Goal: Task Accomplishment & Management: Use online tool/utility

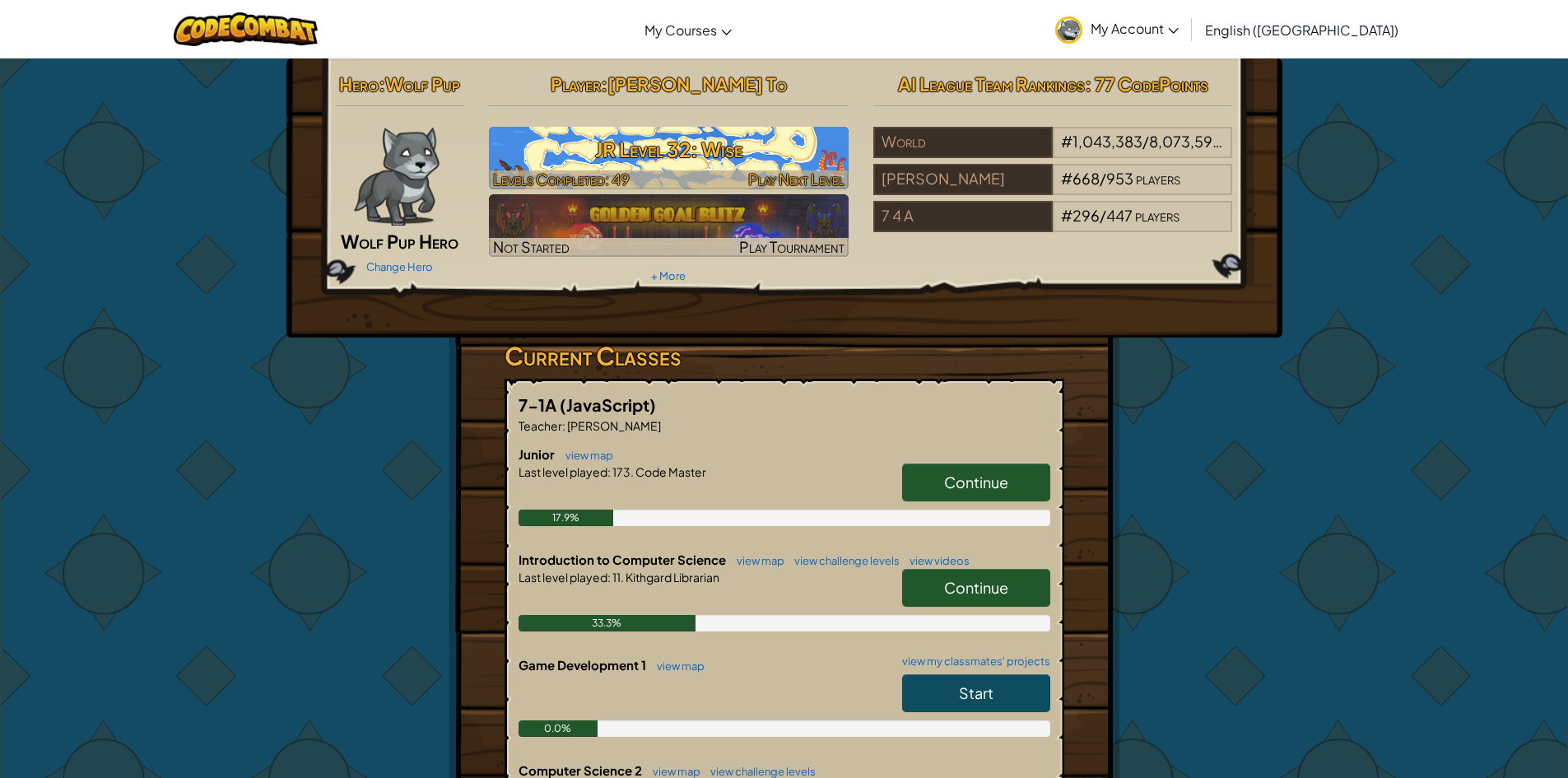
click at [746, 132] on h3 "JR Level 32: Wise" at bounding box center [669, 149] width 359 height 37
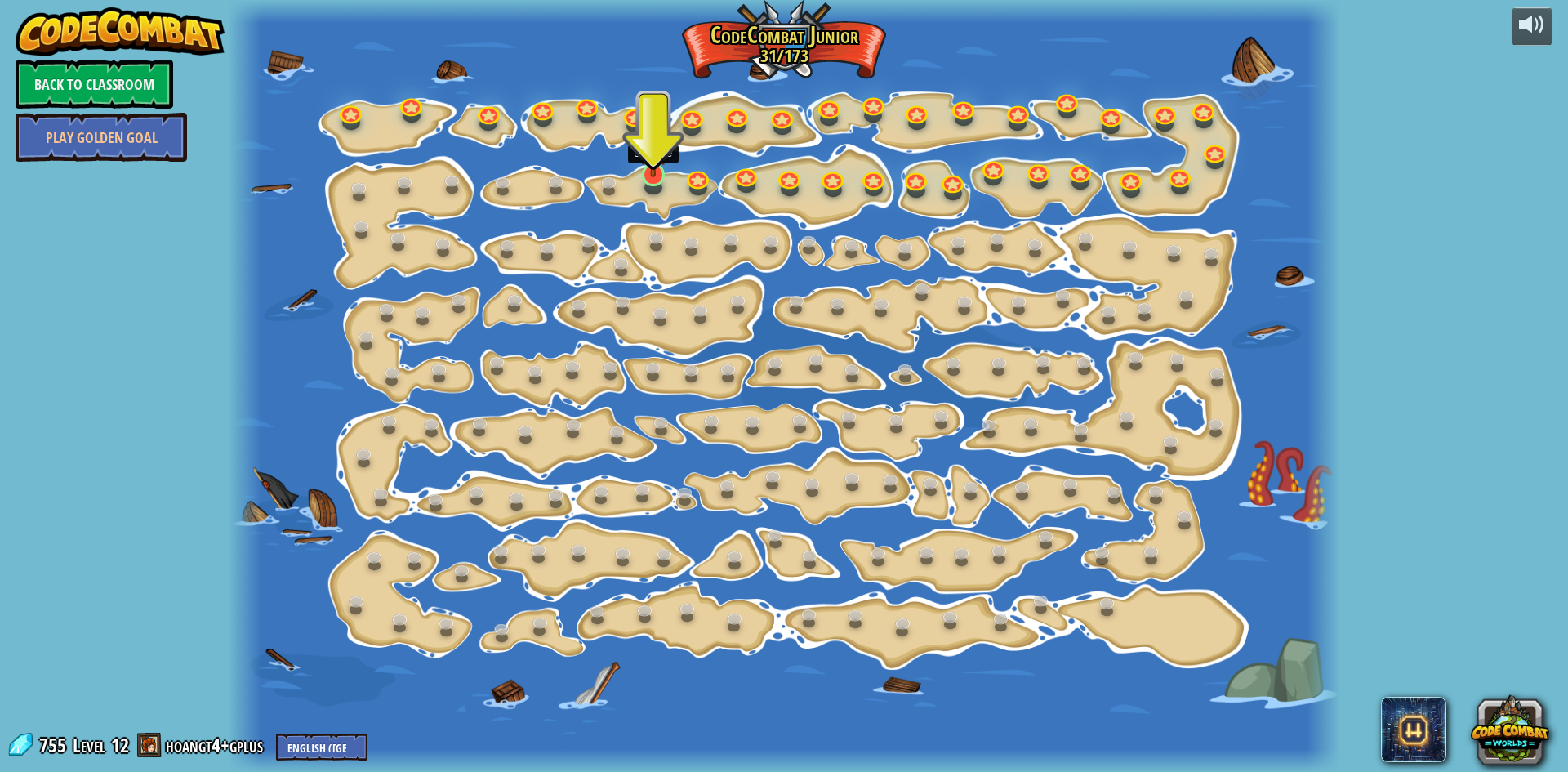
click at [650, 169] on img at bounding box center [653, 143] width 29 height 68
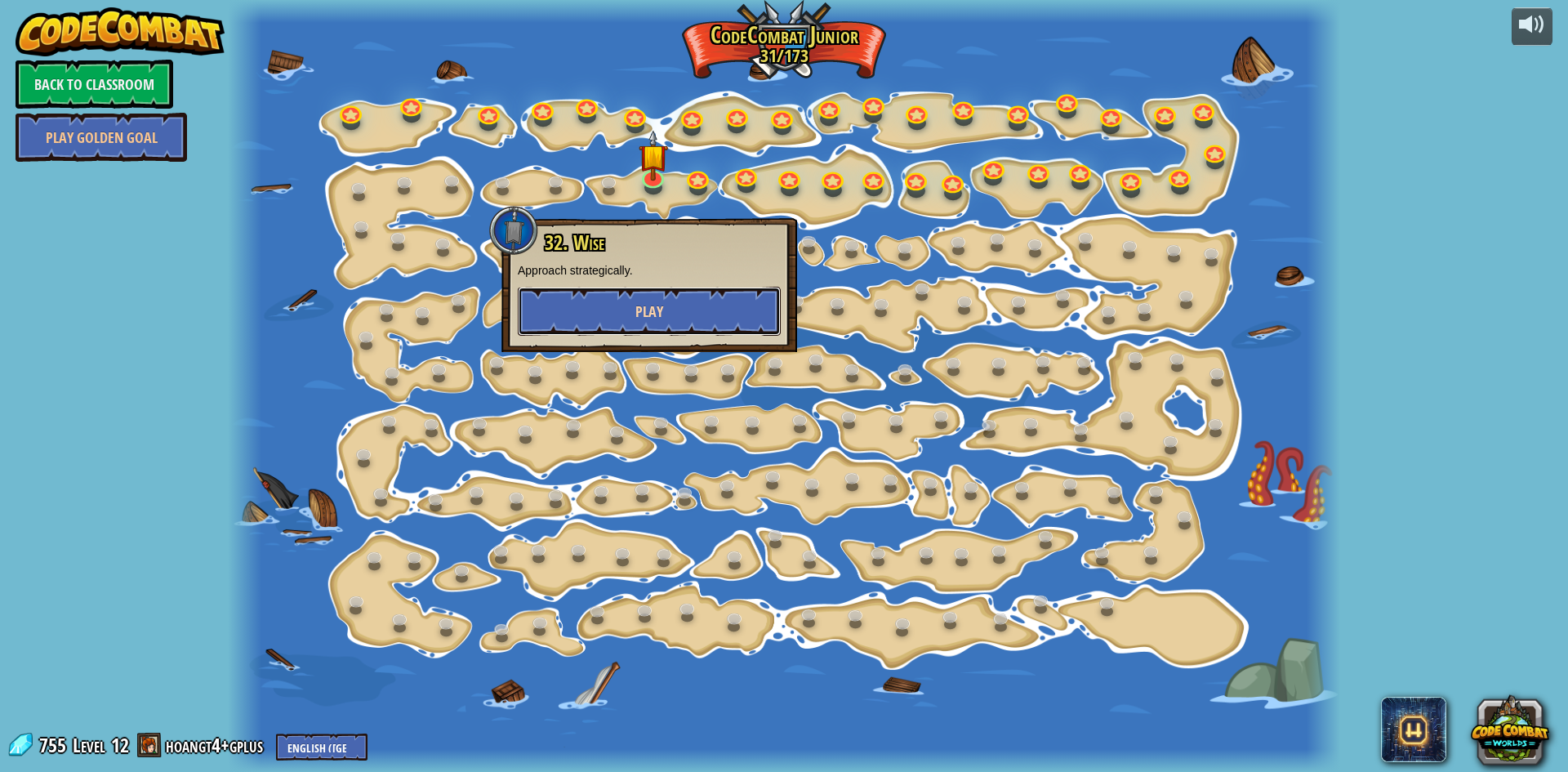
click at [653, 297] on button "Play" at bounding box center [649, 311] width 263 height 49
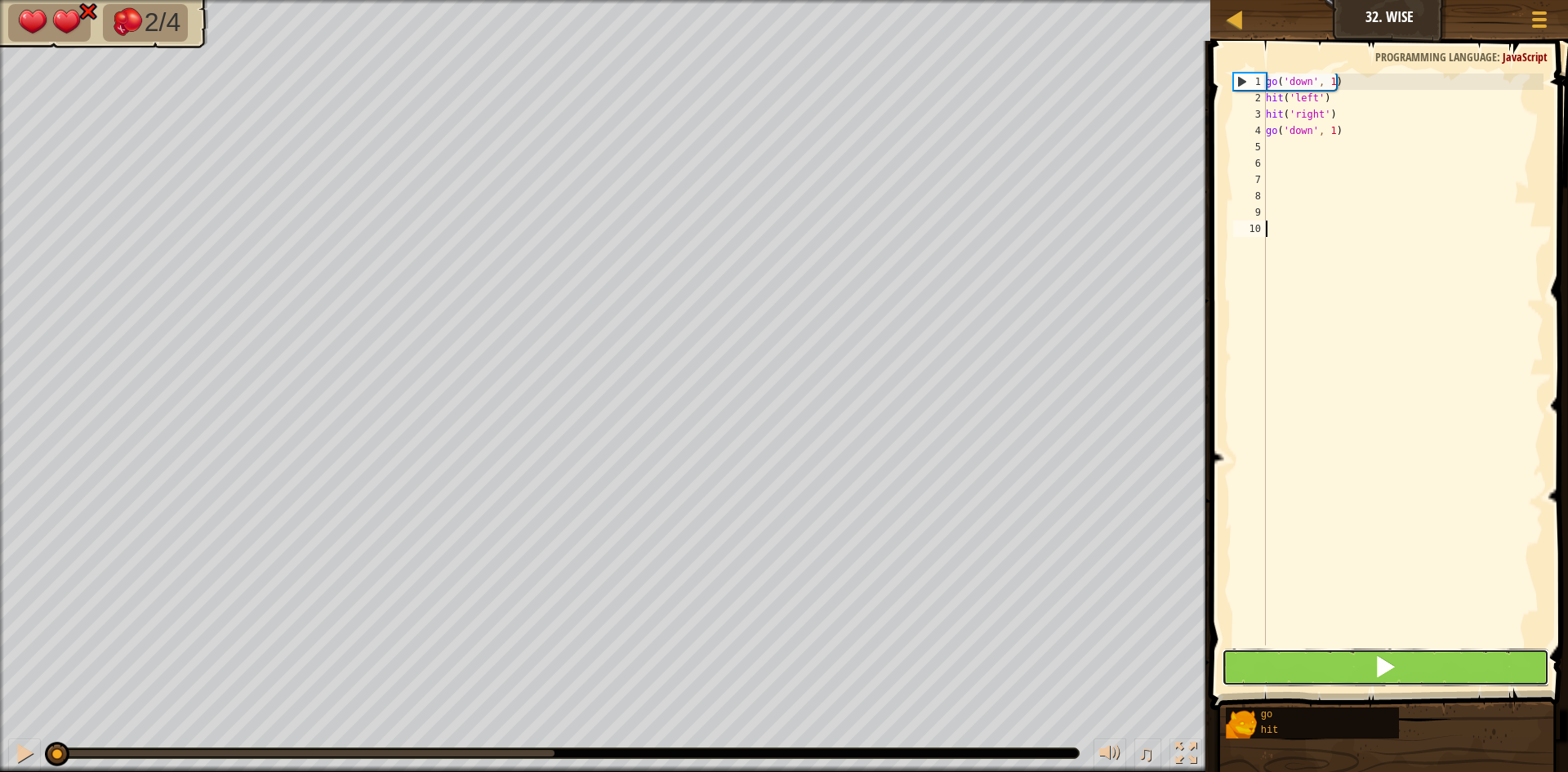
click at [1296, 653] on button at bounding box center [1386, 667] width 327 height 38
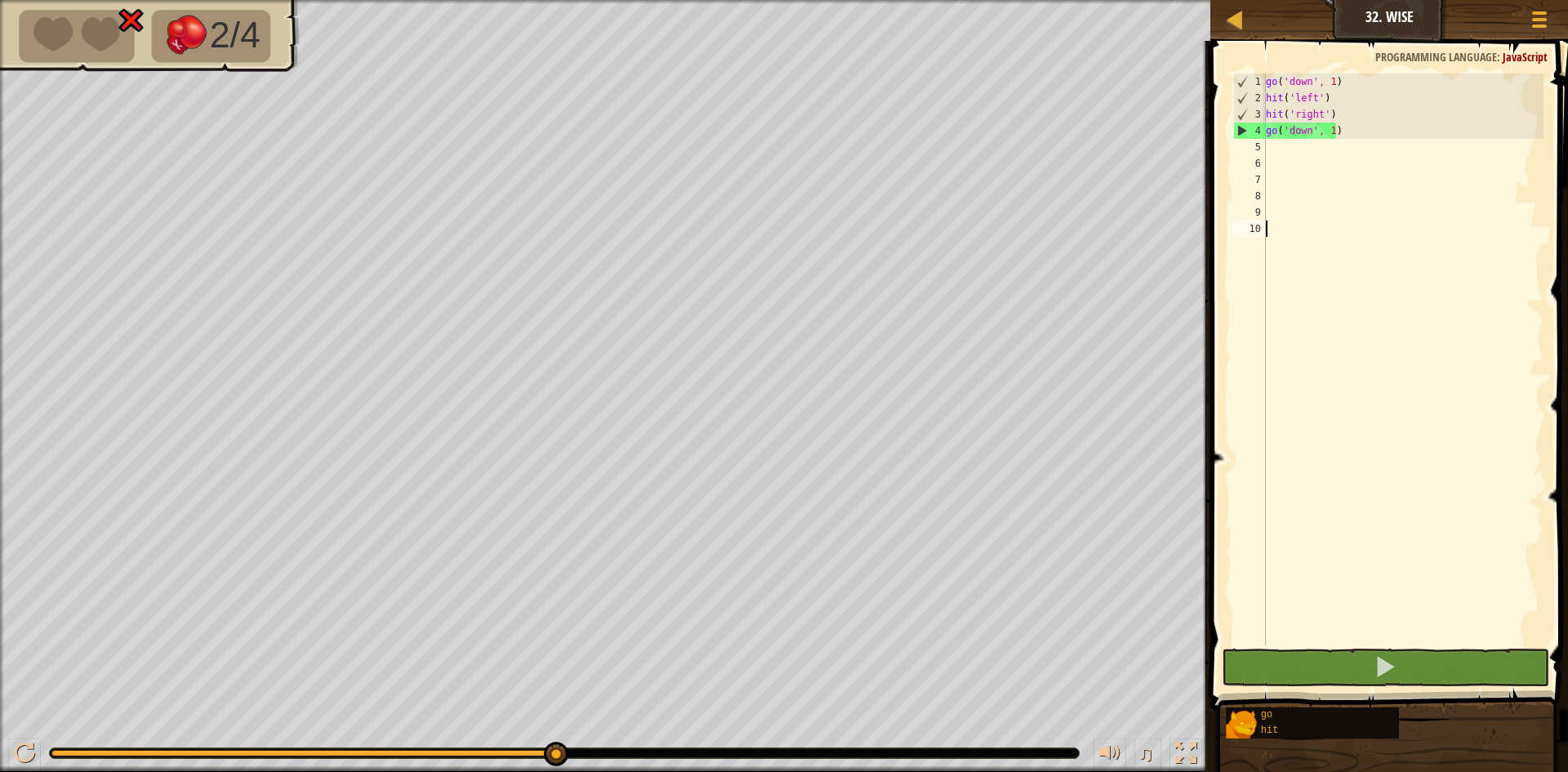
click at [1338, 130] on div "go ( 'down' , 1 ) hit ( 'left' ) hit ( 'right' ) go ( 'down' , 1 )" at bounding box center [1403, 376] width 281 height 605
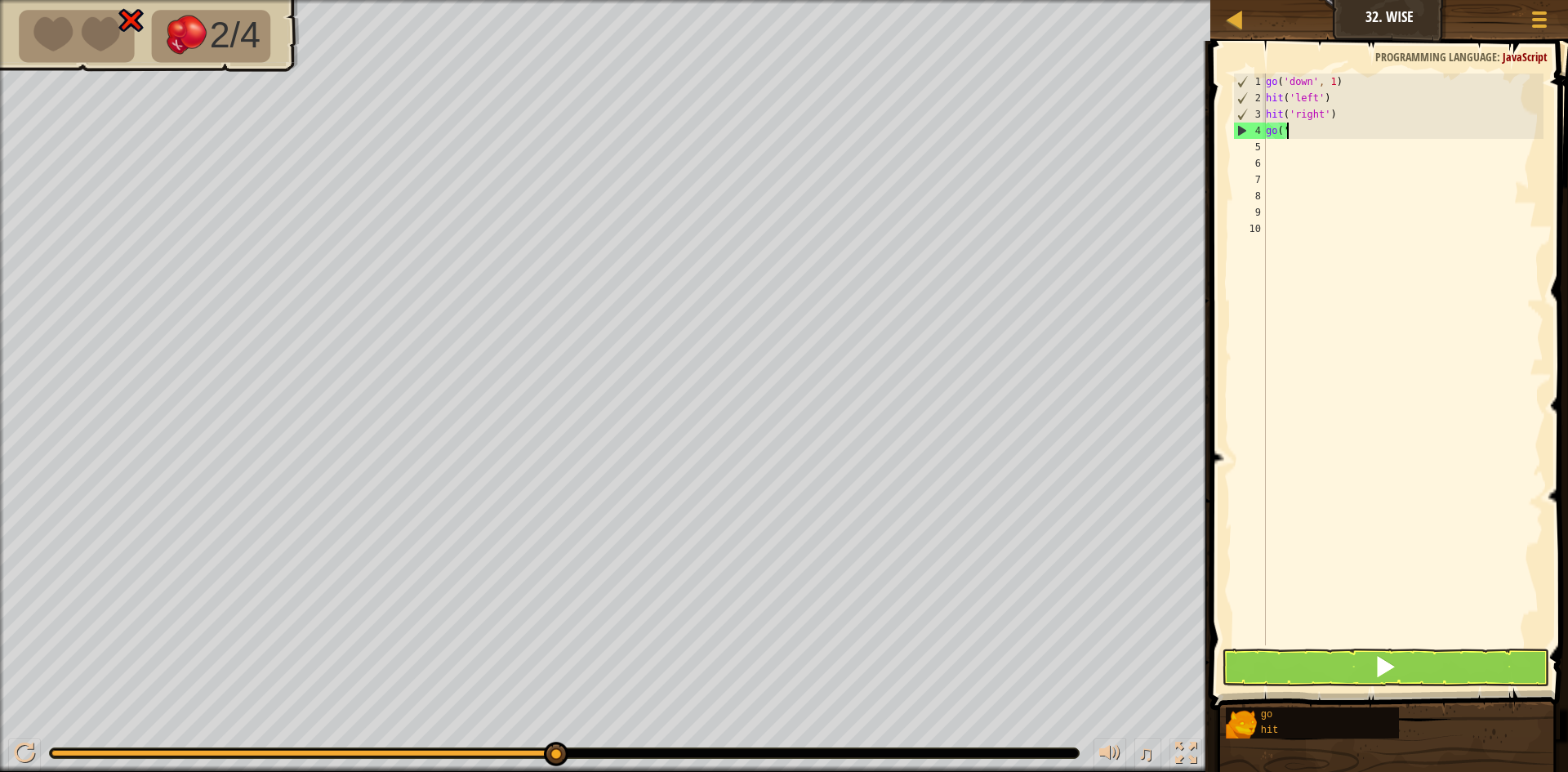
type textarea "g"
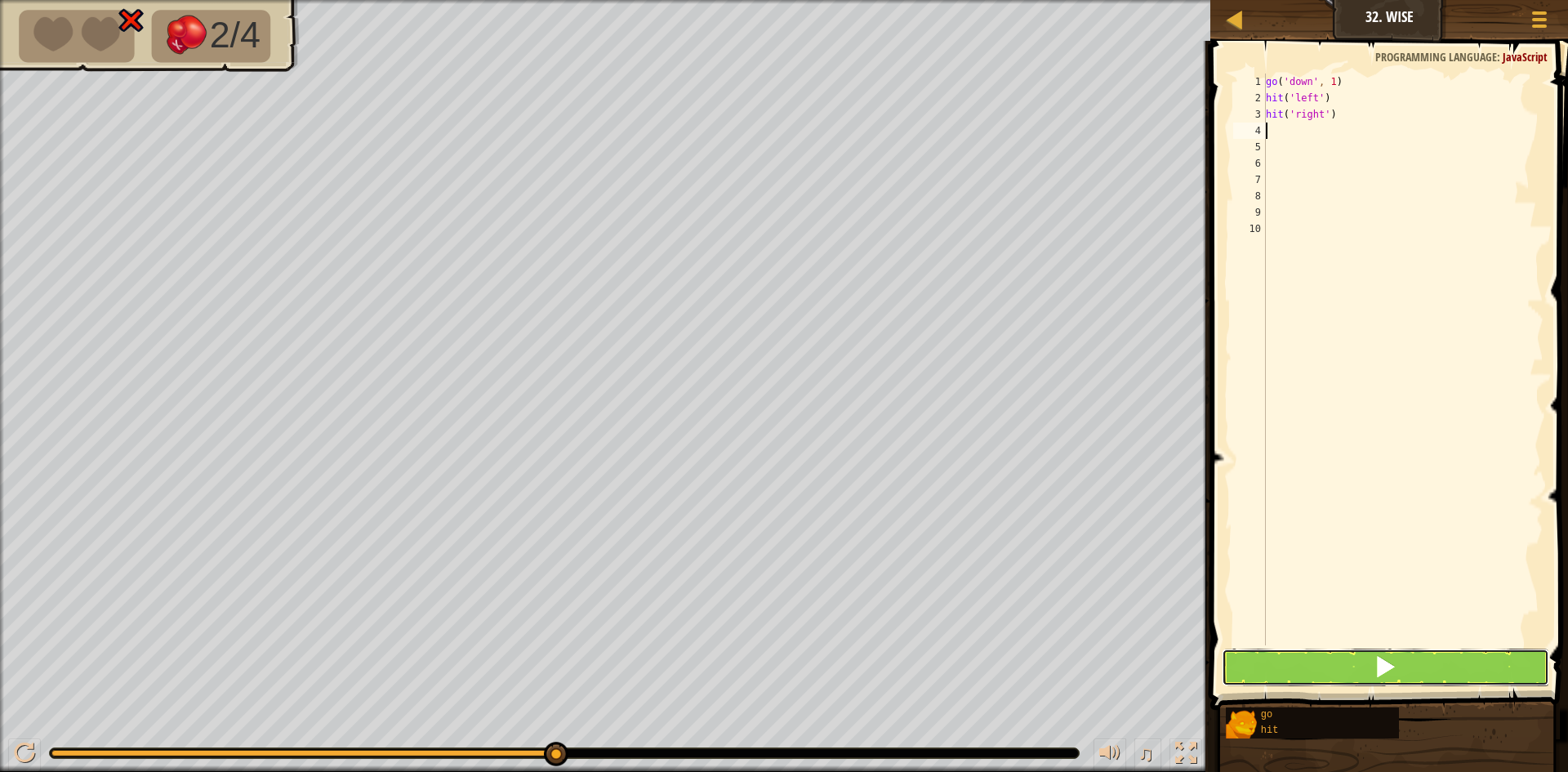
click at [1361, 668] on button at bounding box center [1386, 667] width 327 height 38
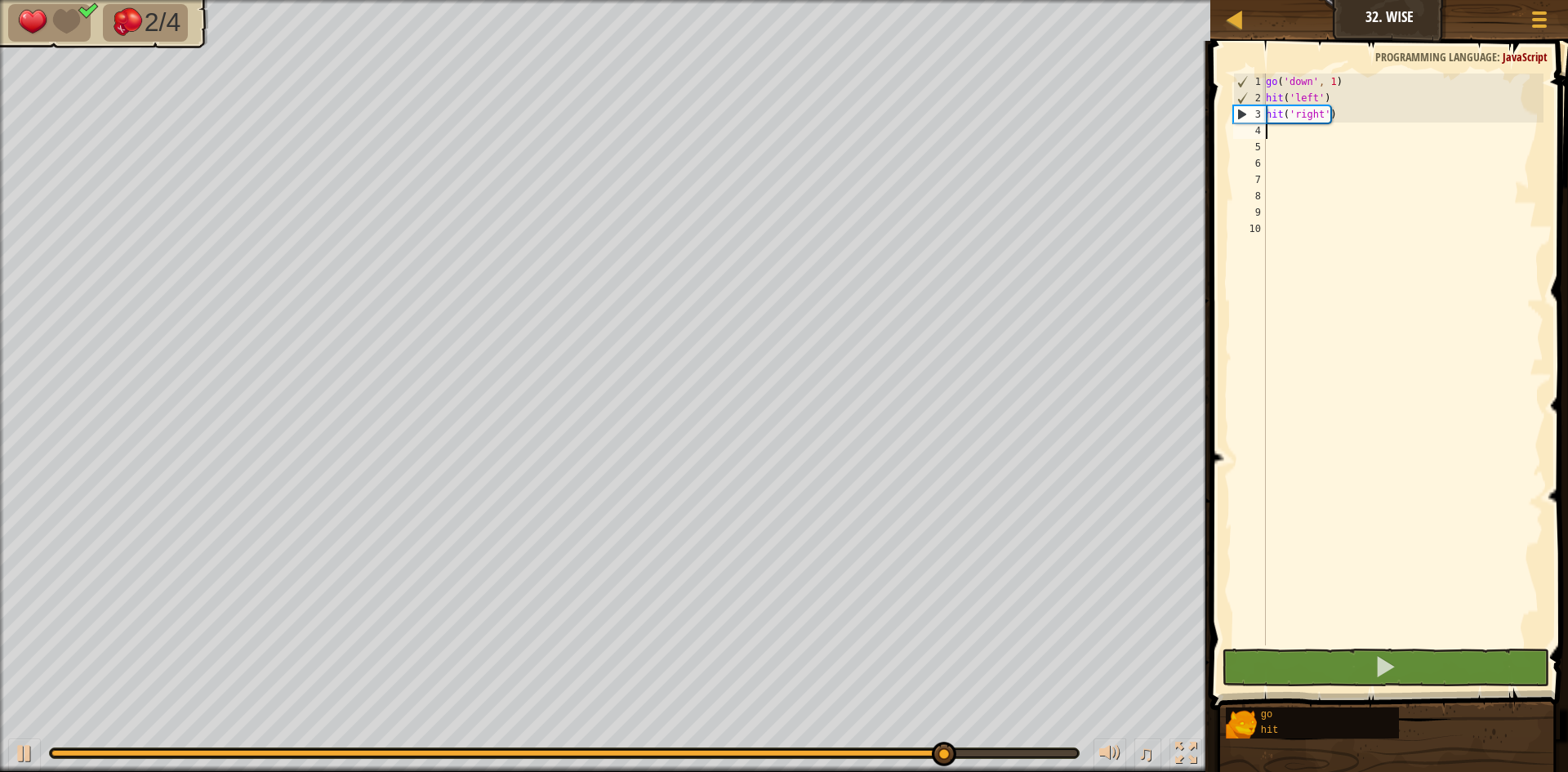
type textarea "G"
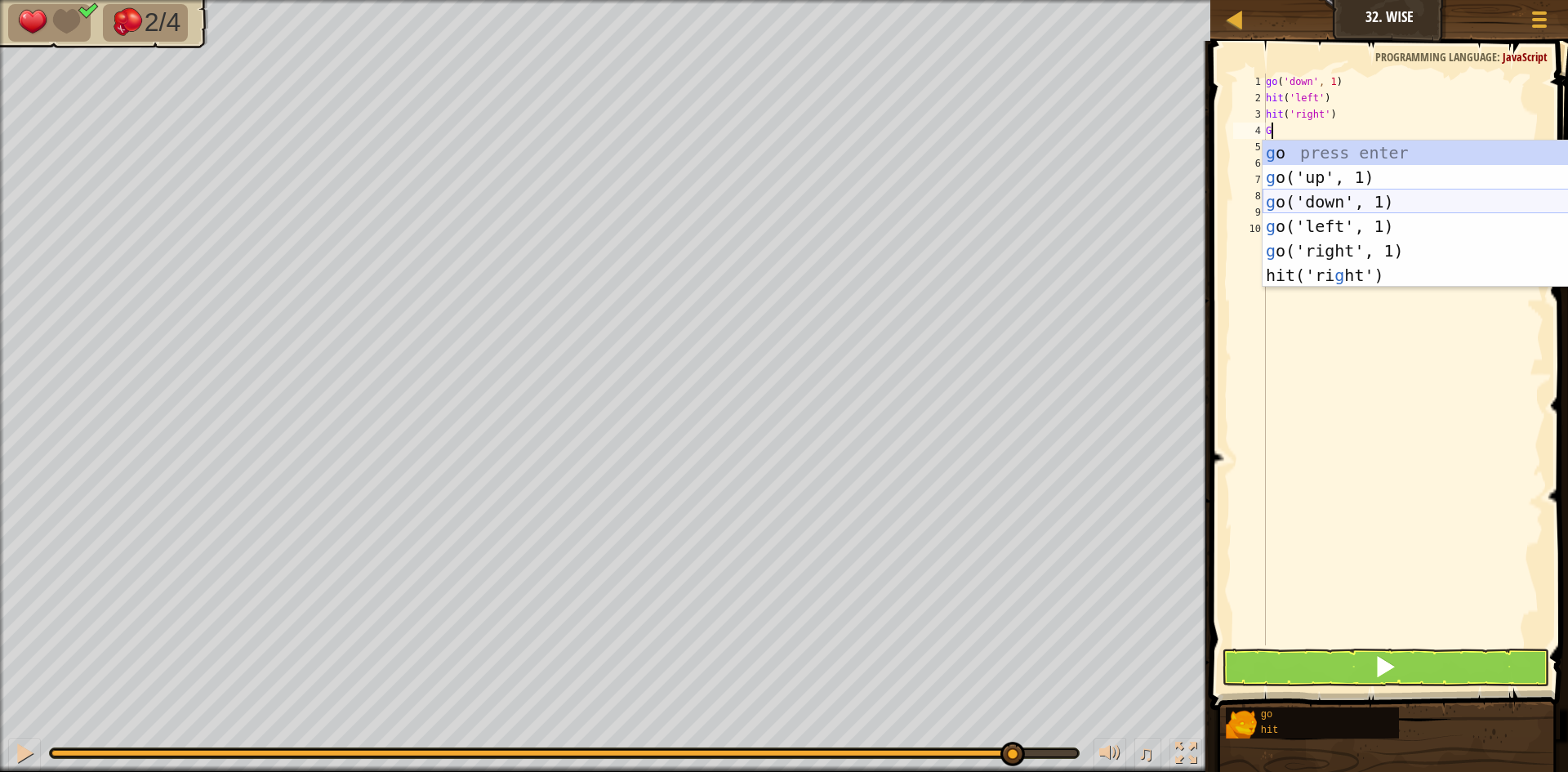
click at [1273, 199] on div "g o press enter g o('up', 1) press enter g o('down', 1) press enter g o('left',…" at bounding box center [1417, 238] width 309 height 196
click at [1273, 199] on div "go ( 'down' , 1 ) hit ( 'left' ) hit ( 'right' ) G" at bounding box center [1403, 376] width 281 height 605
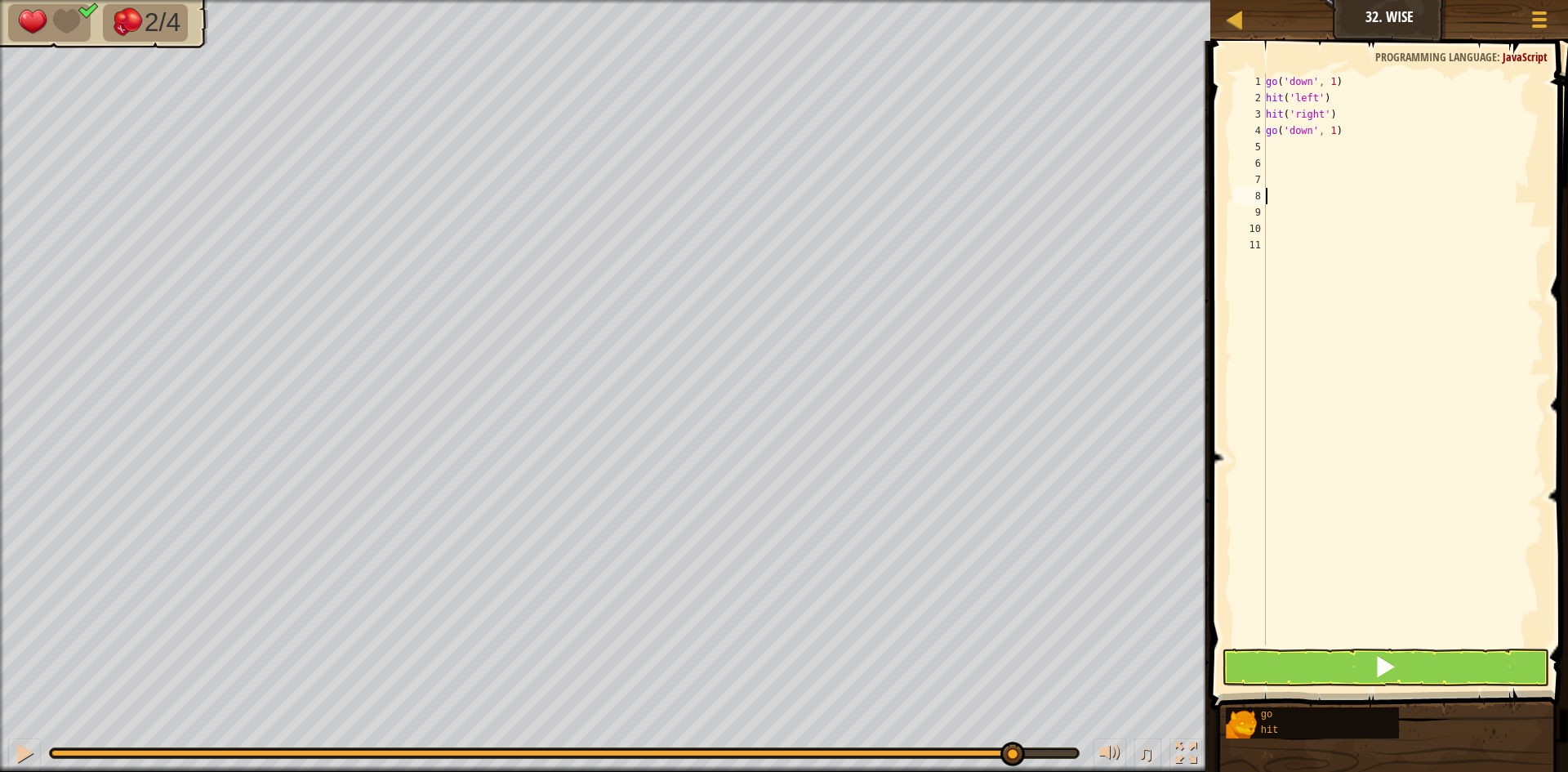
click at [1269, 146] on div "go ( 'down' , 1 ) hit ( 'left' ) hit ( 'right' ) go ( 'down' , 1 )" at bounding box center [1403, 376] width 281 height 605
type textarea "G"
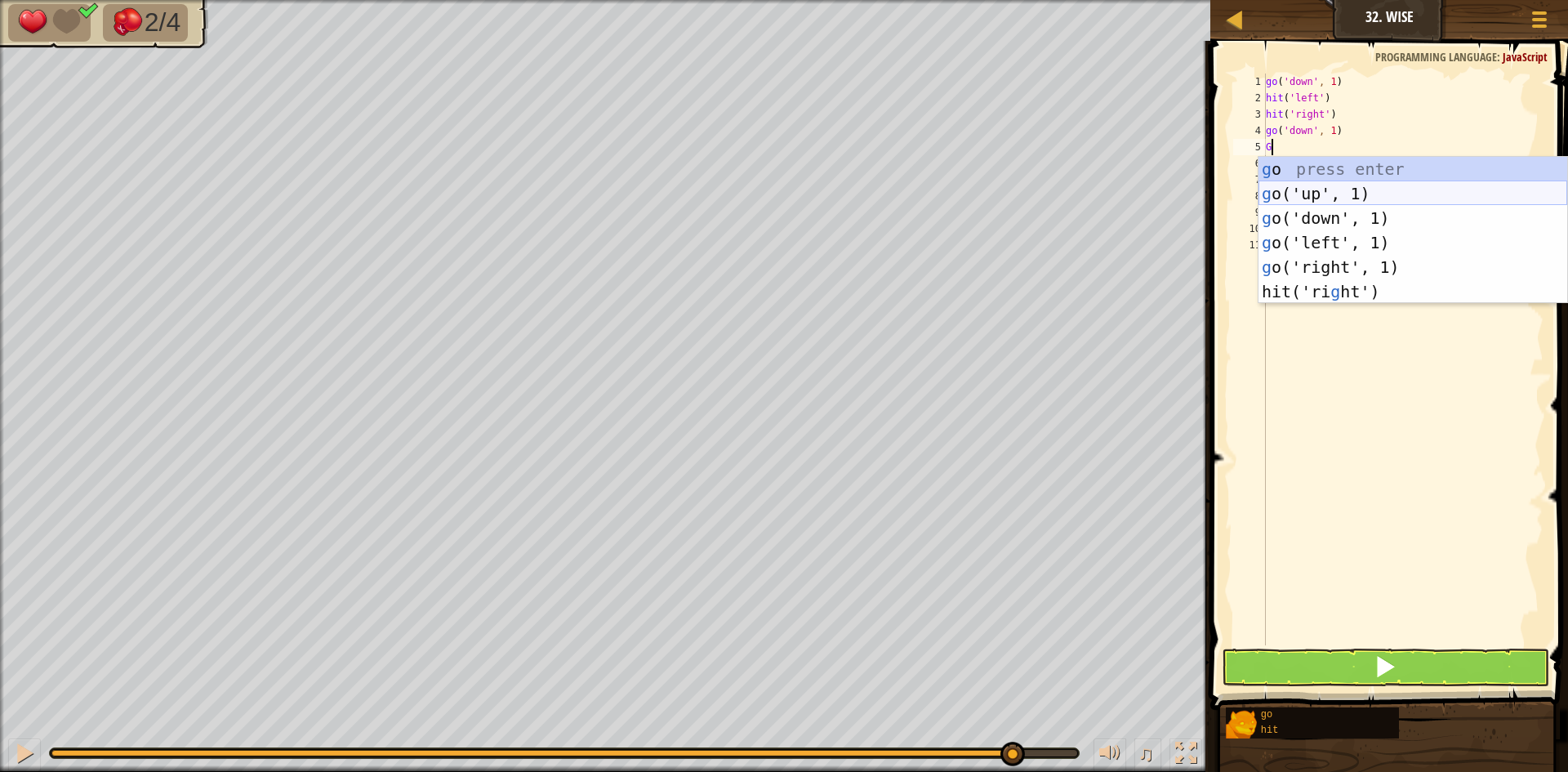
click at [1293, 199] on div "g o press enter g o('up', 1) press enter g o('down', 1) press enter g o('left',…" at bounding box center [1414, 255] width 309 height 196
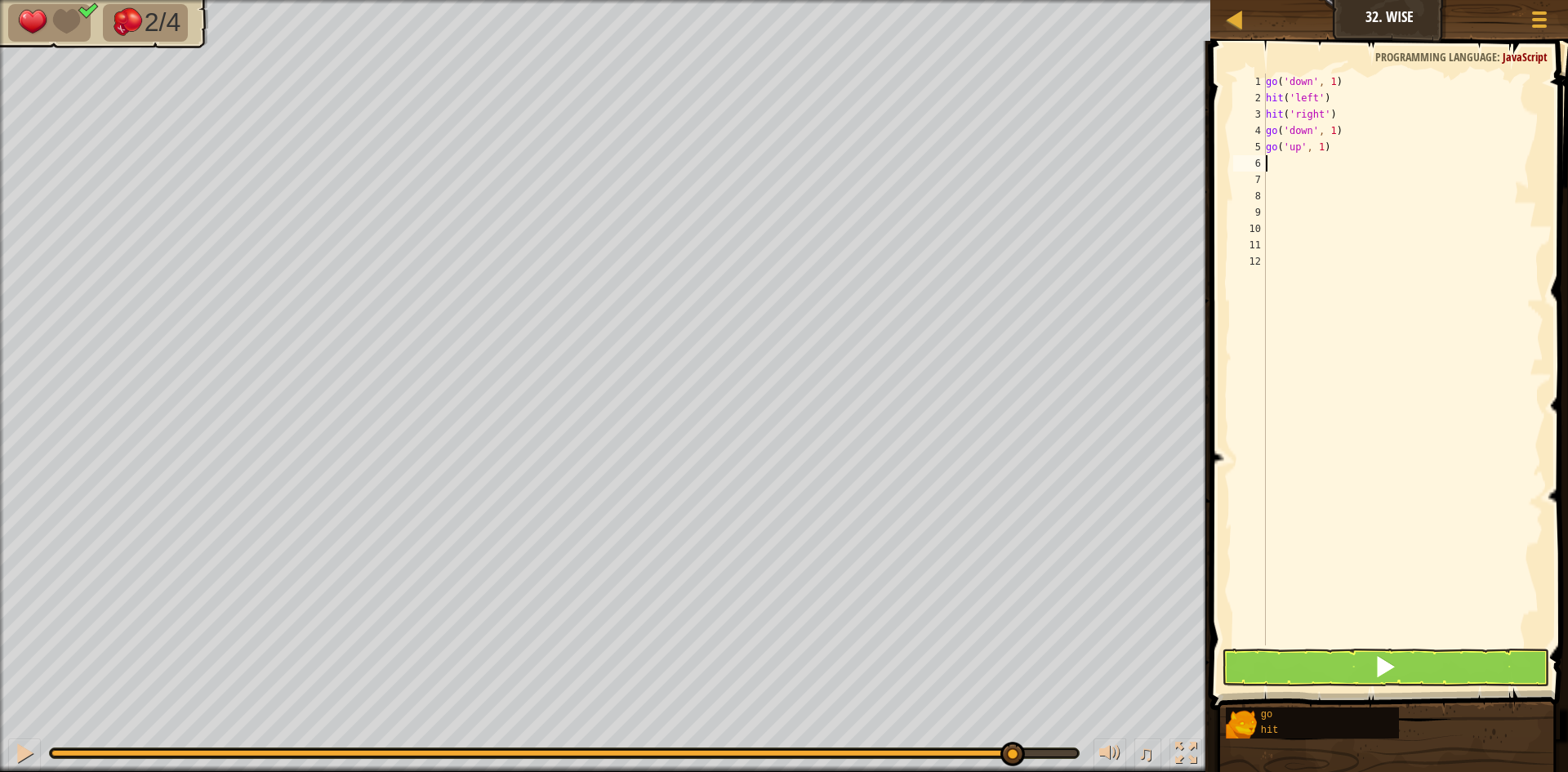
type textarea "G"
type textarea "g"
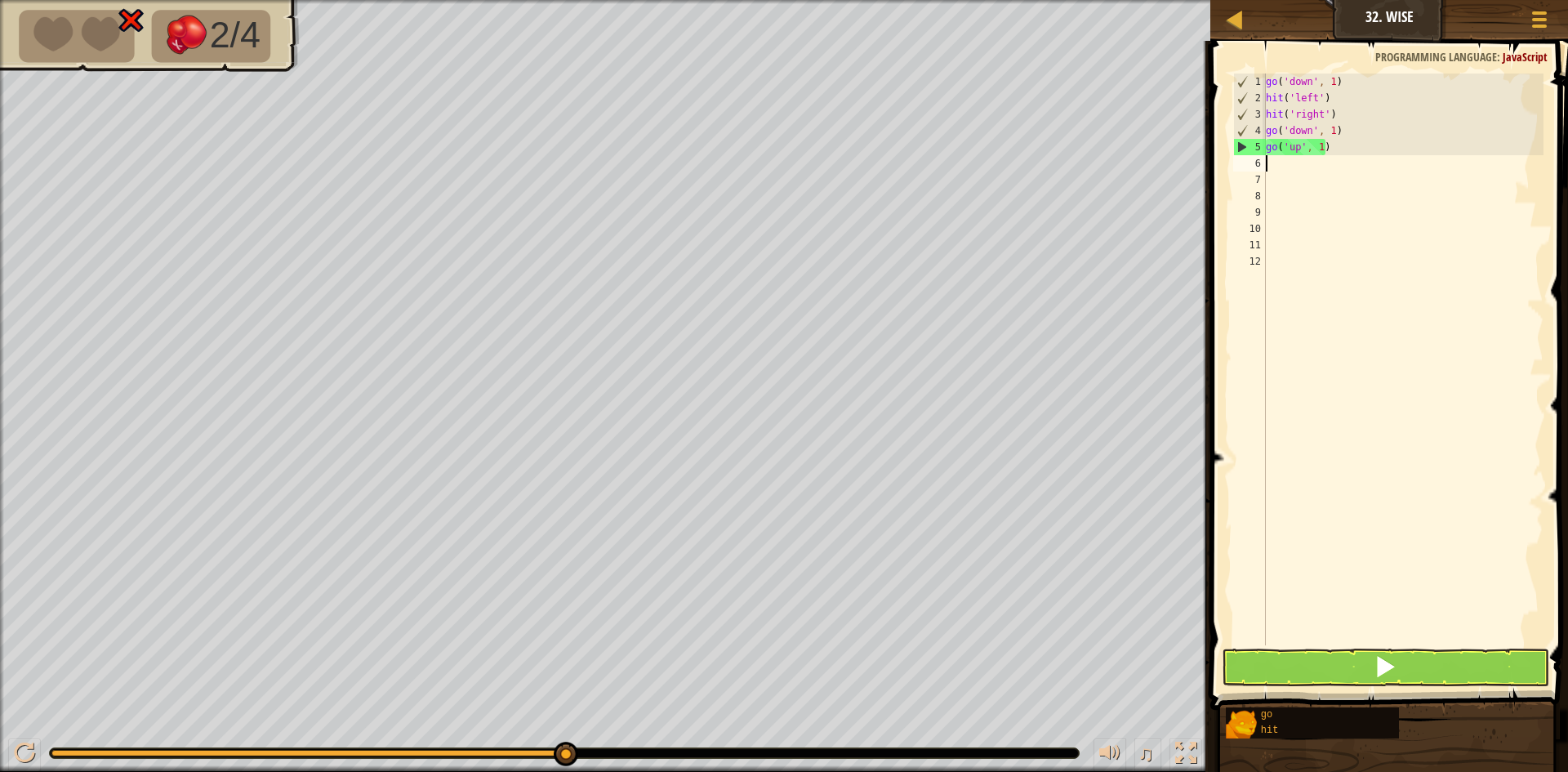
type textarea "g"
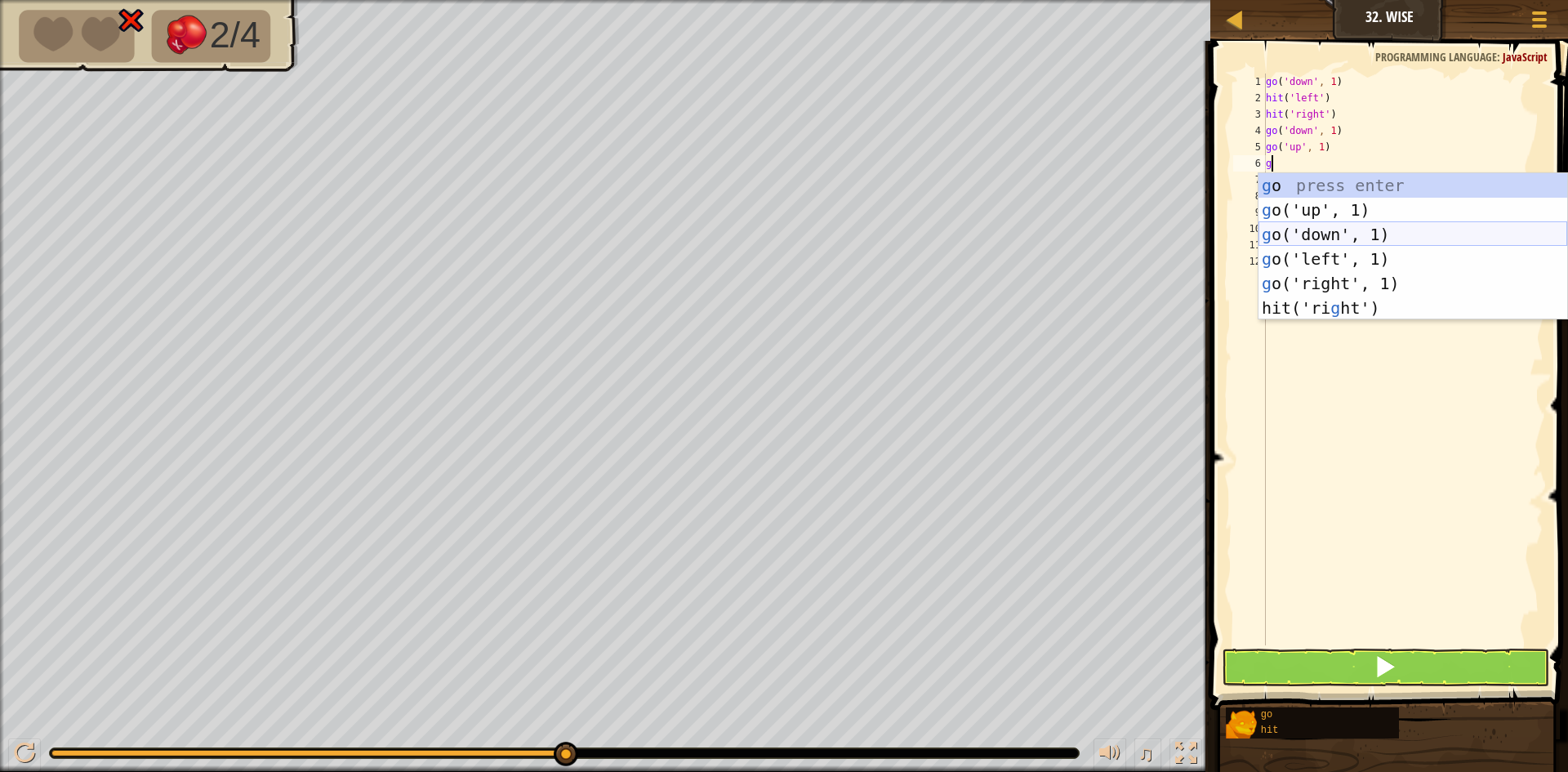
click at [1392, 229] on div "g o press enter g o('up', 1) press enter g o('down', 1) press enter g o('left',…" at bounding box center [1414, 270] width 309 height 196
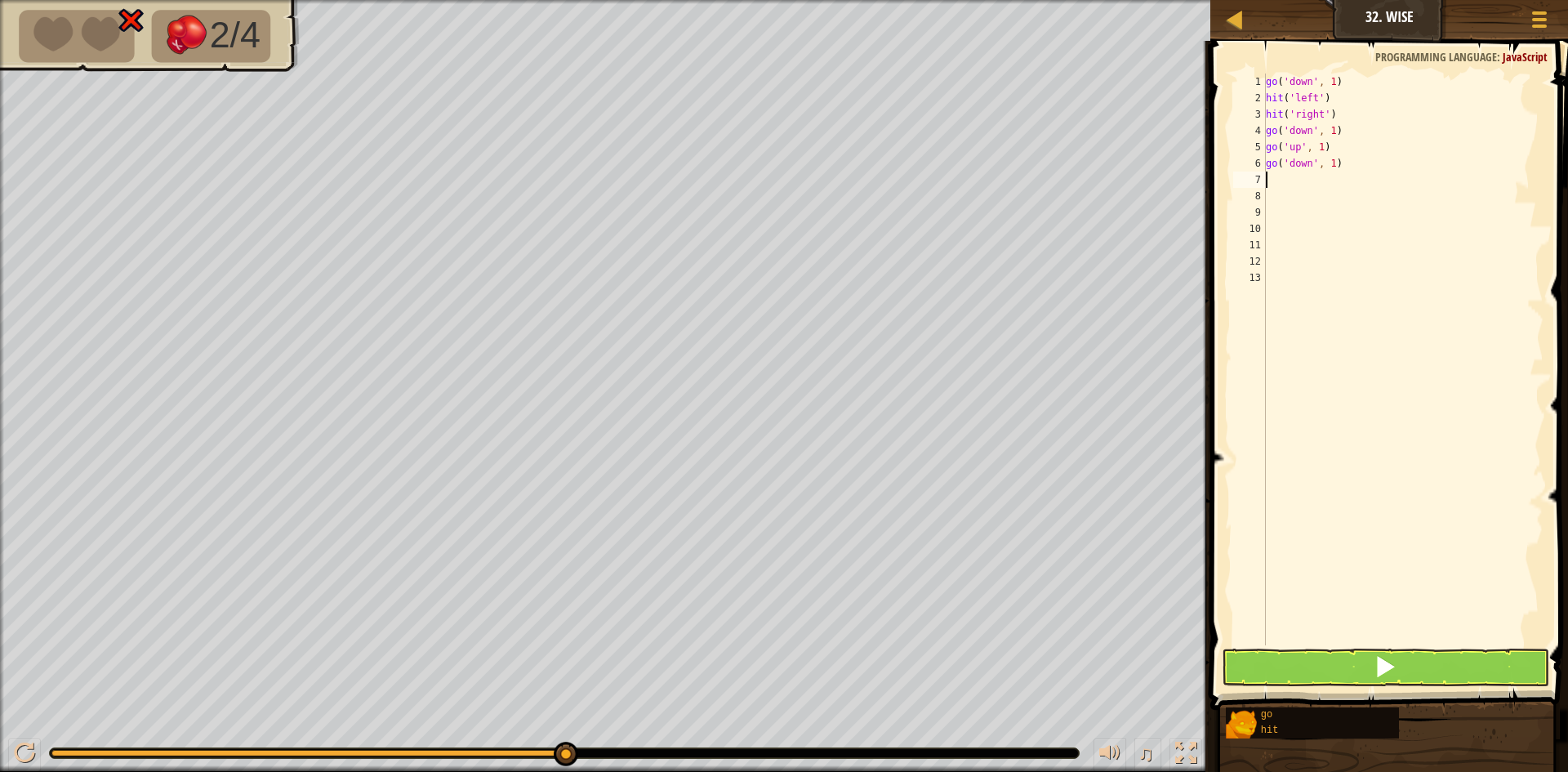
type textarea "g"
type textarea "h"
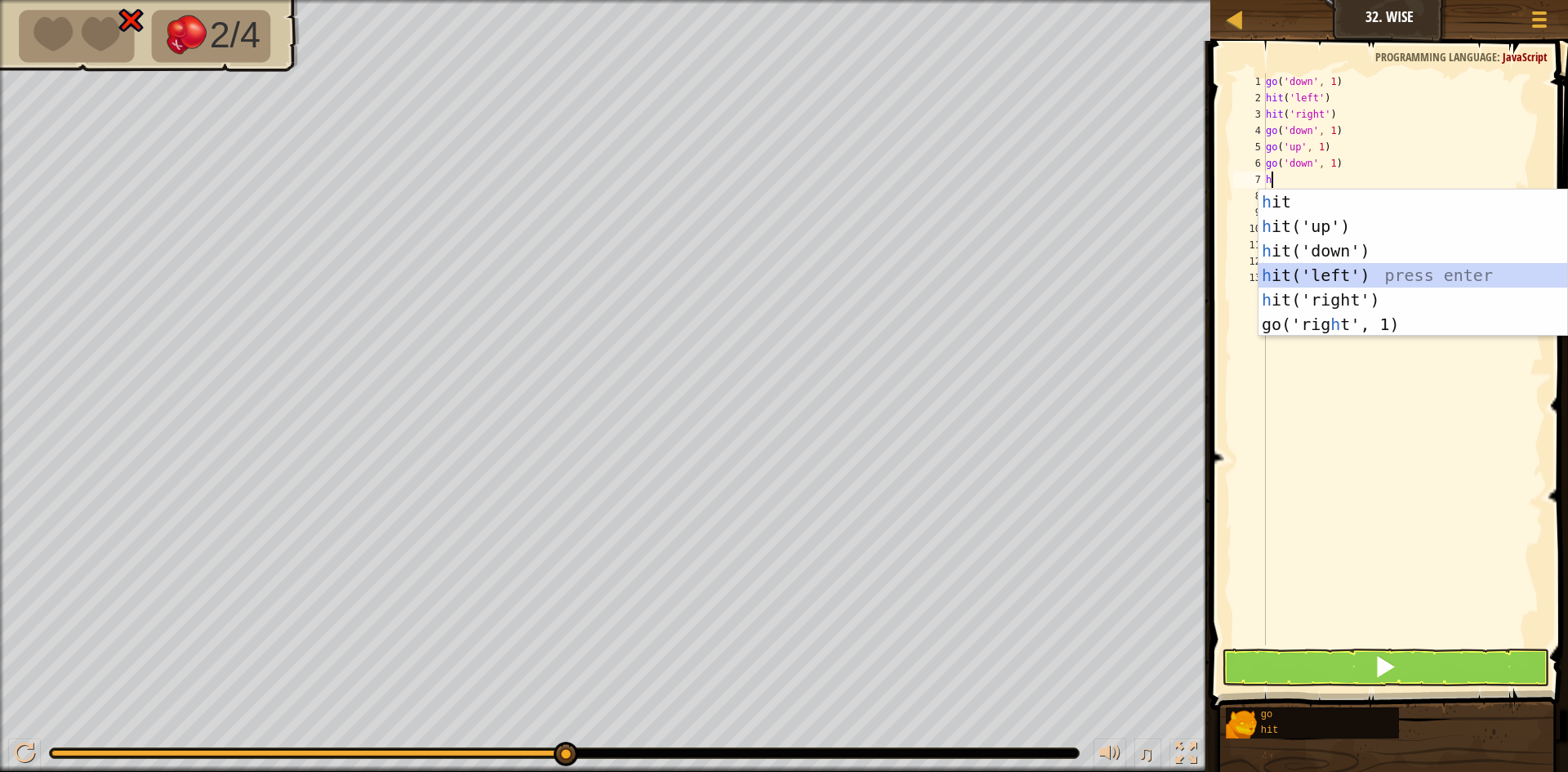
click at [1373, 273] on div "h it press enter h it('up') press enter h it('down') press enter h it('left') p…" at bounding box center [1414, 287] width 309 height 196
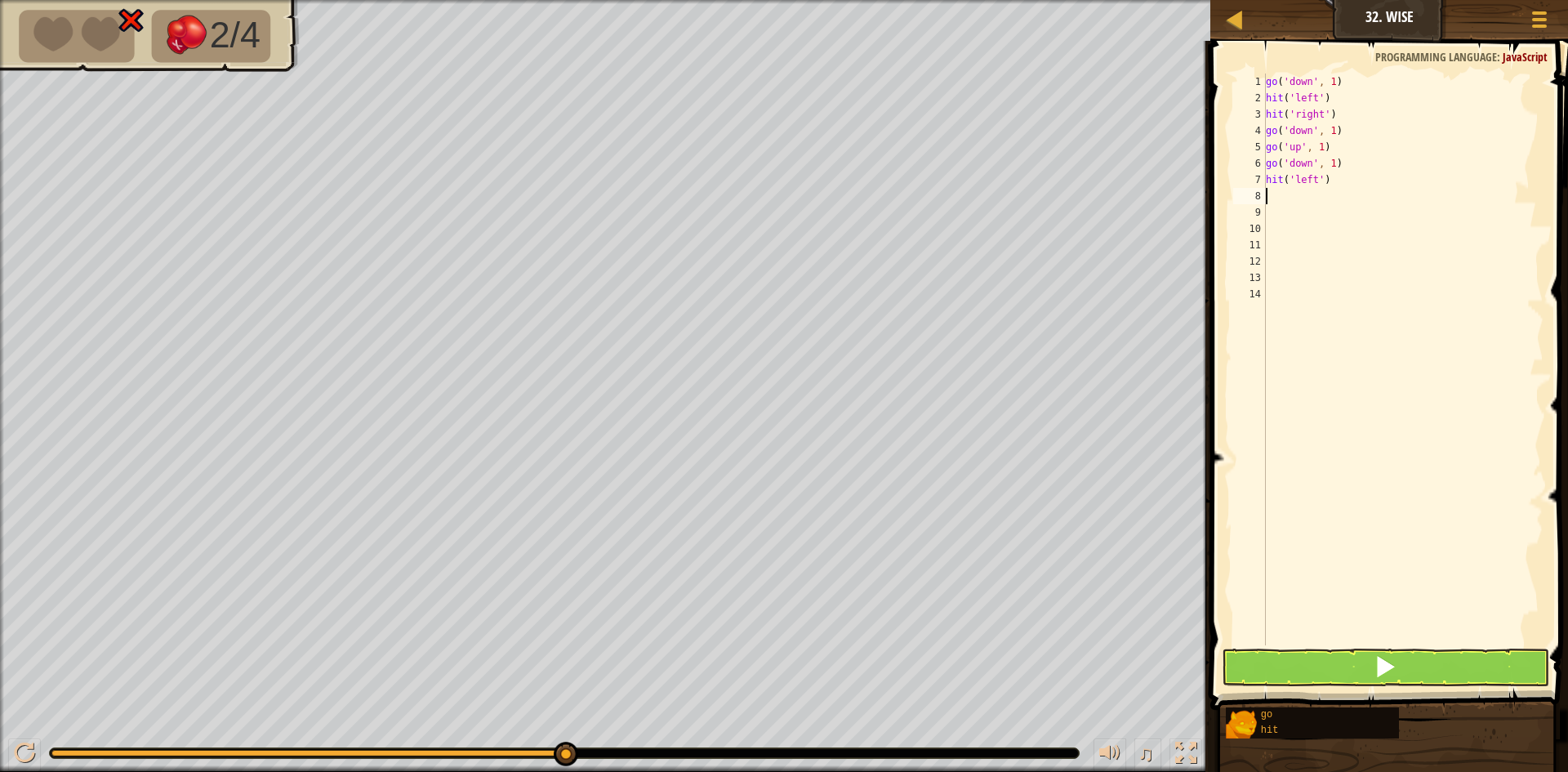
type textarea "h"
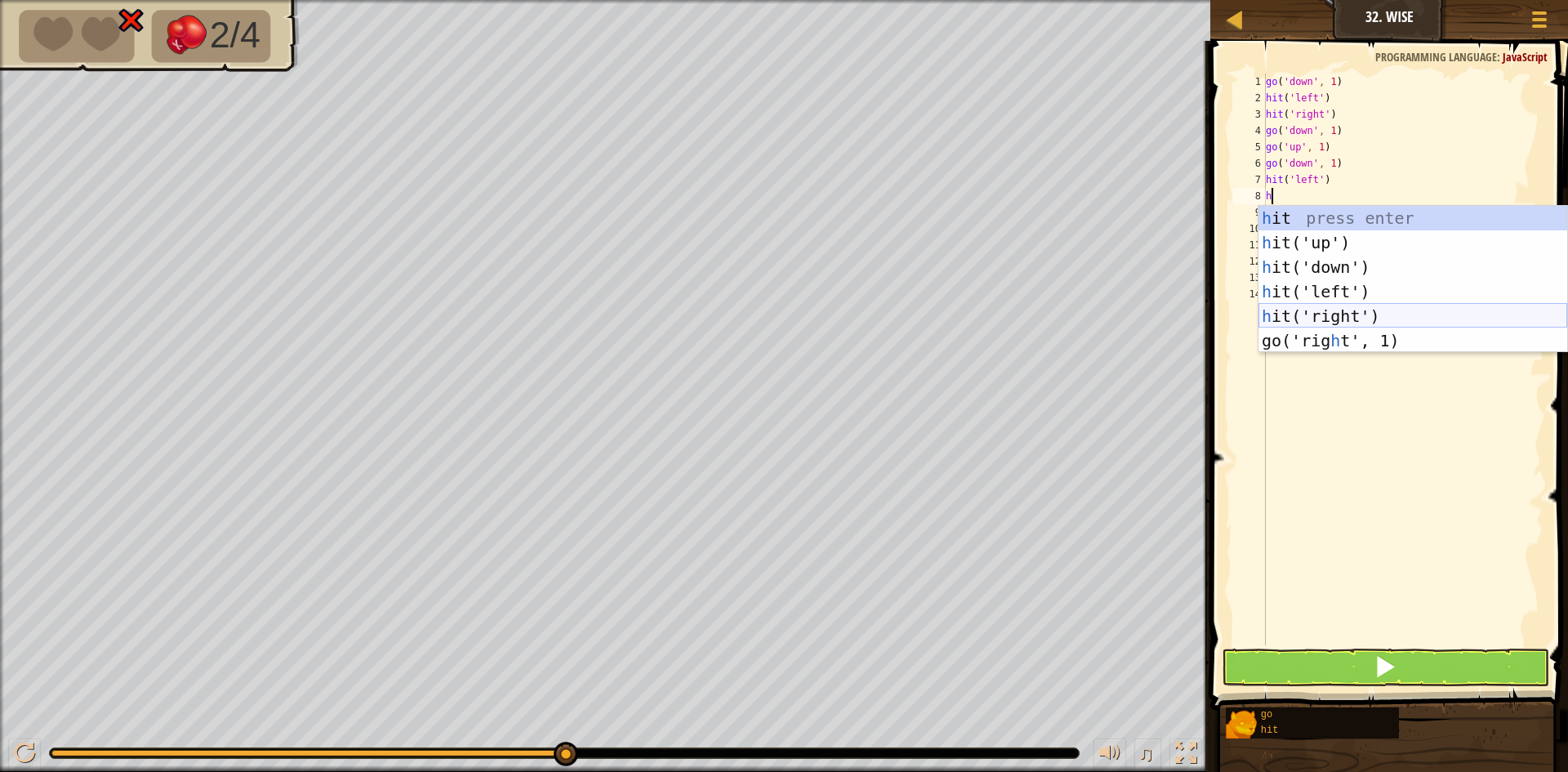
click at [1370, 308] on div "h it press enter h it('up') press enter h it('down') press enter h it('left') p…" at bounding box center [1414, 303] width 309 height 196
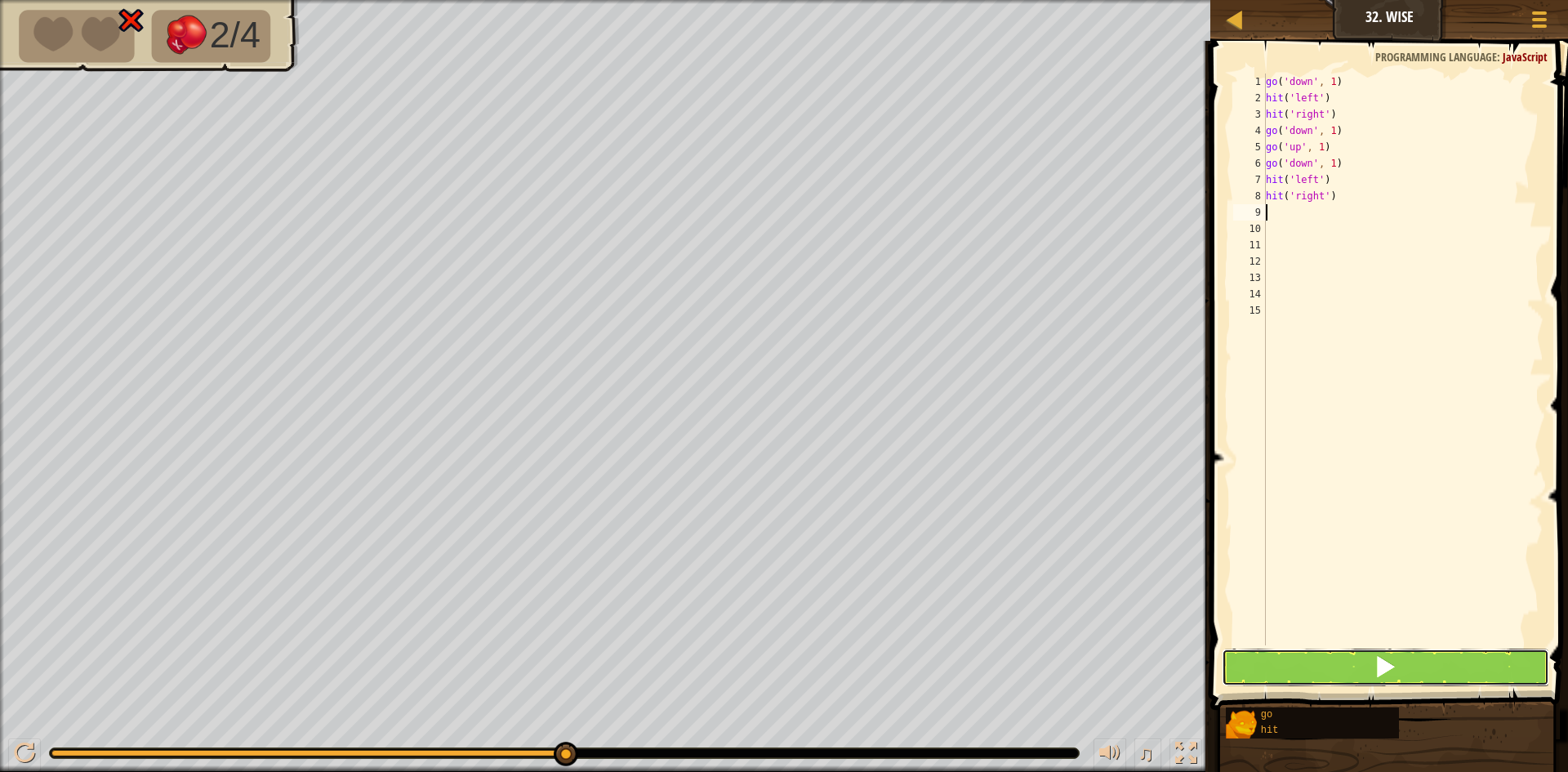
click at [1254, 662] on button at bounding box center [1386, 667] width 327 height 38
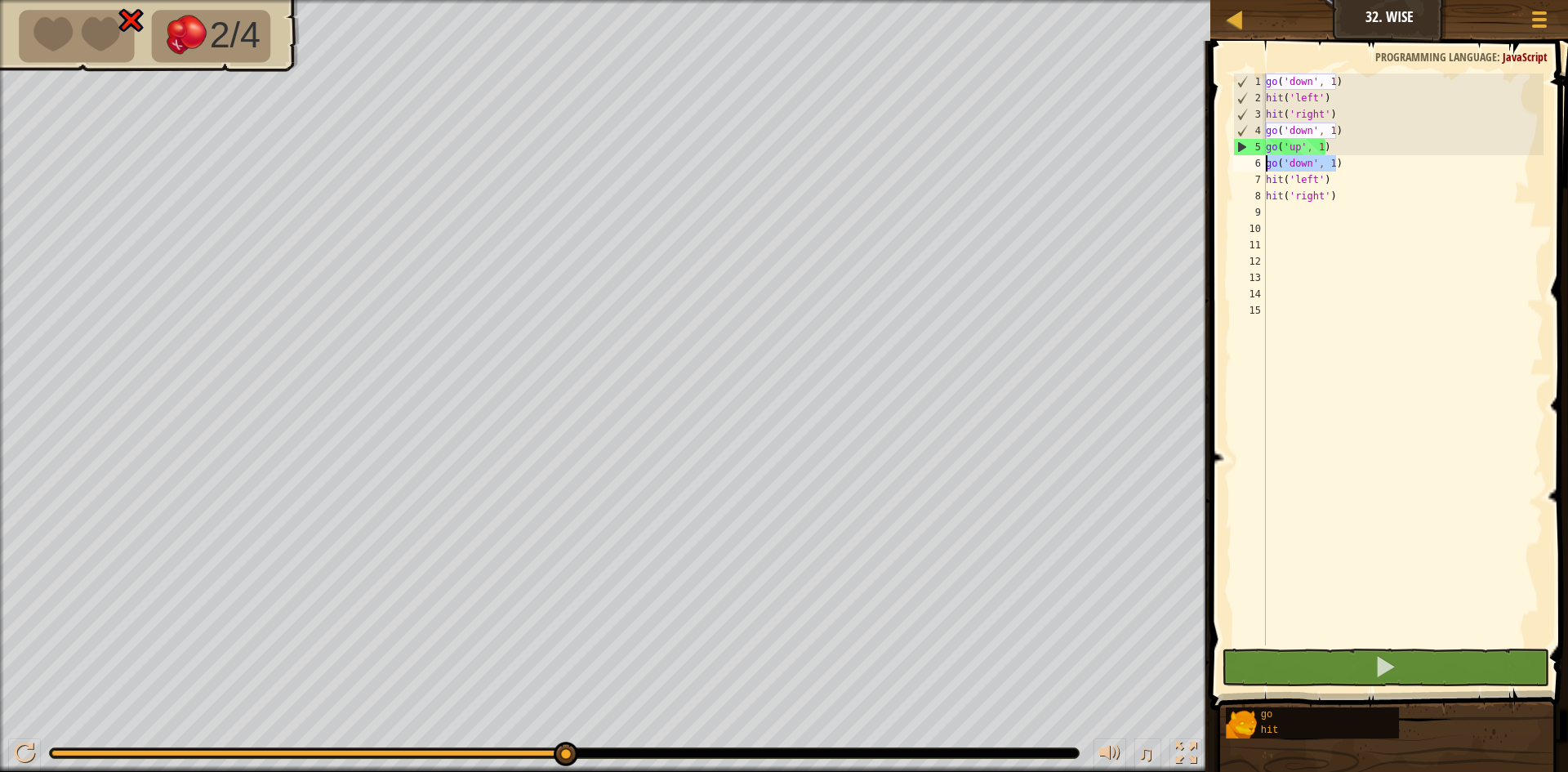
drag, startPoint x: 1338, startPoint y: 167, endPoint x: 1256, endPoint y: 166, distance: 82.0
click at [1256, 166] on div "1 2 3 4 5 6 7 8 9 10 11 12 13 14 15 go ( 'down' , 1 ) hit ( 'left' ) hit ( 'rig…" at bounding box center [1387, 359] width 313 height 572
type textarea "go('down', 1)"
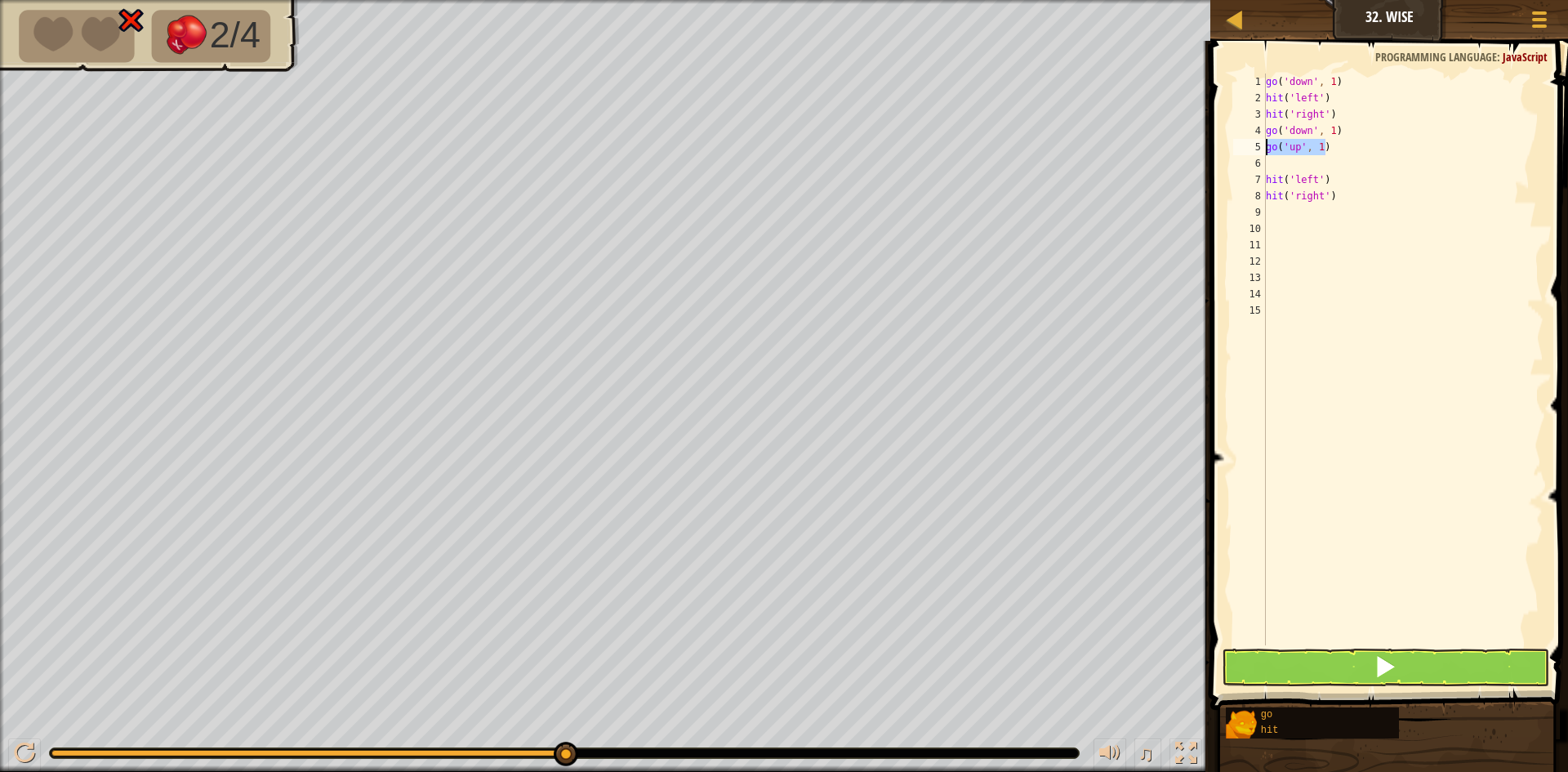
drag, startPoint x: 1327, startPoint y: 147, endPoint x: 1227, endPoint y: 147, distance: 100.0
click at [1227, 147] on div "1 2 3 4 5 6 7 8 9 10 11 12 13 14 15 go ( 'down' , 1 ) hit ( 'left' ) hit ( 'rig…" at bounding box center [1387, 407] width 363 height 717
type textarea "go('up', 1)"
drag, startPoint x: 1332, startPoint y: 195, endPoint x: 1239, endPoint y: 195, distance: 93.0
click at [1239, 195] on div "1 2 3 4 5 6 7 8 9 10 11 12 13 14 15 go ( 'down' , 1 ) hit ( 'left' ) hit ( 'rig…" at bounding box center [1387, 359] width 313 height 572
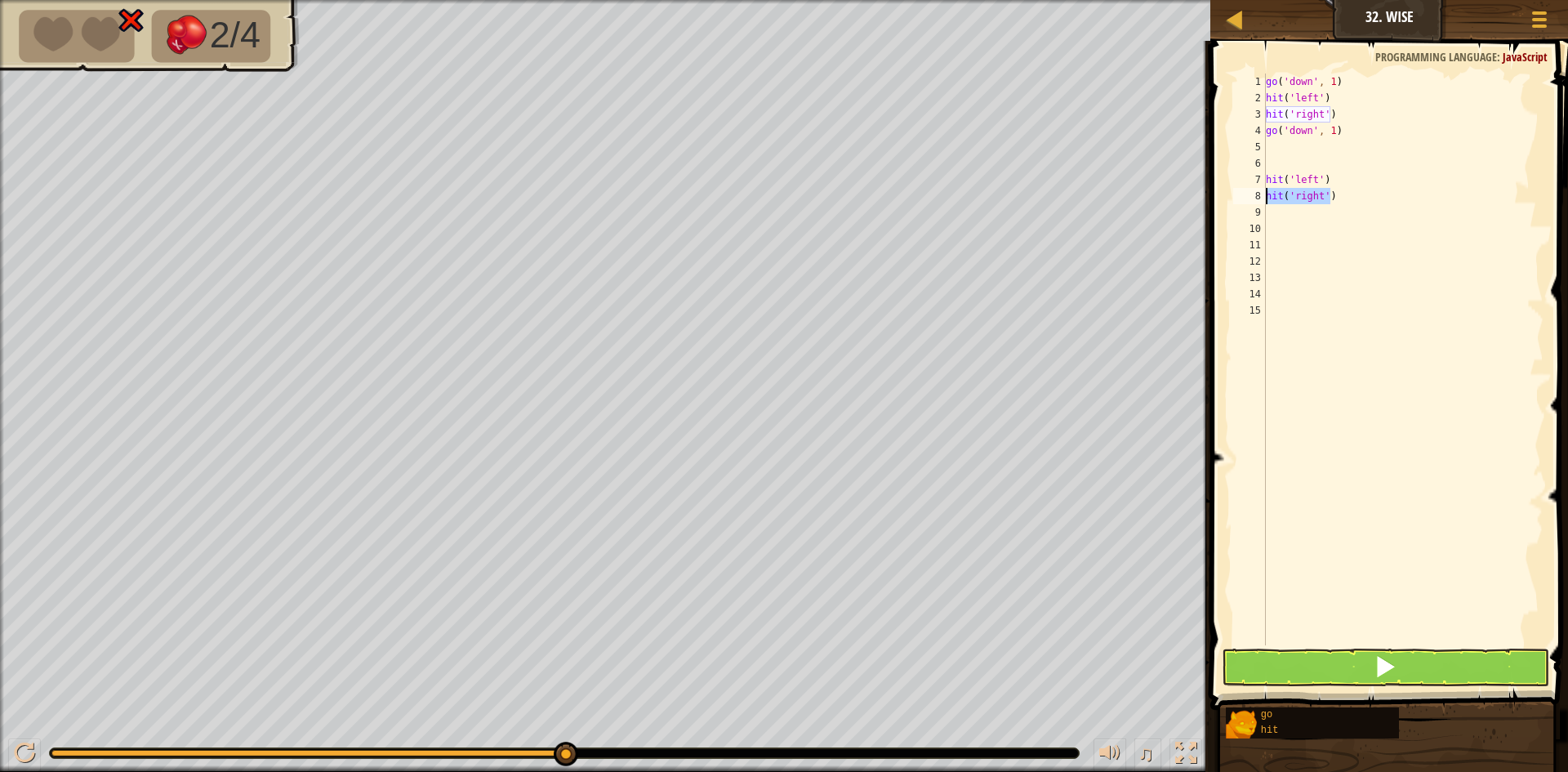
type textarea "hit('right')"
click at [1196, 177] on div "Map Junior 32. Wise Game Menu 1 ההההההההההההההההההההההההההההההההההההההההההההההה…" at bounding box center [784, 386] width 1568 height 772
type textarea "hit('left')"
click at [1309, 655] on button at bounding box center [1386, 667] width 327 height 38
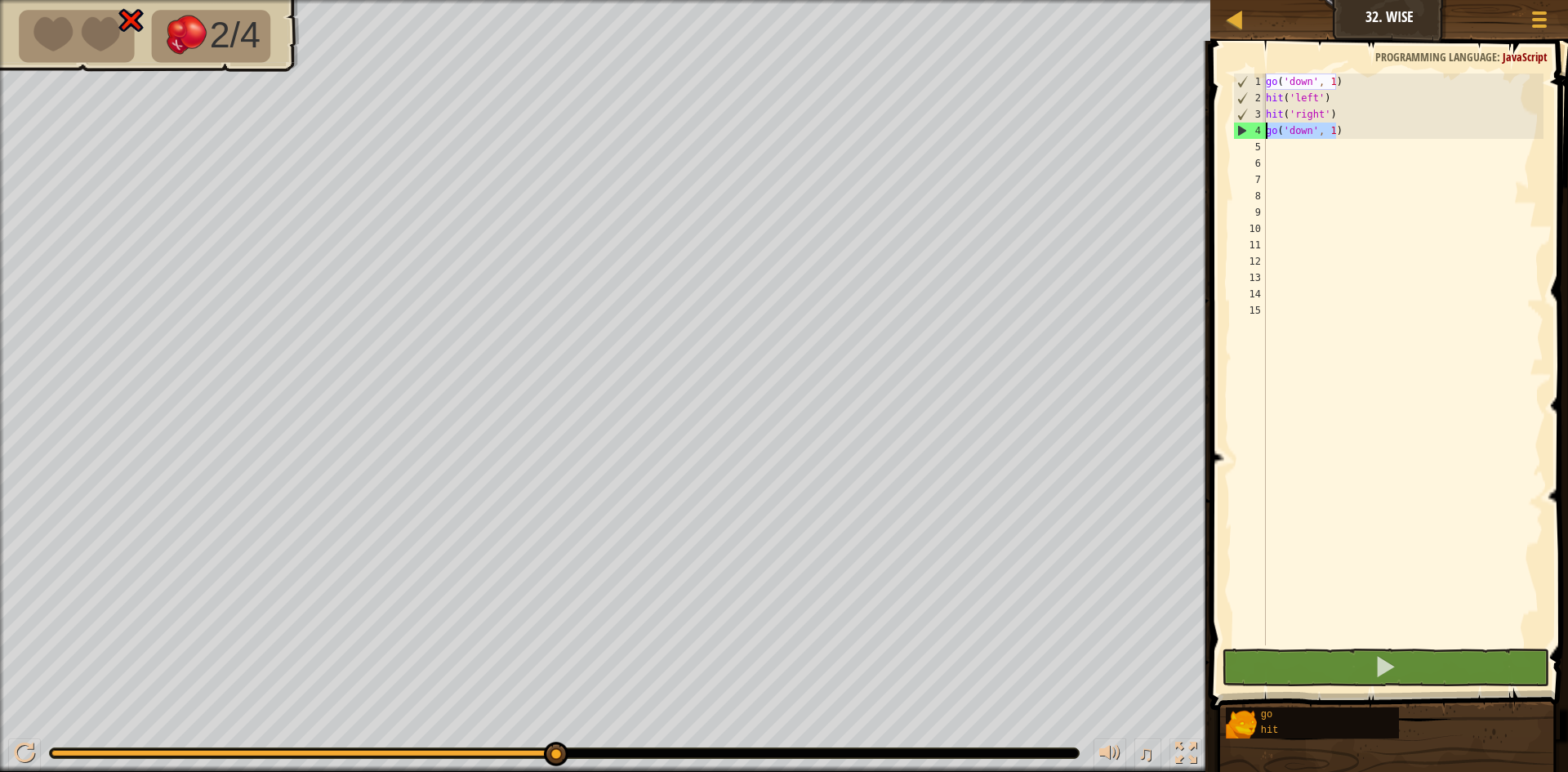
drag, startPoint x: 1342, startPoint y: 133, endPoint x: 1249, endPoint y: 136, distance: 93.0
click at [1249, 136] on div "1 2 3 4 5 6 7 8 9 10 11 12 13 14 15 go ( 'down' , 1 ) hit ( 'left' ) hit ( 'rig…" at bounding box center [1387, 359] width 313 height 572
type textarea "go('down', 1)"
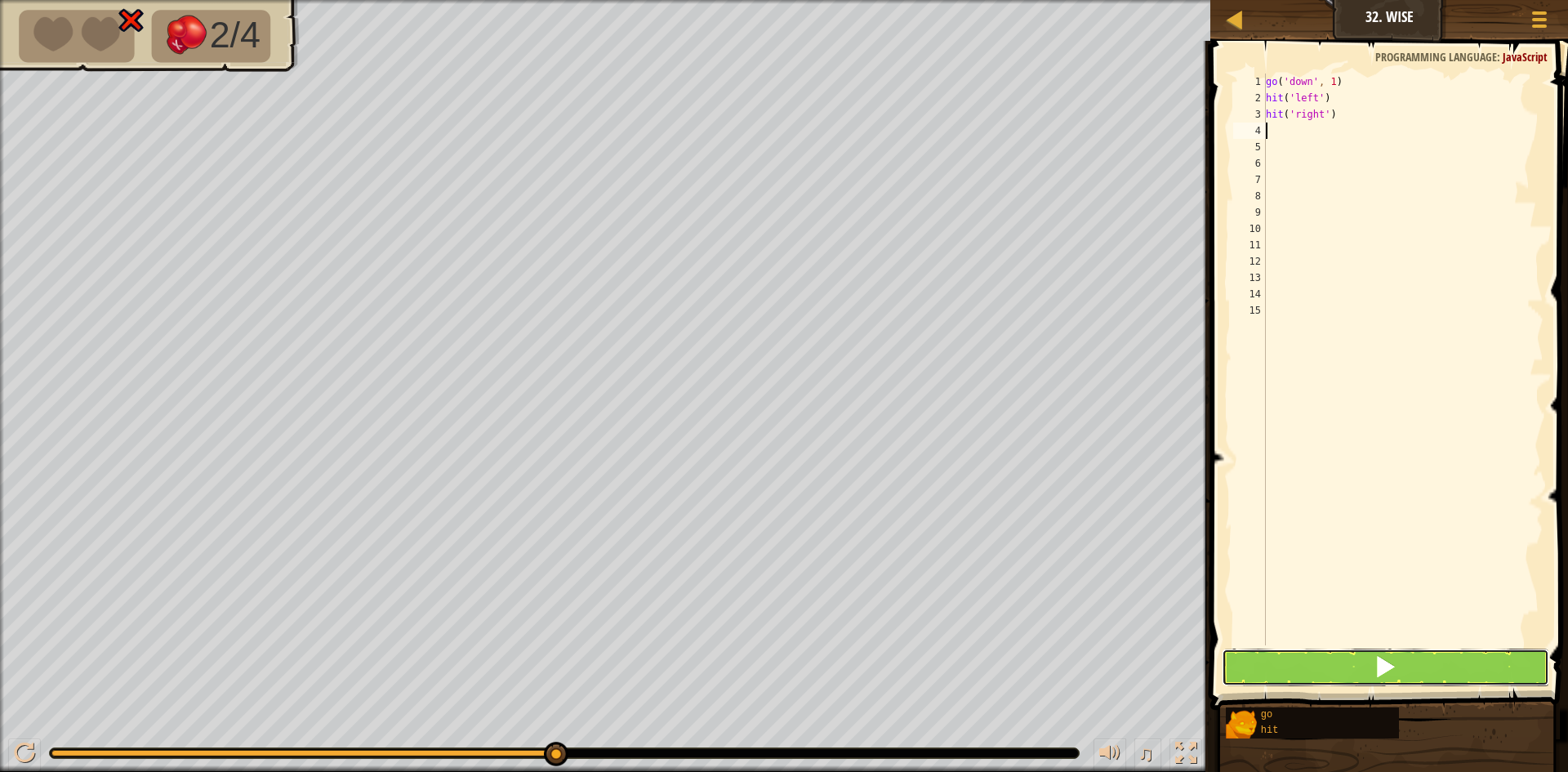
click at [1402, 661] on button at bounding box center [1386, 667] width 327 height 38
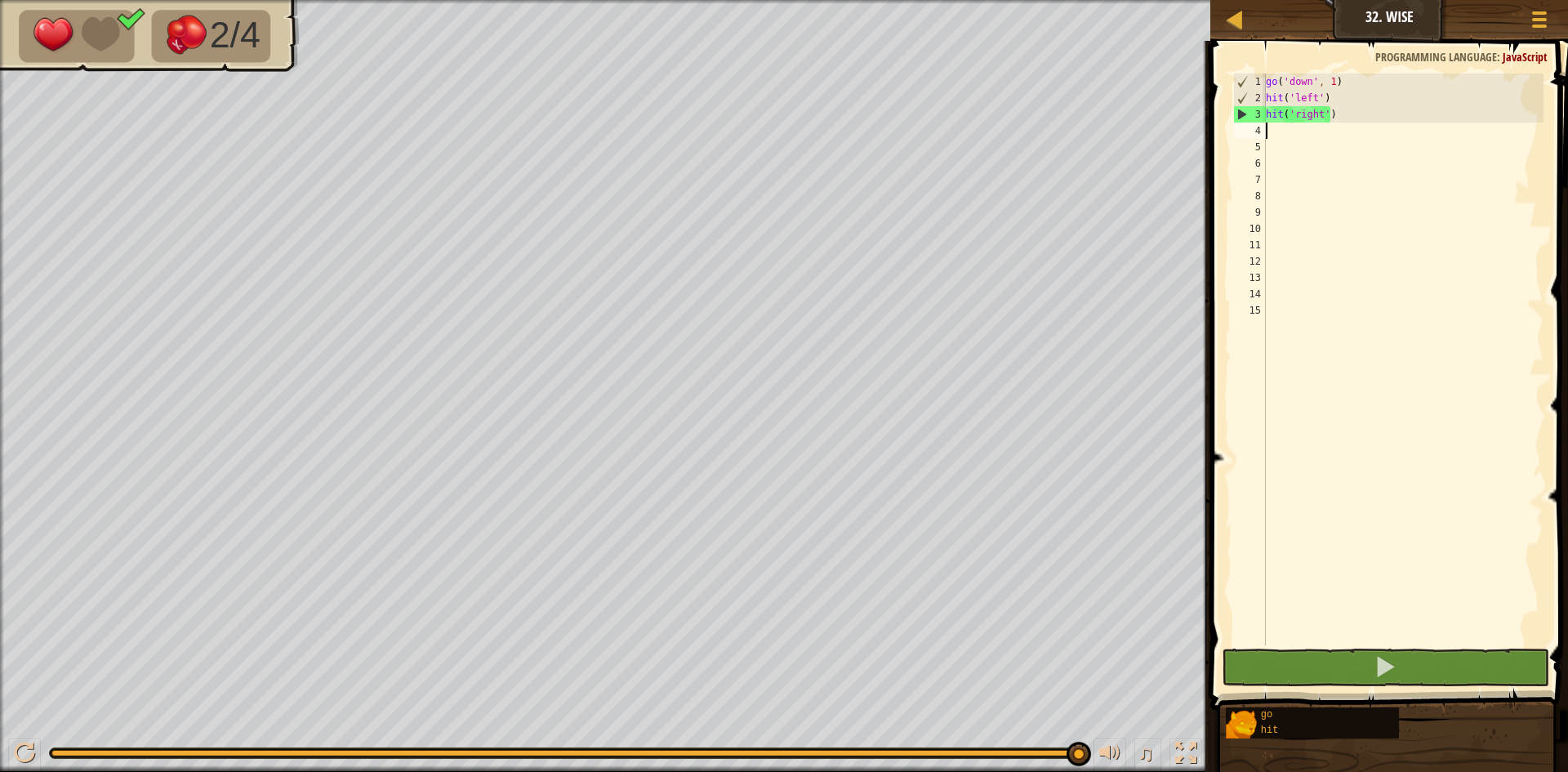
type textarea "g"
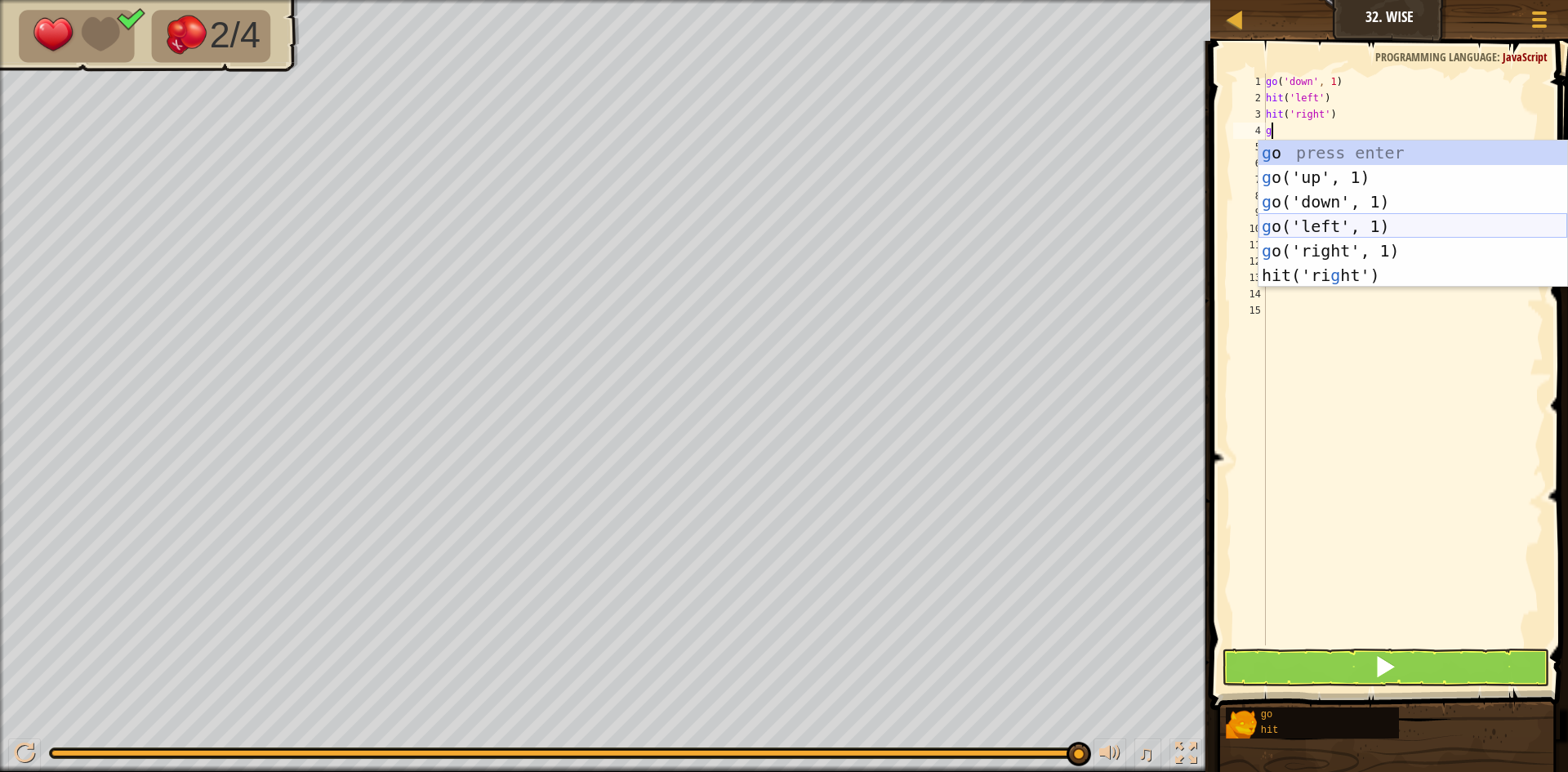
click at [1341, 229] on div "g o press enter g o('up', 1) press enter g o('down', 1) press enter g o('left',…" at bounding box center [1414, 238] width 309 height 196
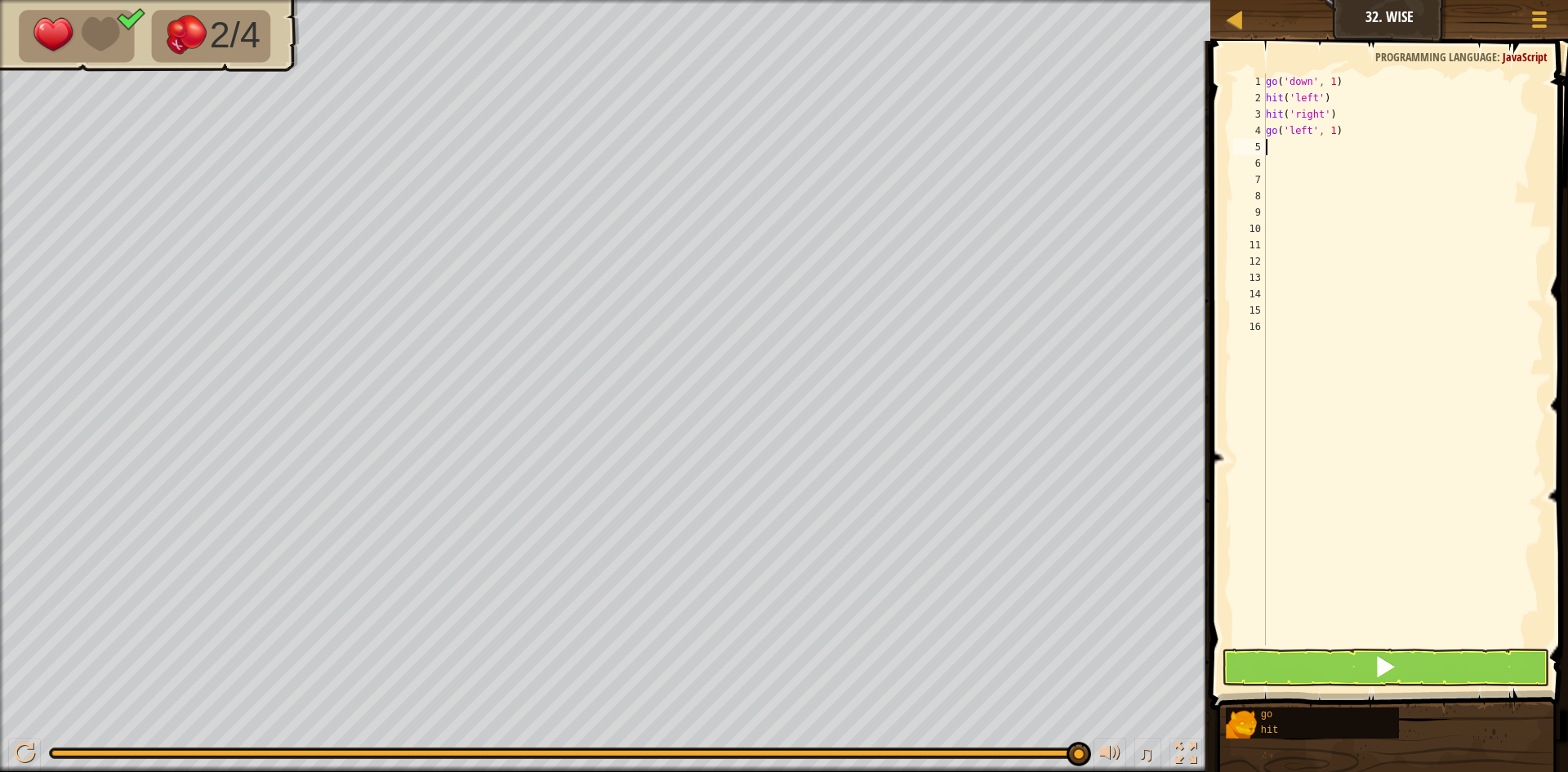
type textarea "h"
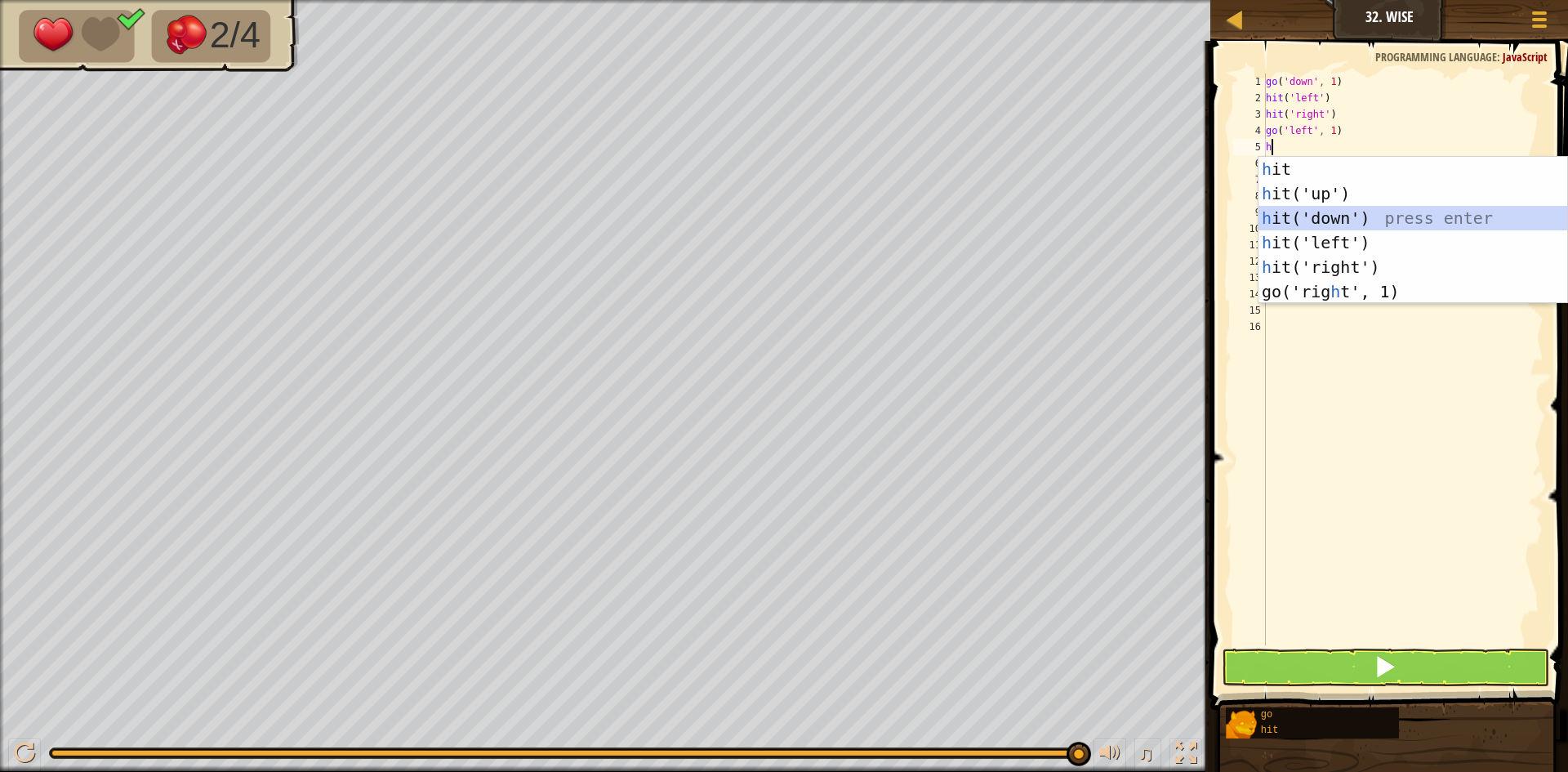
click at [1335, 219] on div "h it press enter h it('up') press enter h it('down') press enter h it('left') p…" at bounding box center [1414, 255] width 309 height 196
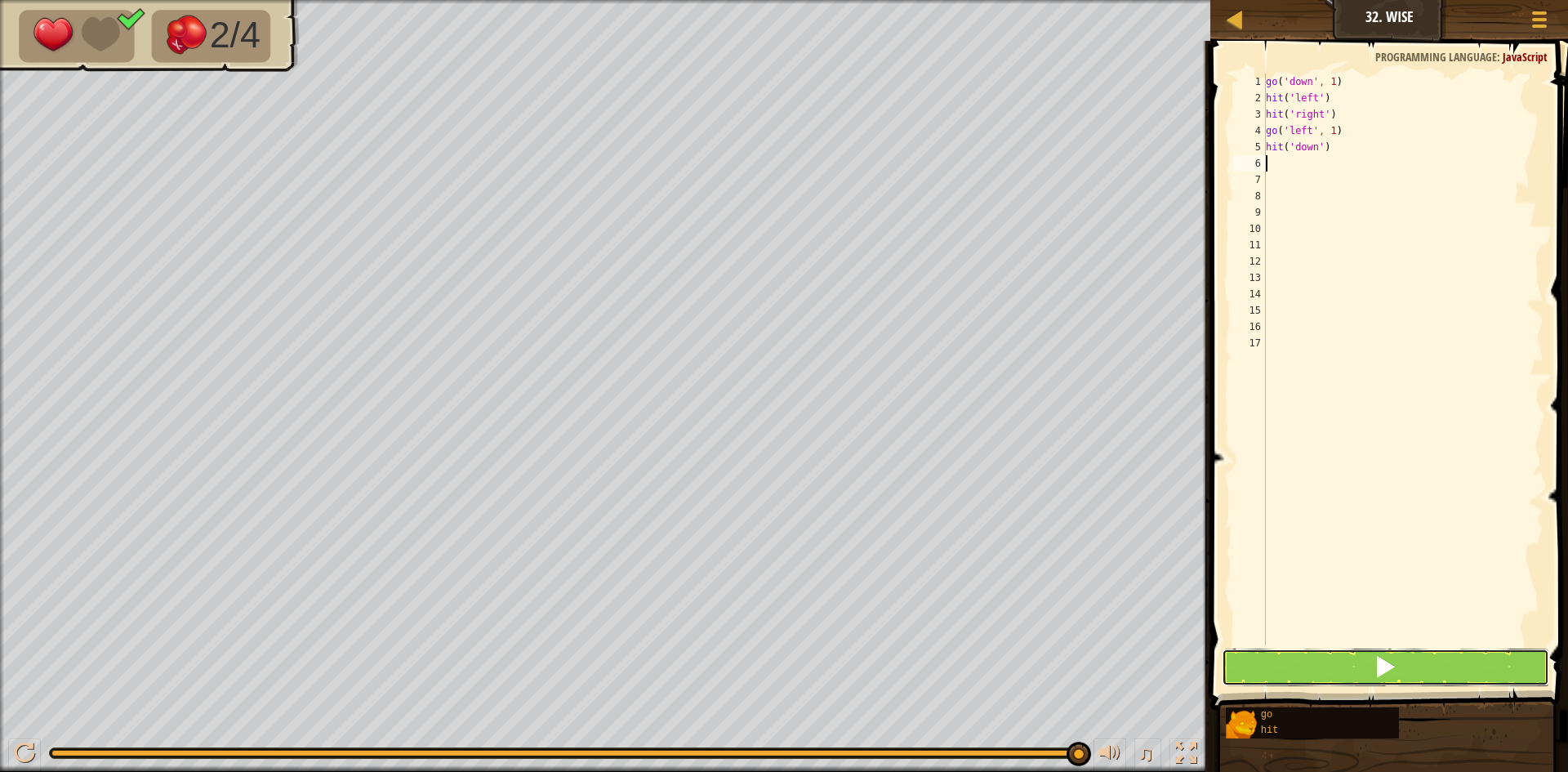
click at [1335, 654] on button at bounding box center [1386, 667] width 327 height 38
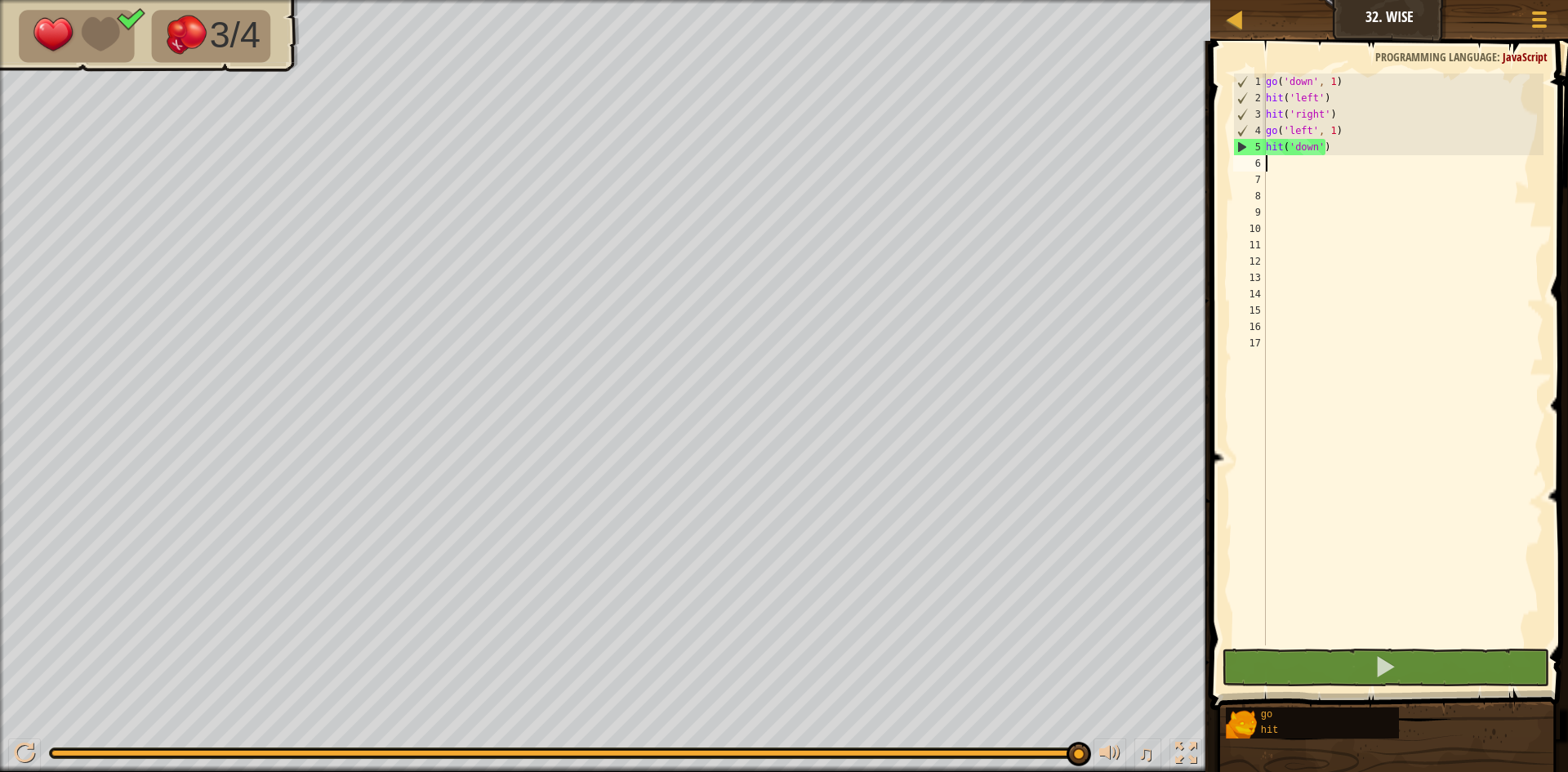
type textarea "g"
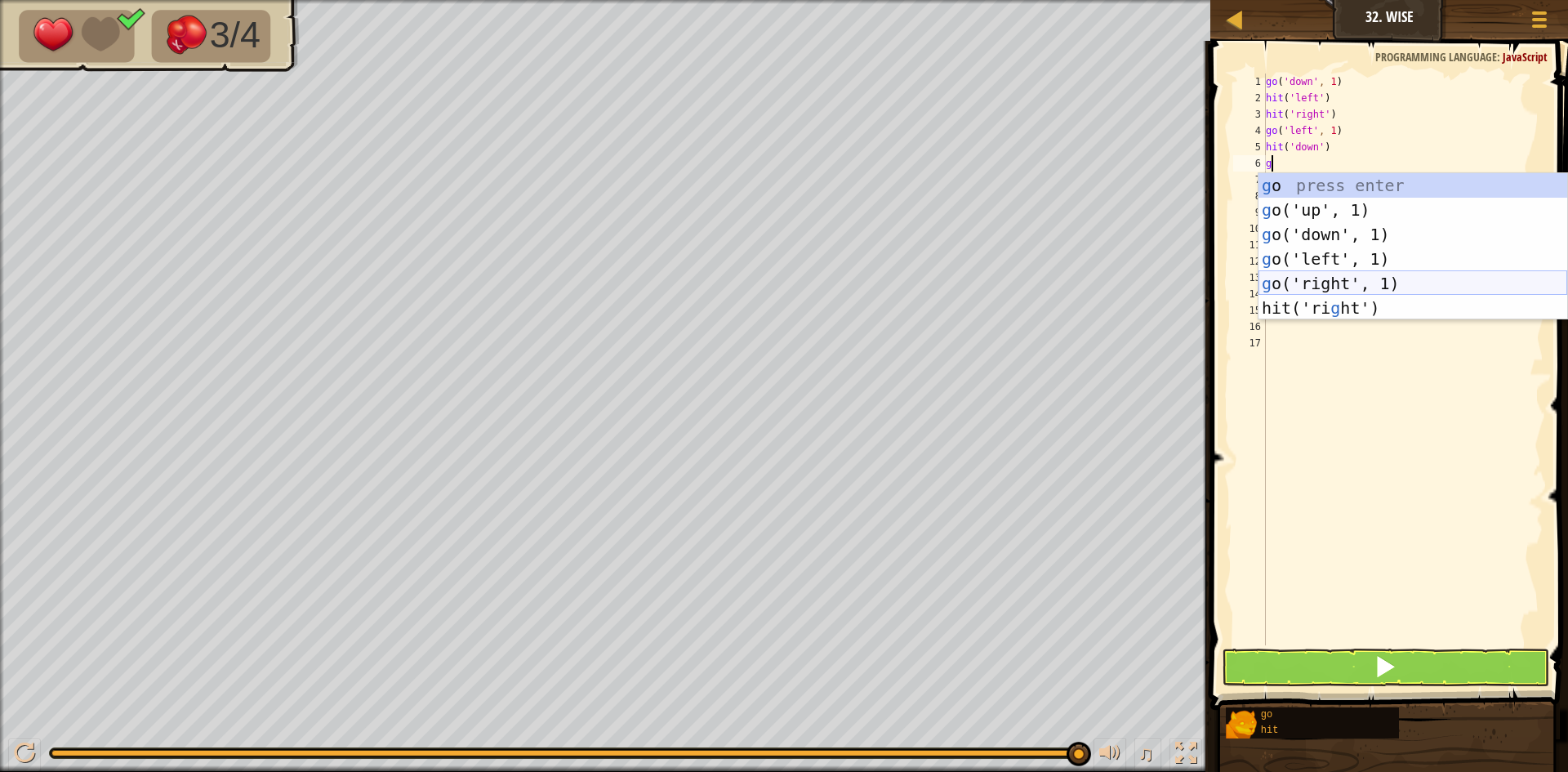
click at [1369, 278] on div "g o press enter g o('up', 1) press enter g o('down', 1) press enter g o('left',…" at bounding box center [1414, 270] width 309 height 196
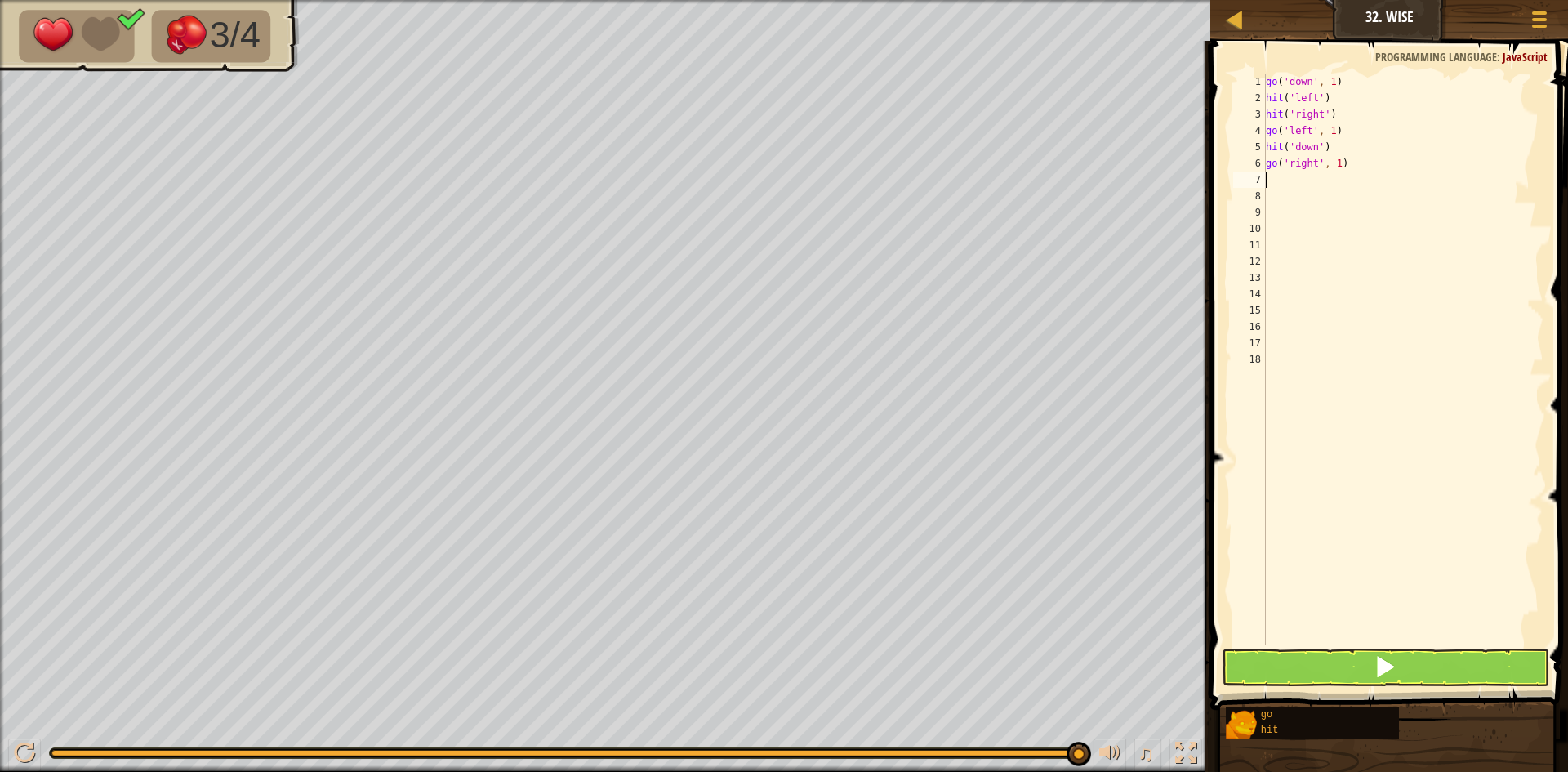
click at [1336, 161] on div "go ( 'down' , 1 ) hit ( 'left' ) hit ( 'right' ) go ( 'left' , 1 ) hit ( 'down'…" at bounding box center [1403, 376] width 281 height 605
type textarea "go('right', 2)"
click at [1289, 179] on div "go ( 'down' , 1 ) hit ( 'left' ) hit ( 'right' ) go ( 'left' , 1 ) hit ( 'down'…" at bounding box center [1403, 376] width 281 height 605
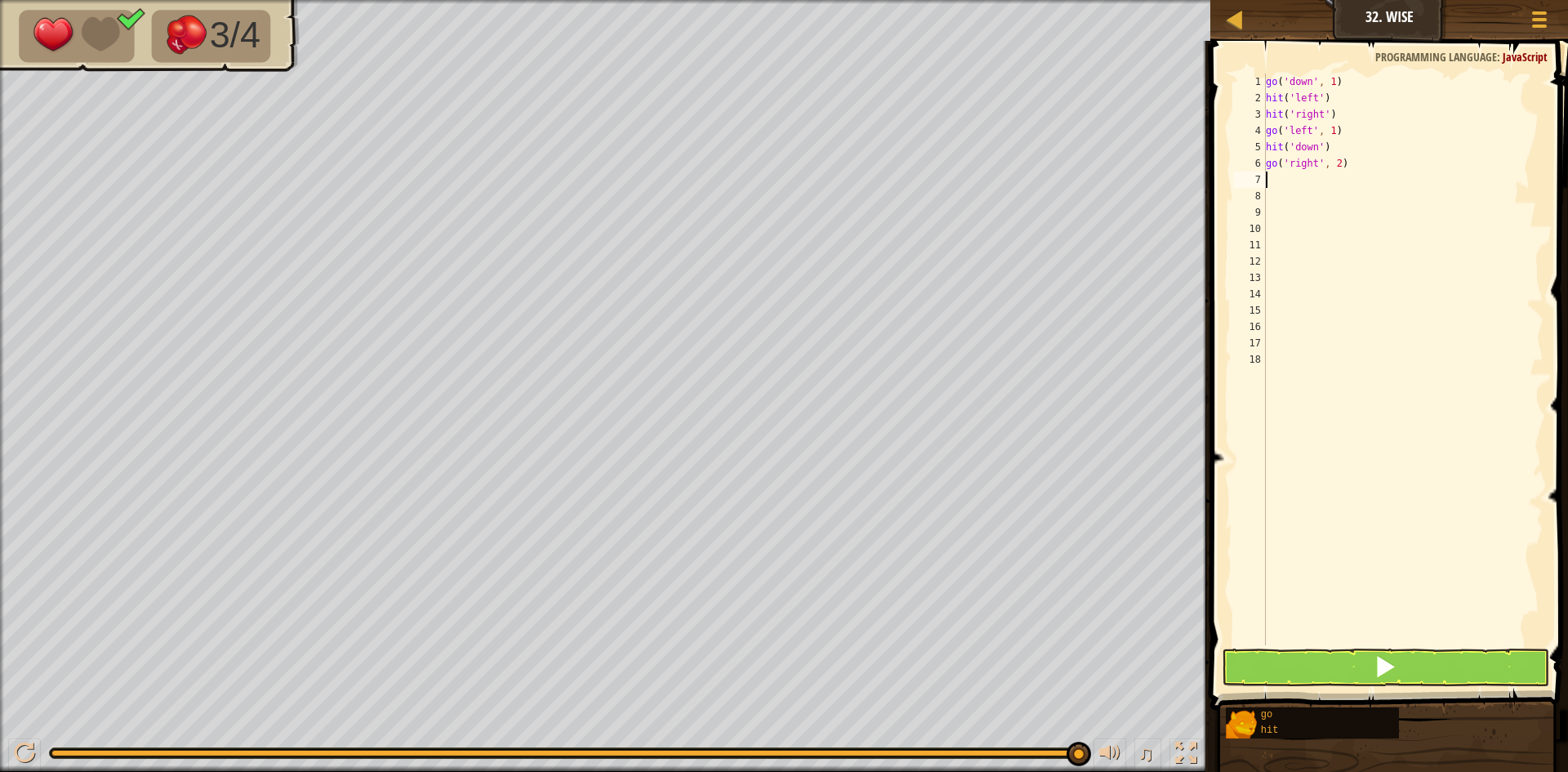
type textarea "h"
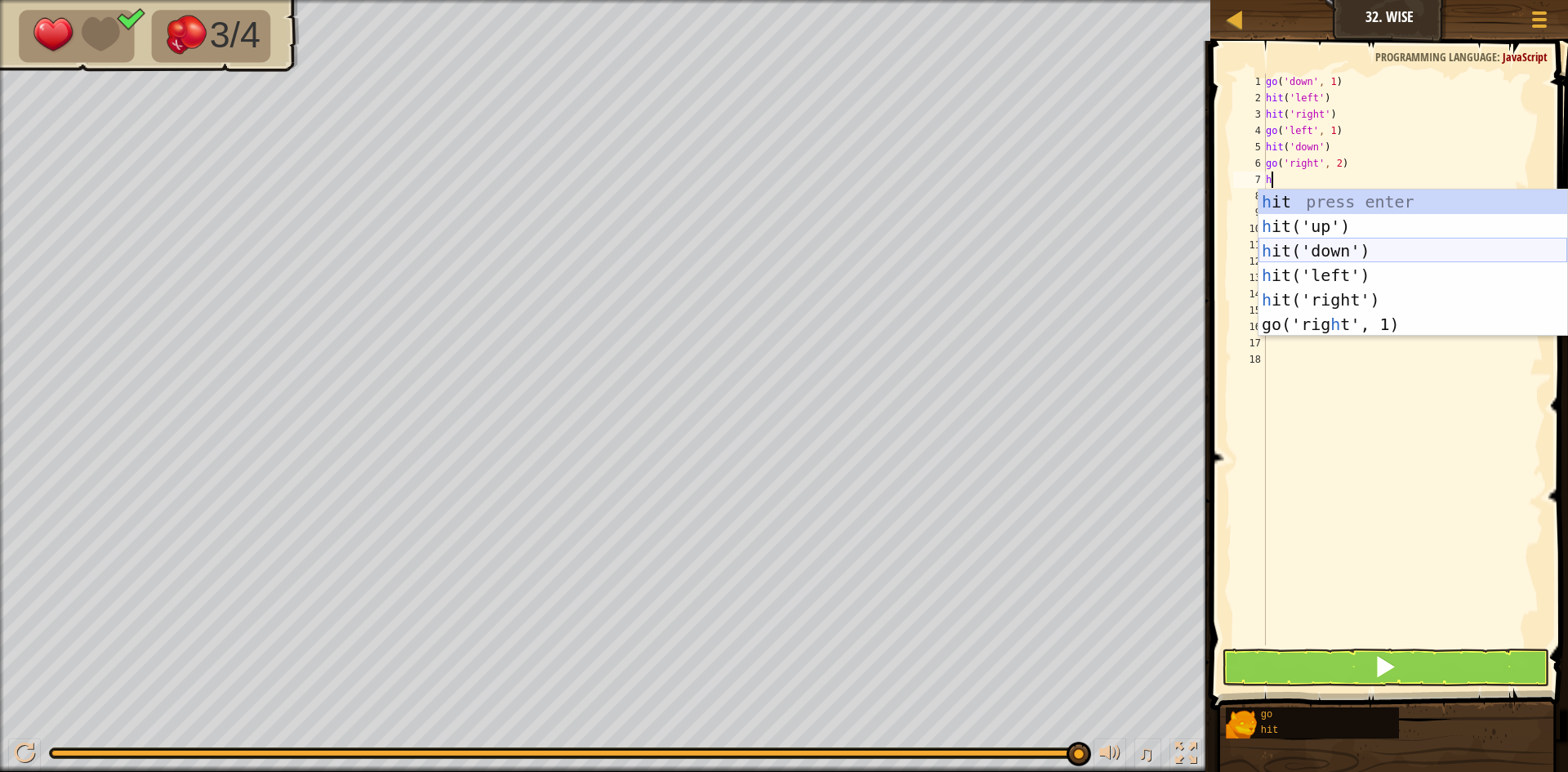
click at [1340, 256] on div "h it press enter h it('up') press enter h it('down') press enter h it('left') p…" at bounding box center [1414, 287] width 309 height 196
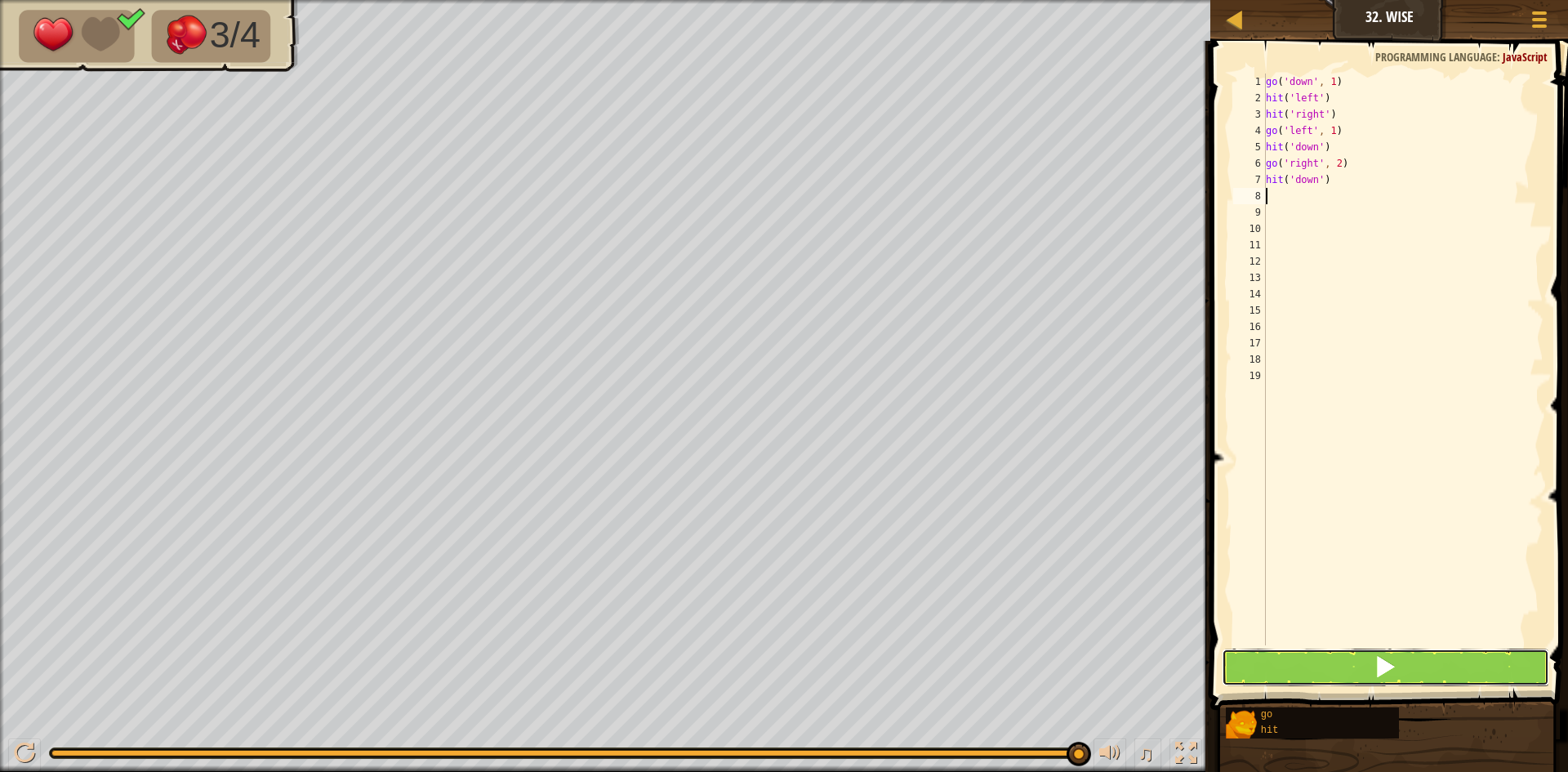
click at [1340, 664] on button at bounding box center [1386, 667] width 327 height 38
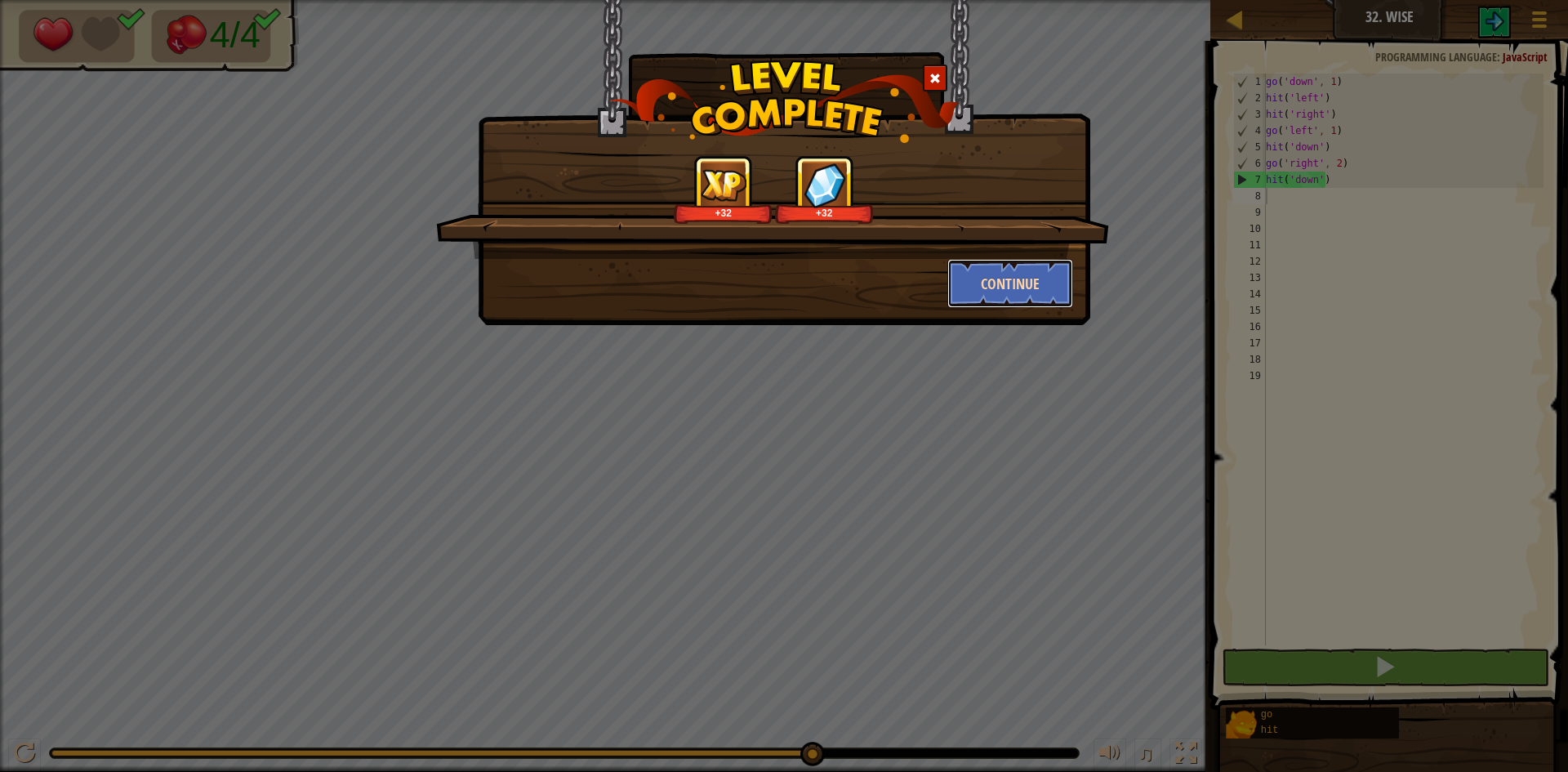
click at [1007, 280] on button "Continue" at bounding box center [1011, 283] width 127 height 49
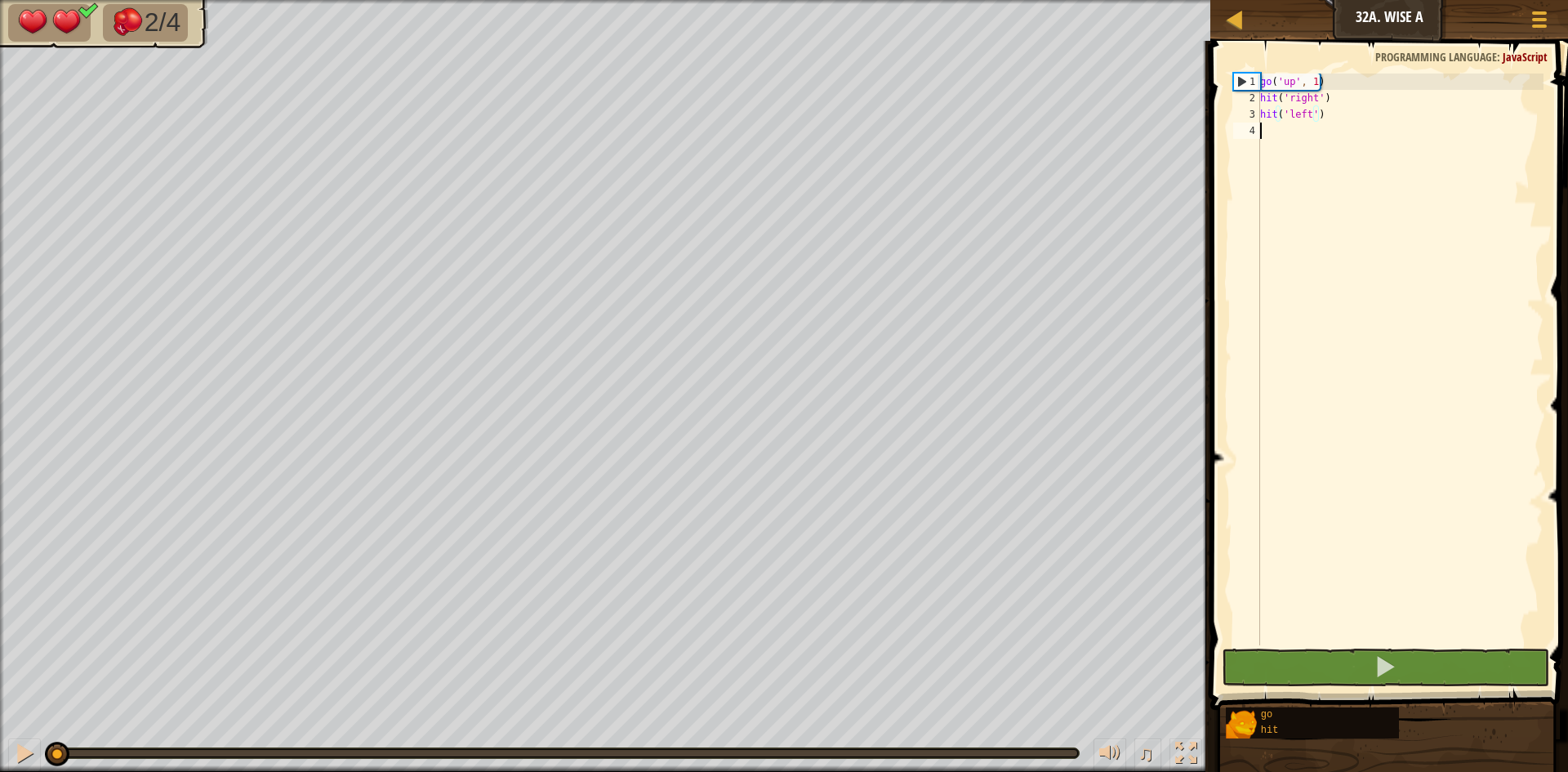
click at [1267, 137] on div "go ( 'up' , 1 ) hit ( 'right' ) hit ( 'left' )" at bounding box center [1401, 376] width 287 height 605
click at [1450, 666] on button at bounding box center [1386, 667] width 327 height 38
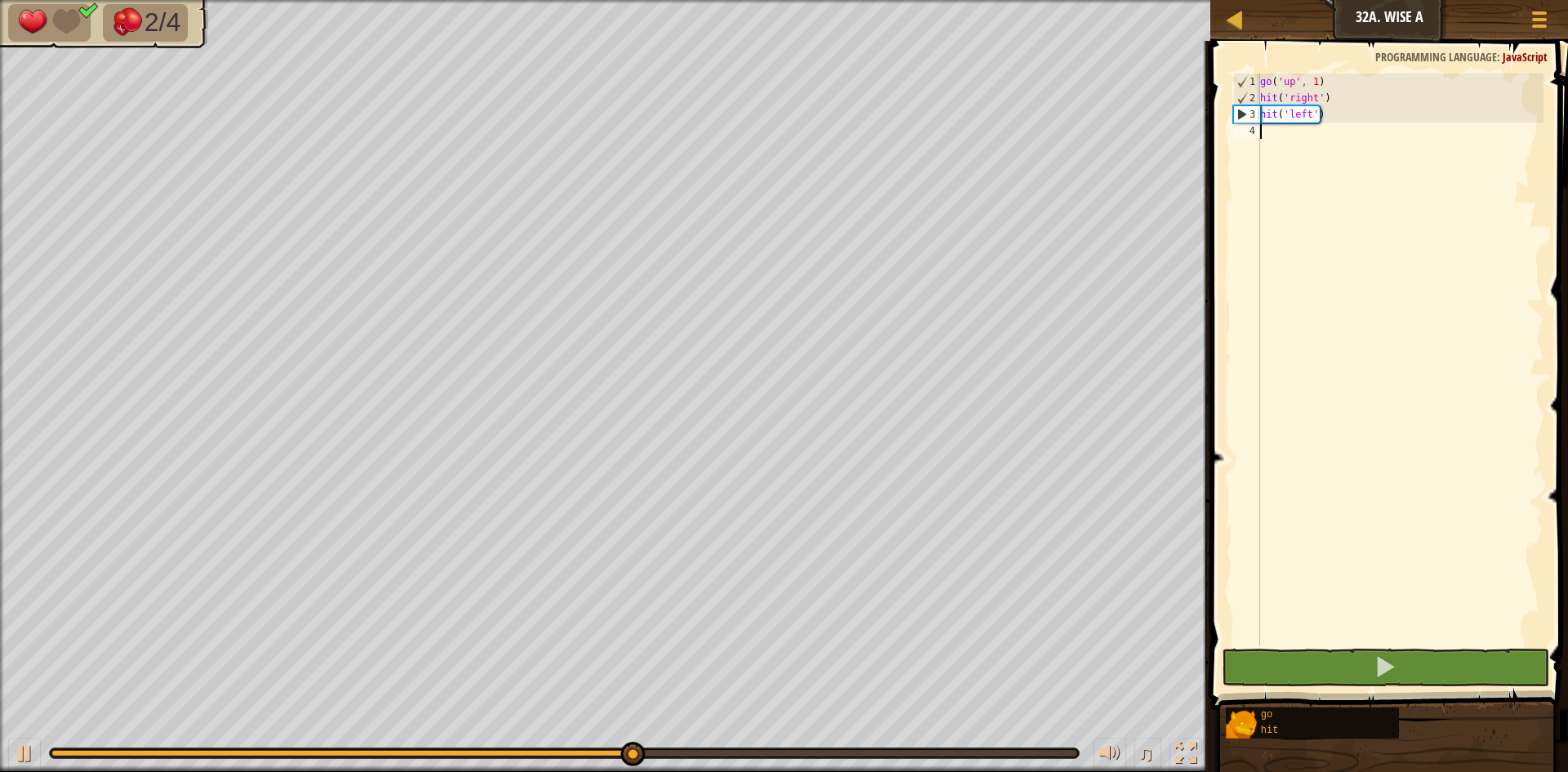
type textarea "g"
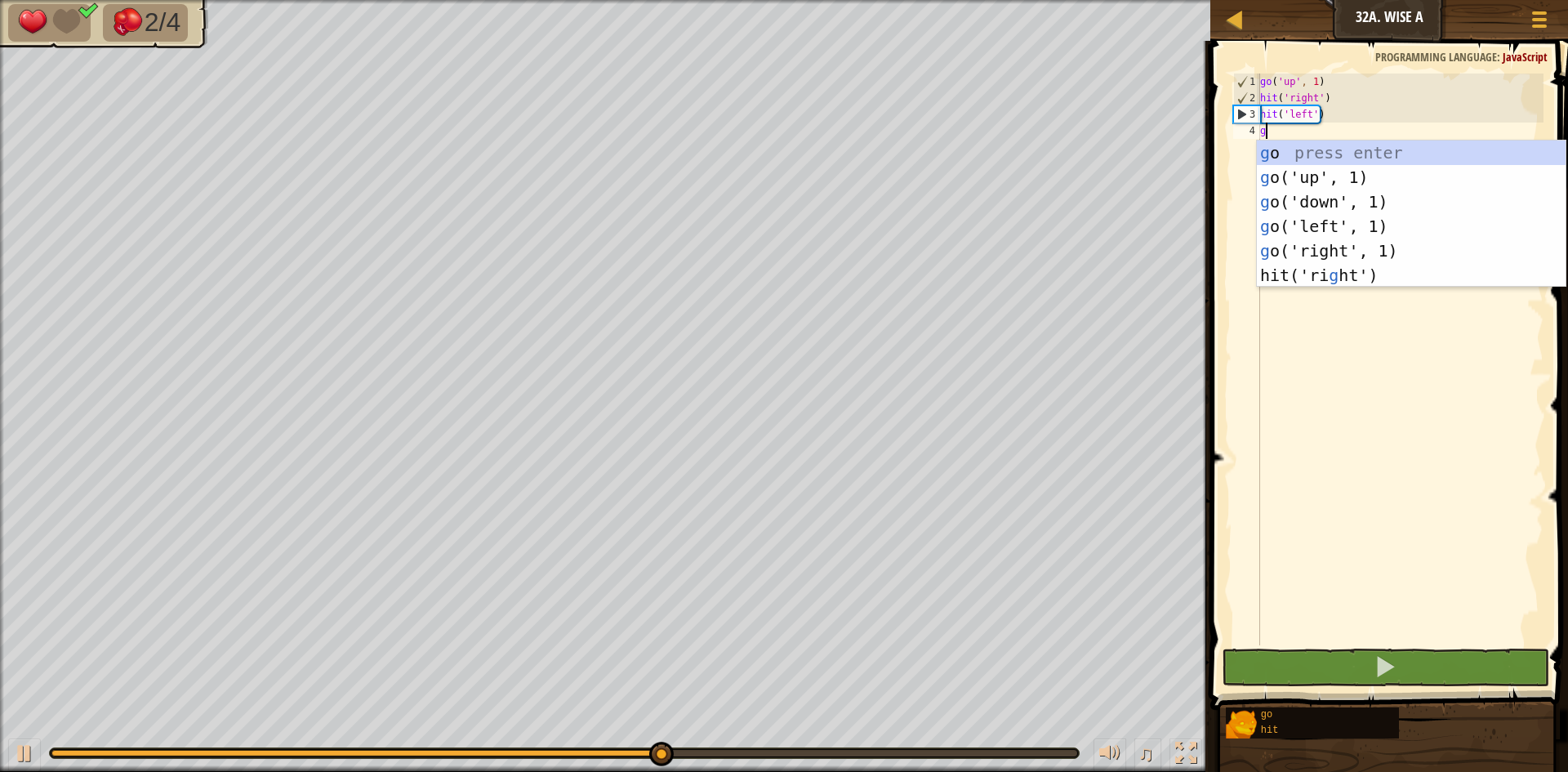
scroll to position [7, 0]
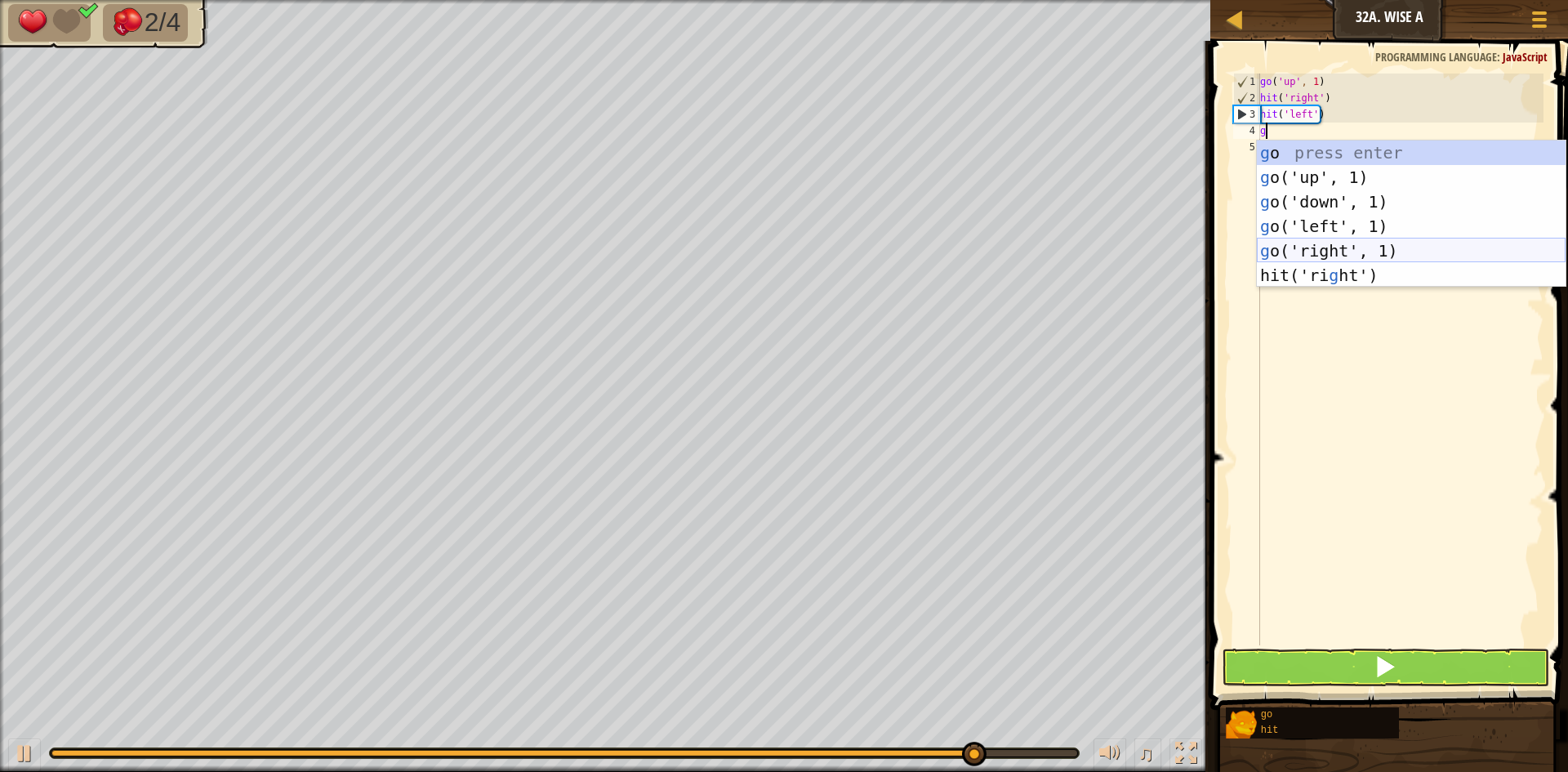
click at [1343, 250] on div "g o press enter g o('up', 1) press enter g o('down', 1) press enter g o('left',…" at bounding box center [1412, 238] width 309 height 196
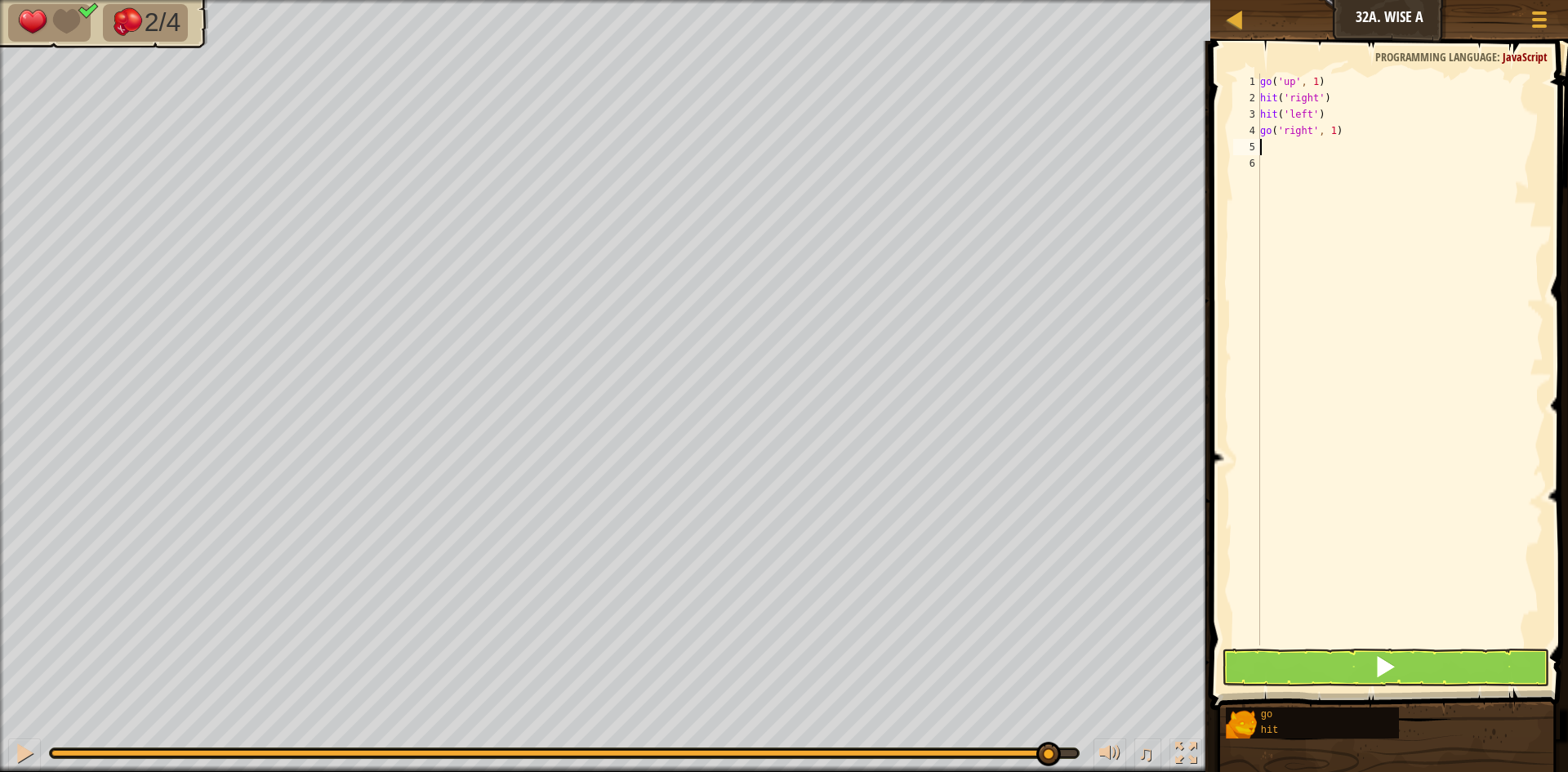
type textarea "h"
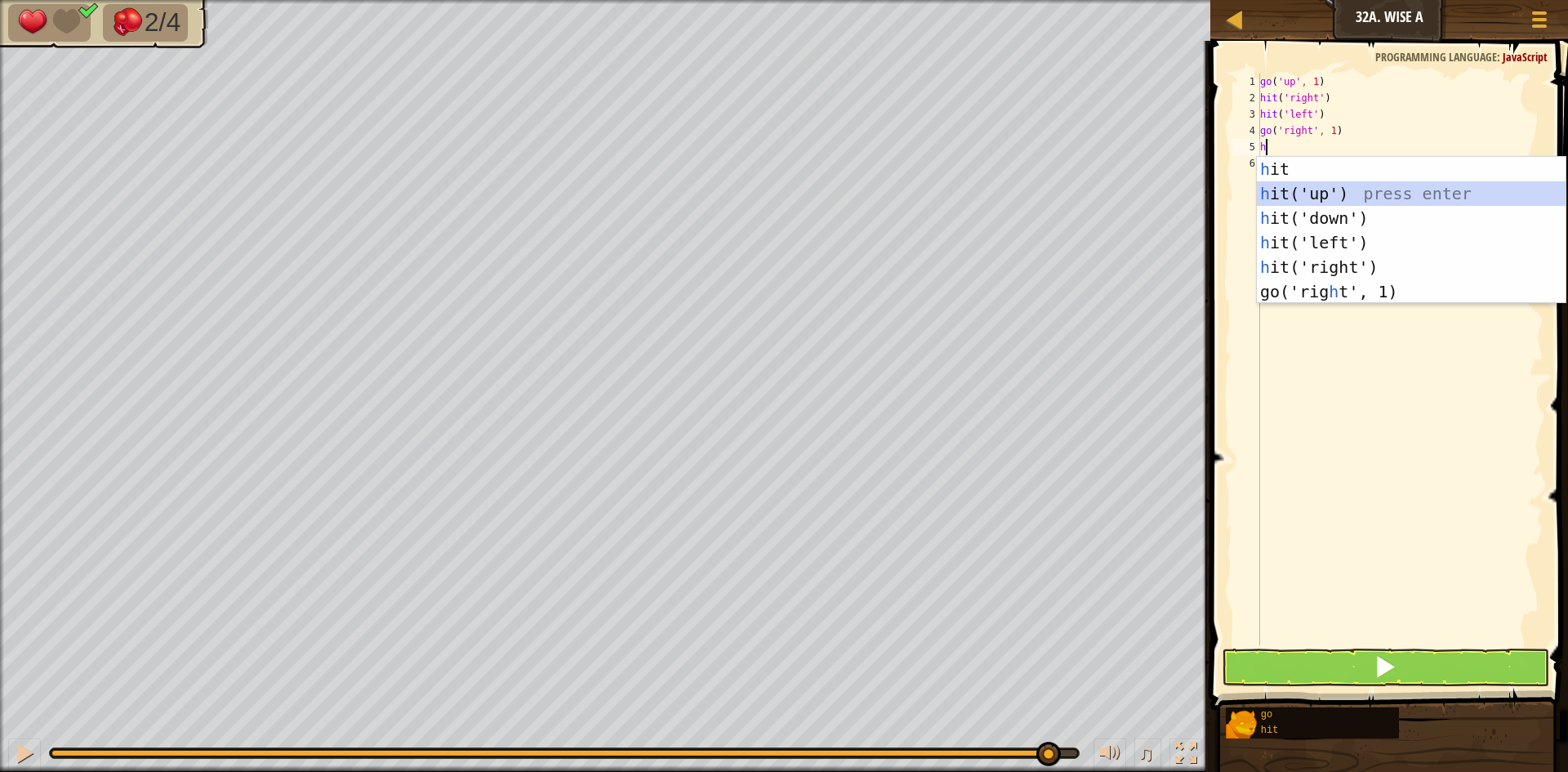
click at [1324, 196] on div "h it press enter h it('up') press enter h it('down') press enter h it('left') p…" at bounding box center [1412, 255] width 309 height 196
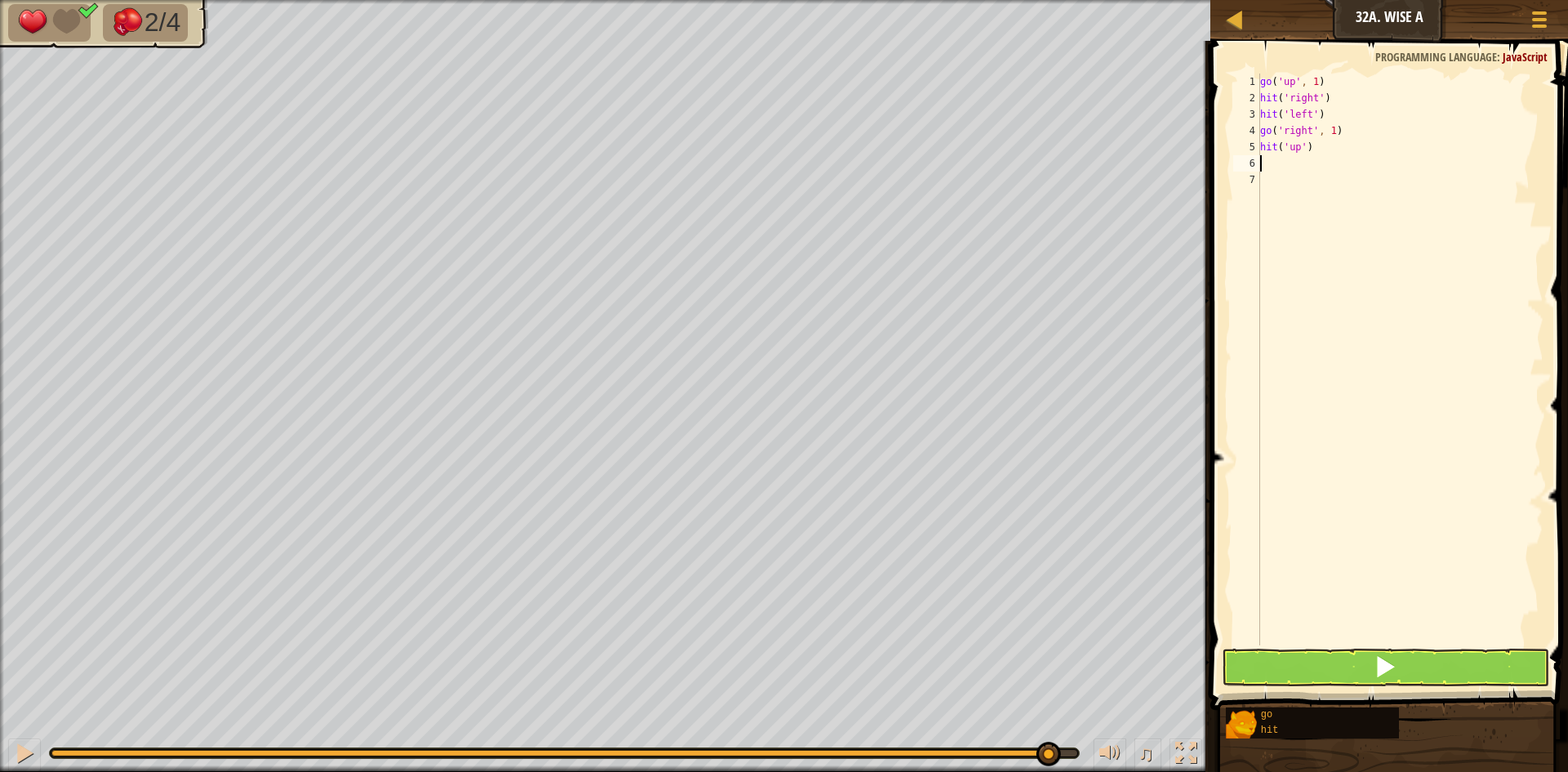
type textarea "g"
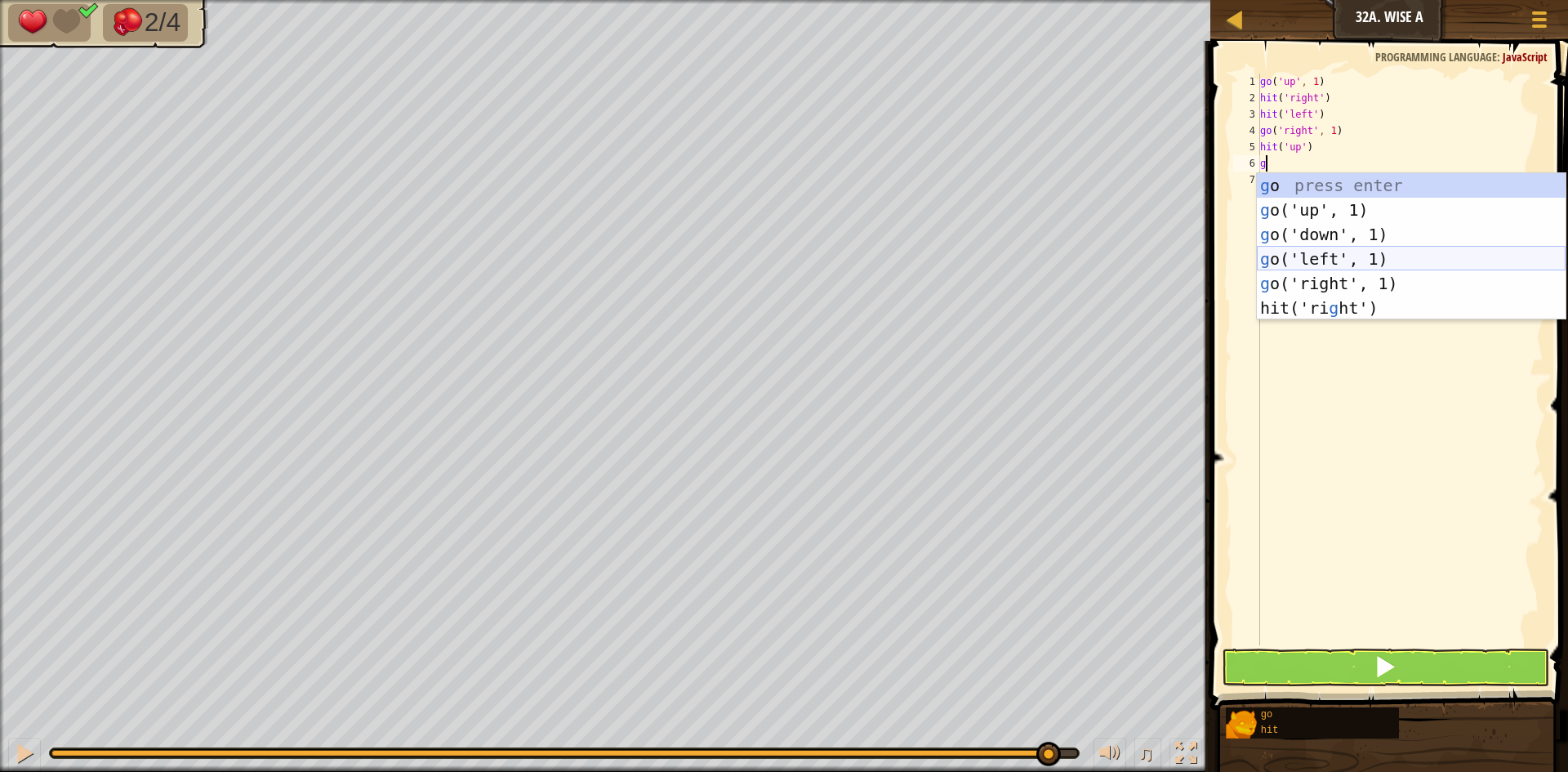
click at [1324, 248] on div "g o press enter g o('up', 1) press enter g o('down', 1) press enter g o('left',…" at bounding box center [1412, 270] width 309 height 196
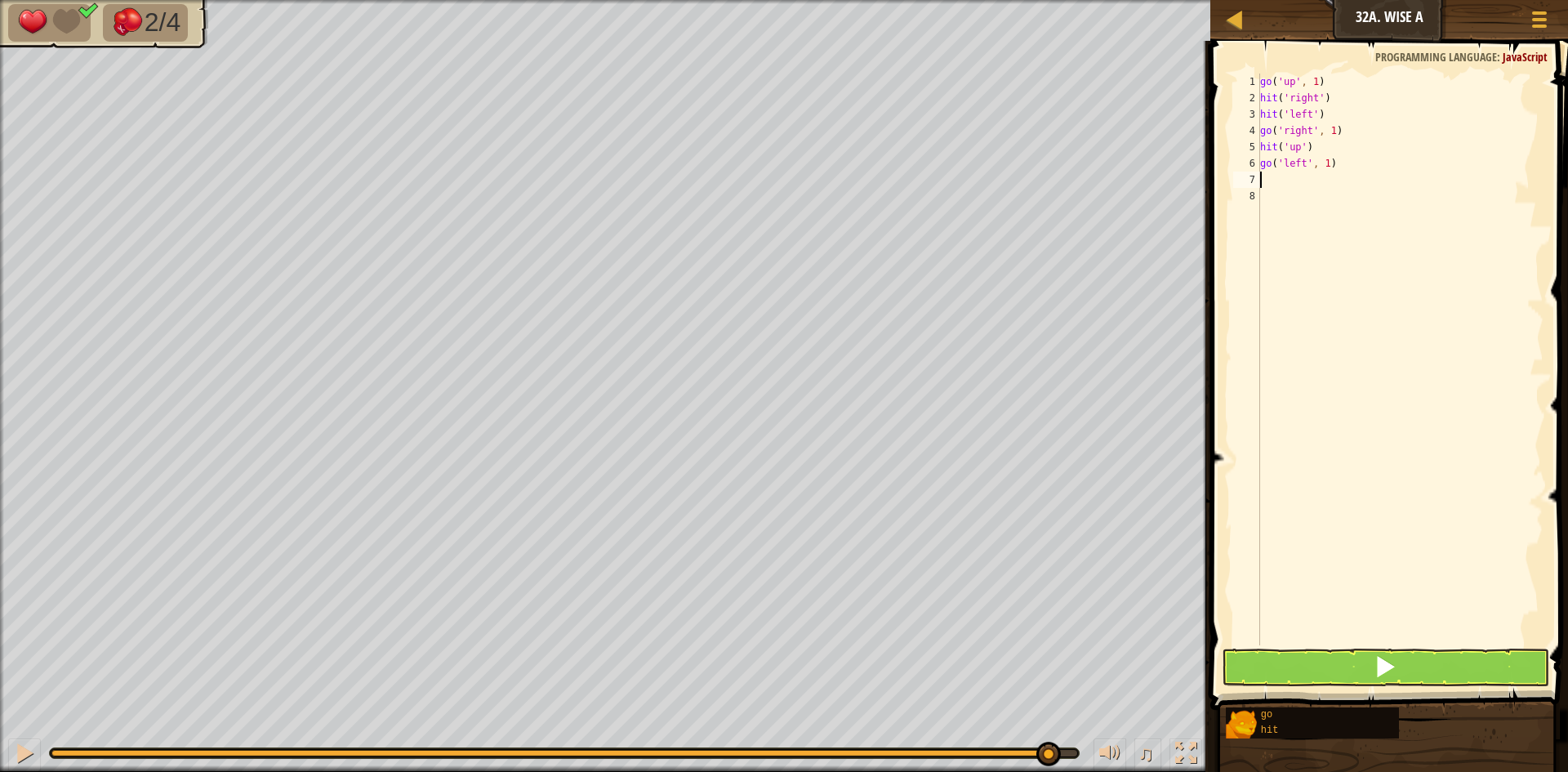
type textarea "h"
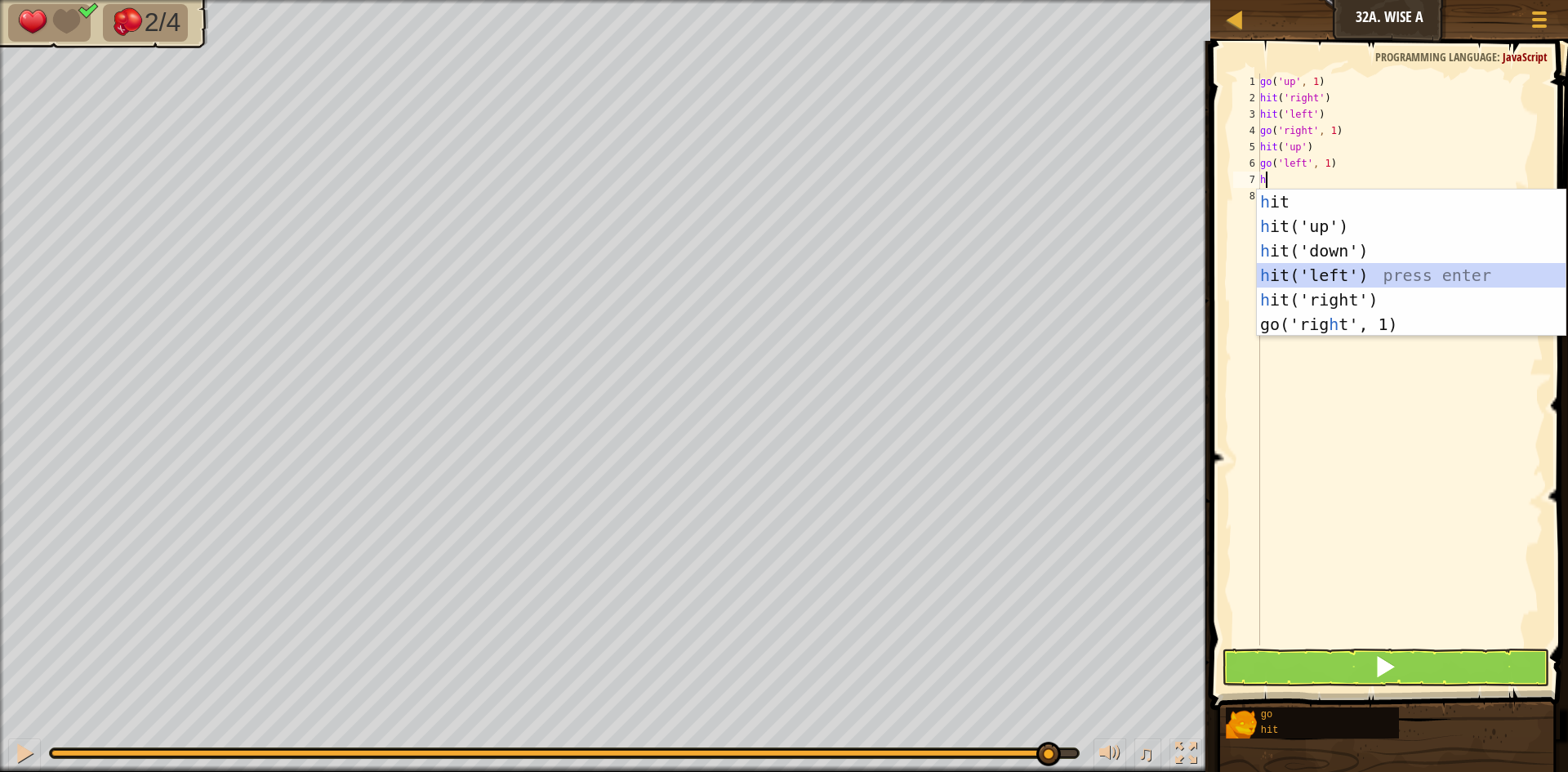
click at [1324, 273] on div "h it press enter h it('up') press enter h it('down') press enter h it('left') p…" at bounding box center [1412, 287] width 309 height 196
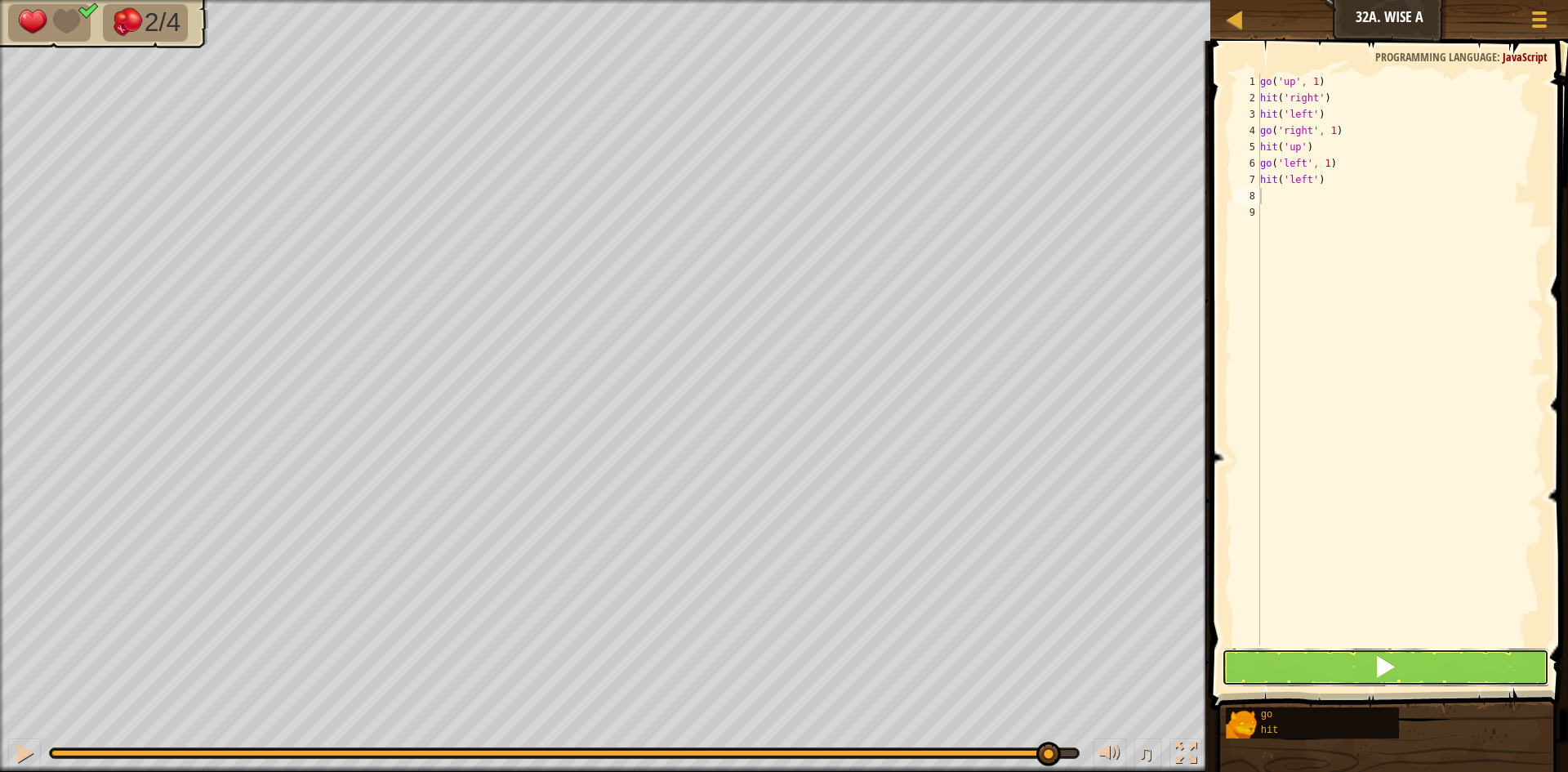
click at [1315, 677] on button at bounding box center [1386, 667] width 327 height 38
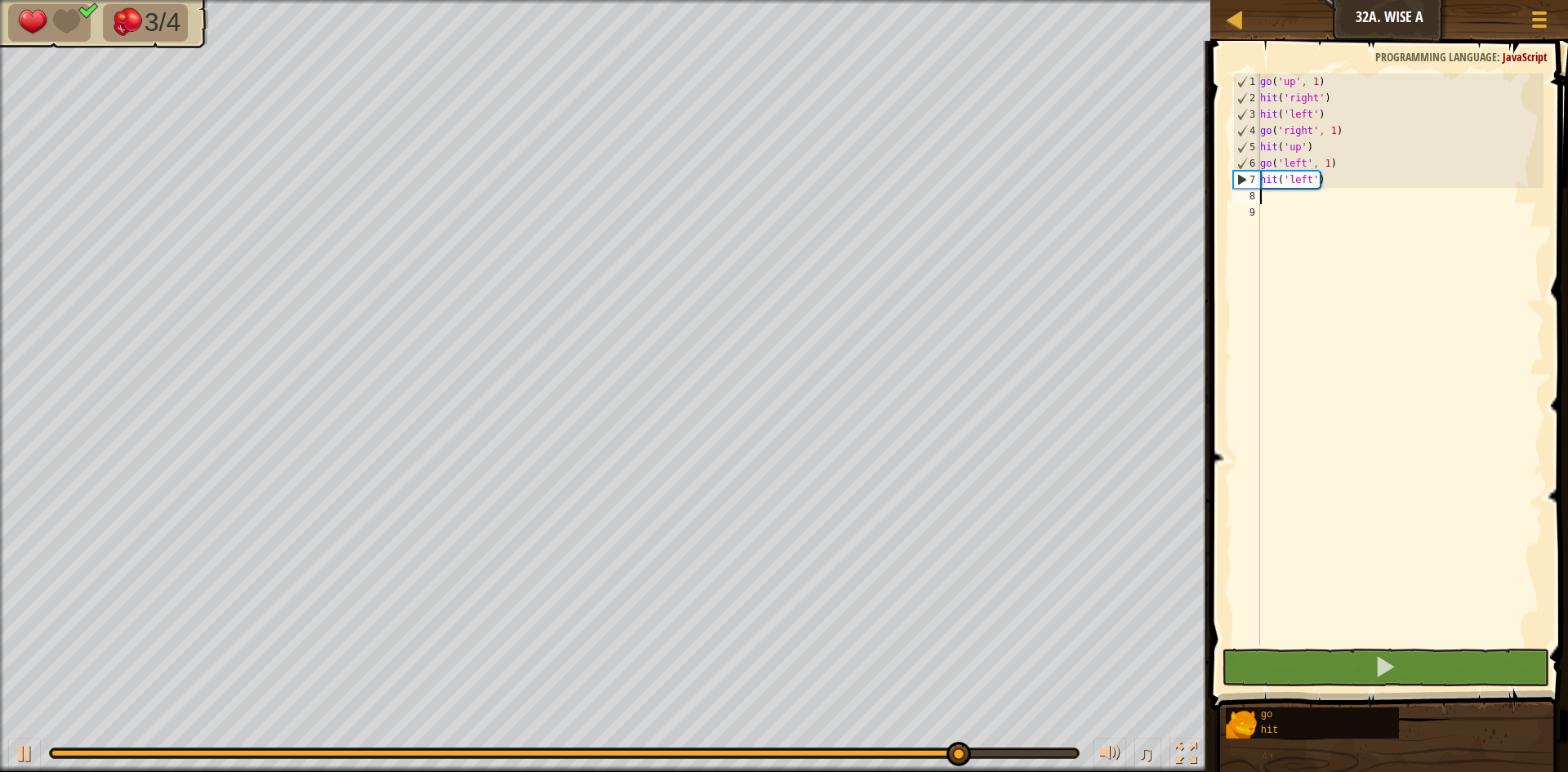
click at [1325, 165] on div "go ( 'up' , 1 ) hit ( 'right' ) hit ( 'left' ) go ( 'right' , 1 ) hit ( 'up' ) …" at bounding box center [1401, 376] width 287 height 605
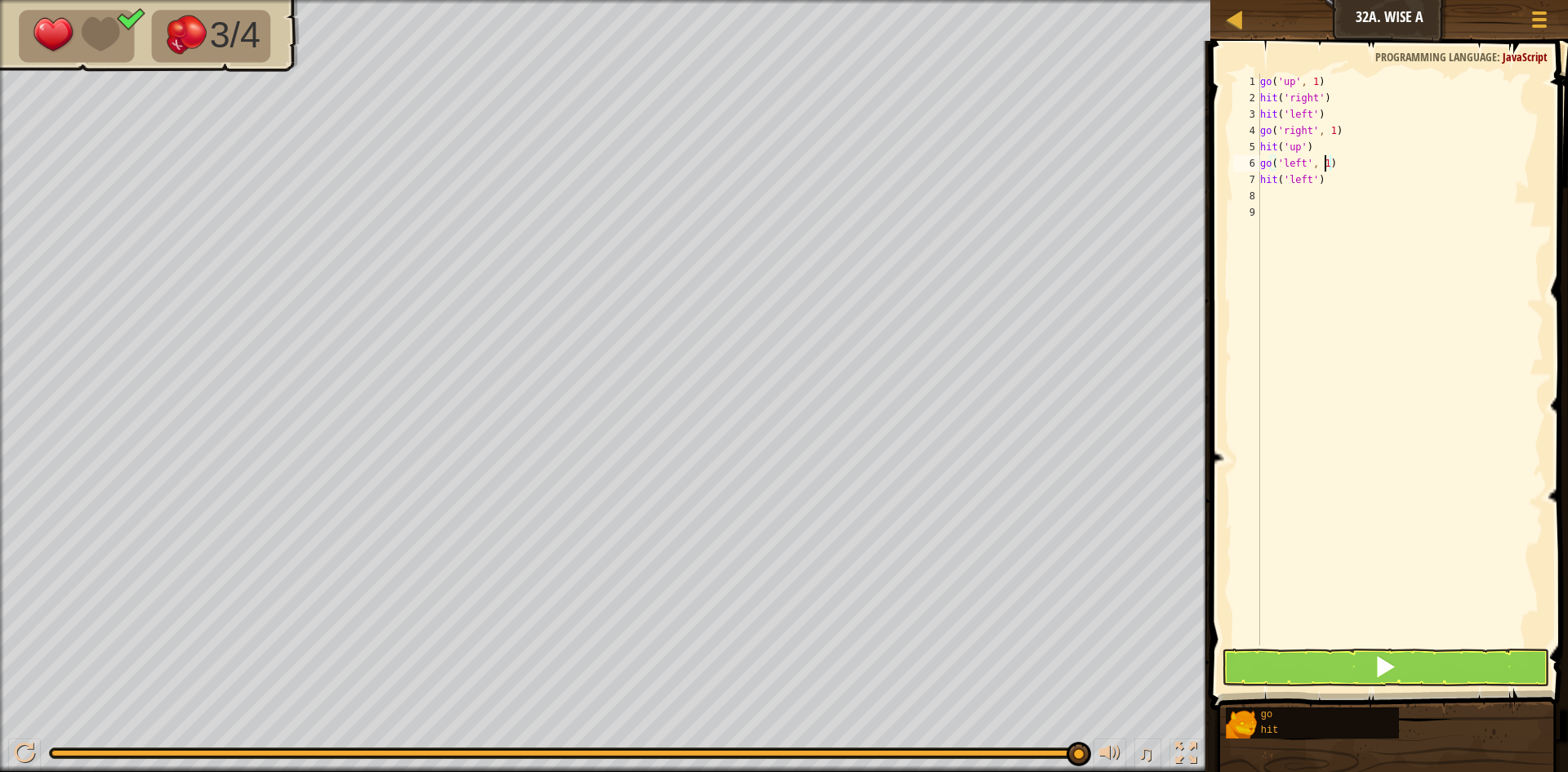
scroll to position [7, 5]
drag, startPoint x: 1313, startPoint y: 181, endPoint x: 1230, endPoint y: 183, distance: 83.0
click at [1230, 183] on div "go('left', 2) 1 2 3 4 5 6 7 8 9 go ( 'up' , 1 ) hit ( 'right' ) hit ( 'left' ) …" at bounding box center [1387, 407] width 363 height 717
type textarea "hit('left')"
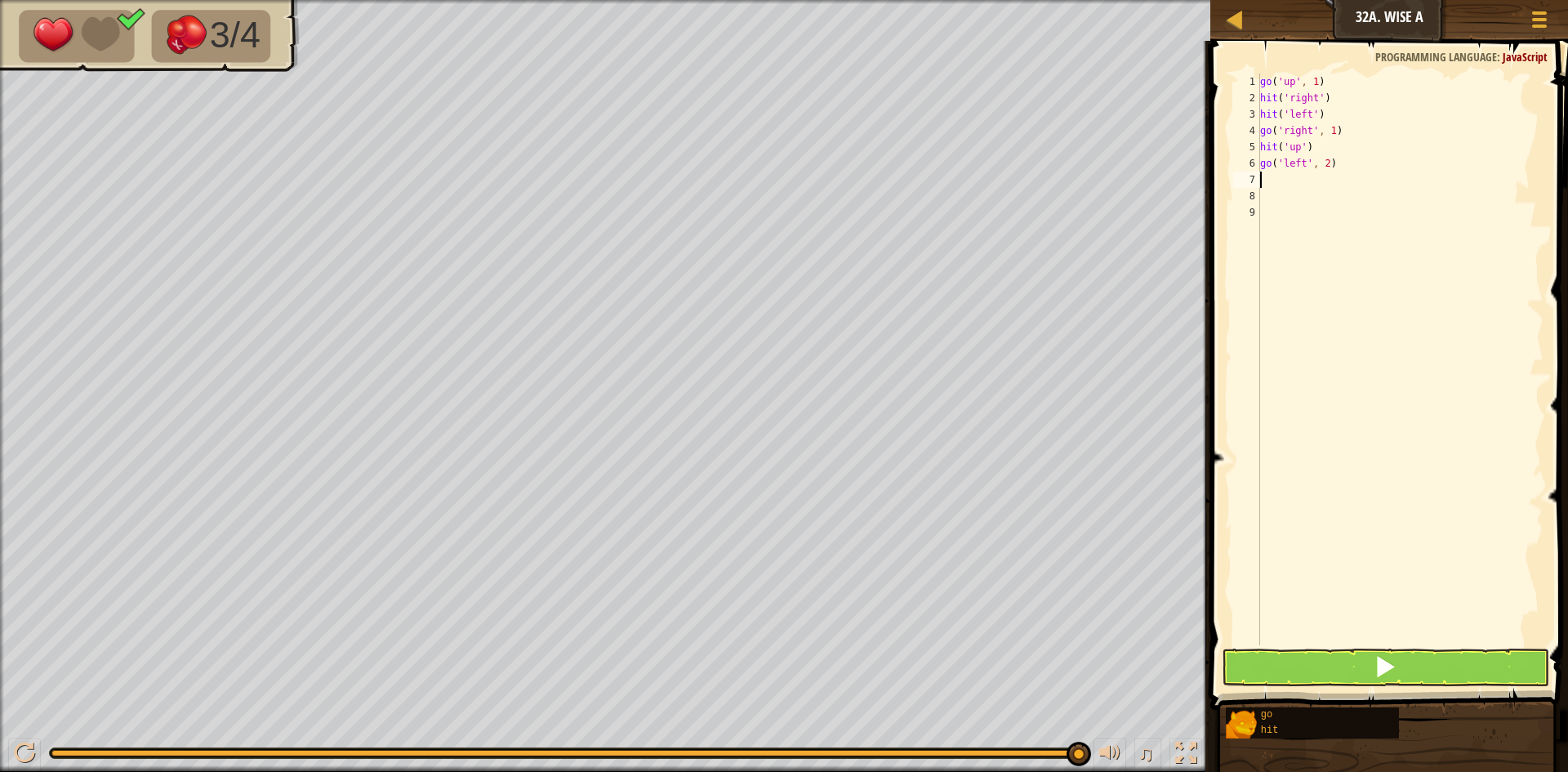
type textarea "h"
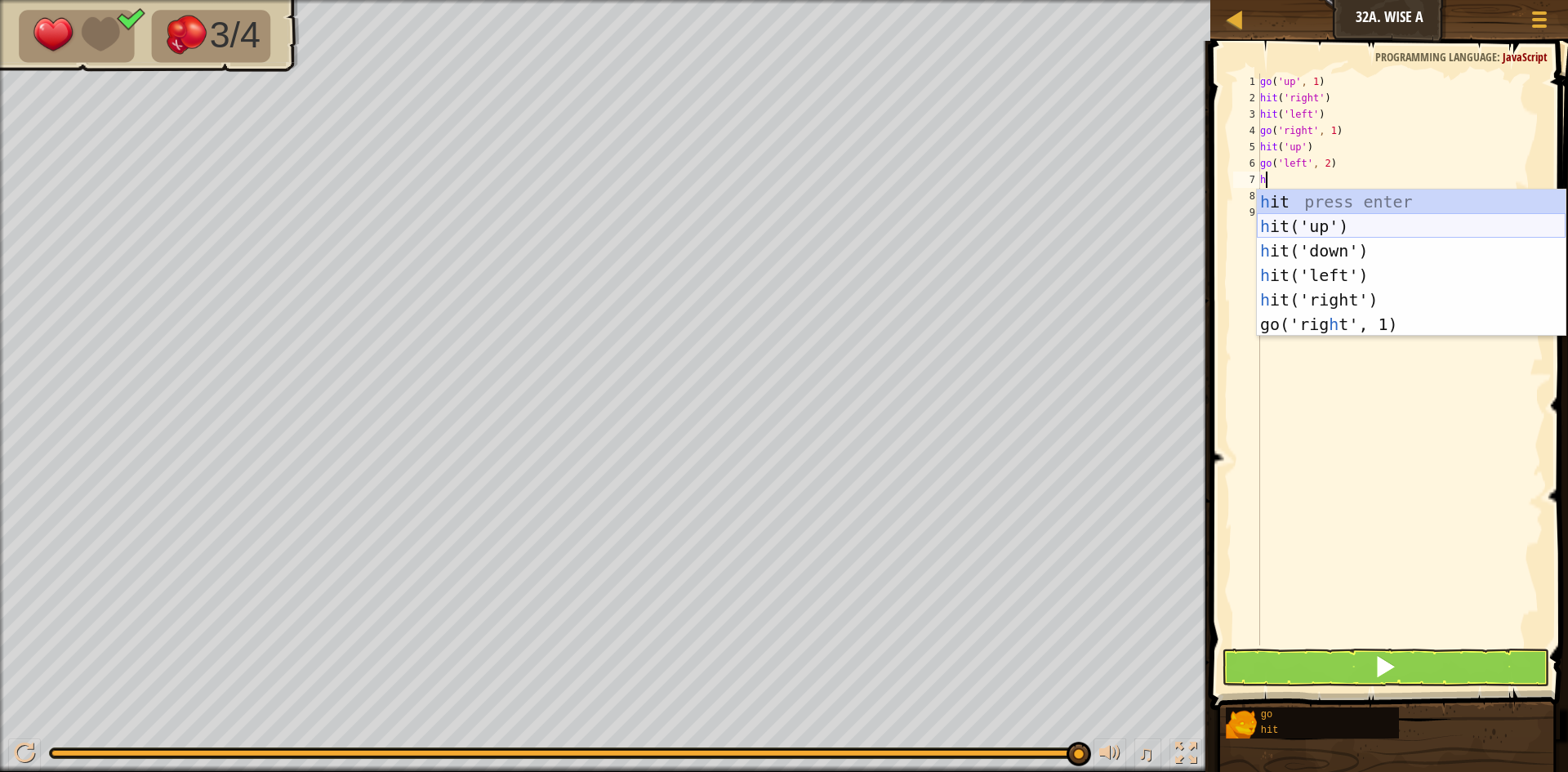
click at [1313, 224] on div "h it press enter h it('up') press enter h it('down') press enter h it('left') p…" at bounding box center [1412, 287] width 309 height 196
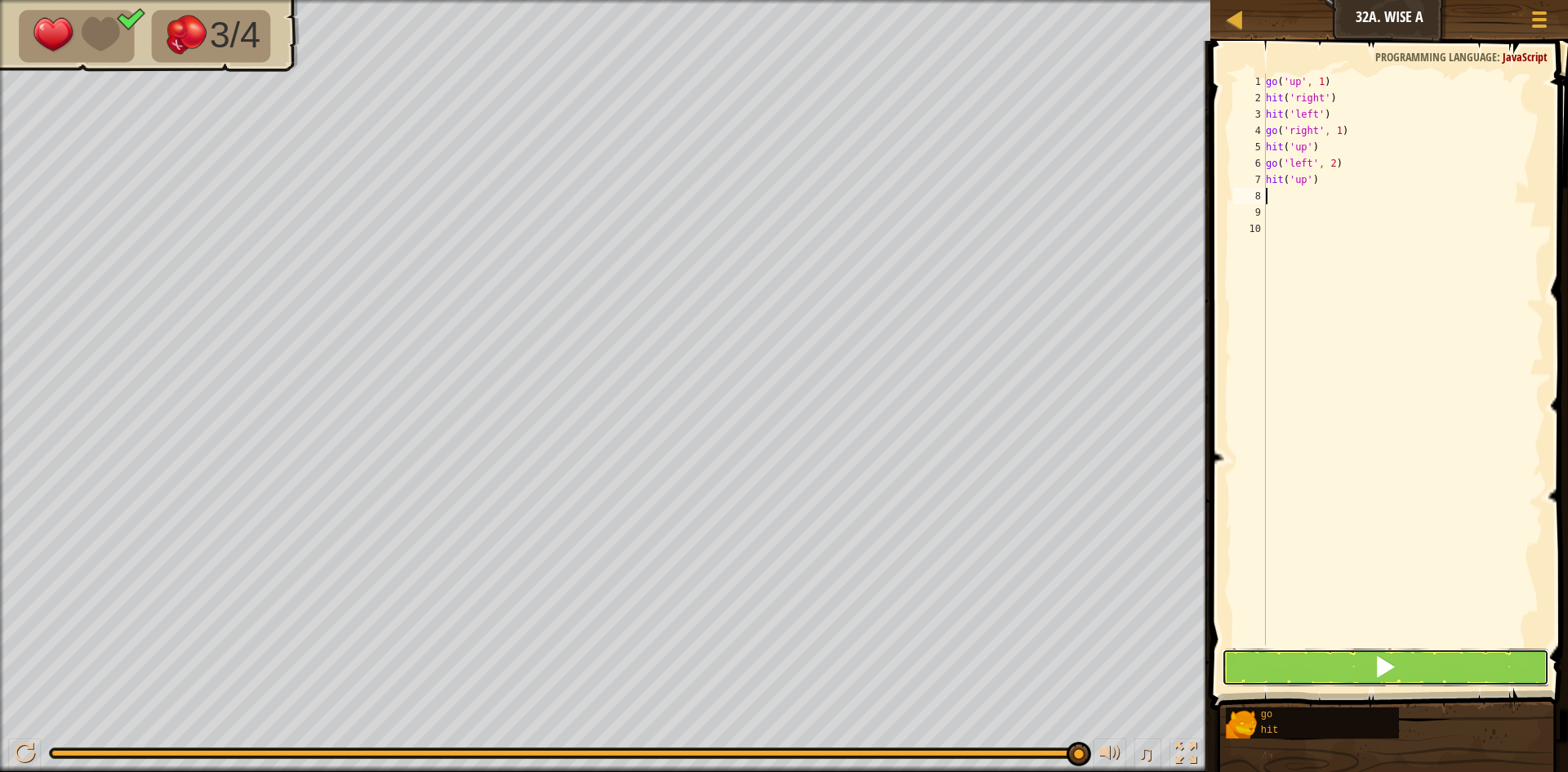
click at [1318, 663] on button at bounding box center [1386, 667] width 327 height 38
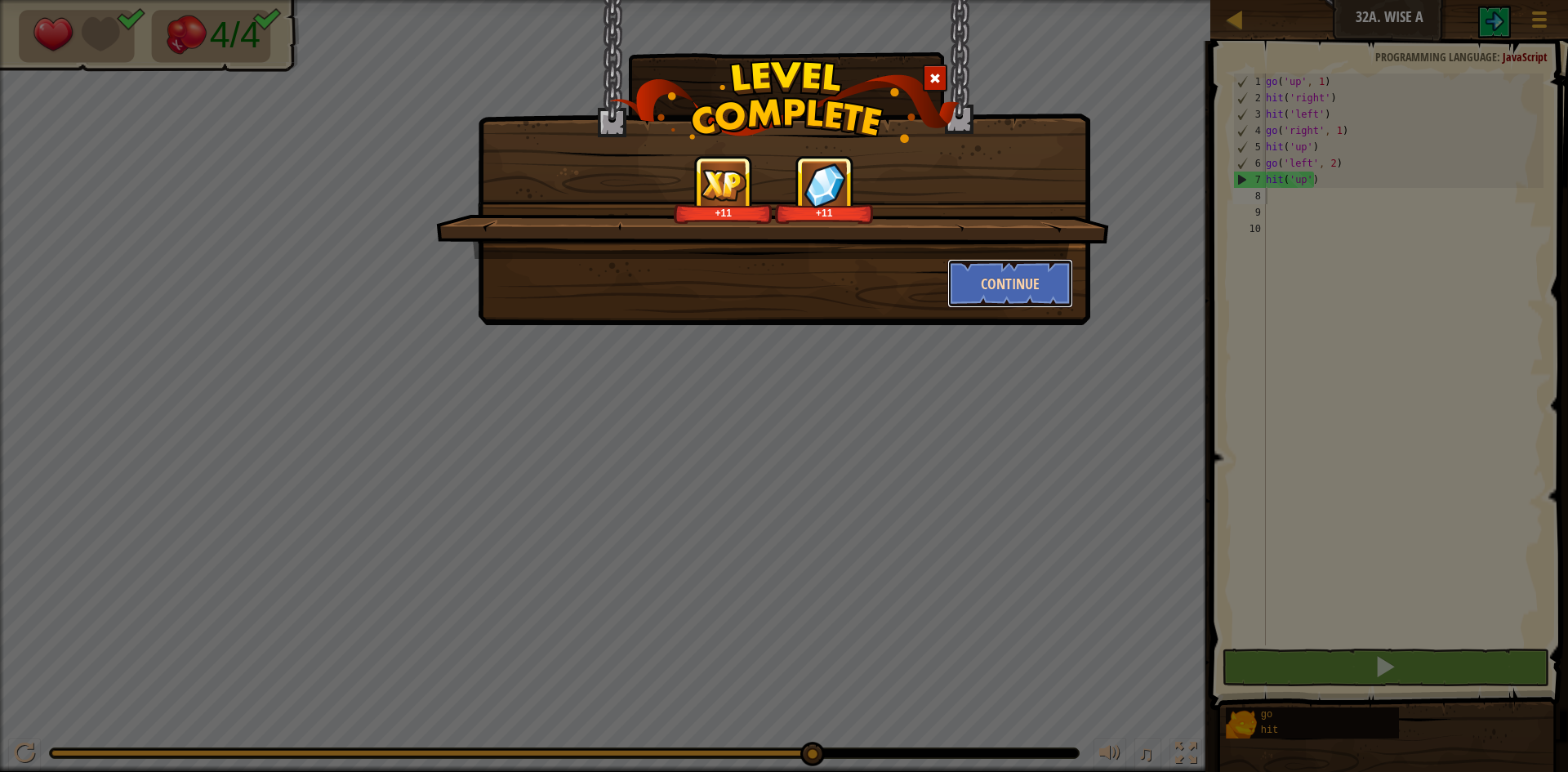
click at [1032, 276] on button "Continue" at bounding box center [1011, 283] width 127 height 49
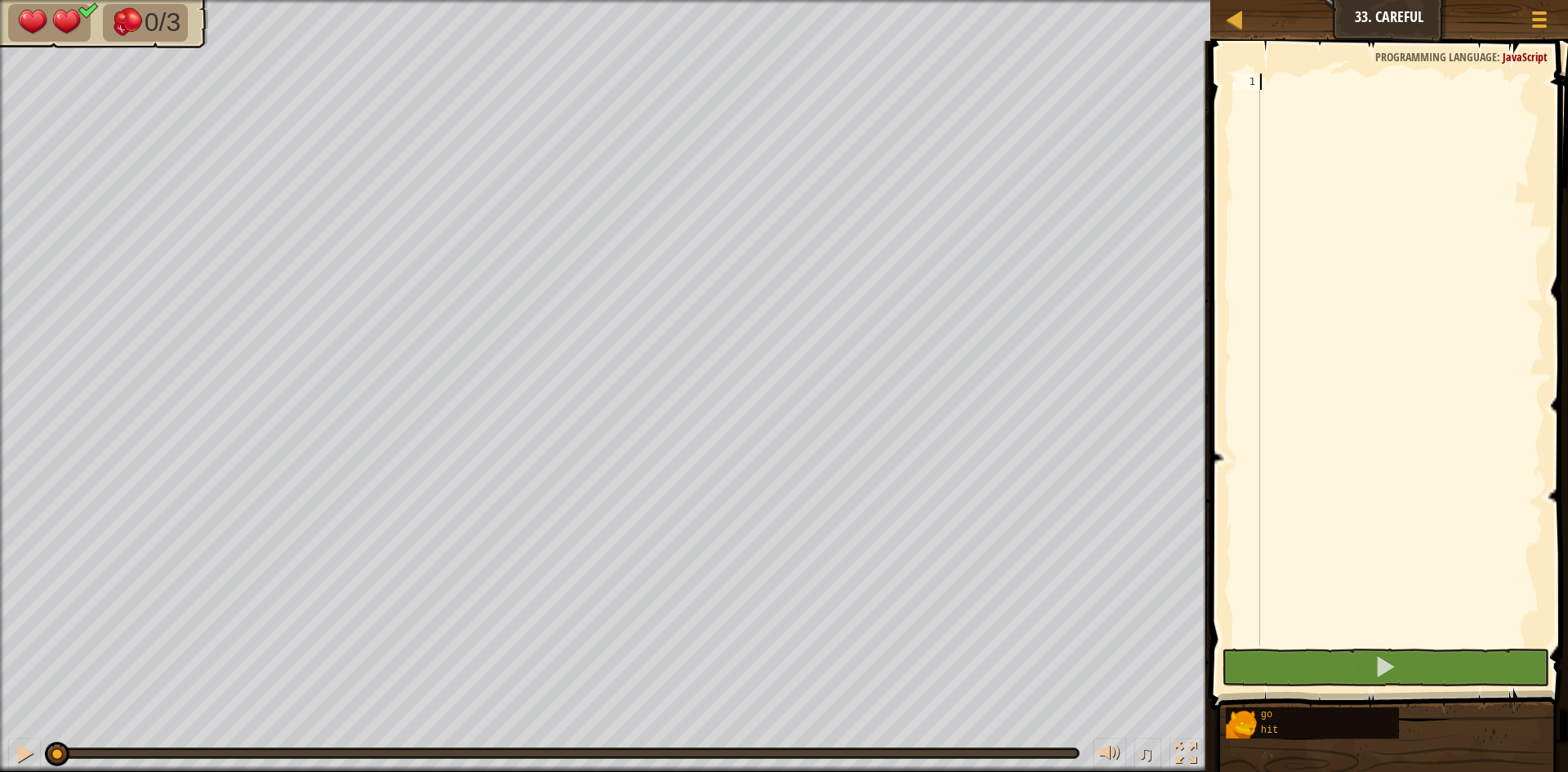
type textarea "g"
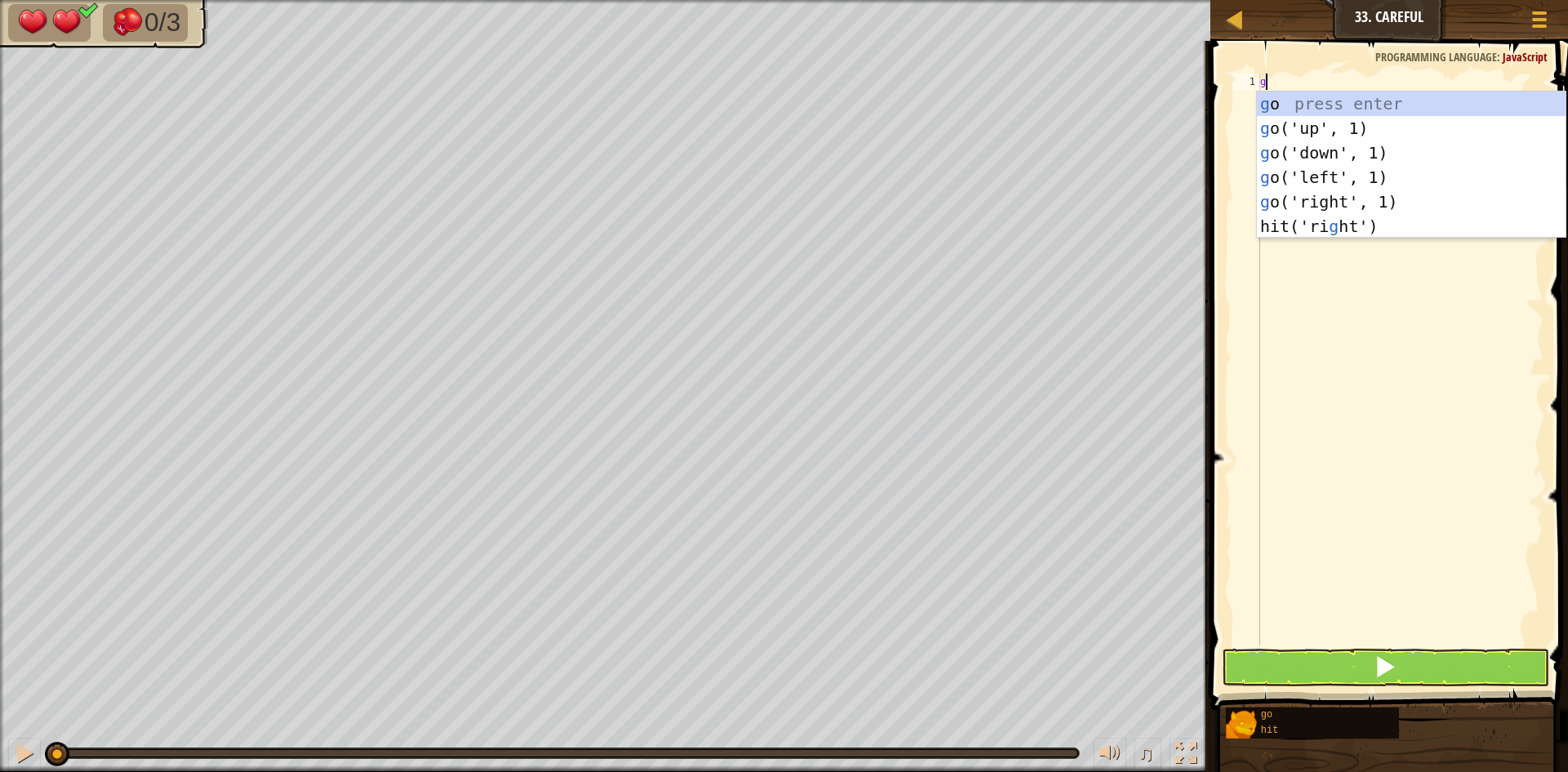
scroll to position [7, 0]
click at [1346, 177] on div "g o press enter g o('up', 1) press enter g o('down', 1) press enter g o('left',…" at bounding box center [1412, 189] width 309 height 196
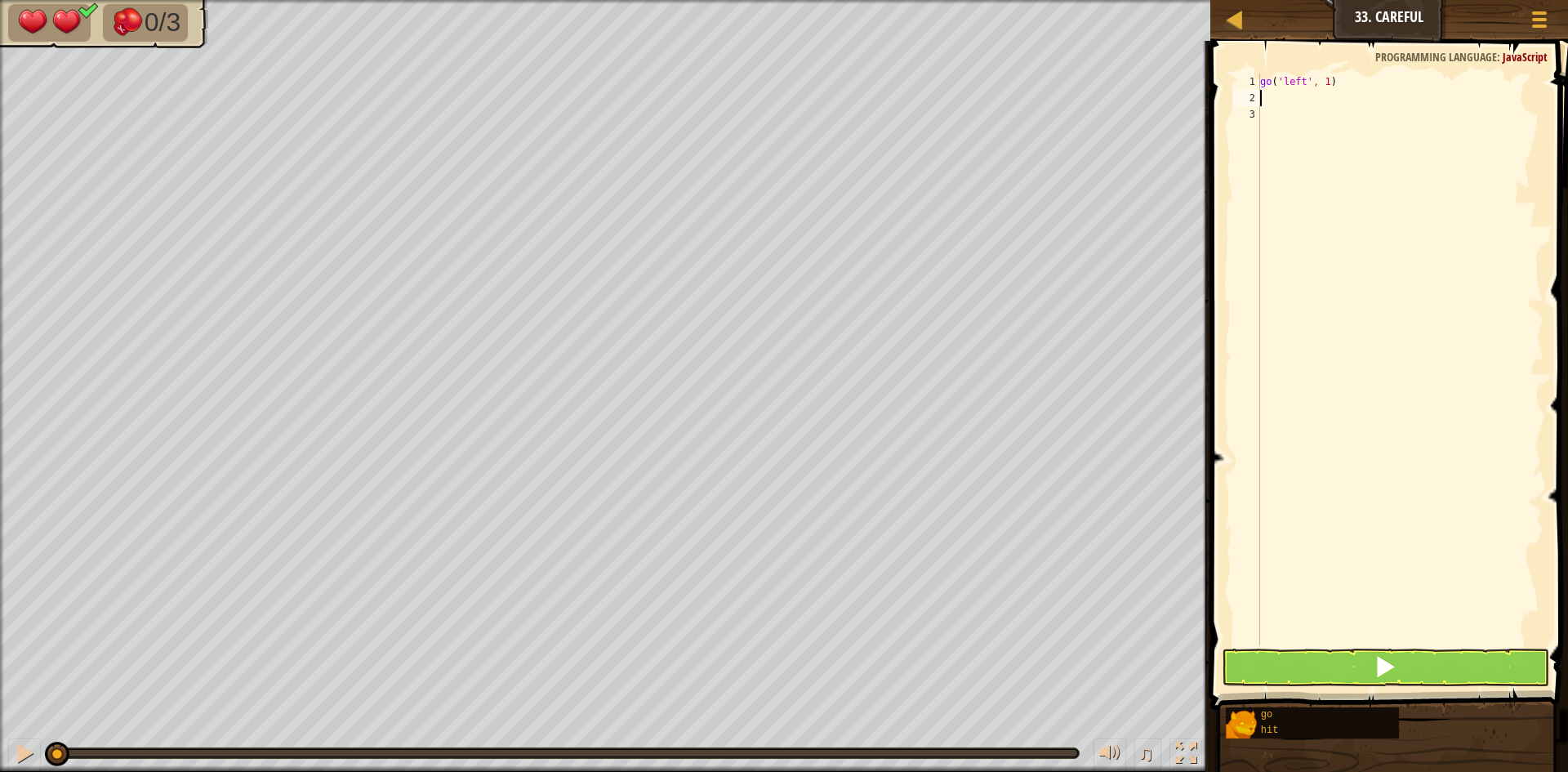
type textarea "h"
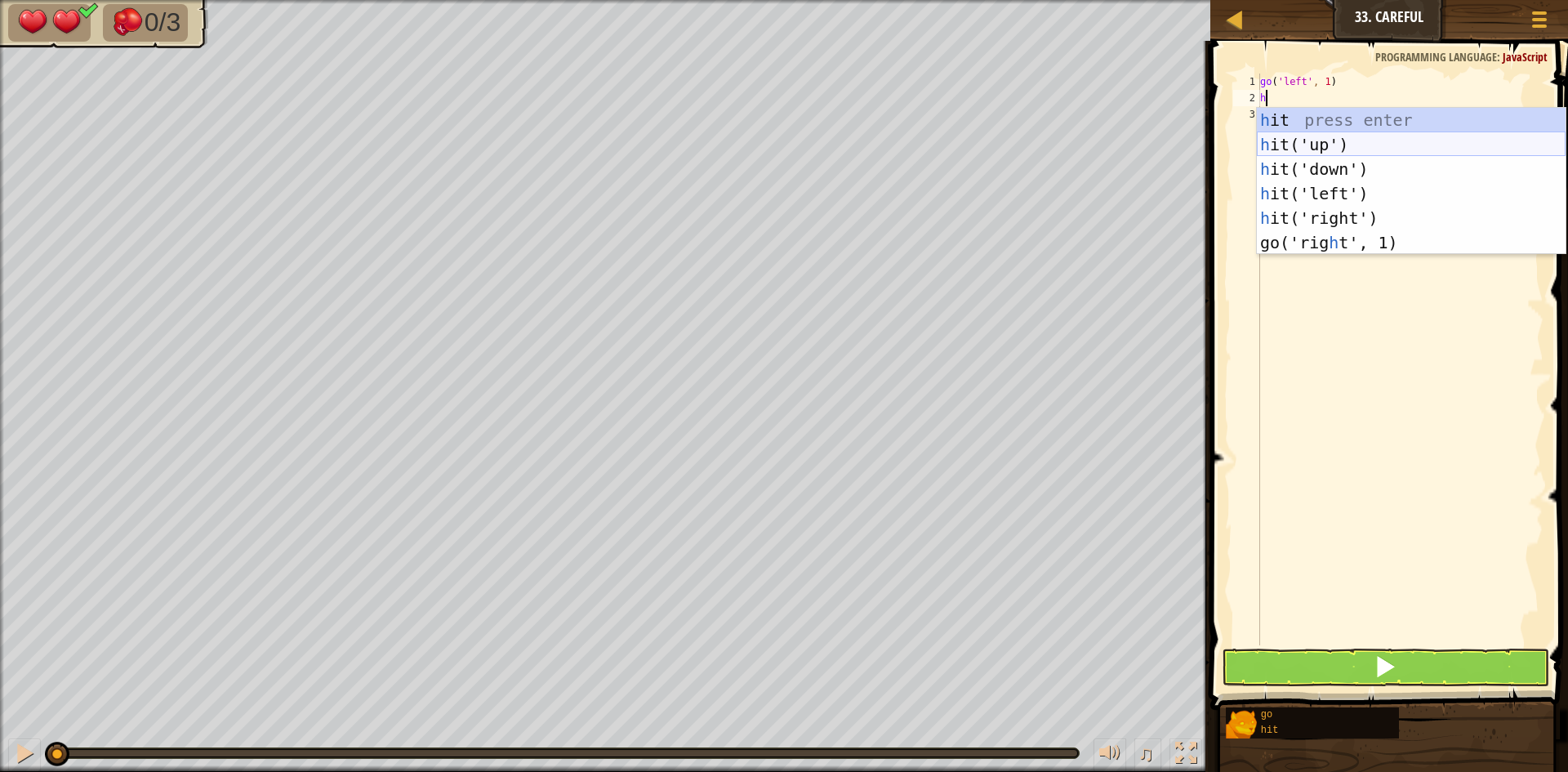
click at [1392, 139] on div "h it press enter h it('up') press enter h it('down') press enter h it('left') p…" at bounding box center [1412, 205] width 309 height 196
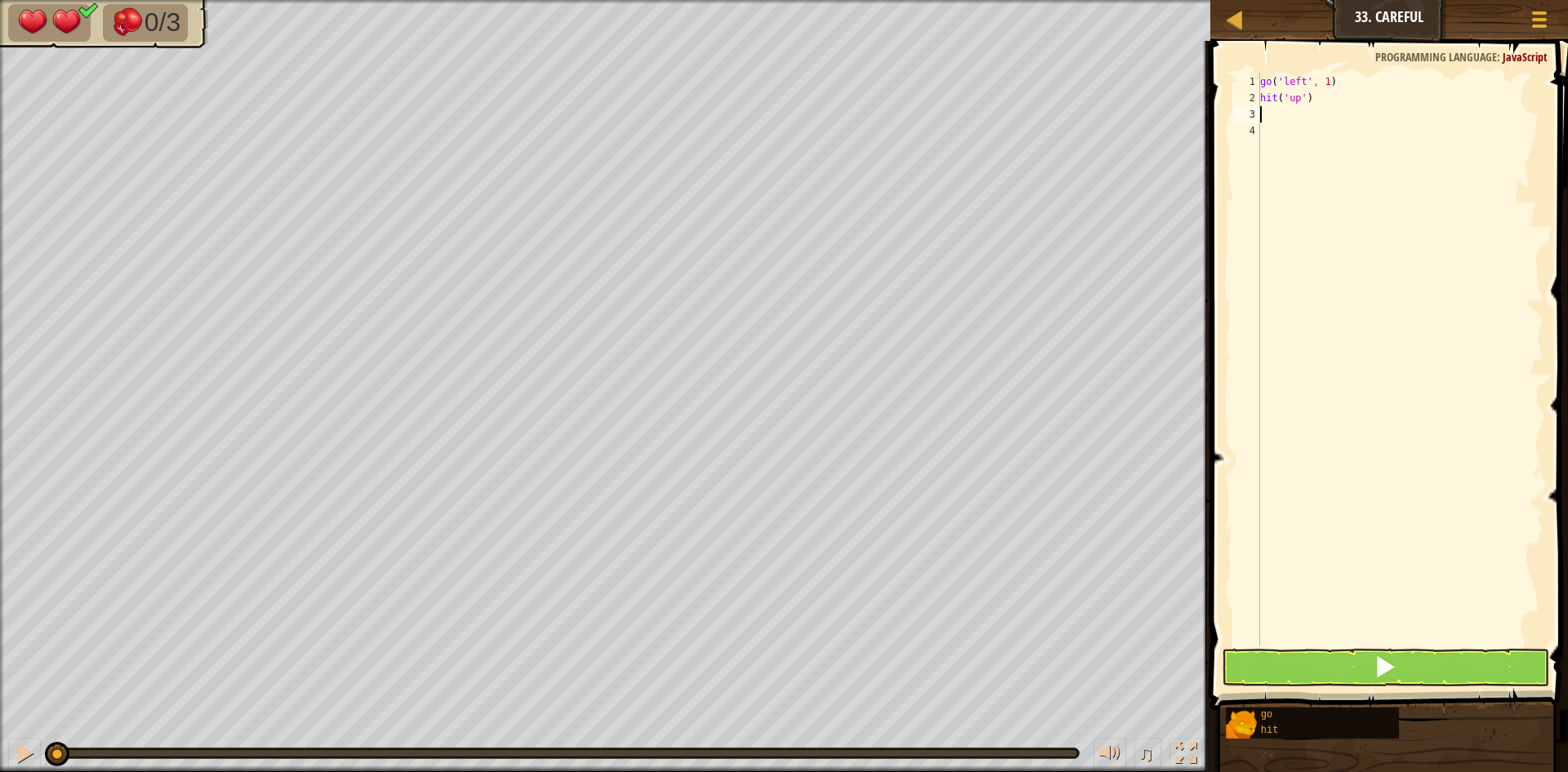
type textarea "h"
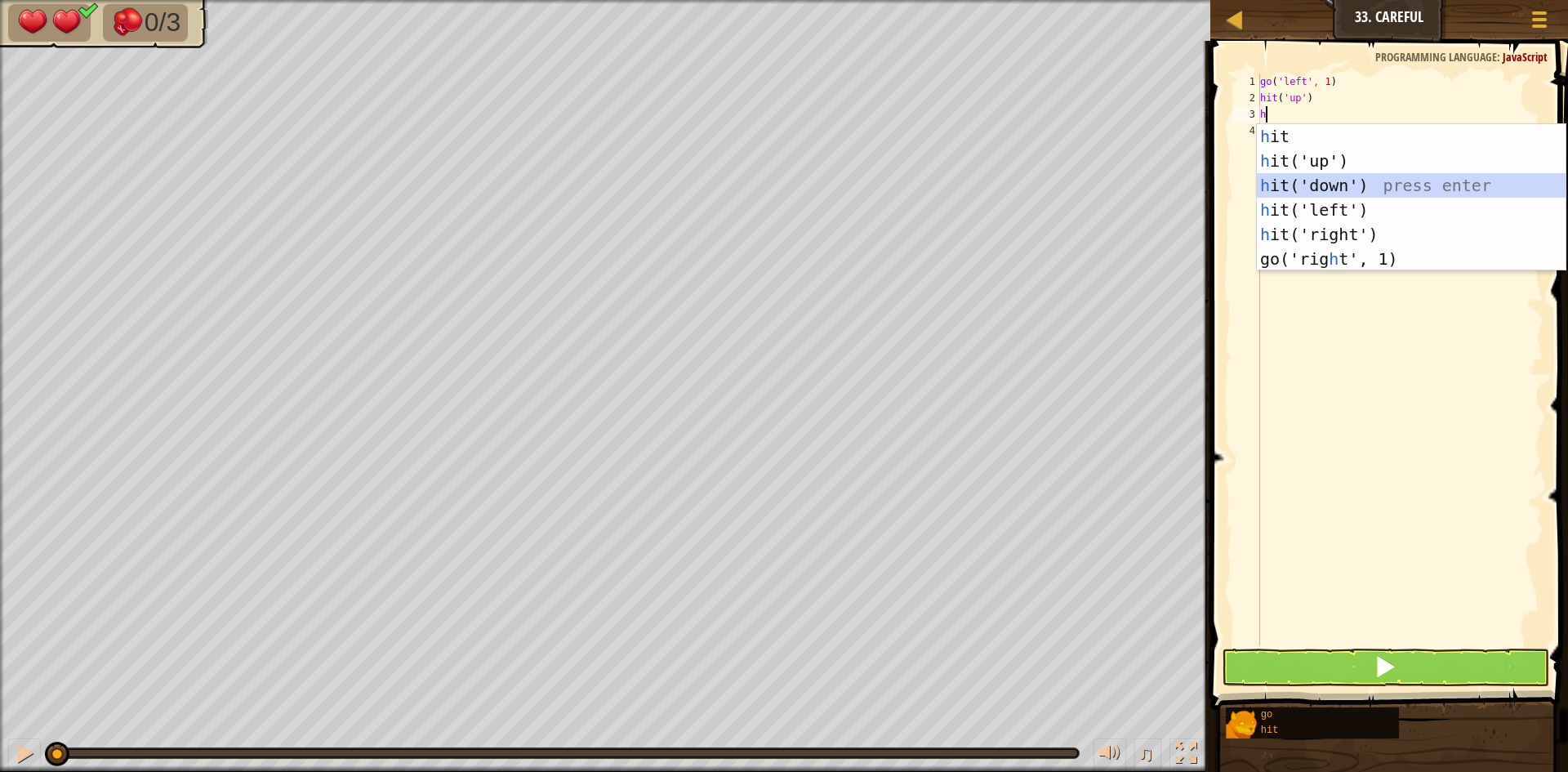
click at [1373, 182] on div "h it press enter h it('up') press enter h it('down') press enter h it('left') p…" at bounding box center [1412, 221] width 309 height 196
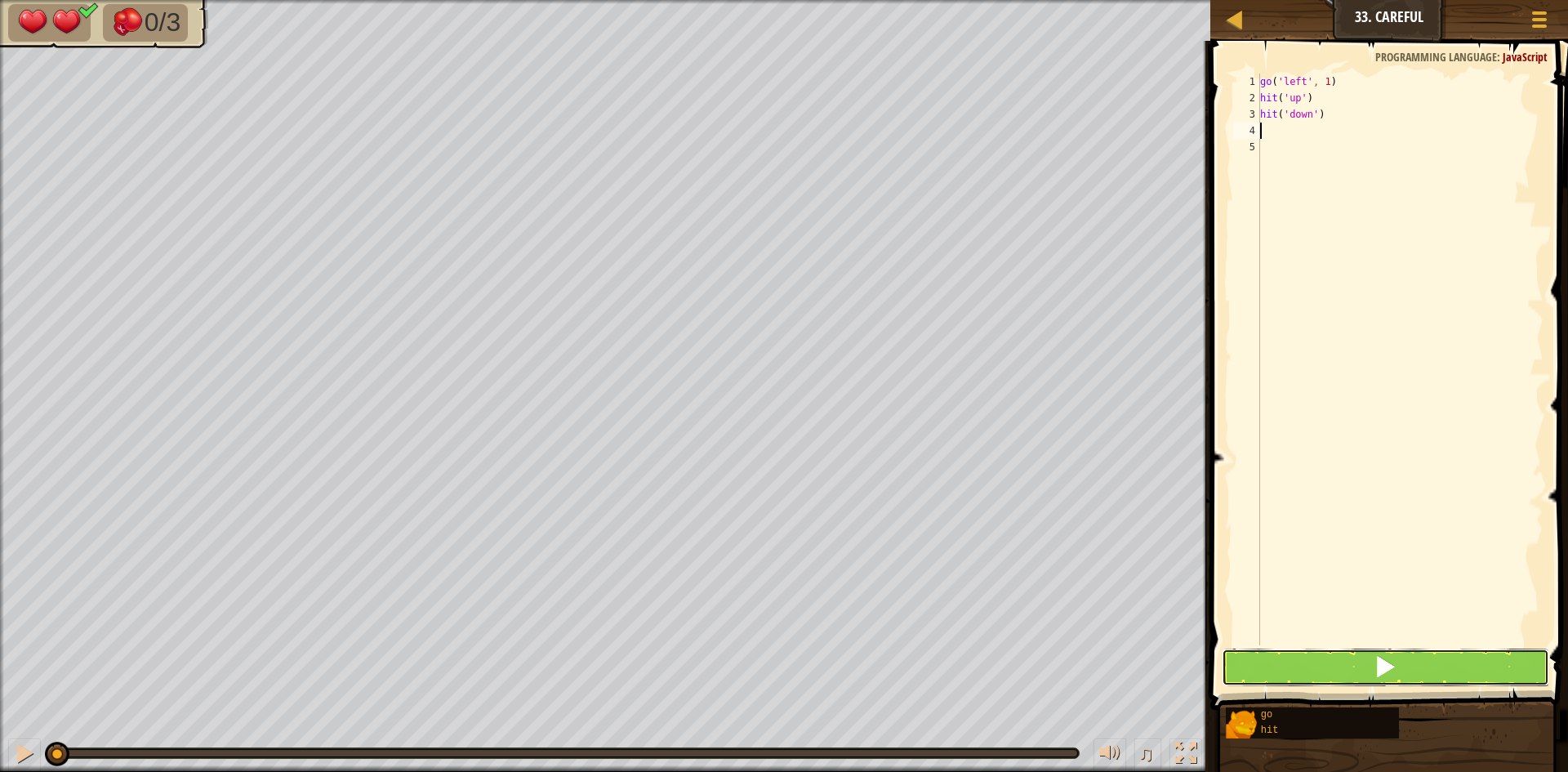
click at [1370, 657] on button at bounding box center [1386, 667] width 327 height 38
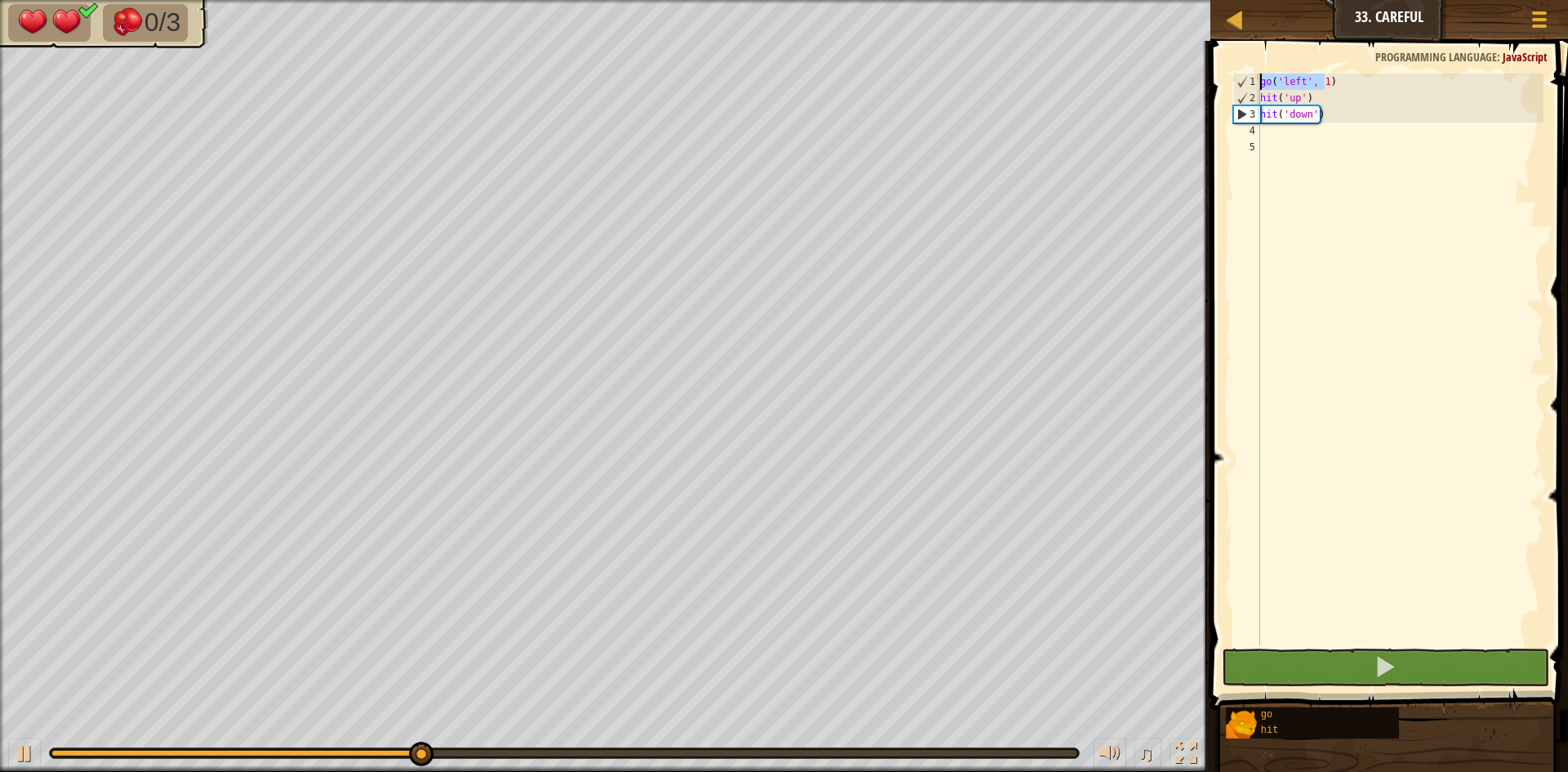
drag, startPoint x: 1327, startPoint y: 77, endPoint x: 1243, endPoint y: 77, distance: 84.0
click at [1243, 77] on div "1 2 3 4 5 go ( 'left' , 1 ) hit ( 'up' ) hit ( 'down' ) ההההההההההההההההההההההה…" at bounding box center [1387, 359] width 313 height 572
type textarea ")"
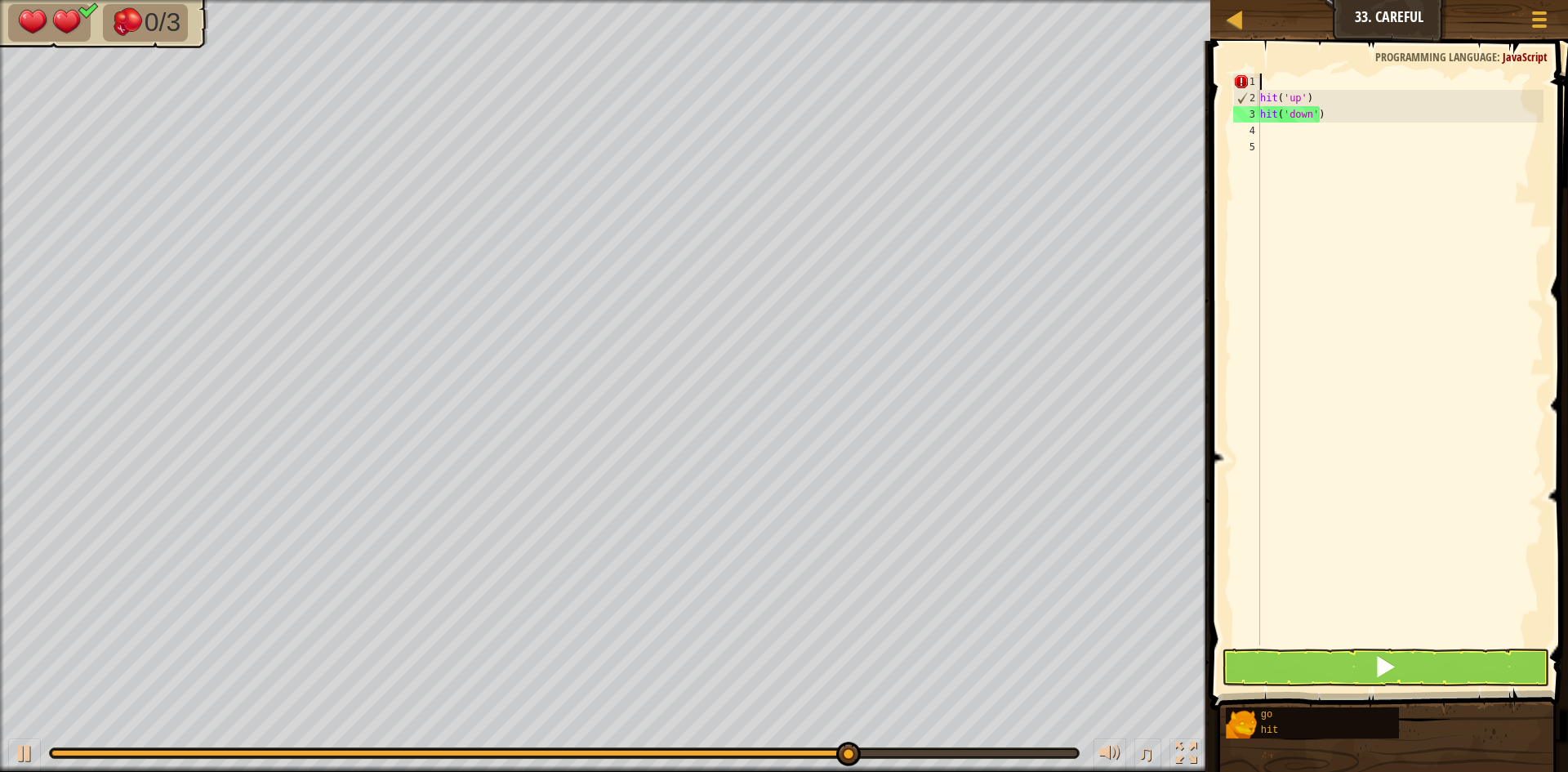
type textarea "hit('up')"
click at [1270, 85] on div "hit ( 'up' ) hit ( 'down' )" at bounding box center [1401, 376] width 287 height 605
type textarea "g"
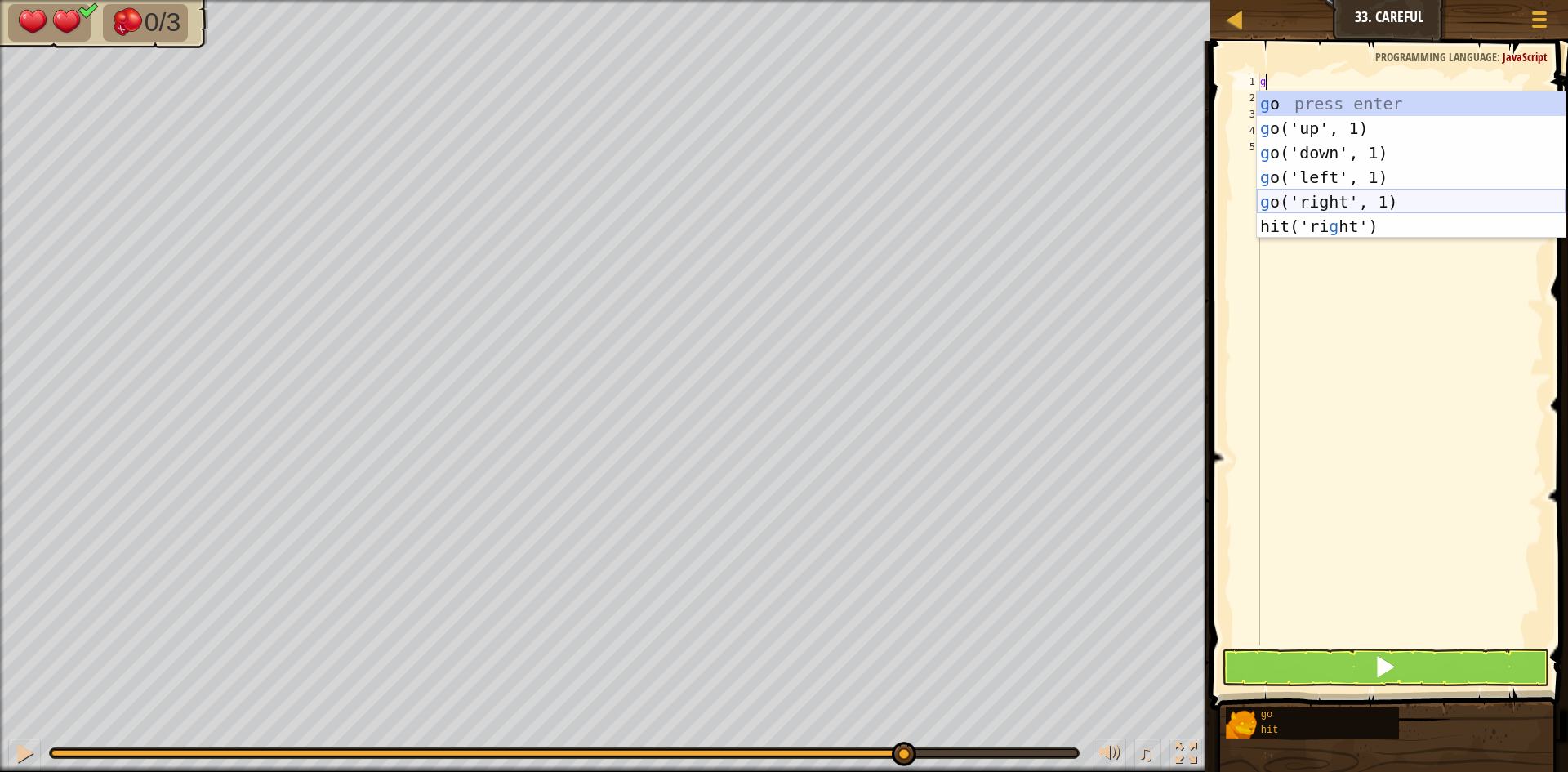
click at [1377, 195] on div "g o press enter g o('up', 1) press enter g o('down', 1) press enter g o('left',…" at bounding box center [1412, 189] width 309 height 196
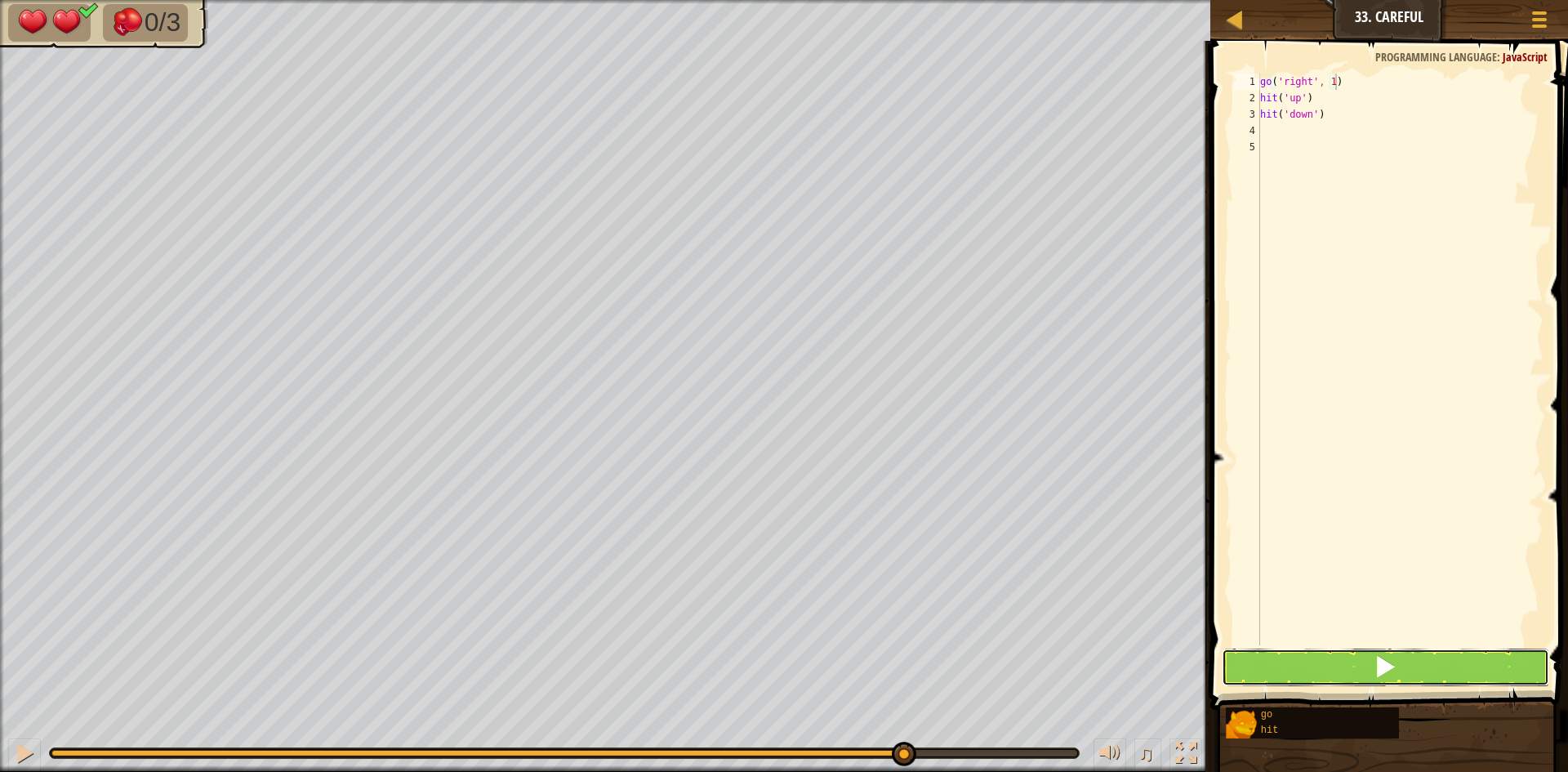
click at [1318, 653] on button at bounding box center [1386, 667] width 327 height 38
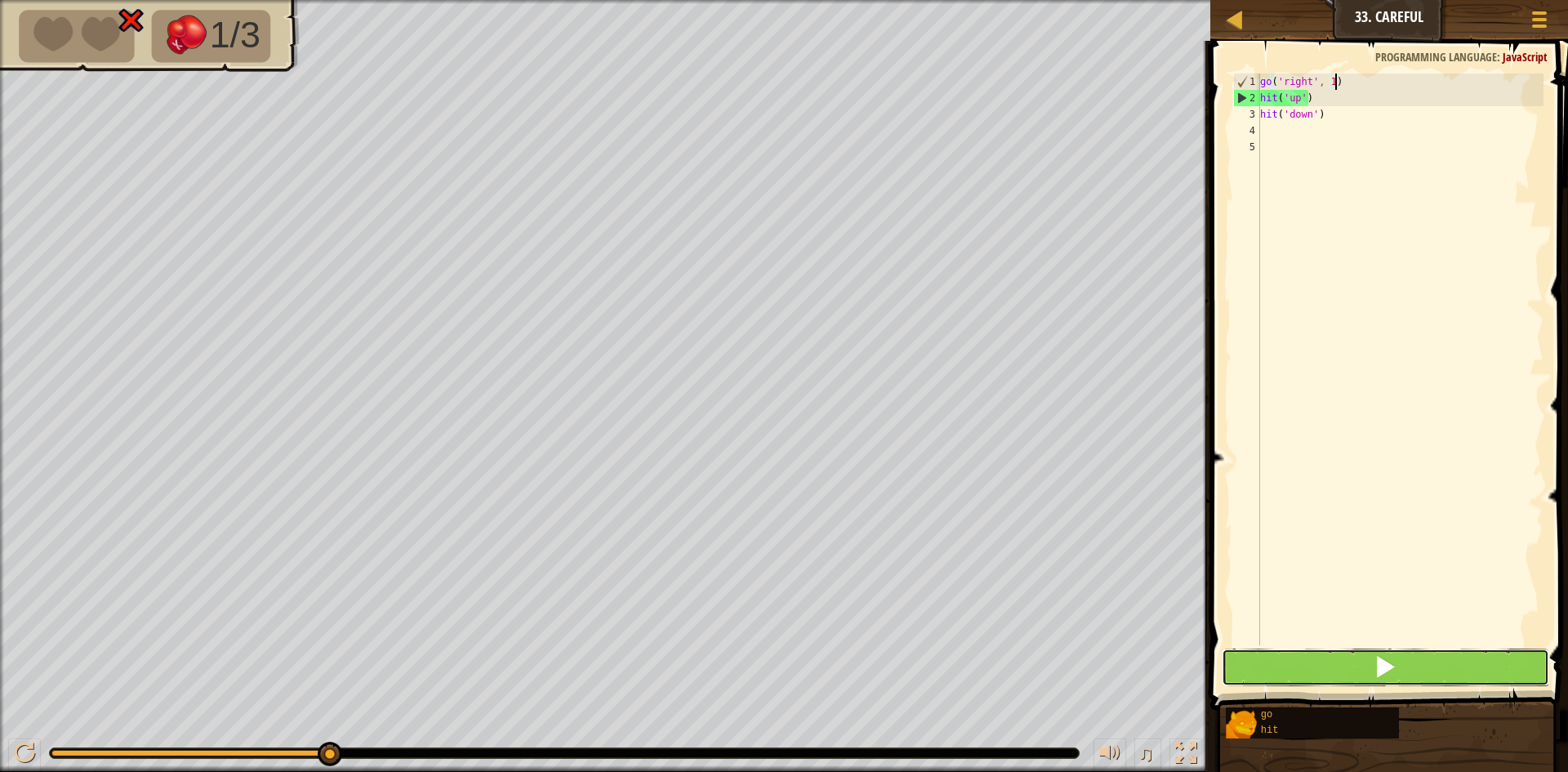
click at [1379, 676] on span at bounding box center [1385, 666] width 23 height 23
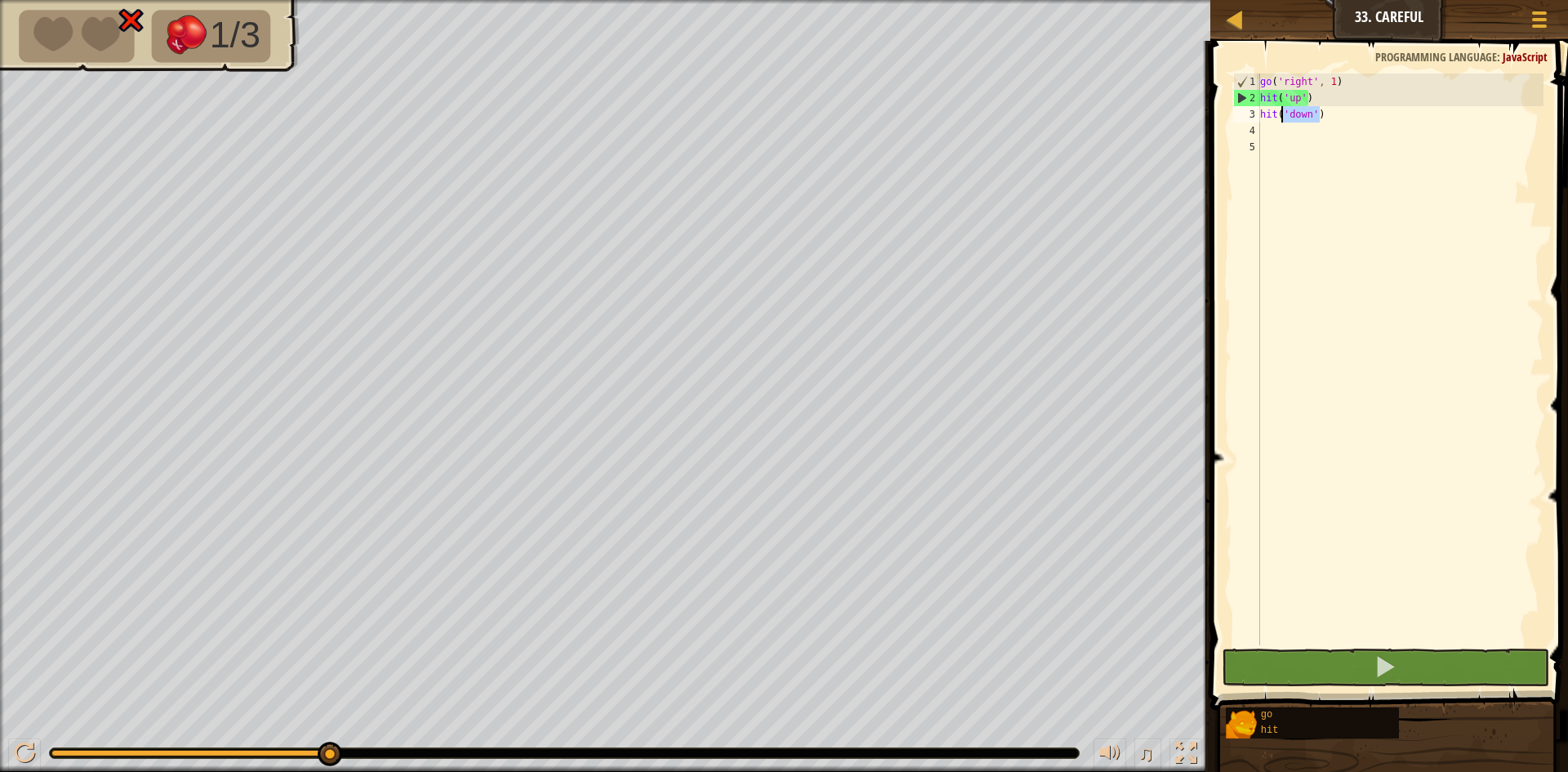
drag, startPoint x: 1319, startPoint y: 112, endPoint x: 1220, endPoint y: 113, distance: 99.0
click at [1220, 113] on div "go('right', 1) 1 2 3 4 5 go ( 'right' , 1 ) hit ( 'up' ) hit ( 'down' ) ההההההה…" at bounding box center [1387, 407] width 363 height 717
type textarea "hit('down')"
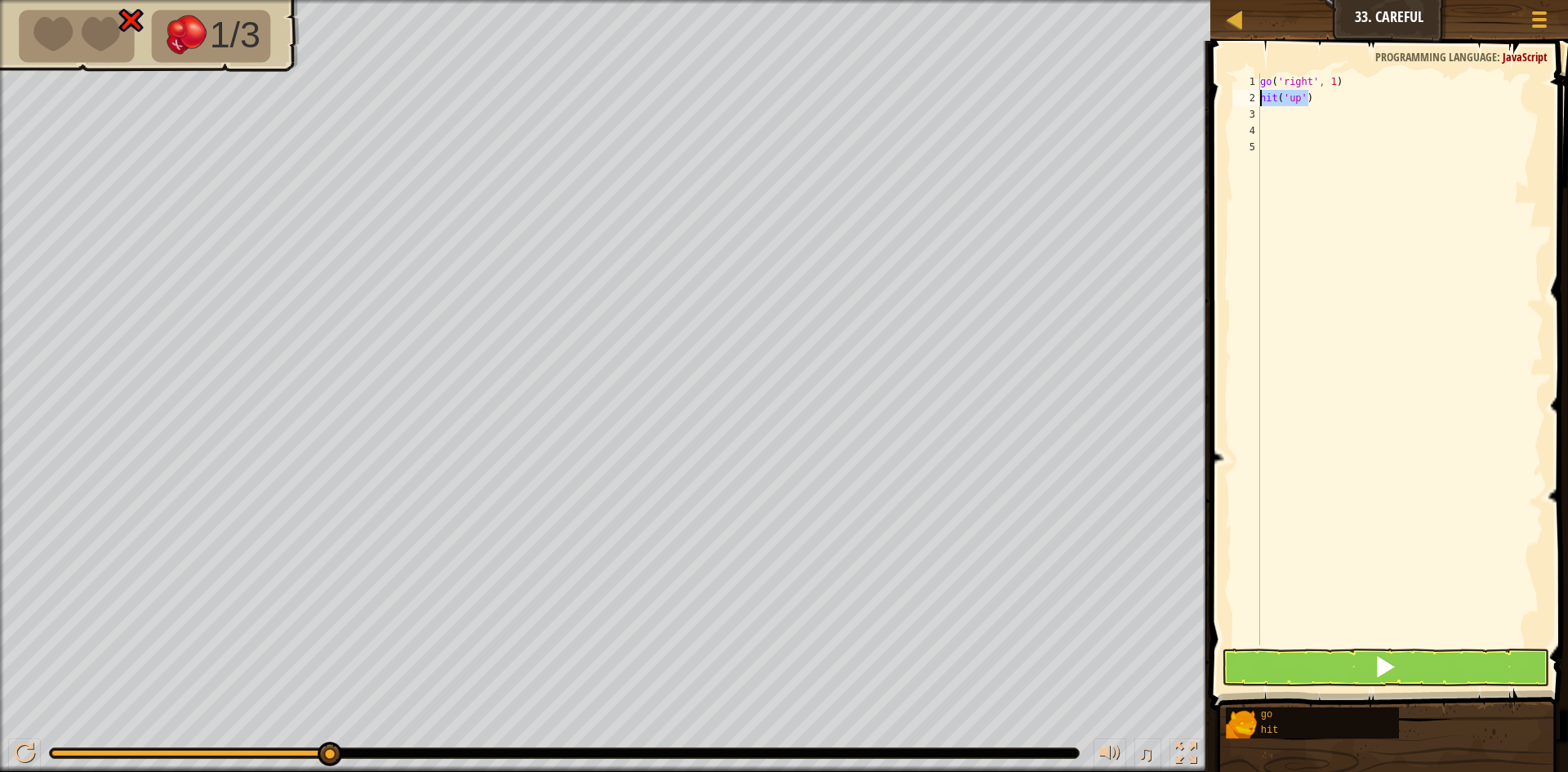
drag, startPoint x: 1313, startPoint y: 97, endPoint x: 1214, endPoint y: 97, distance: 99.0
click at [1214, 97] on div "1 2 3 4 5 go ( 'right' , 1 ) hit ( 'up' ) ההההההההההההההההההההההההההההההההההההה…" at bounding box center [1387, 407] width 363 height 717
type textarea "hit('up')"
click at [1404, 653] on button at bounding box center [1386, 667] width 327 height 38
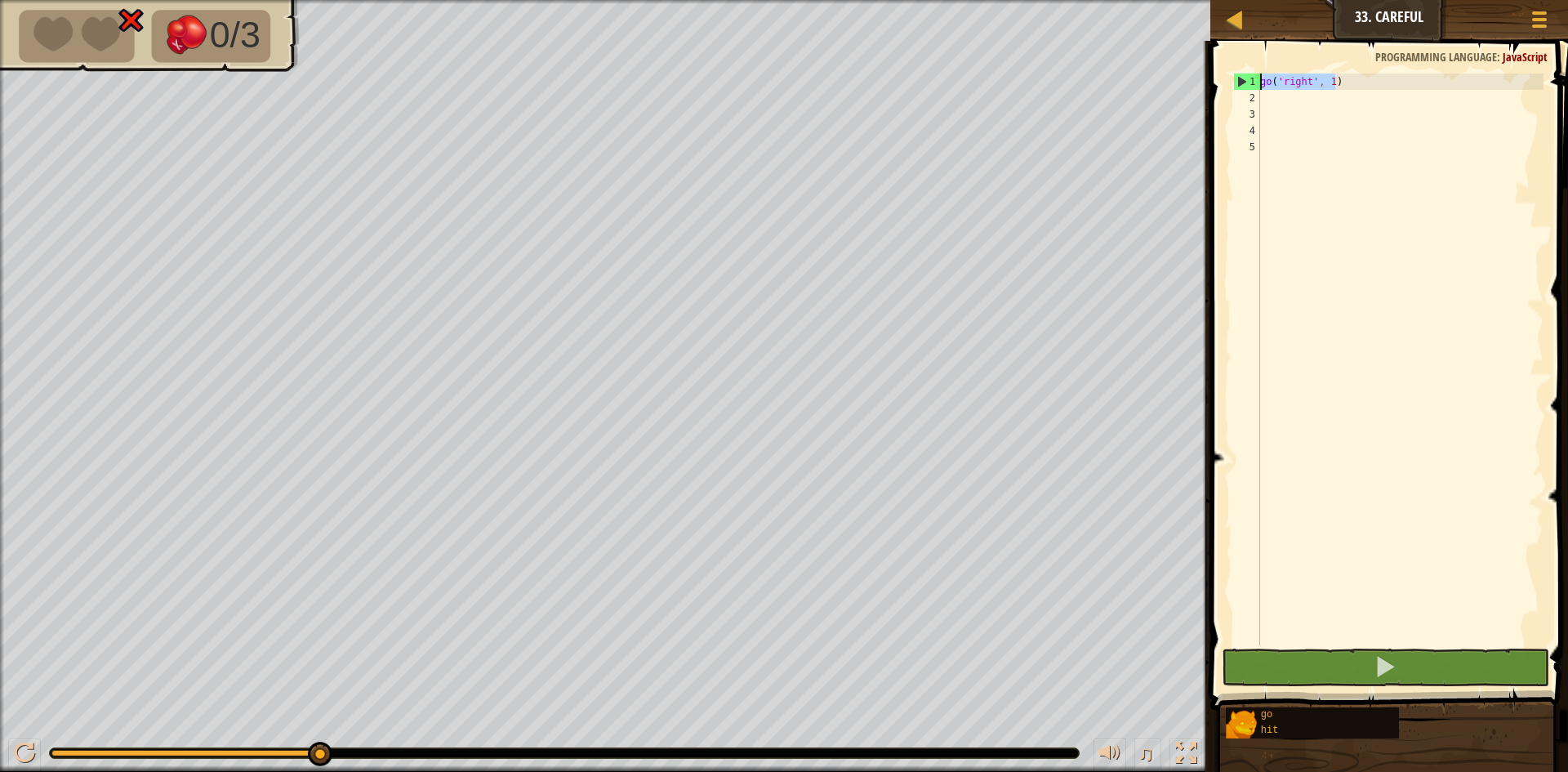
drag, startPoint x: 1338, startPoint y: 79, endPoint x: 1234, endPoint y: 80, distance: 104.0
click at [1234, 80] on div "1 2 3 4 5 go ( 'right' , 1 ) הההההההההההההההההההההההההההההההההההההההההההההההההה…" at bounding box center [1387, 359] width 313 height 572
type textarea "go('right', 1)"
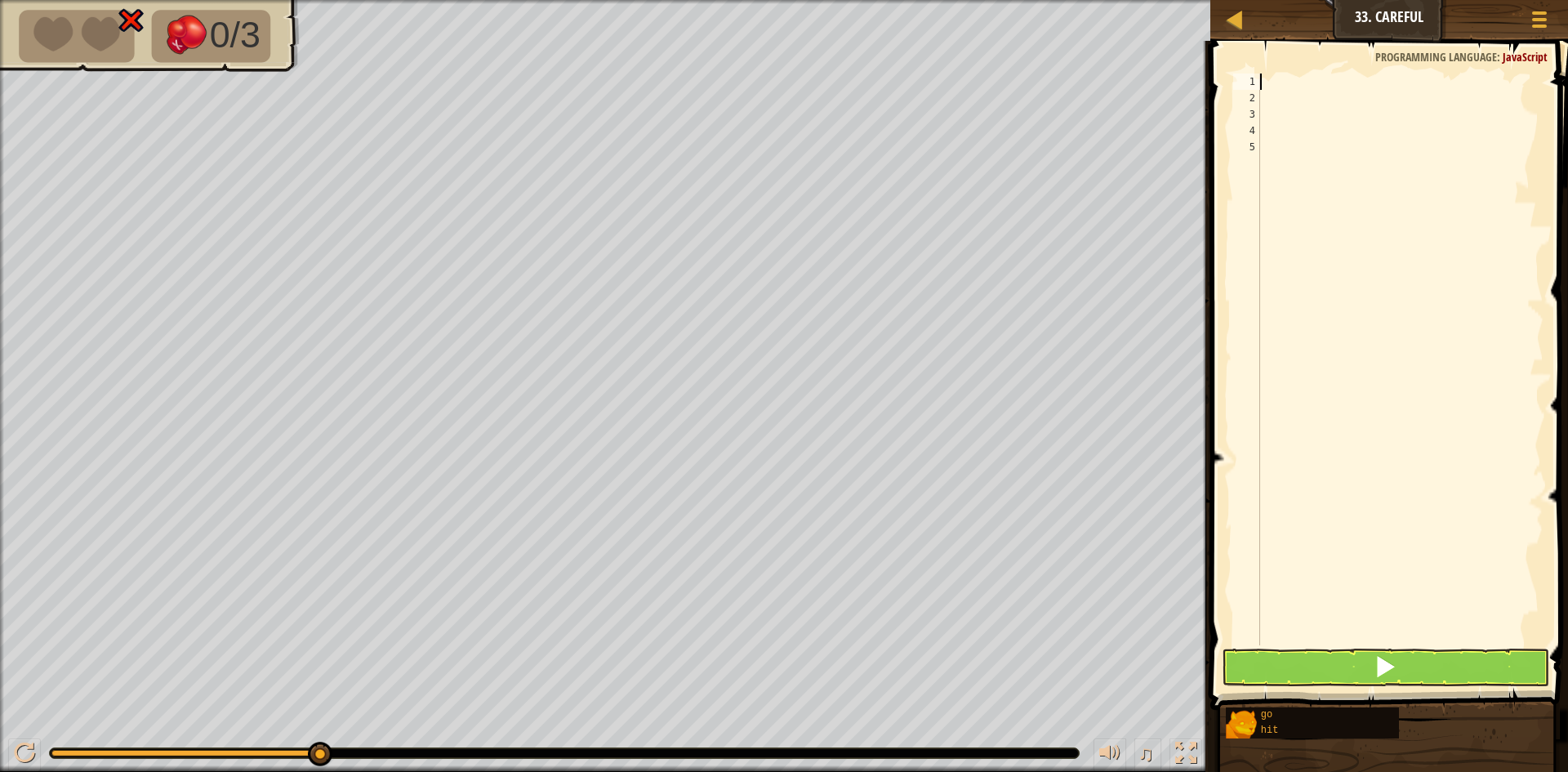
type textarea "g"
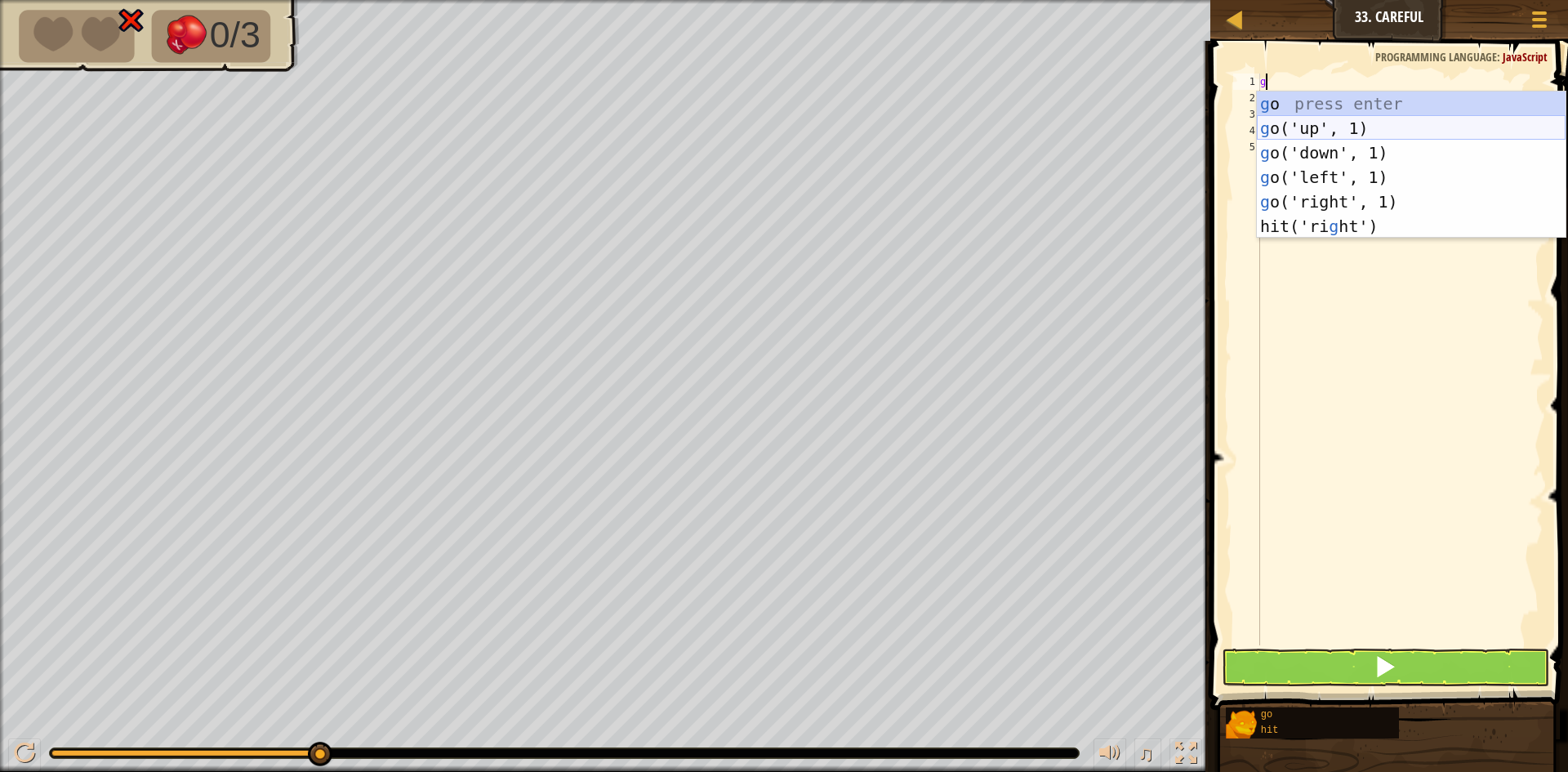
click at [1340, 139] on div "g o press enter g o('up', 1) press enter g o('down', 1) press enter g o('left',…" at bounding box center [1412, 189] width 309 height 196
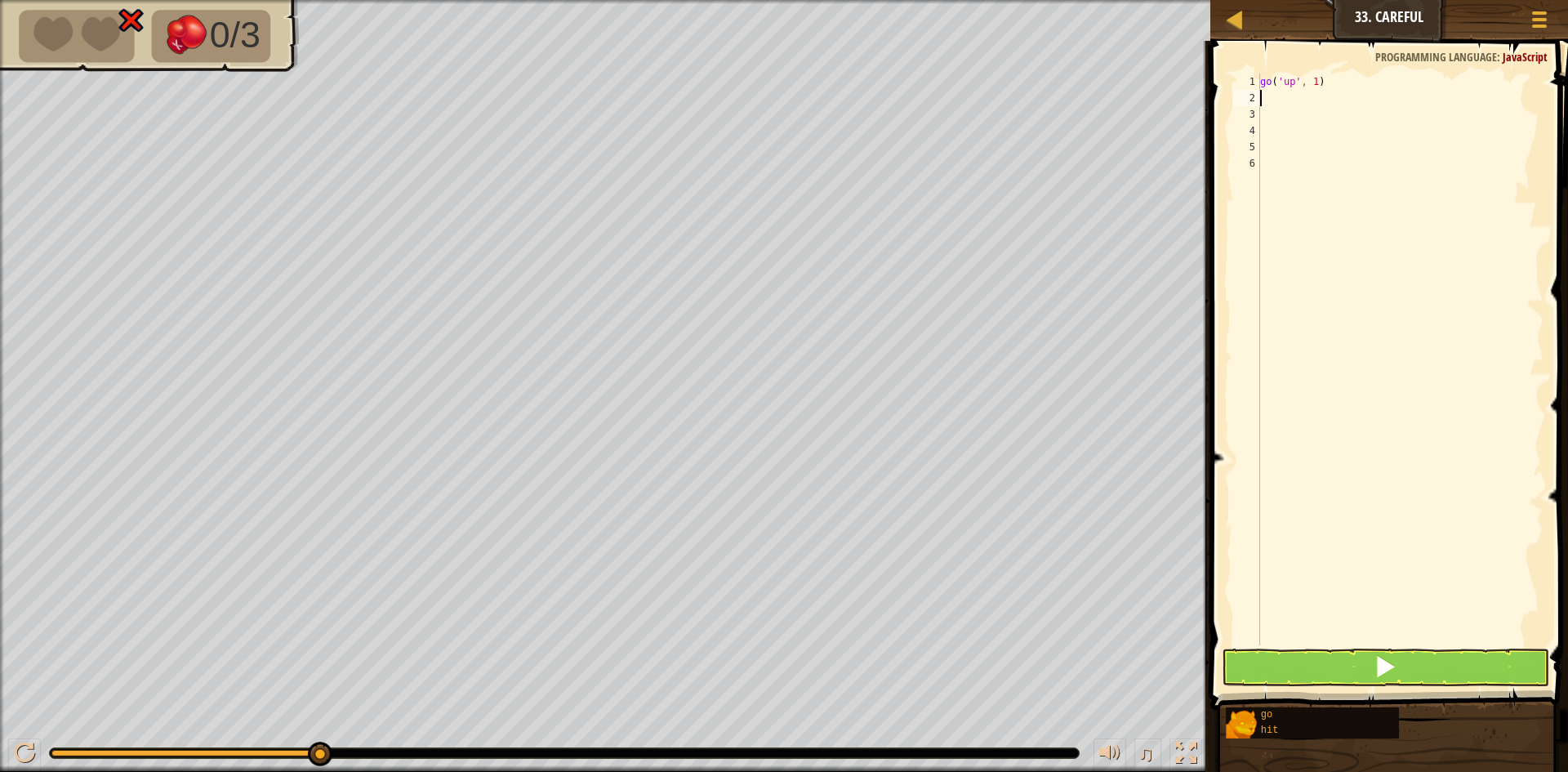
type textarea "h"
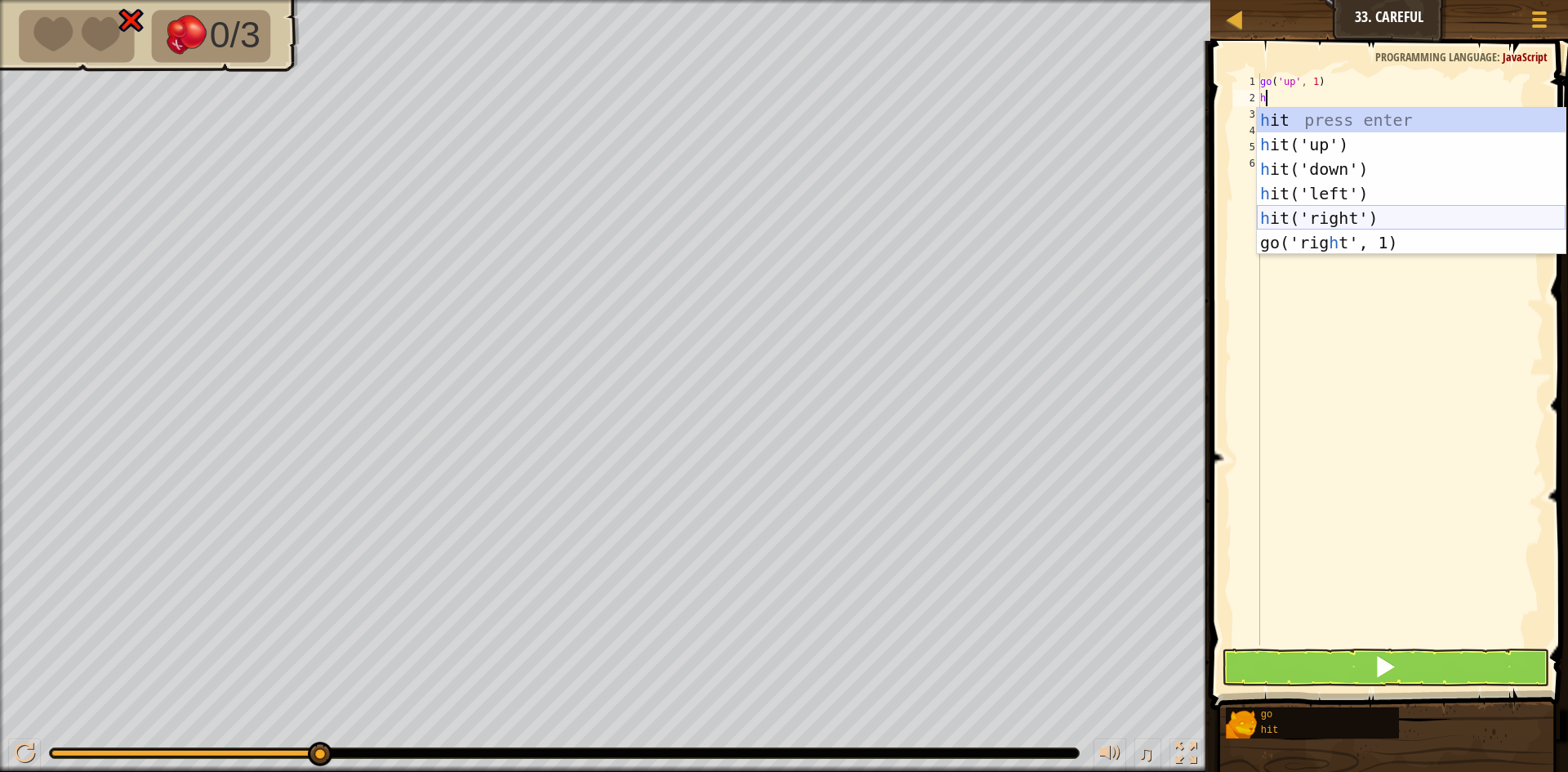
click at [1312, 210] on div "h it press enter h it('up') press enter h it('down') press enter h it('left') p…" at bounding box center [1412, 205] width 309 height 196
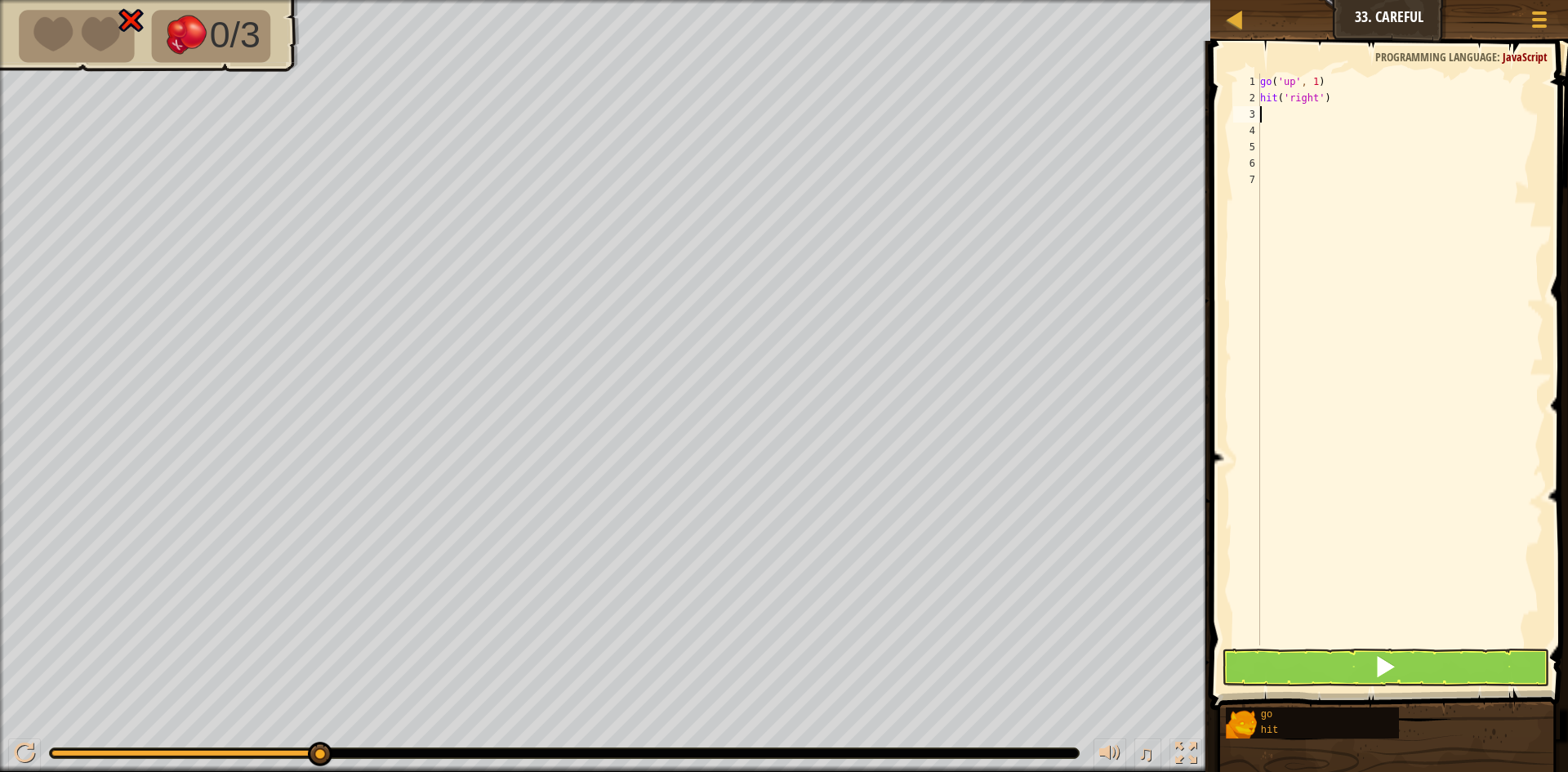
type textarea "h"
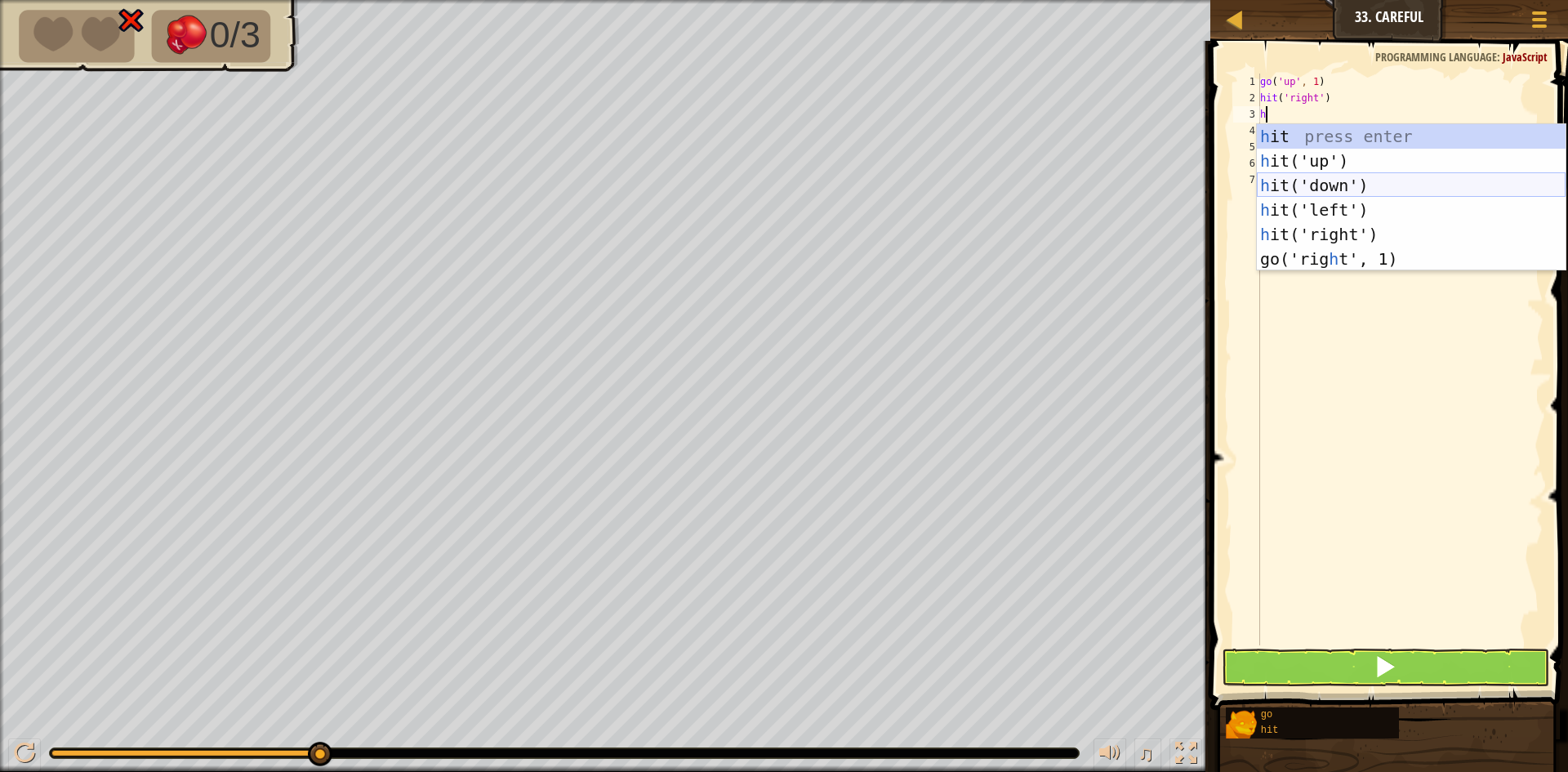
click at [1312, 187] on div "h it press enter h it('up') press enter h it('down') press enter h it('left') p…" at bounding box center [1412, 221] width 309 height 196
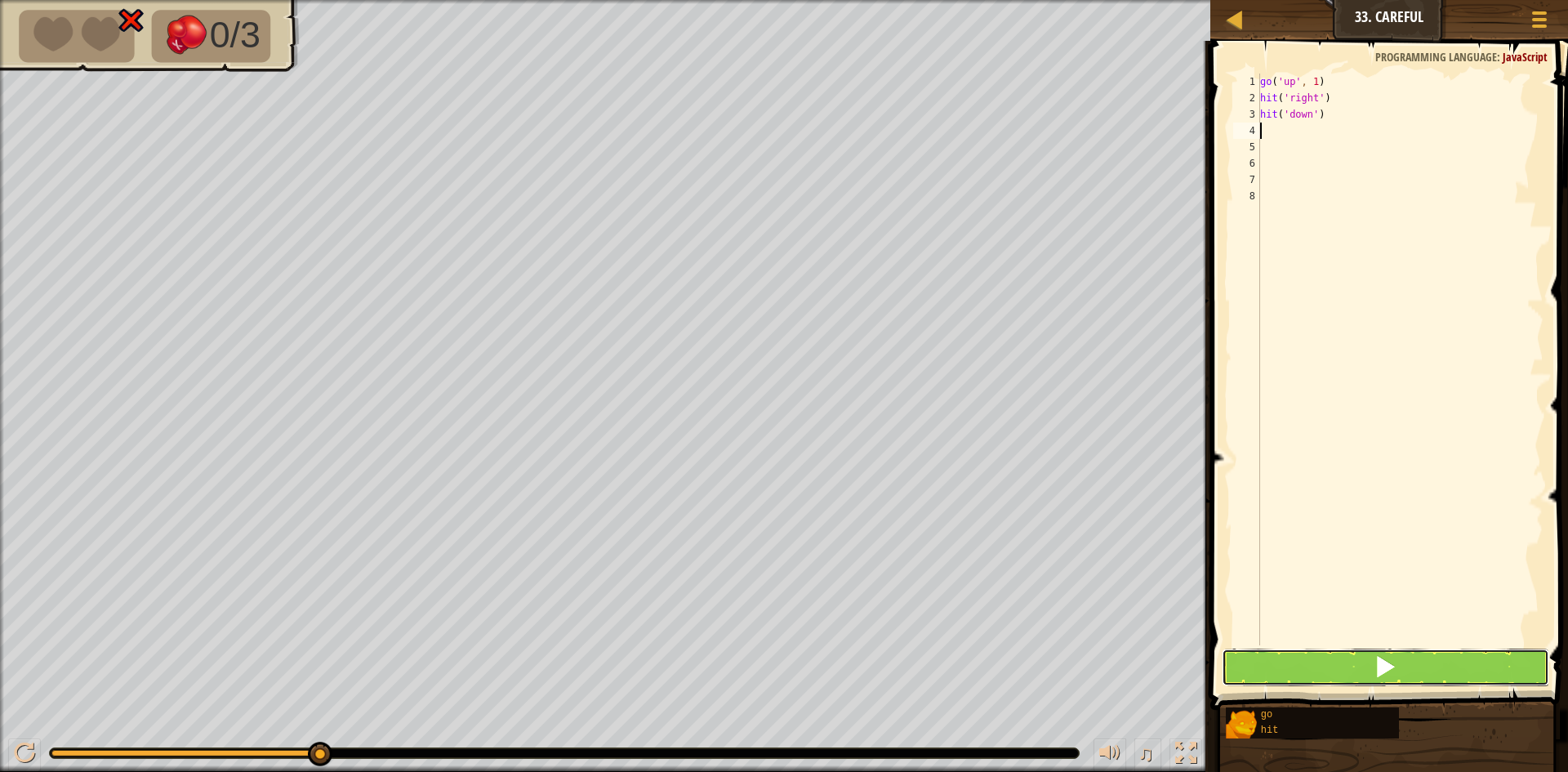
click at [1317, 669] on button at bounding box center [1386, 667] width 327 height 38
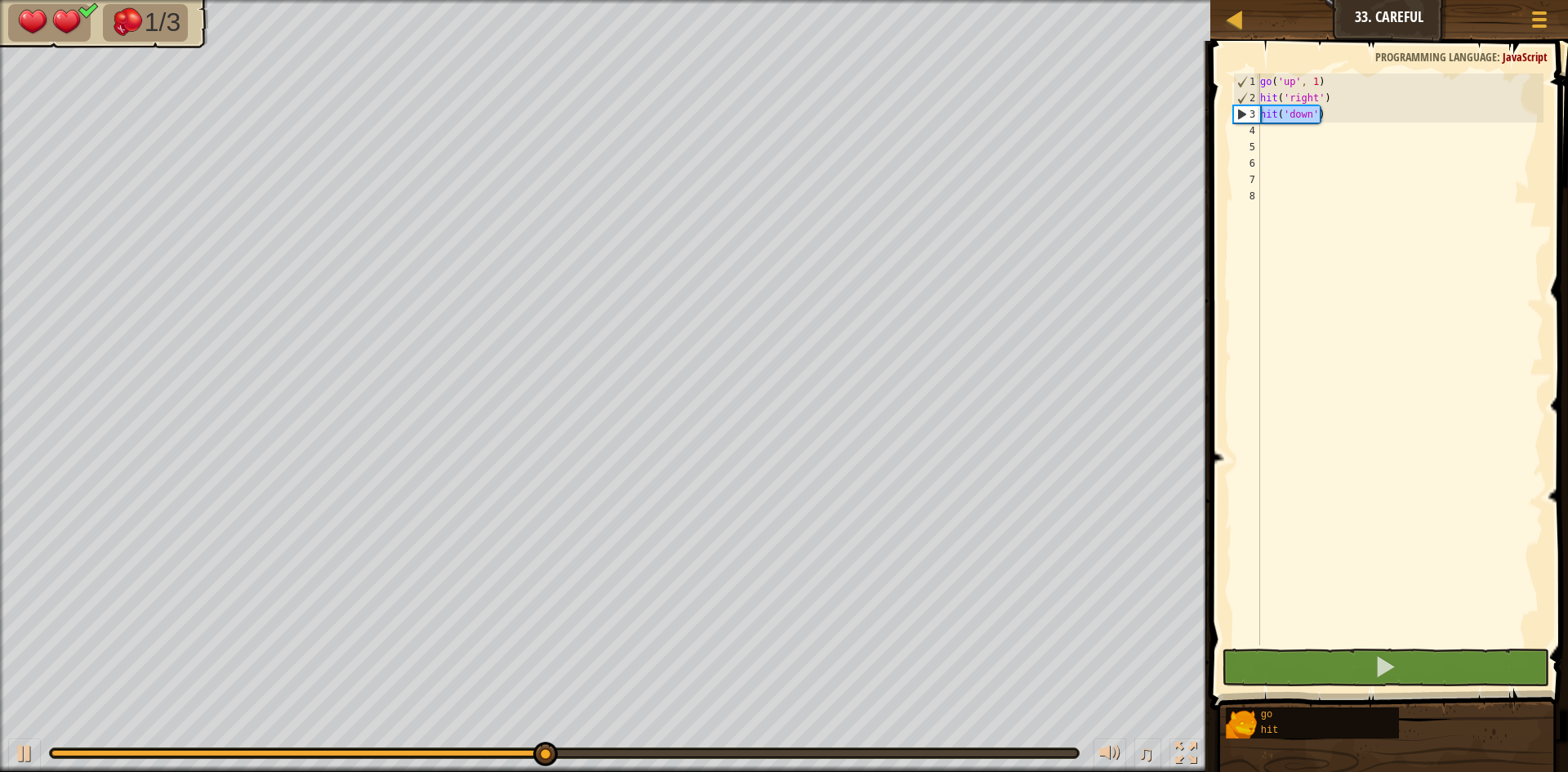
drag, startPoint x: 1323, startPoint y: 116, endPoint x: 1225, endPoint y: 120, distance: 98.1
click at [1225, 120] on div "1 2 3 4 5 6 7 8 go ( 'up' , 1 ) hit ( 'right' ) hit ( 'down' ) הההההההההההההההה…" at bounding box center [1387, 407] width 363 height 717
type textarea "hit('down')"
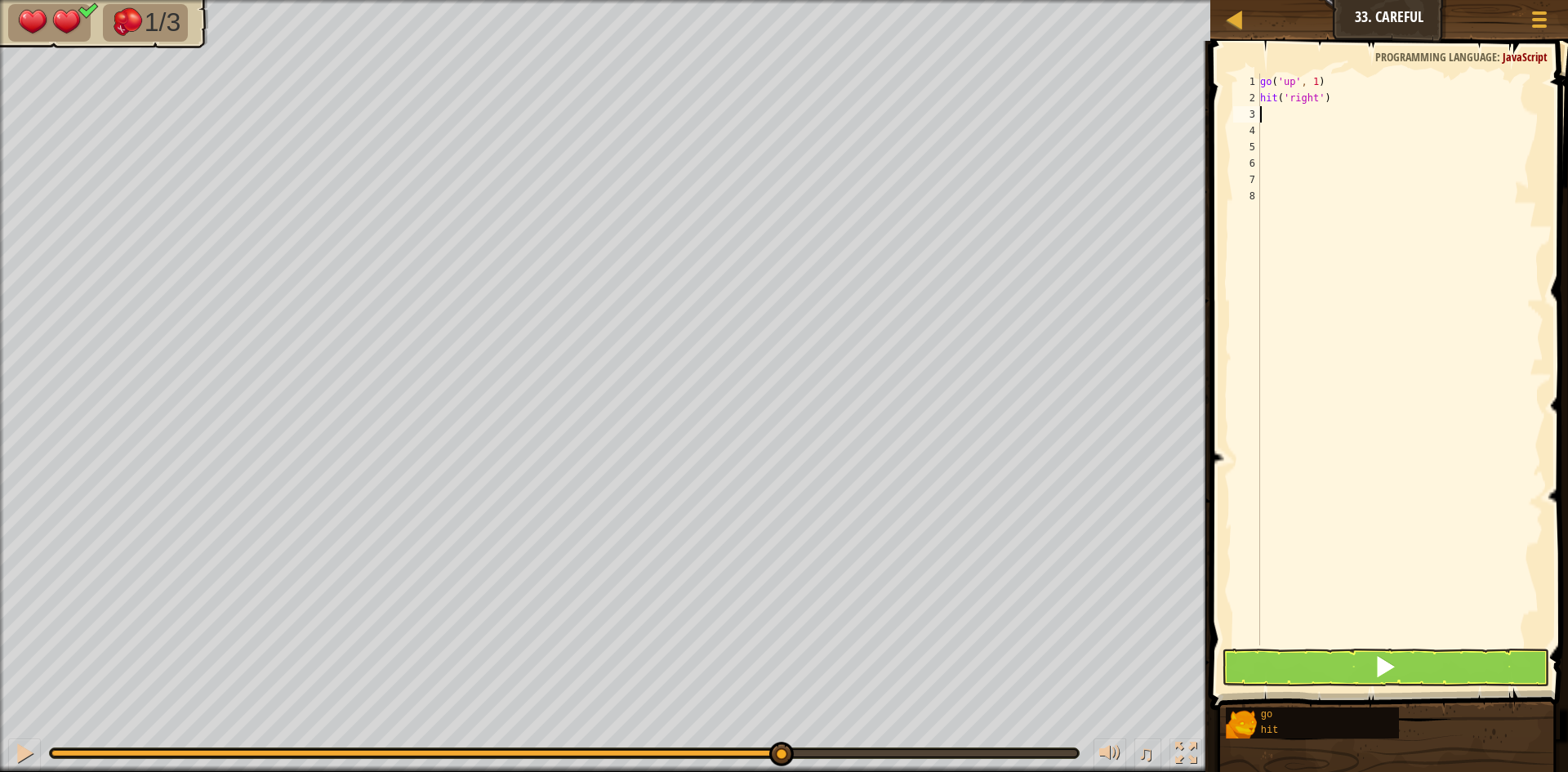
type textarea "g"
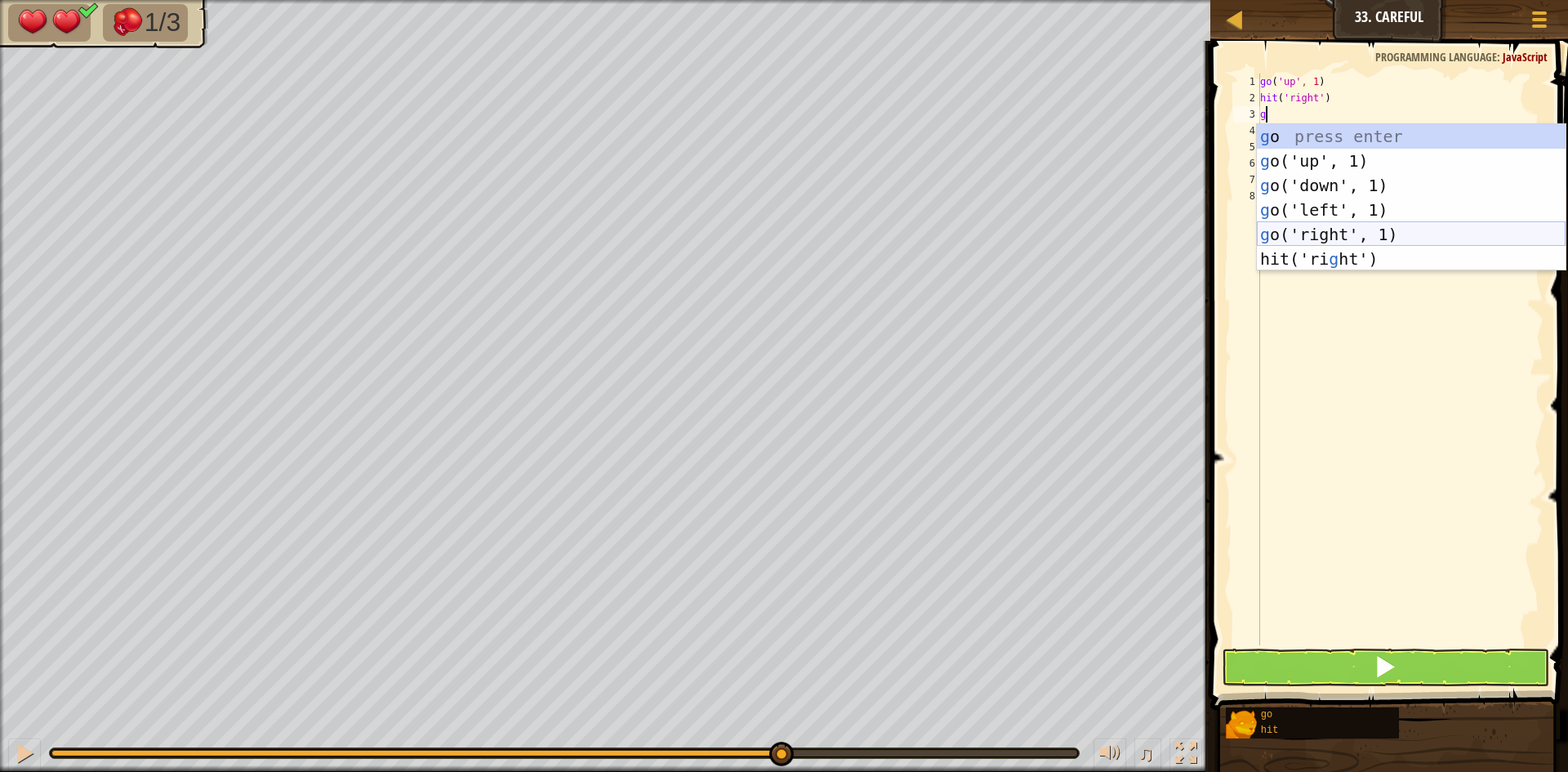
click at [1308, 230] on div "g o press enter g o('up', 1) press enter g o('down', 1) press enter g o('left',…" at bounding box center [1412, 221] width 309 height 196
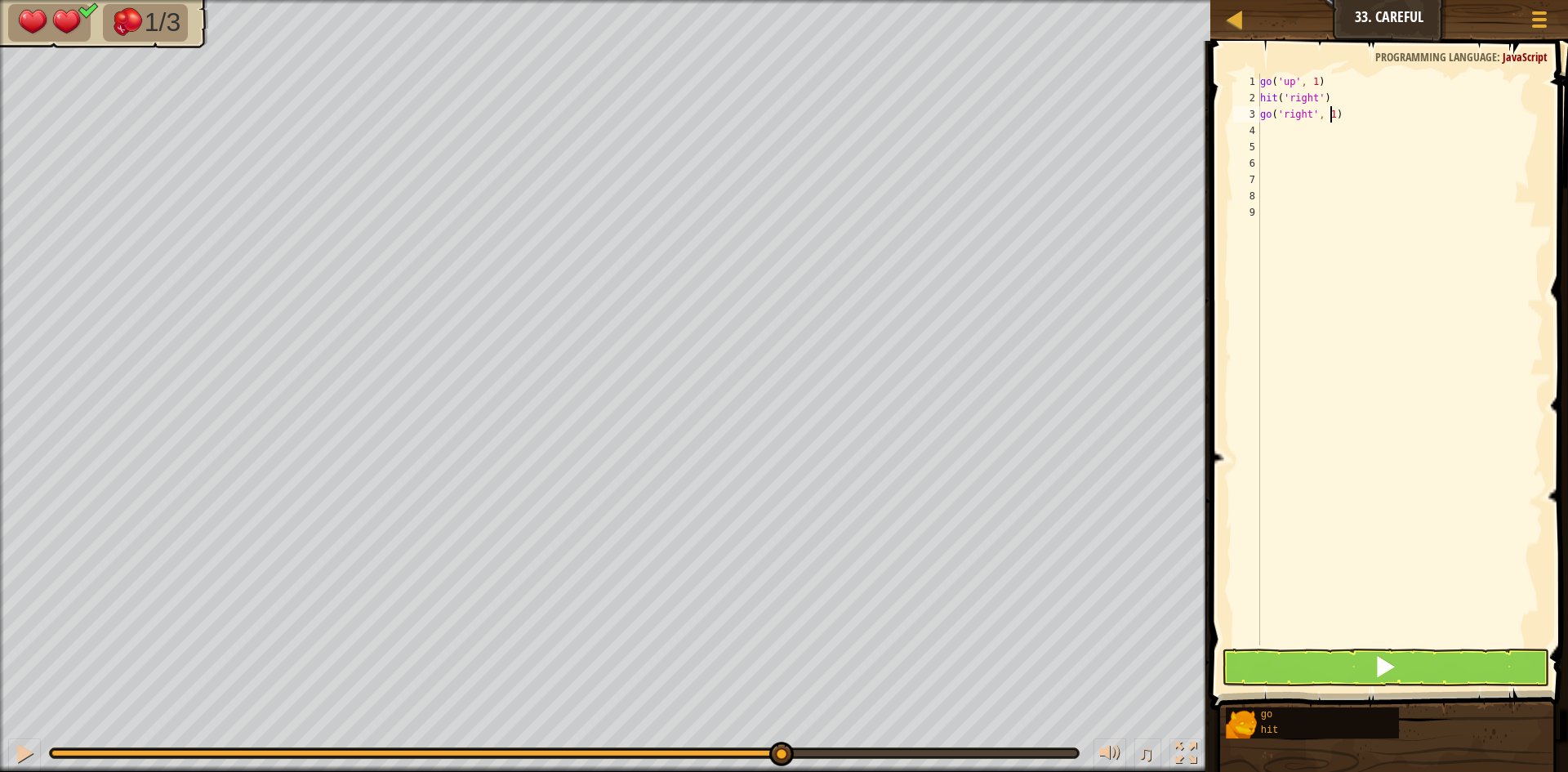
click at [1330, 116] on div "go ( 'up' , 1 ) hit ( 'right' ) go ( 'right' , 1 )" at bounding box center [1401, 376] width 287 height 605
type textarea "go('right', 2)"
click at [1266, 129] on div "go ( 'up' , 1 ) hit ( 'right' ) go ( 'right' , 2 )" at bounding box center [1401, 376] width 287 height 605
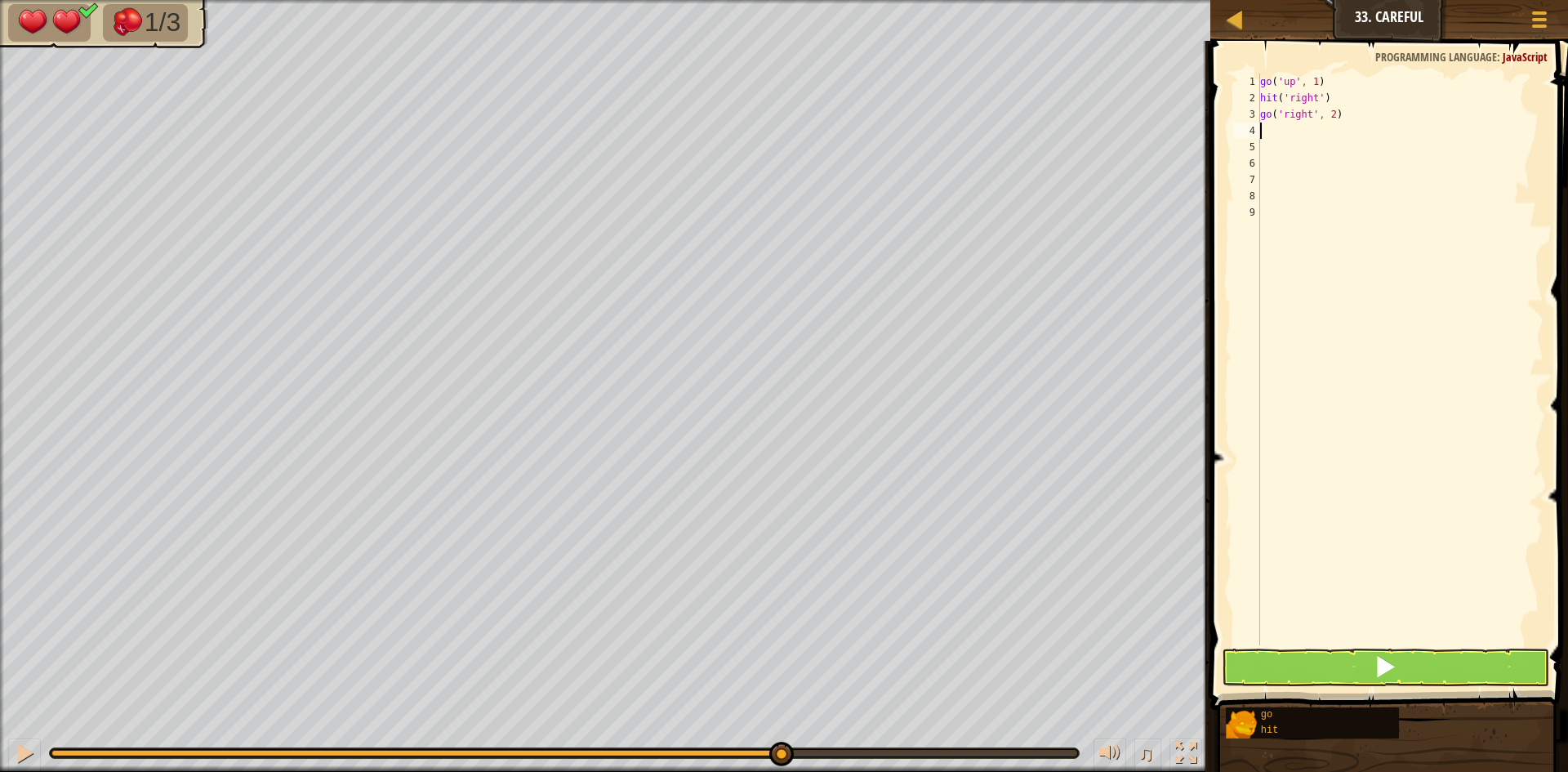
type textarea "h"
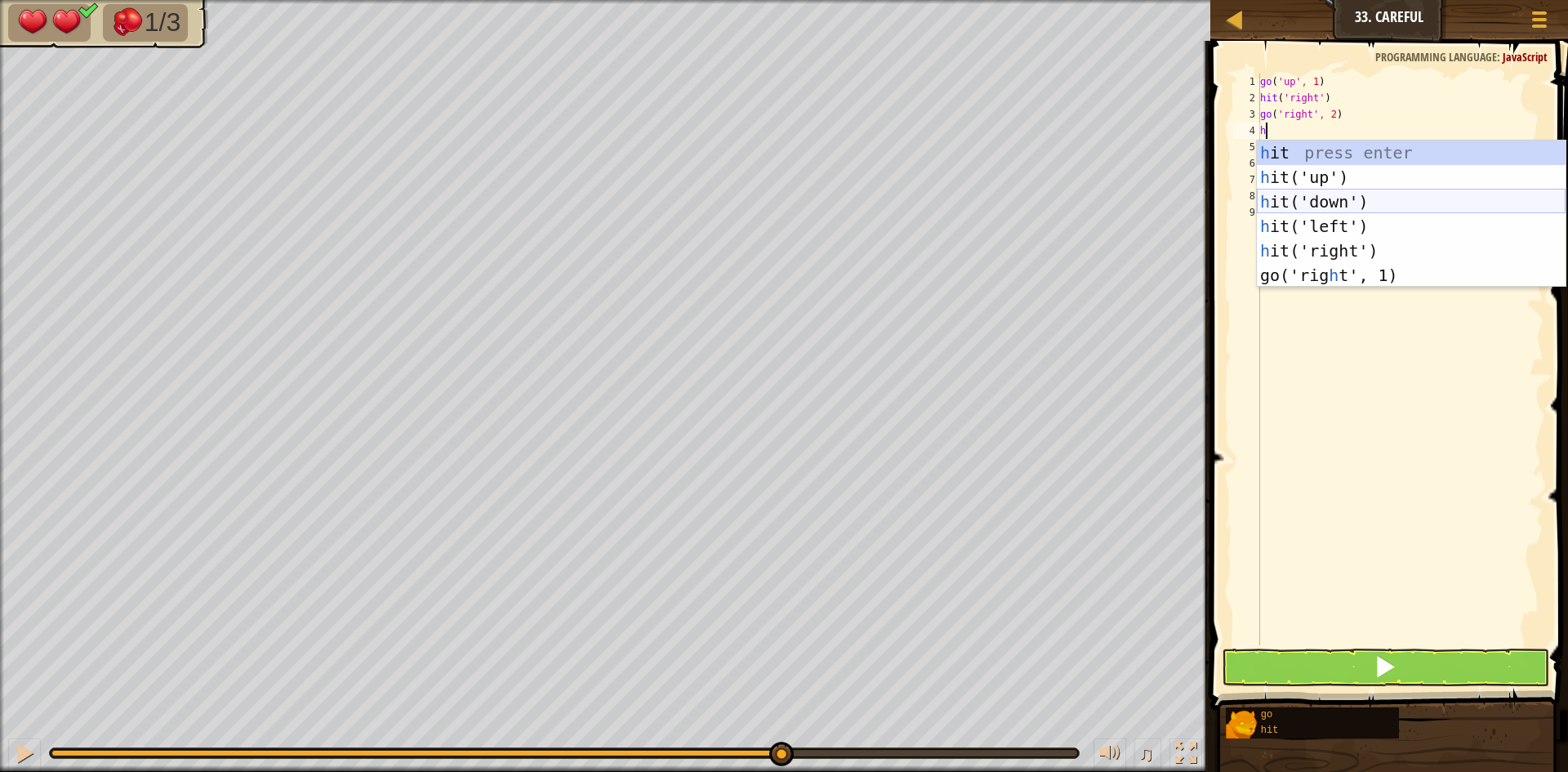
click at [1324, 204] on div "h it press enter h it('up') press enter h it('down') press enter h it('left') p…" at bounding box center [1412, 238] width 309 height 196
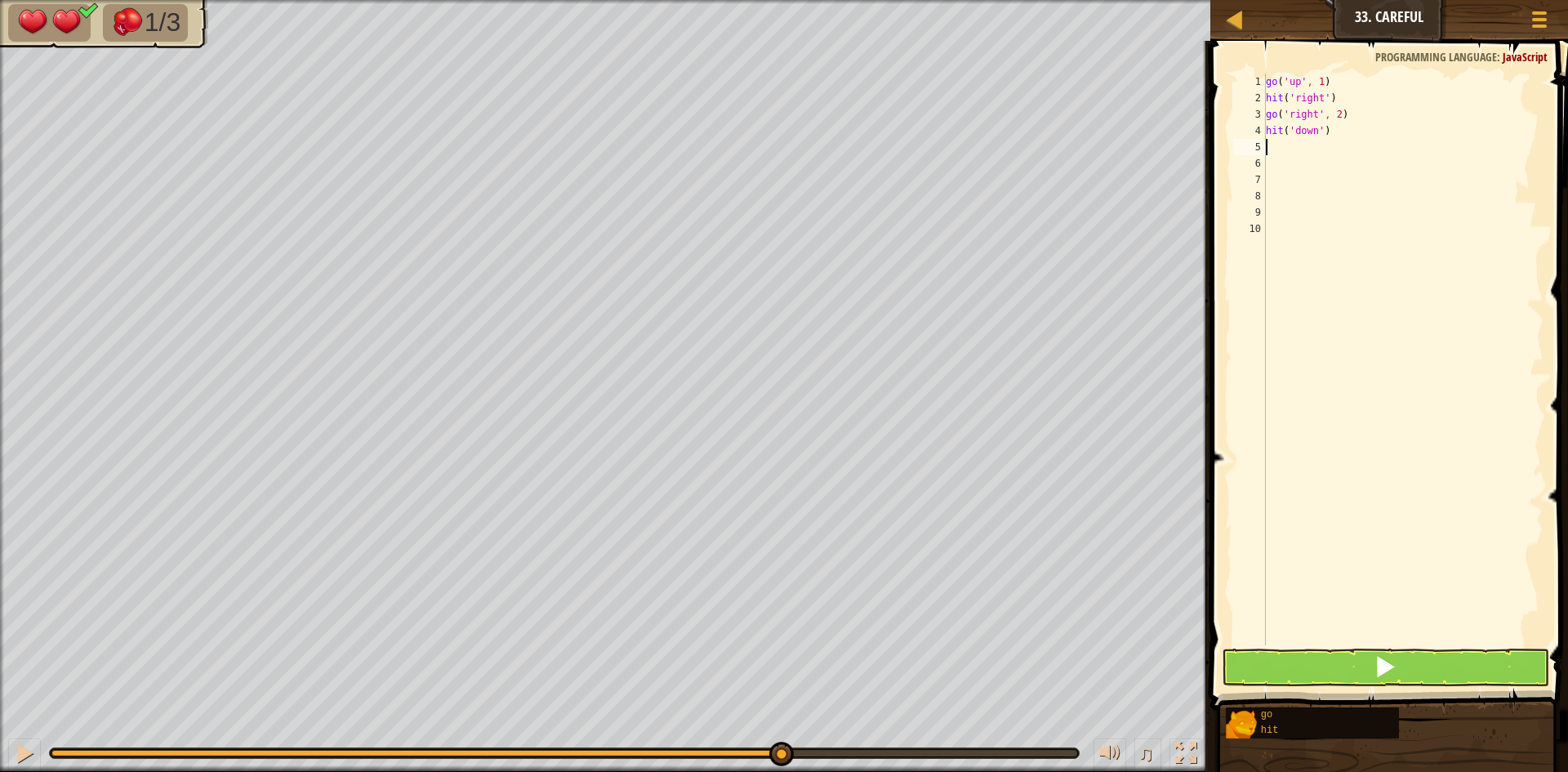
type textarea "g"
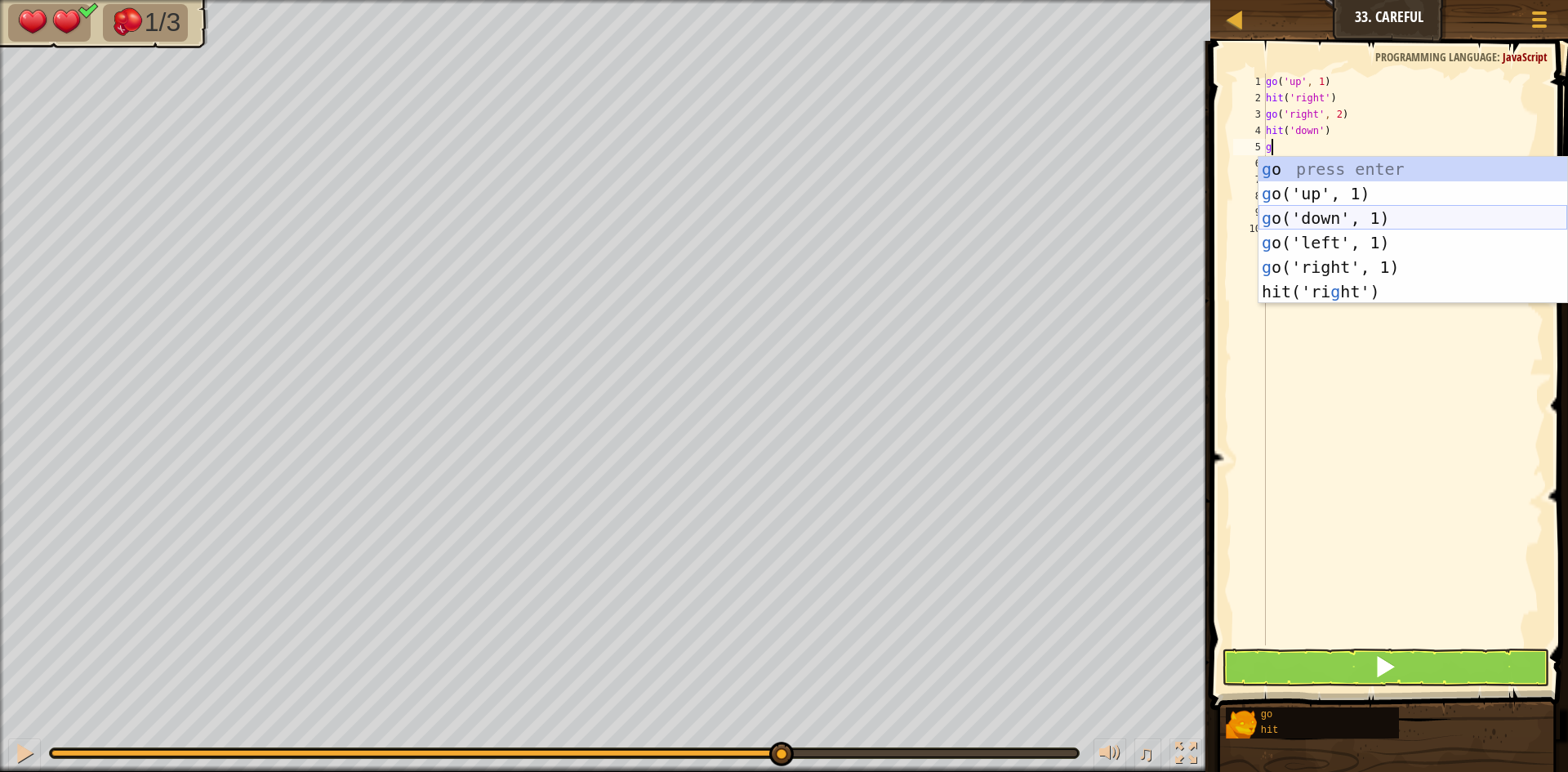
click at [1333, 217] on div "g o press enter g o('up', 1) press enter g o('down', 1) press enter g o('left',…" at bounding box center [1414, 255] width 309 height 196
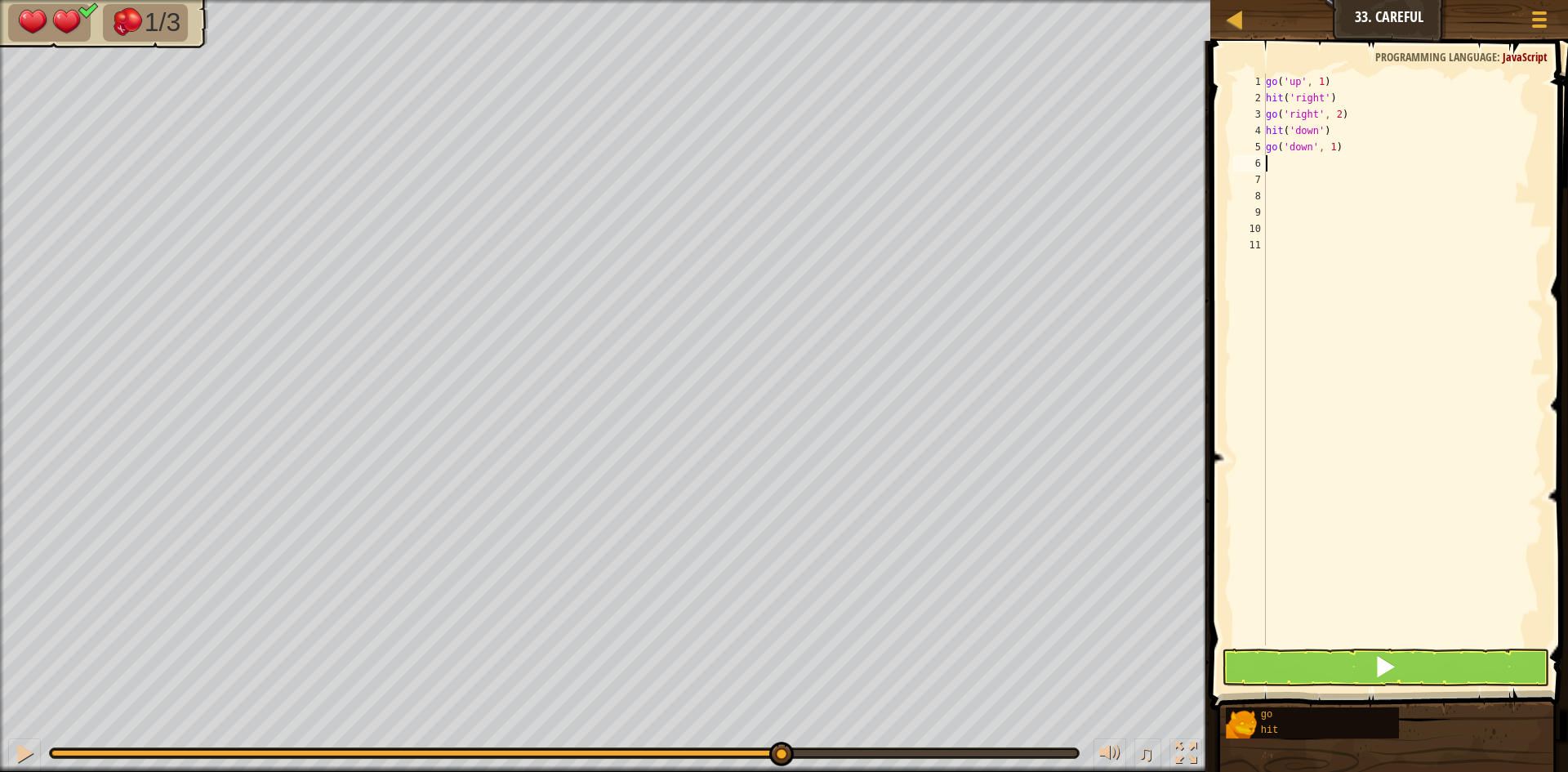
click at [1331, 150] on div "go ( 'up' , 1 ) hit ( 'right' ) go ( 'right' , 2 ) hit ( 'down' ) go ( 'down' ,…" at bounding box center [1403, 376] width 282 height 605
type textarea "go('down', 2)"
click at [1310, 166] on div "go ( 'up' , 1 ) hit ( 'right' ) go ( 'right' , 2 ) hit ( 'down' ) go ( 'down' ,…" at bounding box center [1403, 376] width 282 height 605
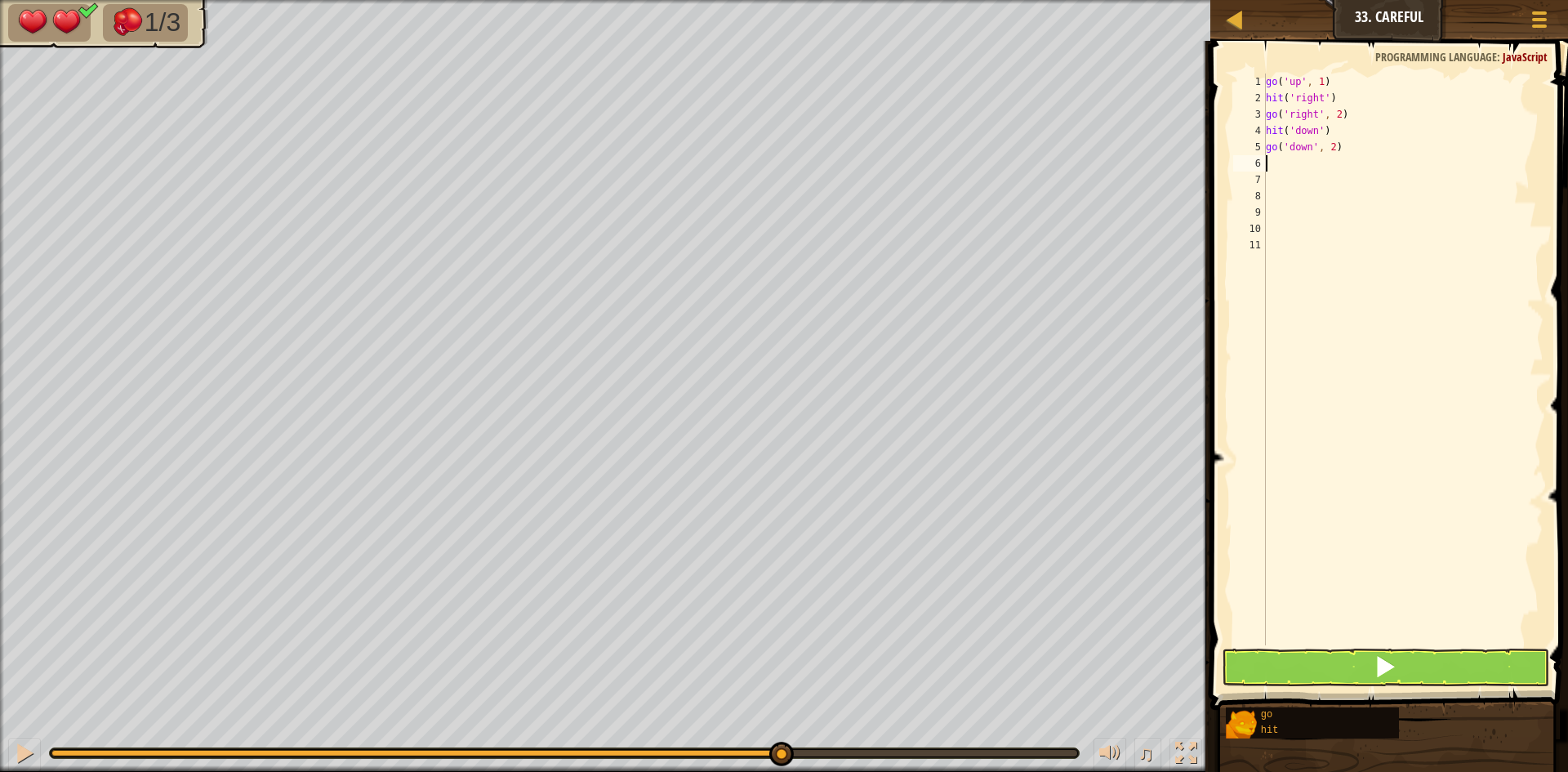
type textarea "h"
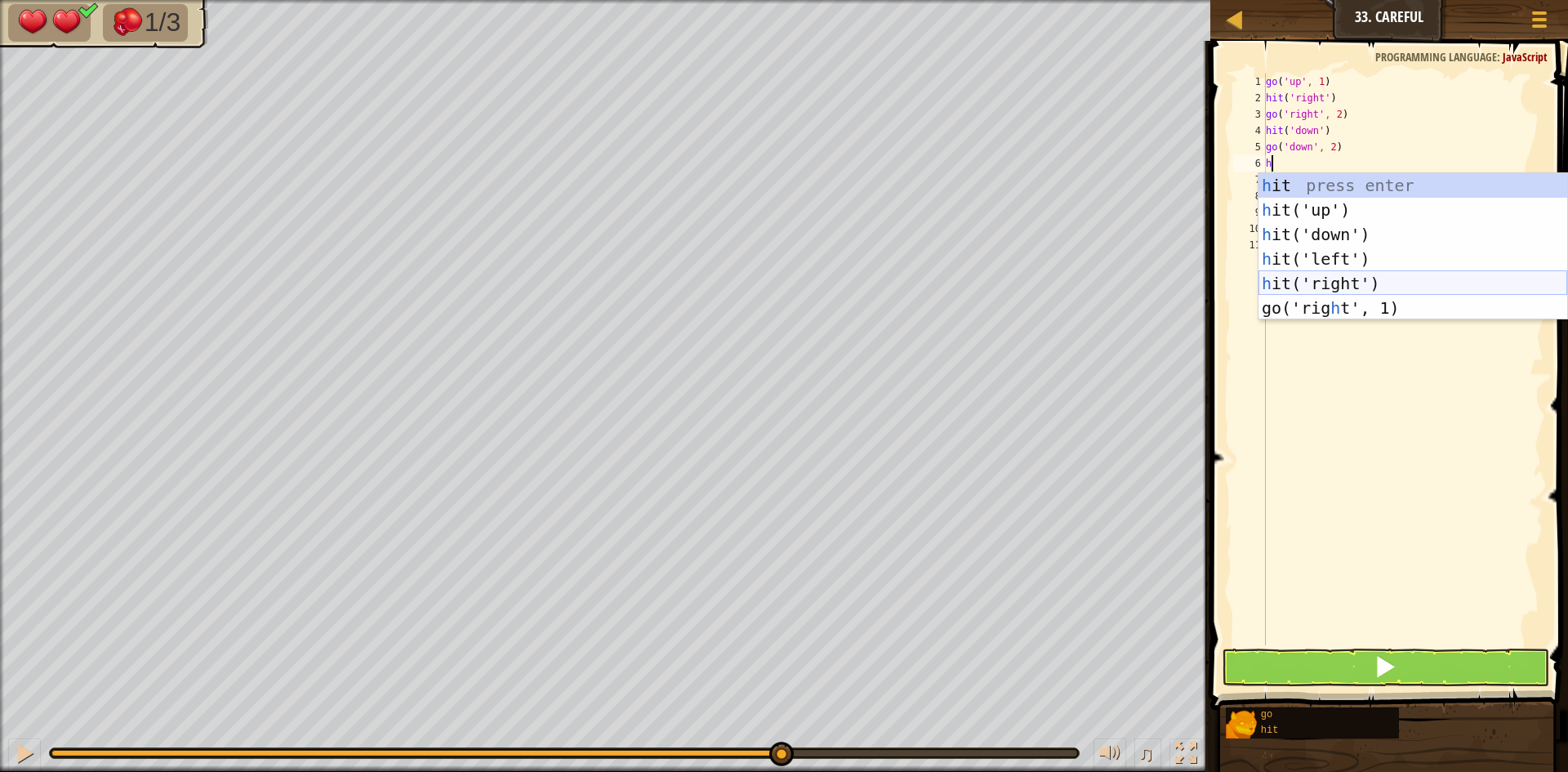
click at [1317, 276] on div "h it press enter h it('up') press enter h it('down') press enter h it('left') p…" at bounding box center [1414, 270] width 309 height 196
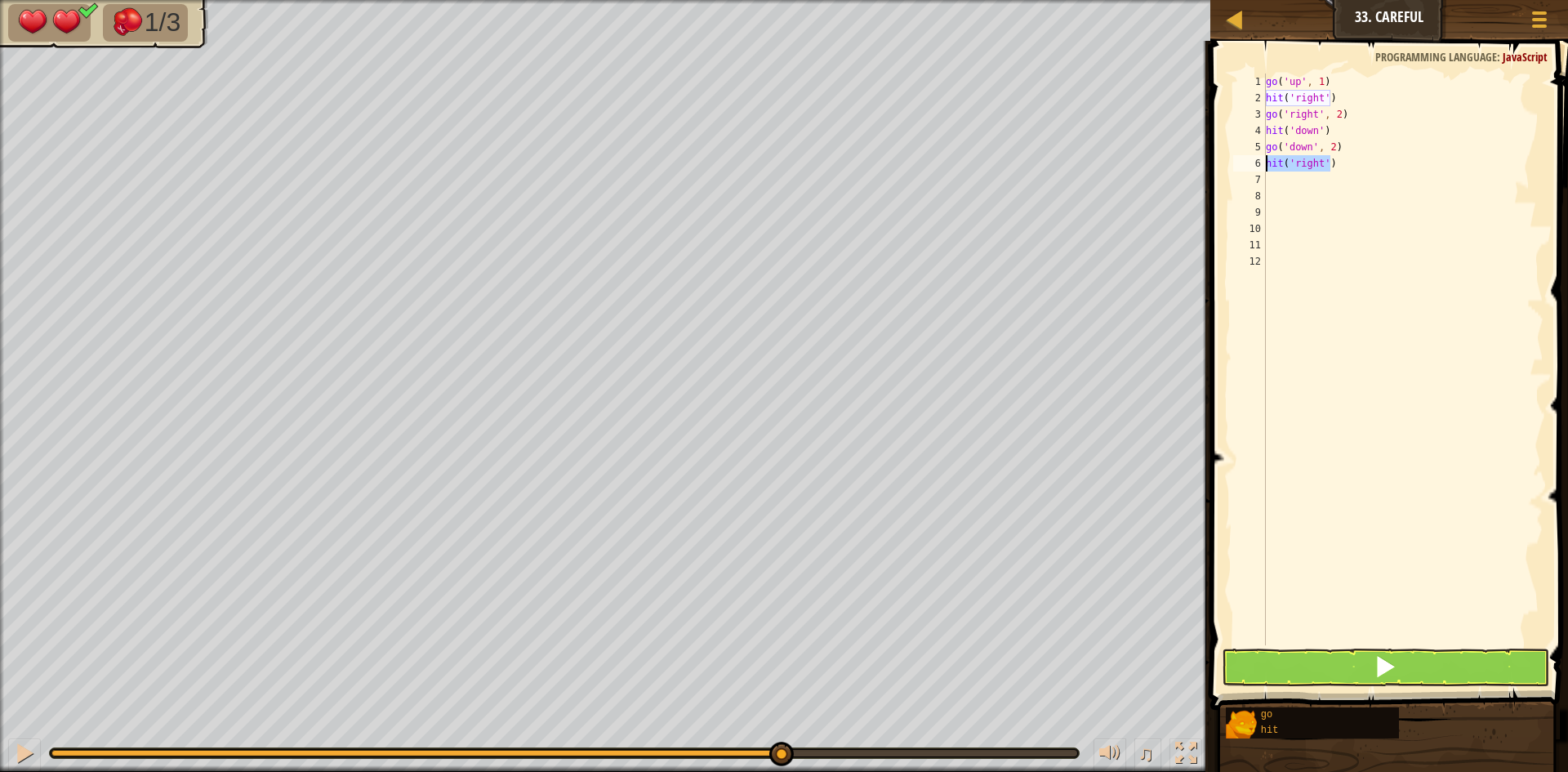
click at [1143, 161] on div "Map Junior 33. Careful Game Menu 1 הההההההההההההההההההההההההההההההההההההההההההה…" at bounding box center [784, 386] width 1568 height 772
type textarea "hit('right')"
type textarea "h"
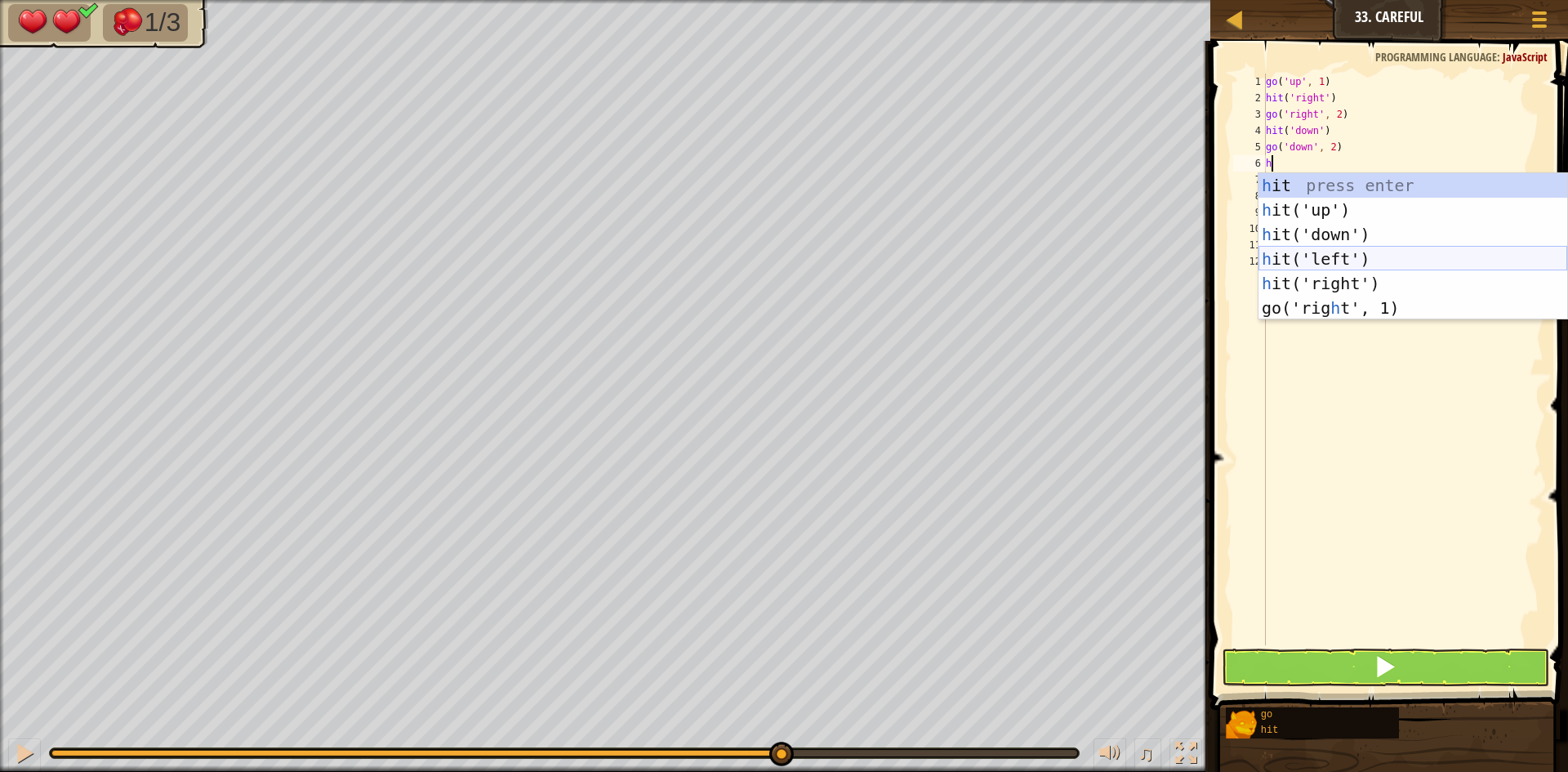
click at [1335, 254] on div "h it press enter h it('up') press enter h it('down') press enter h it('left') p…" at bounding box center [1414, 270] width 309 height 196
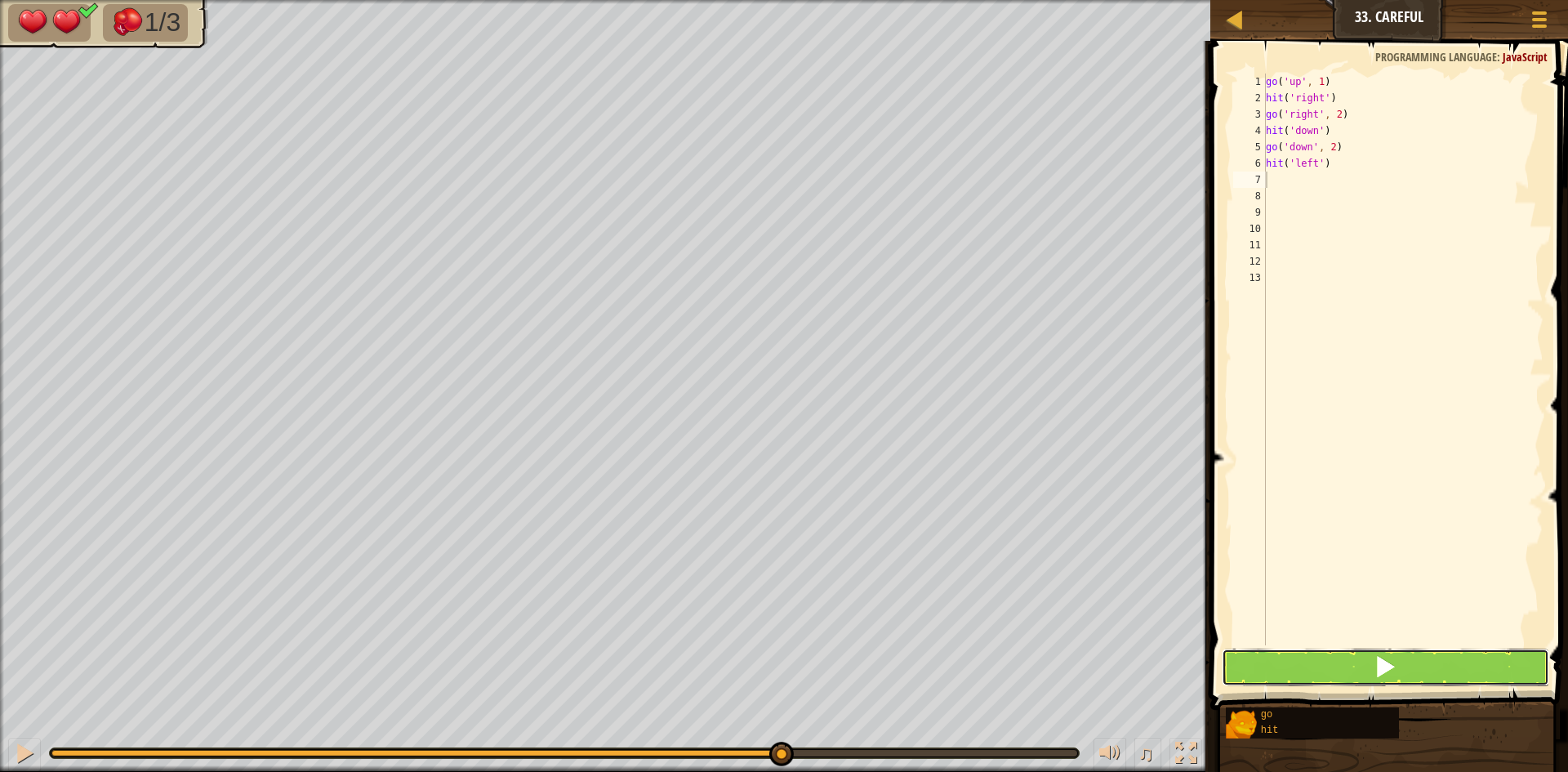
click at [1341, 653] on button at bounding box center [1386, 667] width 327 height 38
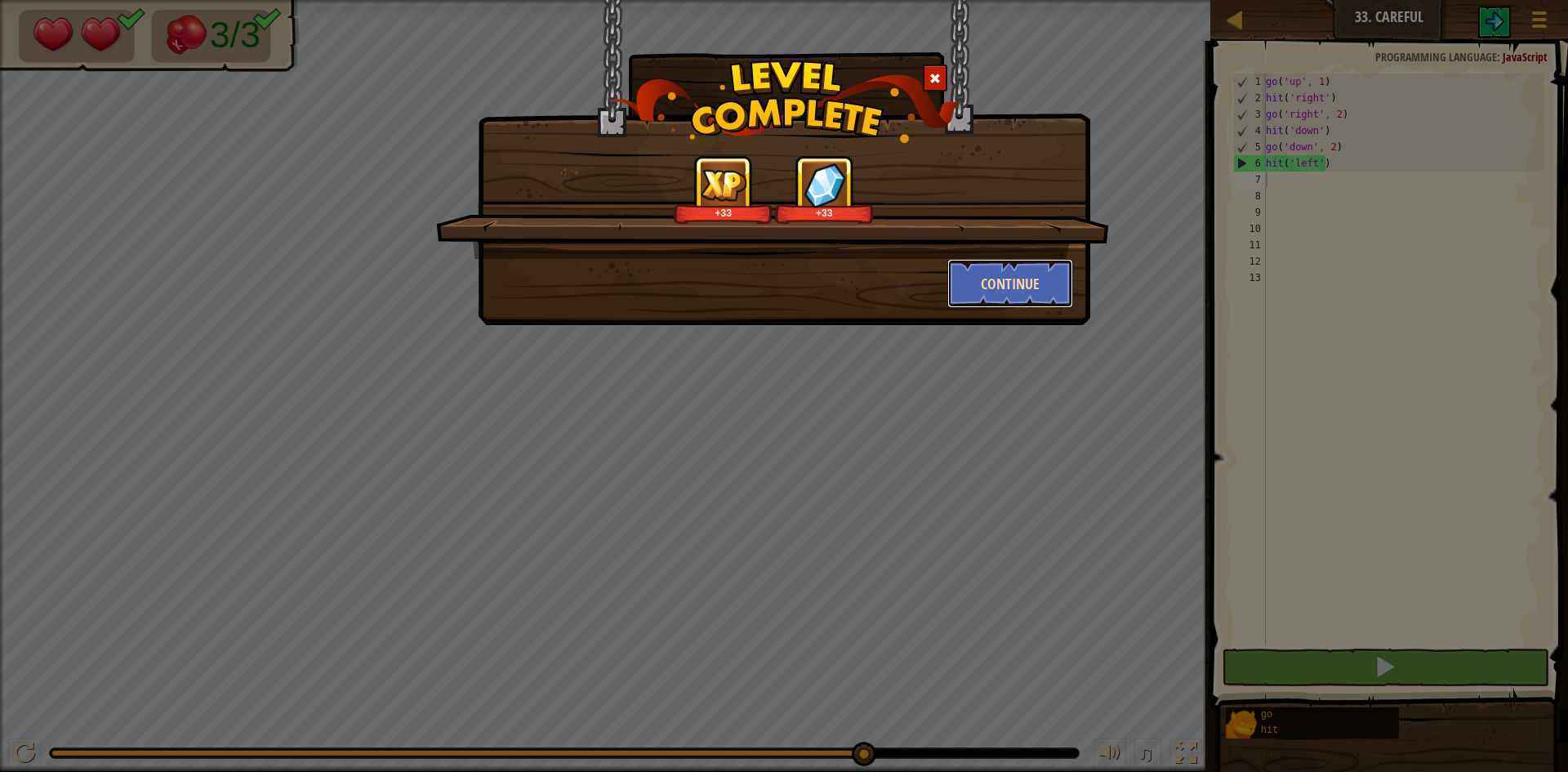
click at [1053, 286] on button "Continue" at bounding box center [1011, 283] width 127 height 49
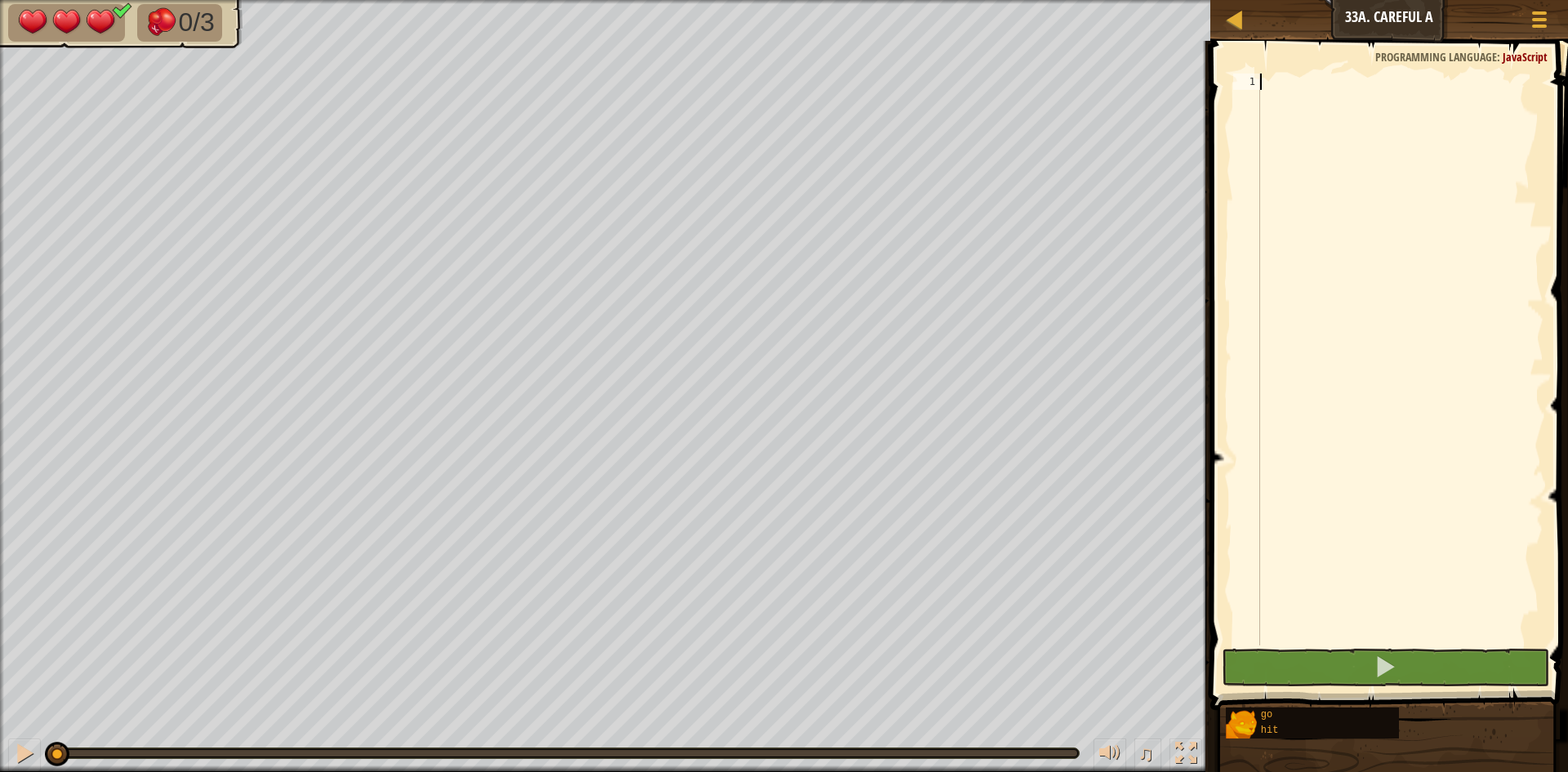
type textarea "g"
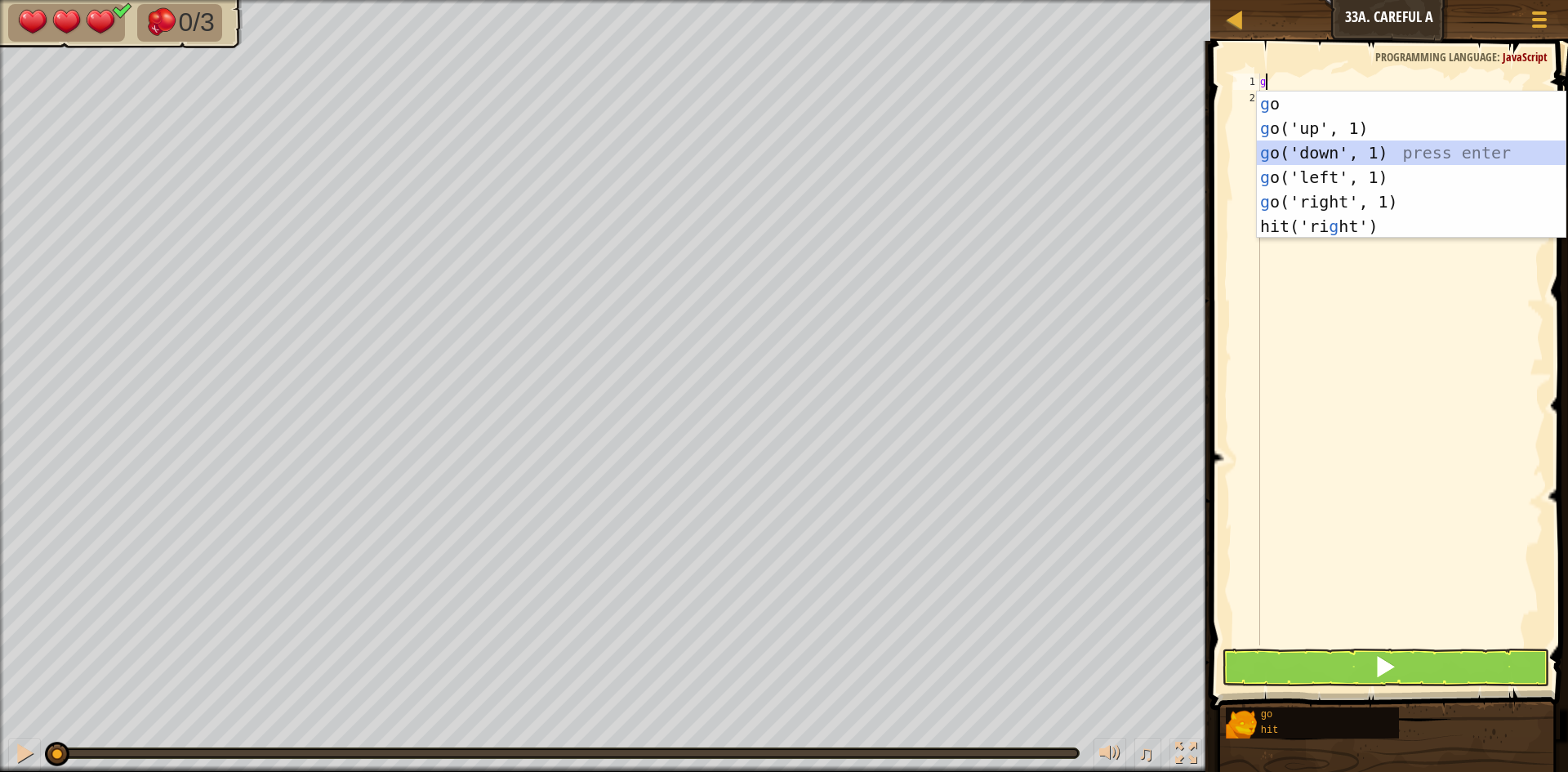
click at [1307, 148] on div "g o press enter g o('up', 1) press enter g o('down', 1) press enter g o('left',…" at bounding box center [1412, 189] width 309 height 196
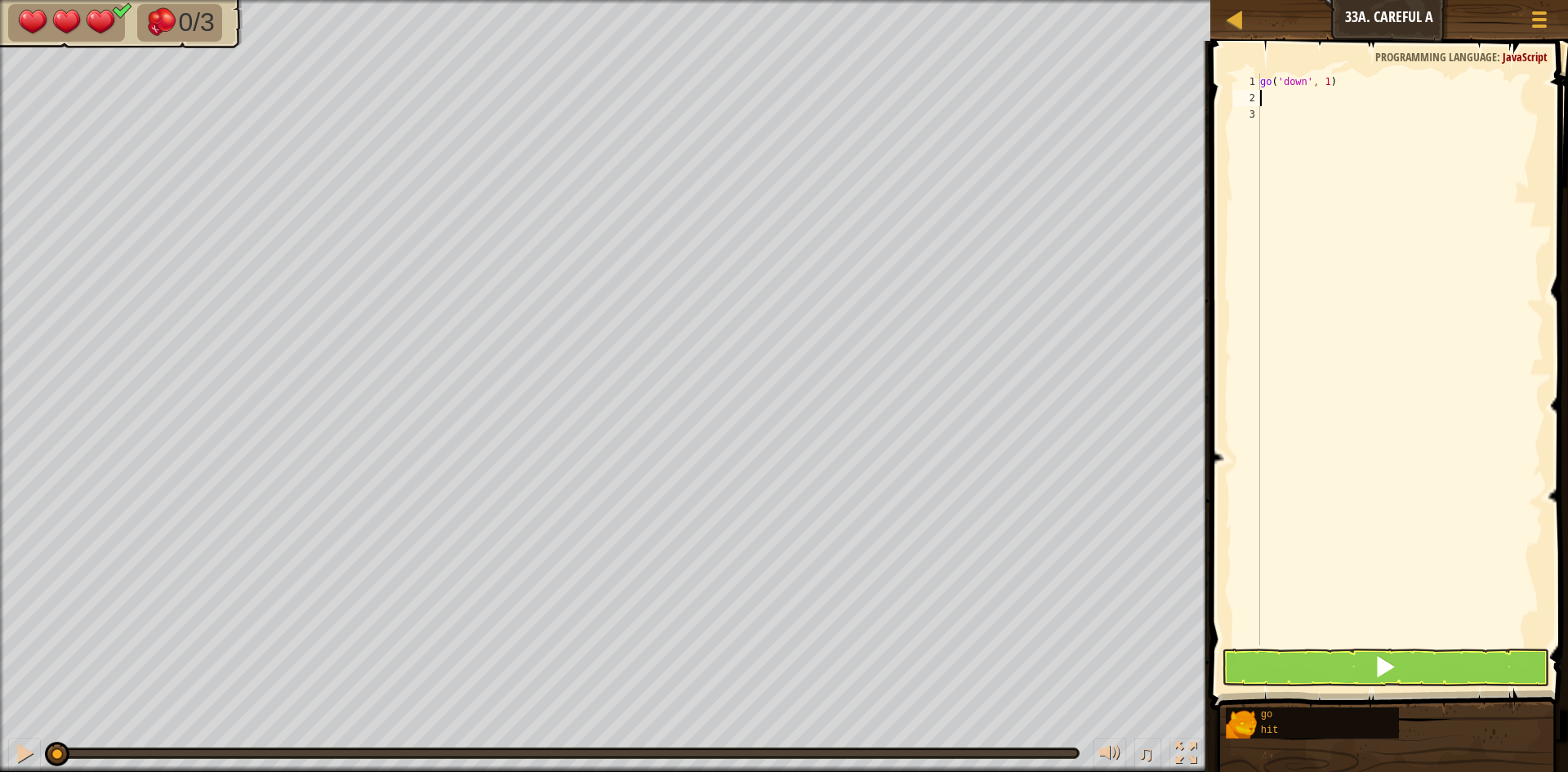
type textarea "h"
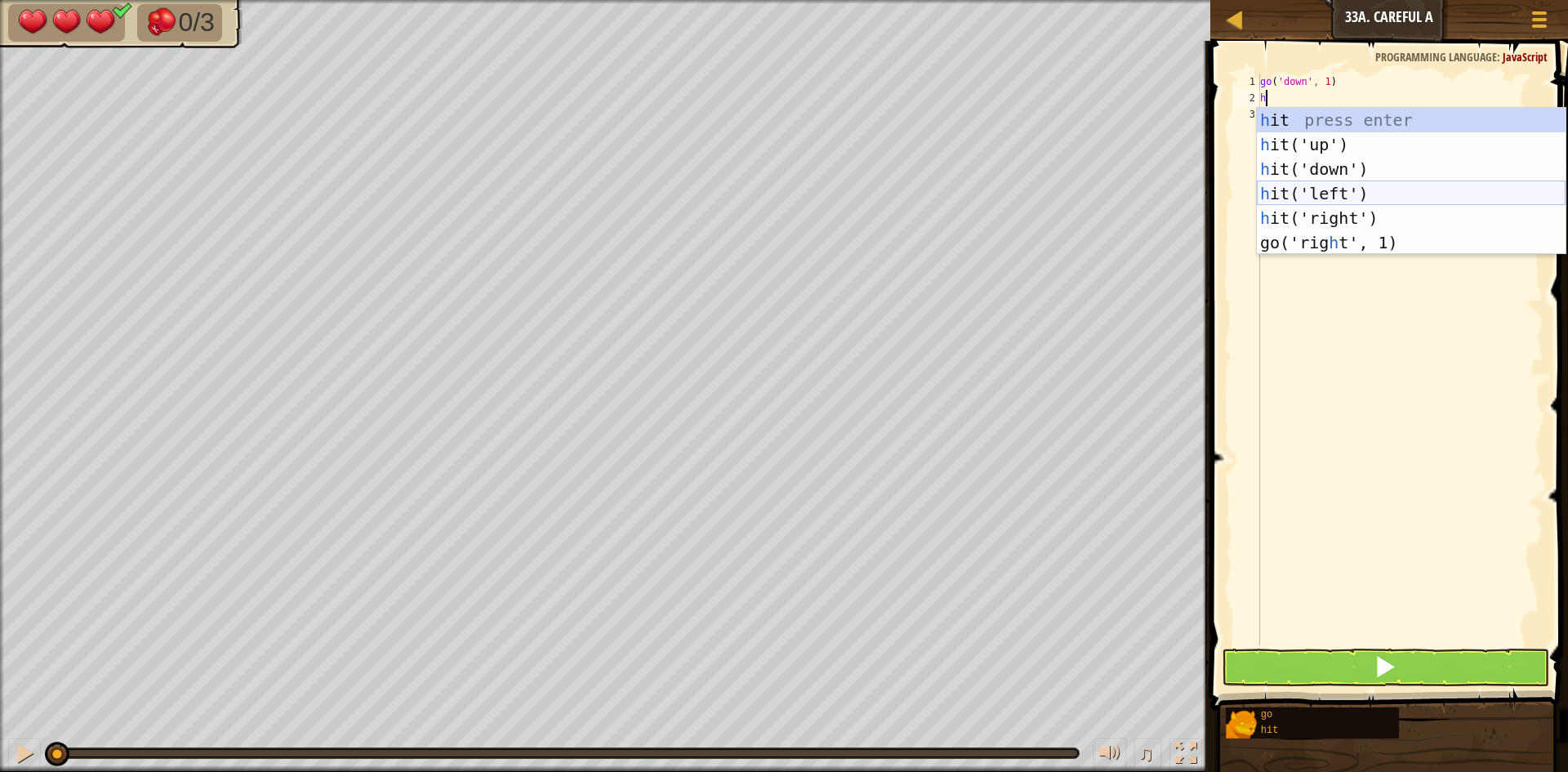
click at [1306, 195] on div "h it press enter h it('up') press enter h it('down') press enter h it('left') p…" at bounding box center [1412, 205] width 309 height 196
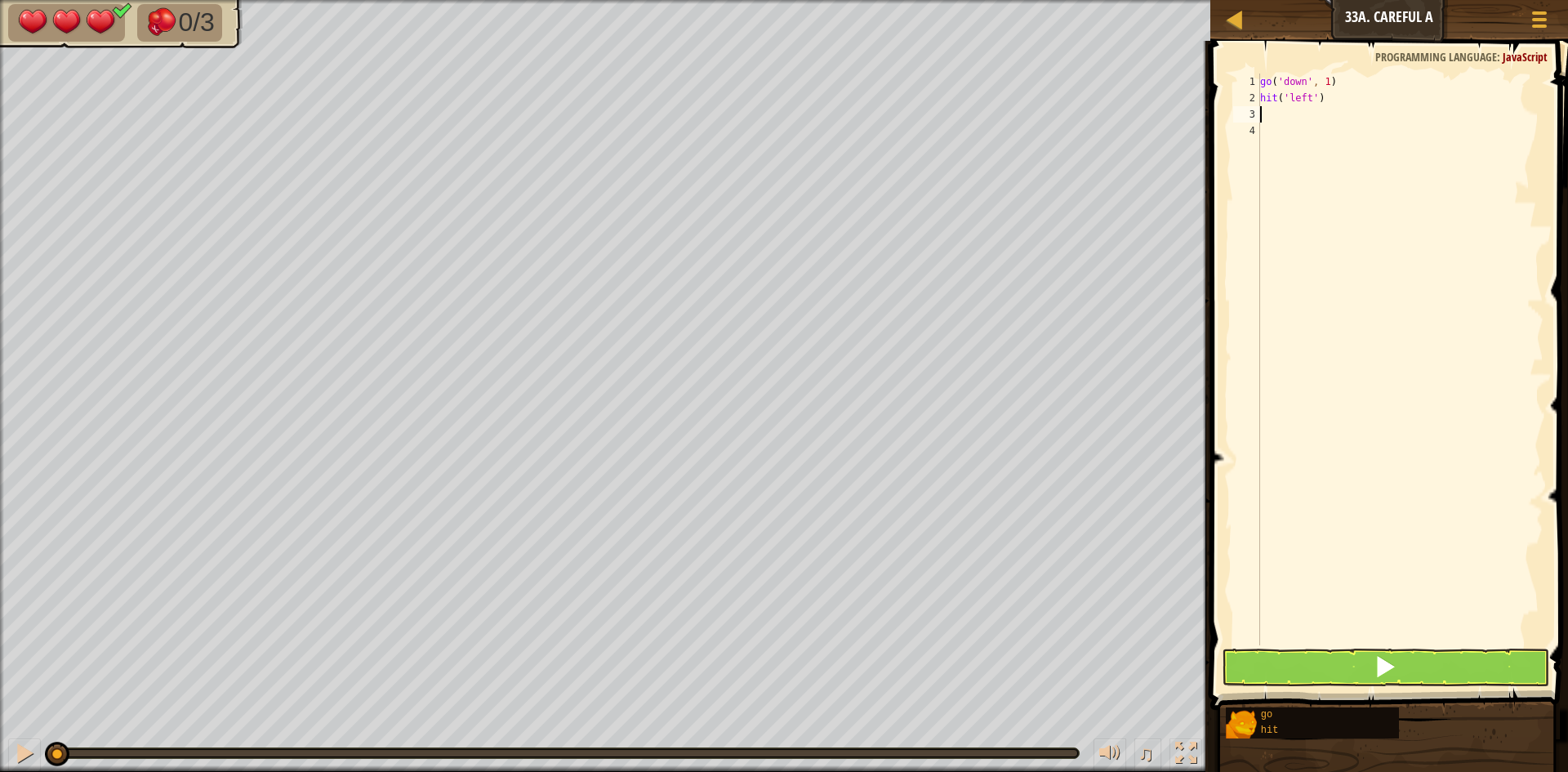
type textarea "g"
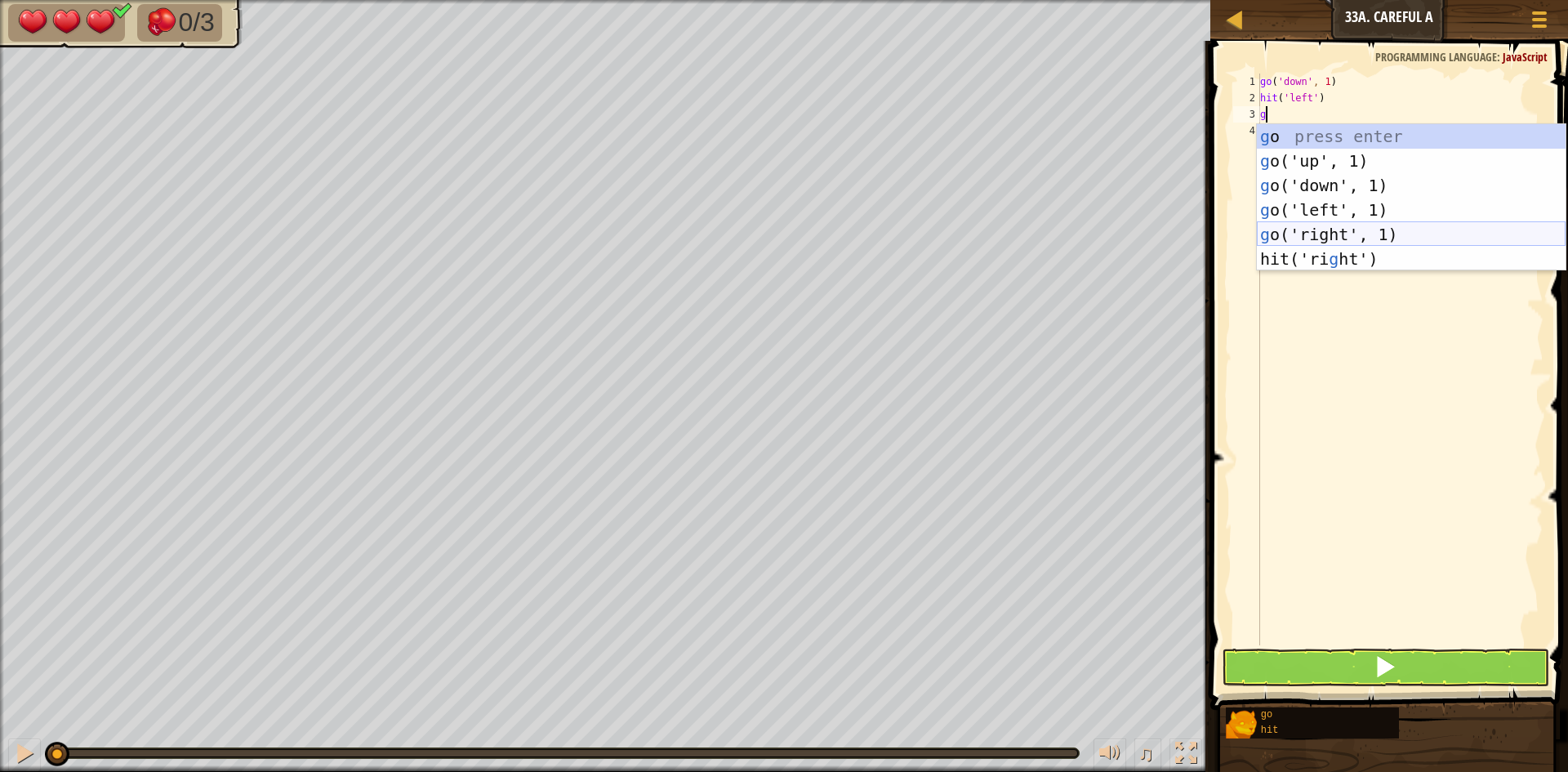
click at [1333, 242] on div "g o press enter g o('up', 1) press enter g o('down', 1) press enter g o('left',…" at bounding box center [1412, 221] width 309 height 196
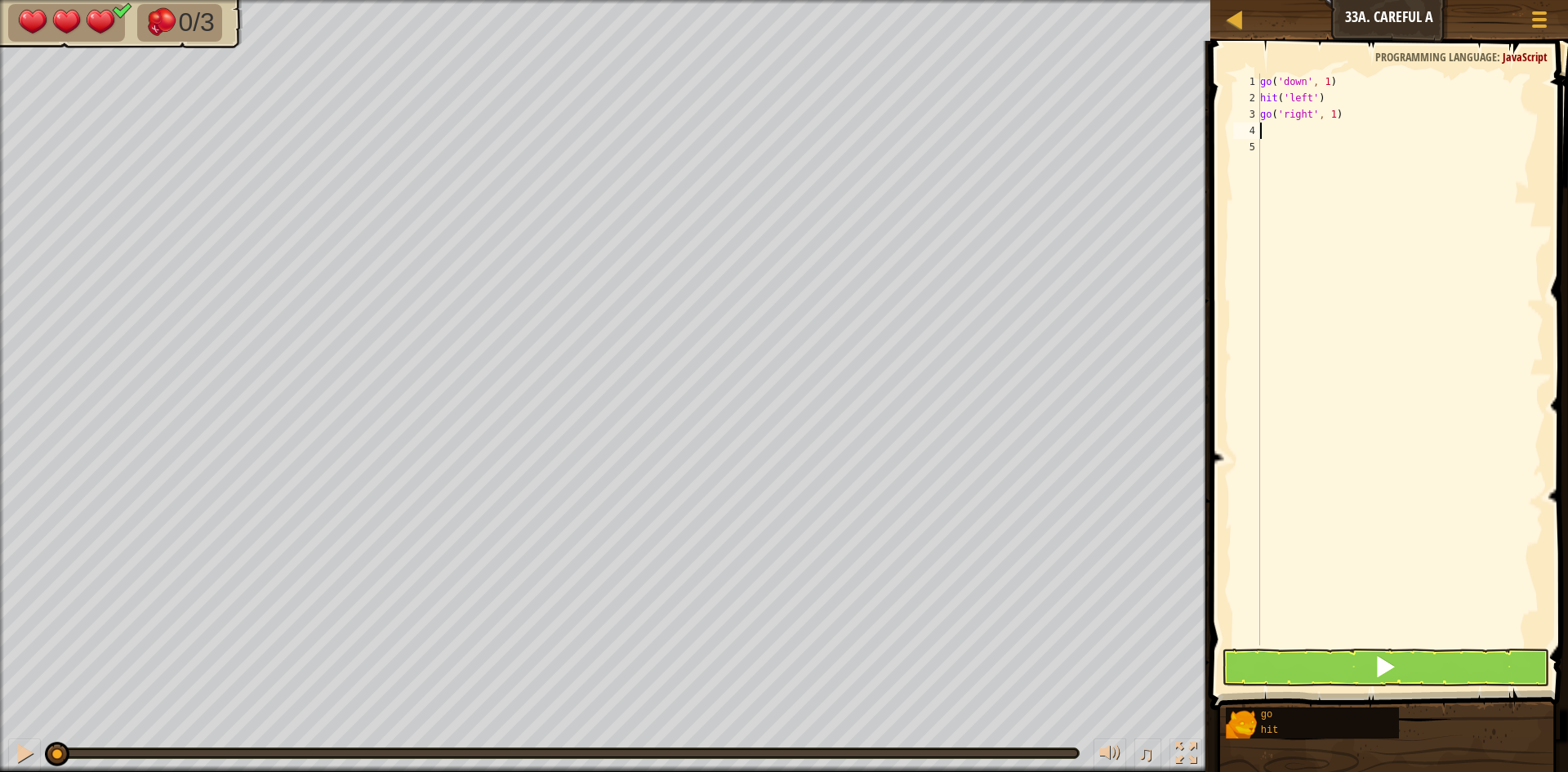
click at [1331, 114] on div "go ( 'down' , 1 ) hit ( 'left' ) go ( 'right' , 1 )" at bounding box center [1401, 376] width 287 height 605
type textarea "go('right', 3)"
click at [1286, 132] on div "go ( 'down' , 1 ) hit ( 'left' ) go ( 'right' , 3 )" at bounding box center [1401, 376] width 287 height 605
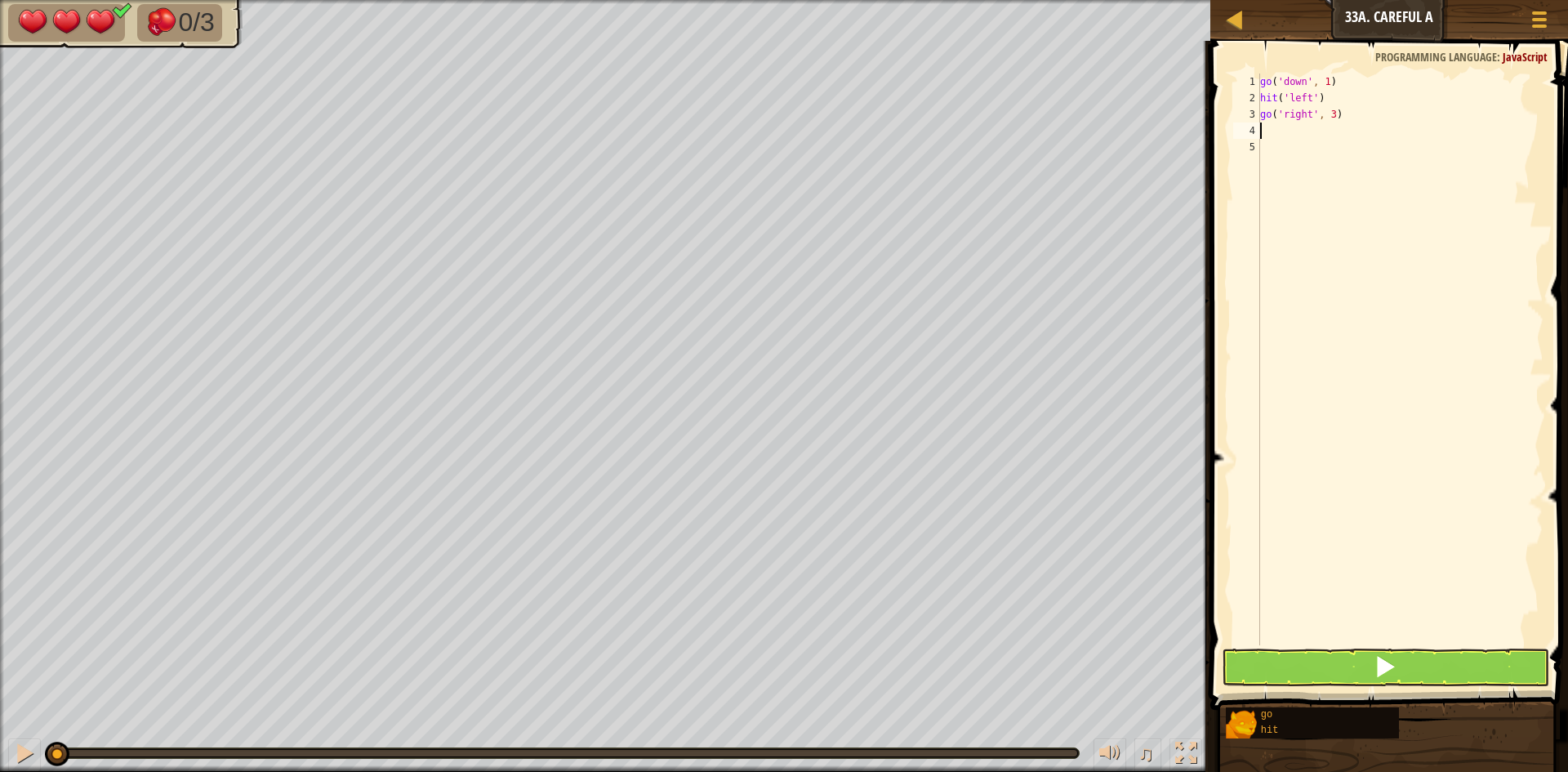
type textarea "h"
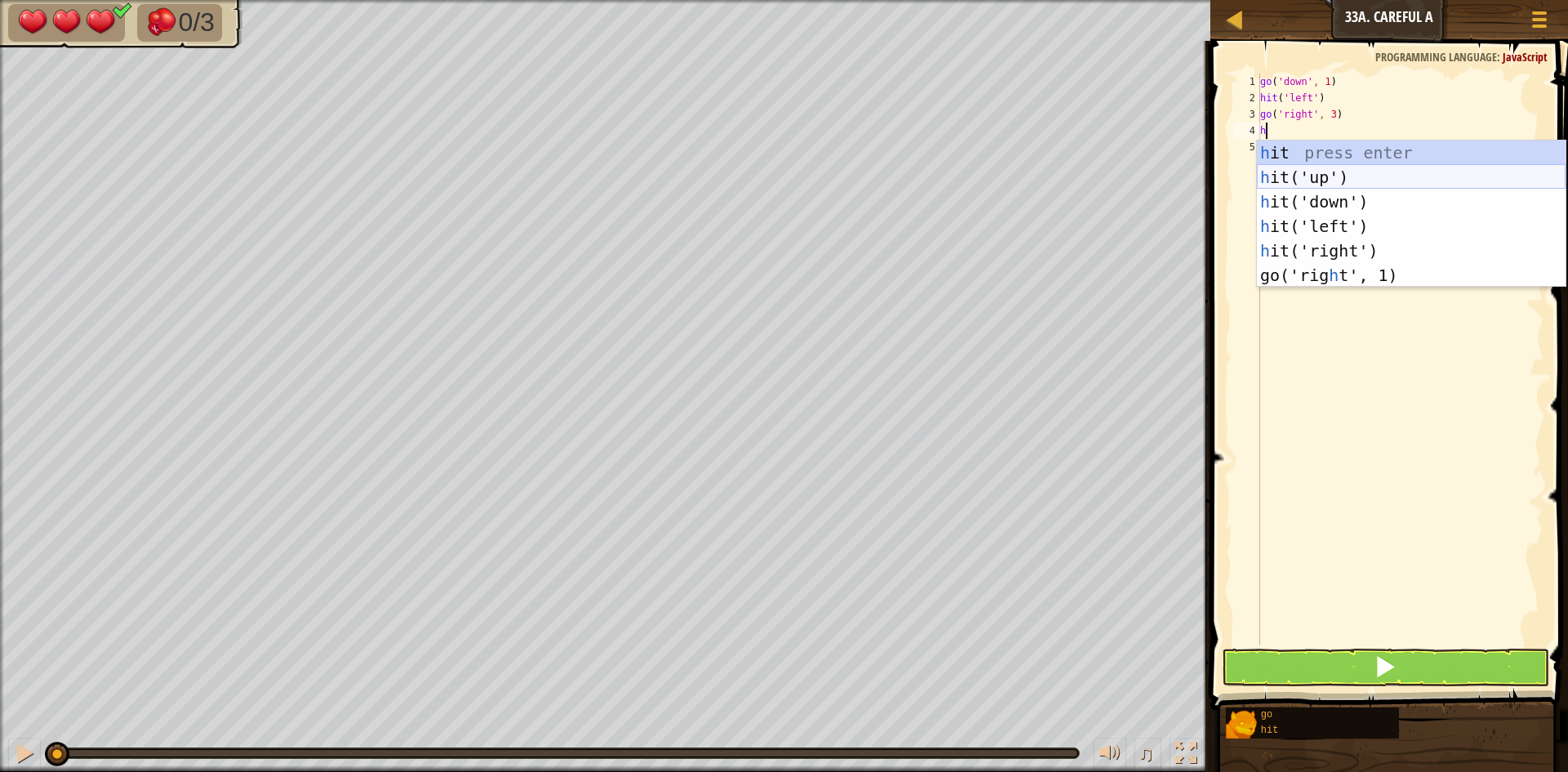
click at [1324, 179] on div "h it press enter h it('up') press enter h it('down') press enter h it('left') p…" at bounding box center [1412, 238] width 309 height 196
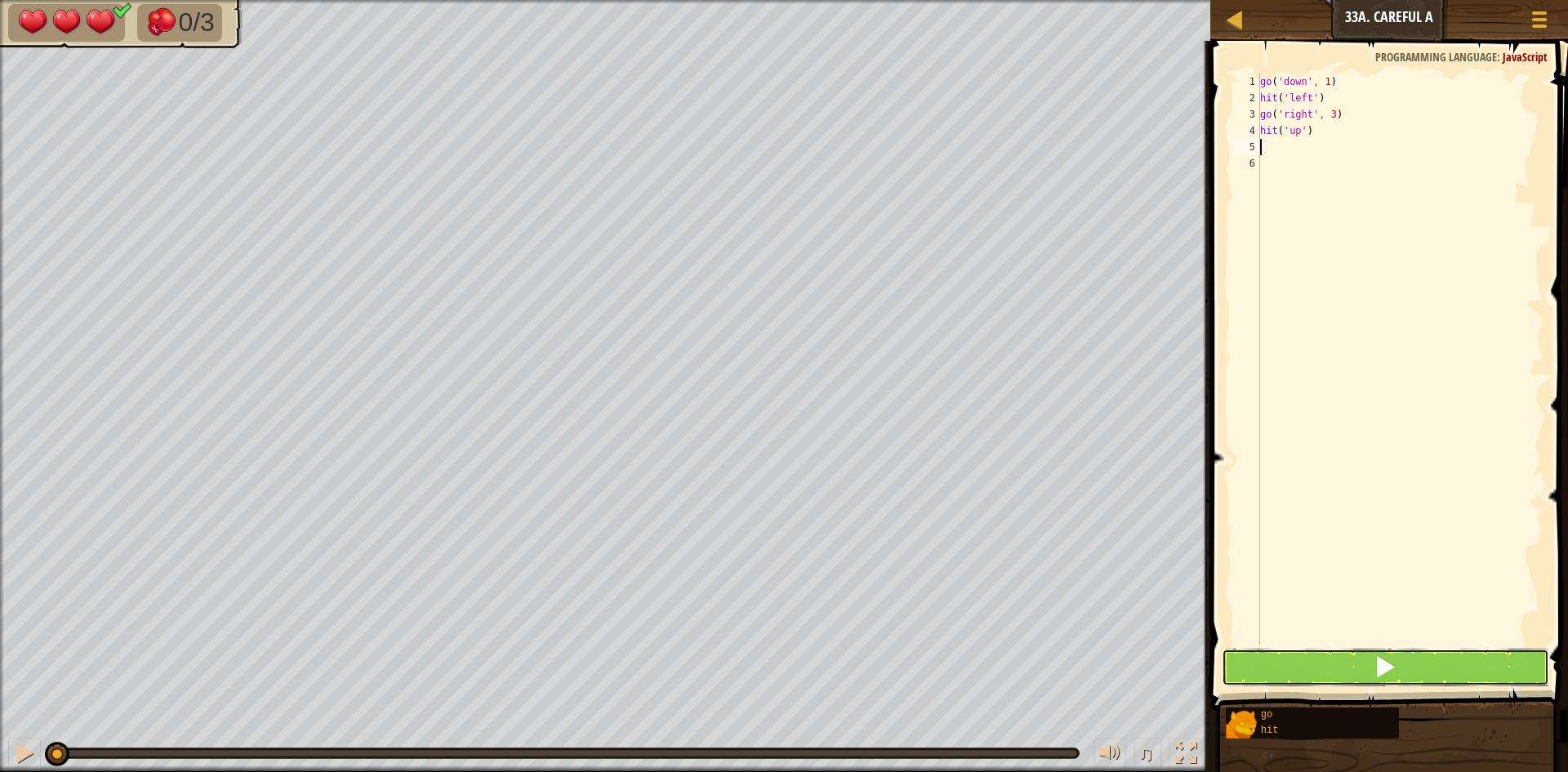
click at [1325, 664] on button at bounding box center [1386, 667] width 327 height 38
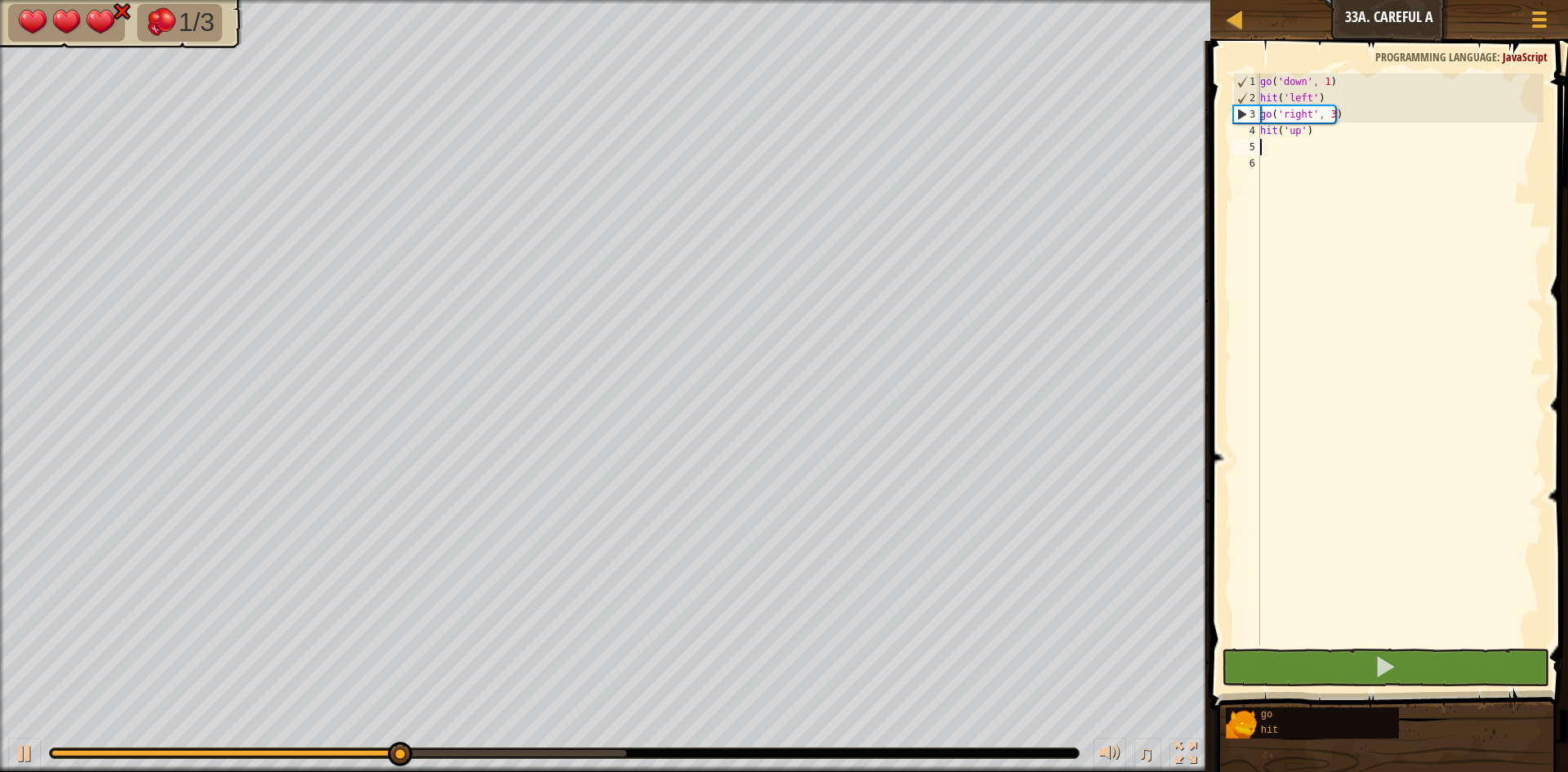
click at [1332, 119] on div "go ( 'down' , 1 ) hit ( 'left' ) go ( 'right' , 3 ) hit ( 'up' )" at bounding box center [1401, 376] width 287 height 605
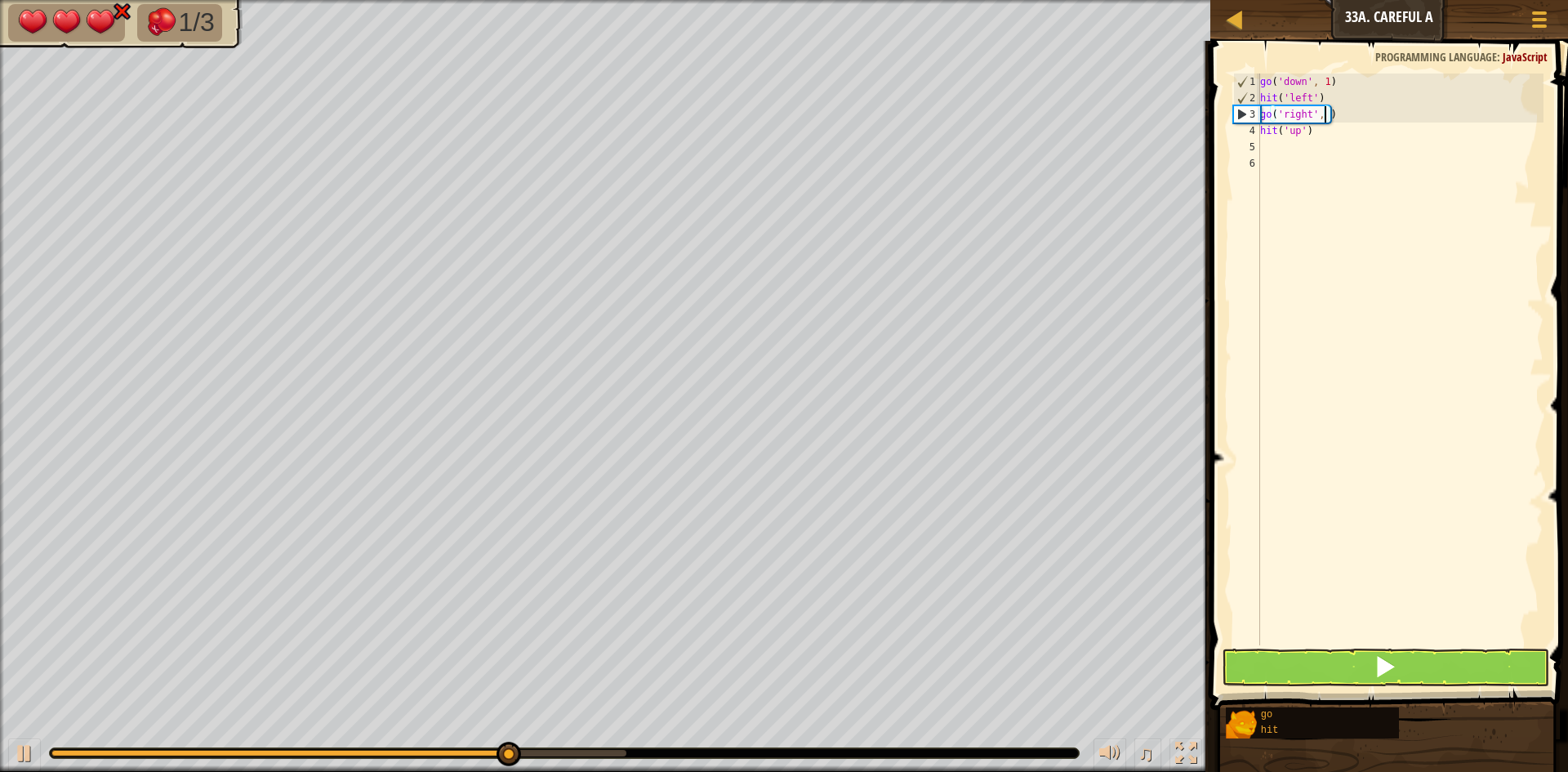
scroll to position [7, 6]
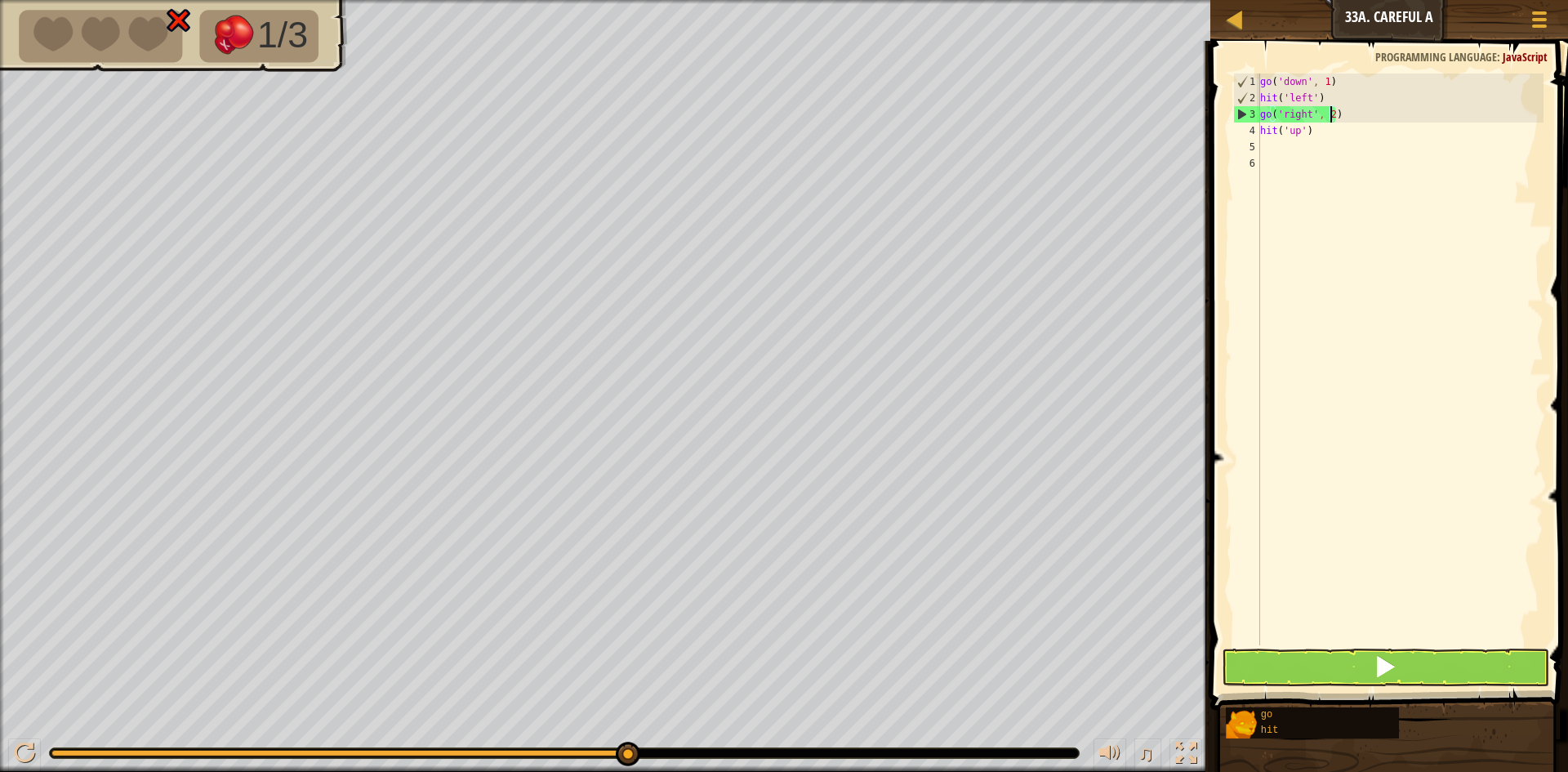
type textarea "go('right', 2)"
click at [1341, 661] on button at bounding box center [1386, 667] width 327 height 38
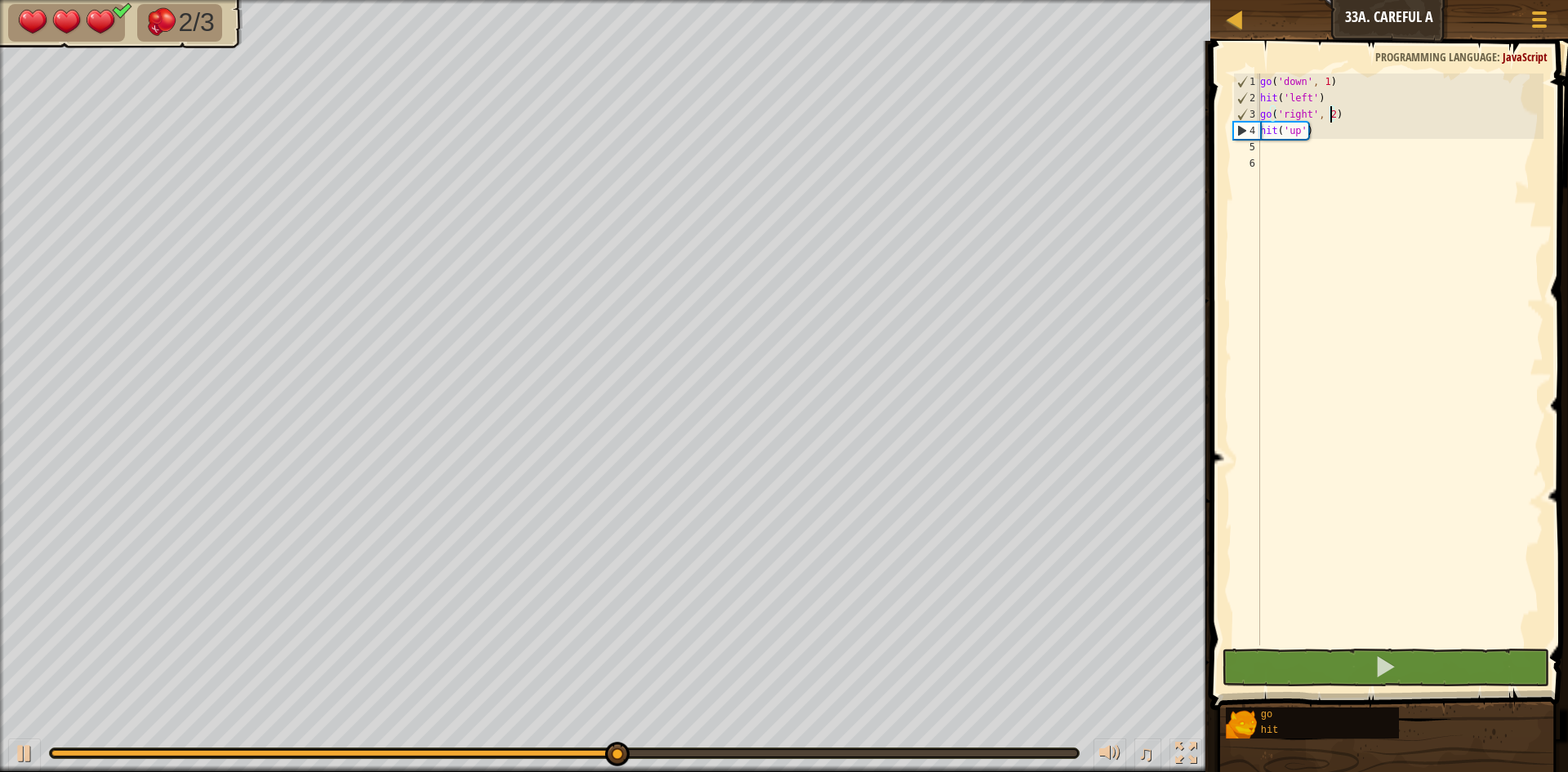
click at [1281, 151] on div "go ( 'down' , 1 ) hit ( 'left' ) go ( 'right' , 2 ) hit ( 'up' )" at bounding box center [1401, 376] width 287 height 605
type textarea "g"
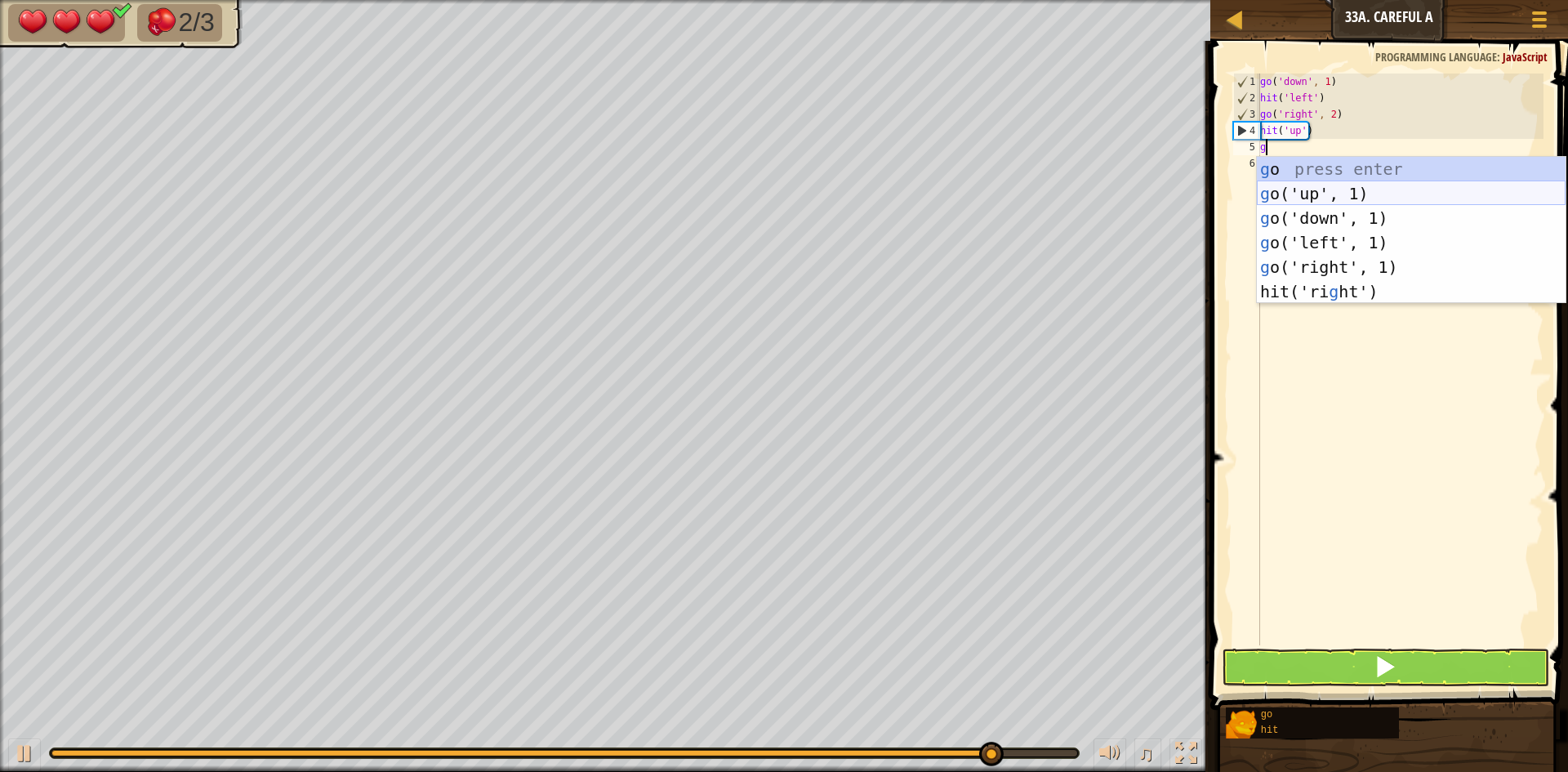
click at [1281, 200] on div "g o press enter g o('up', 1) press enter g o('down', 1) press enter g o('left',…" at bounding box center [1412, 255] width 309 height 196
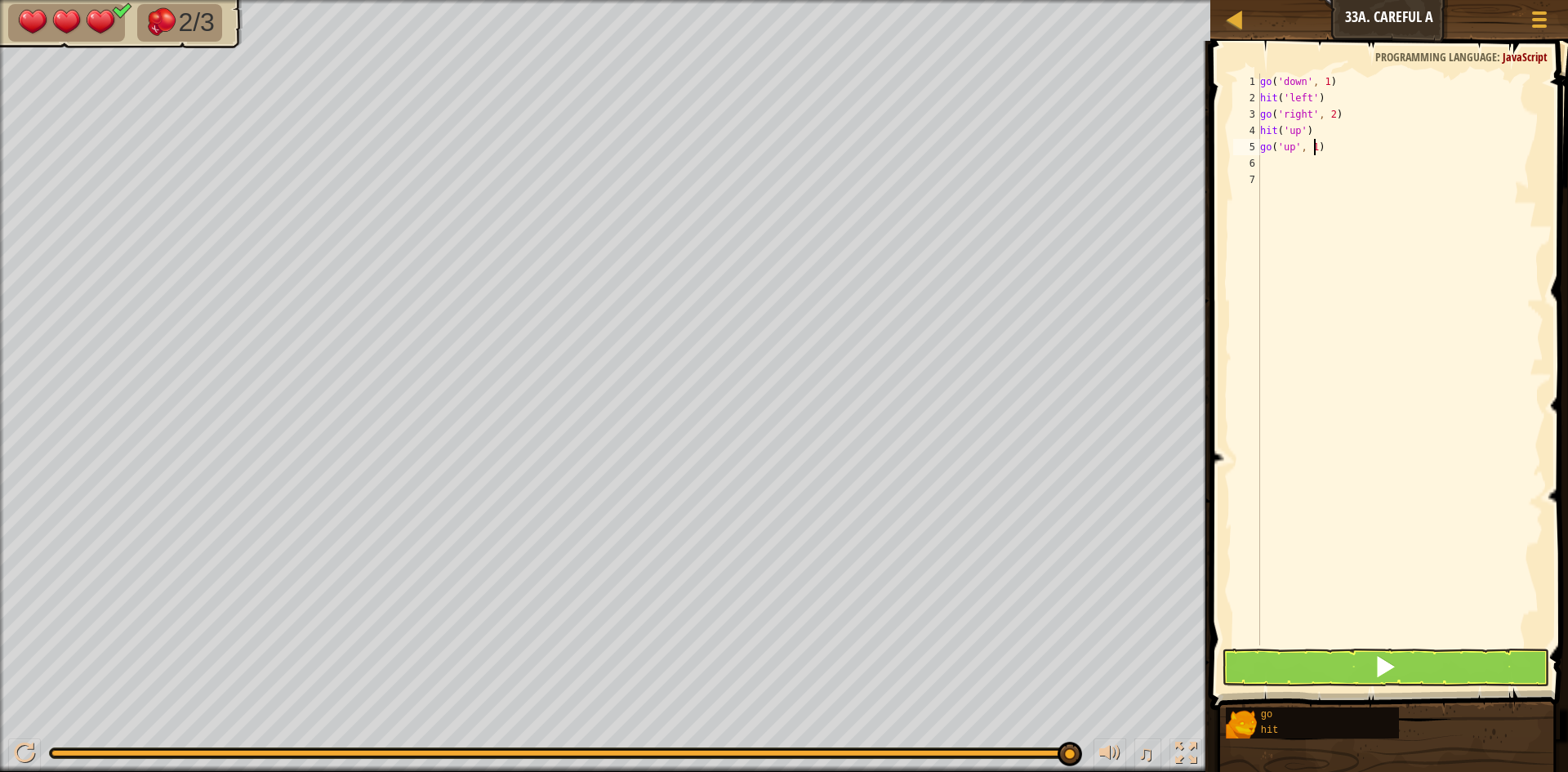
click at [1316, 151] on div "go ( 'down' , 1 ) hit ( 'left' ) go ( 'right' , 2 ) hit ( 'up' ) go ( 'up' , 1 )" at bounding box center [1401, 376] width 287 height 605
type textarea "go('up', 2)"
click at [1267, 165] on div "go ( 'down' , 1 ) hit ( 'left' ) go ( 'right' , 2 ) hit ( 'up' ) go ( 'up' , 2 )" at bounding box center [1401, 376] width 287 height 605
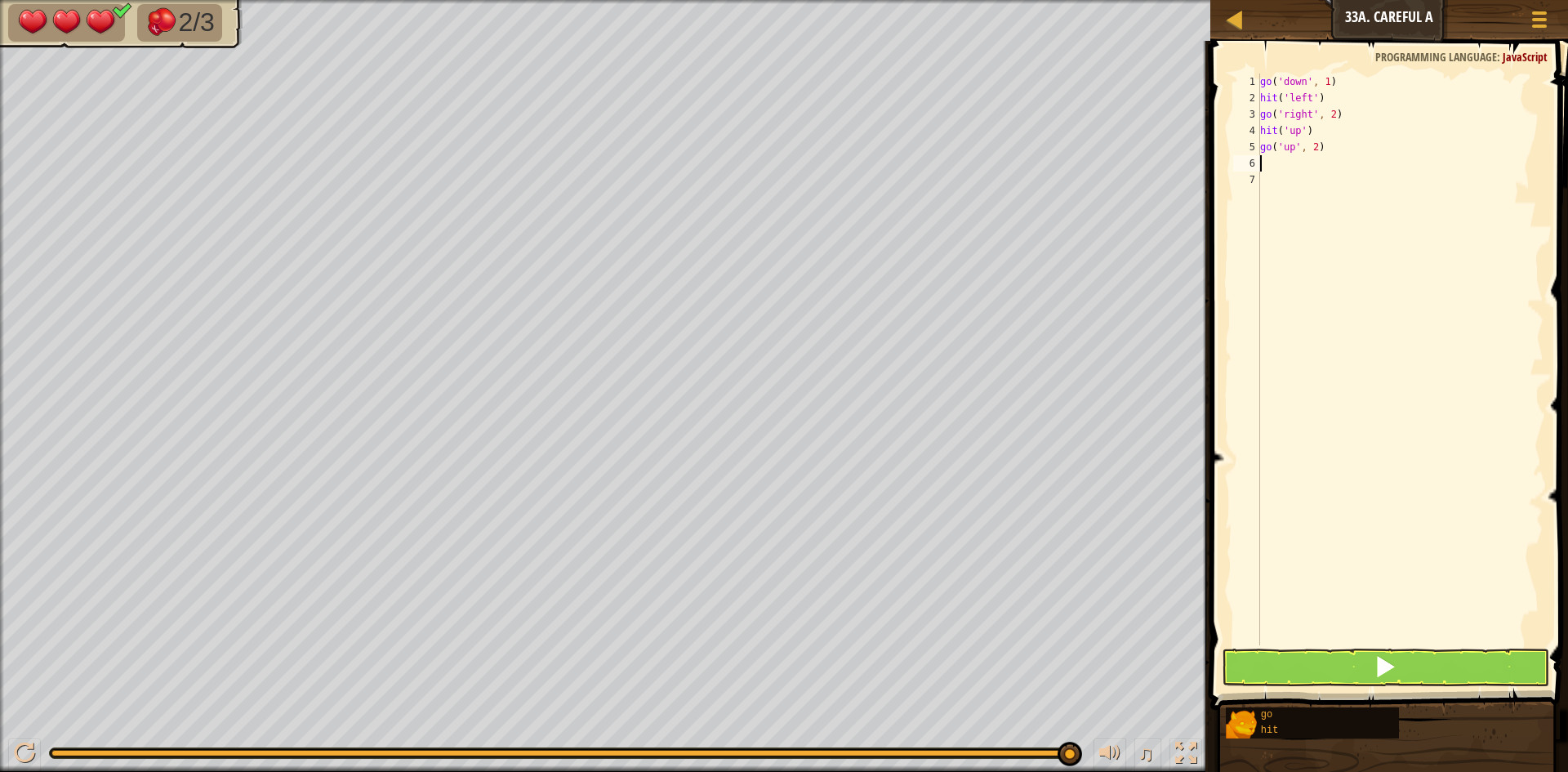
type textarea "h"
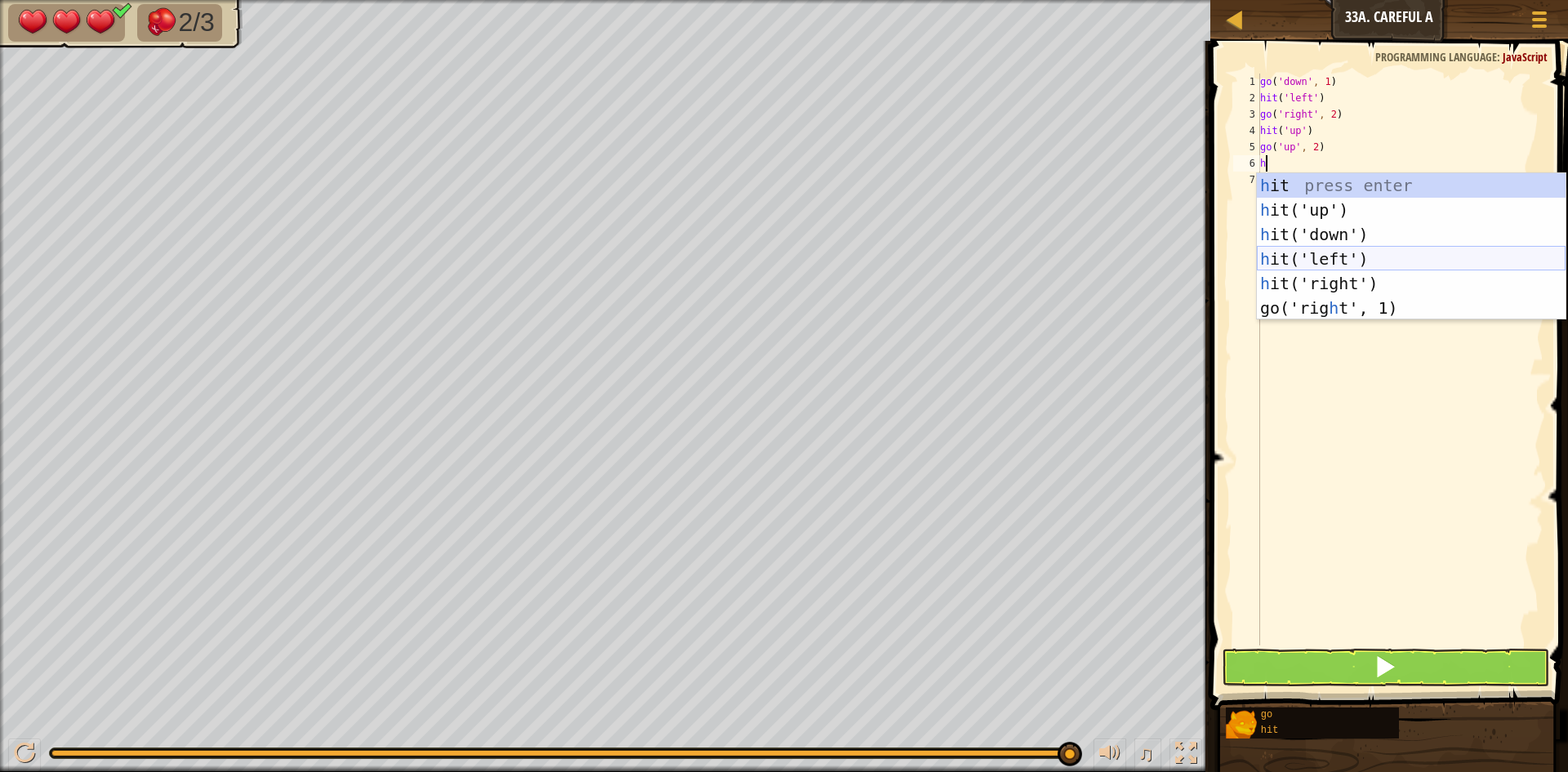
click at [1347, 258] on div "h it press enter h it('up') press enter h it('down') press enter h it('left') p…" at bounding box center [1412, 270] width 309 height 196
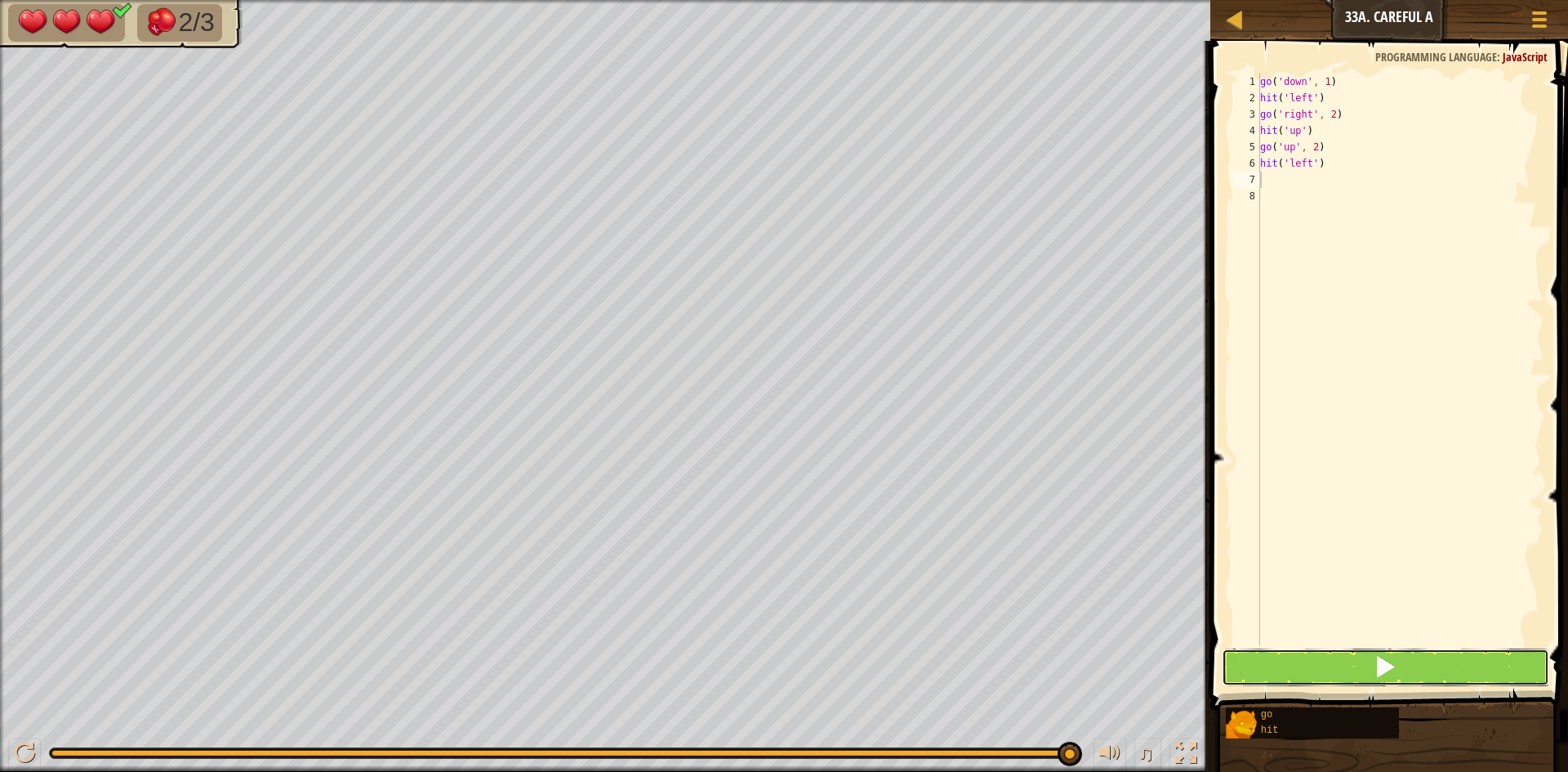
click at [1355, 662] on button at bounding box center [1386, 667] width 327 height 38
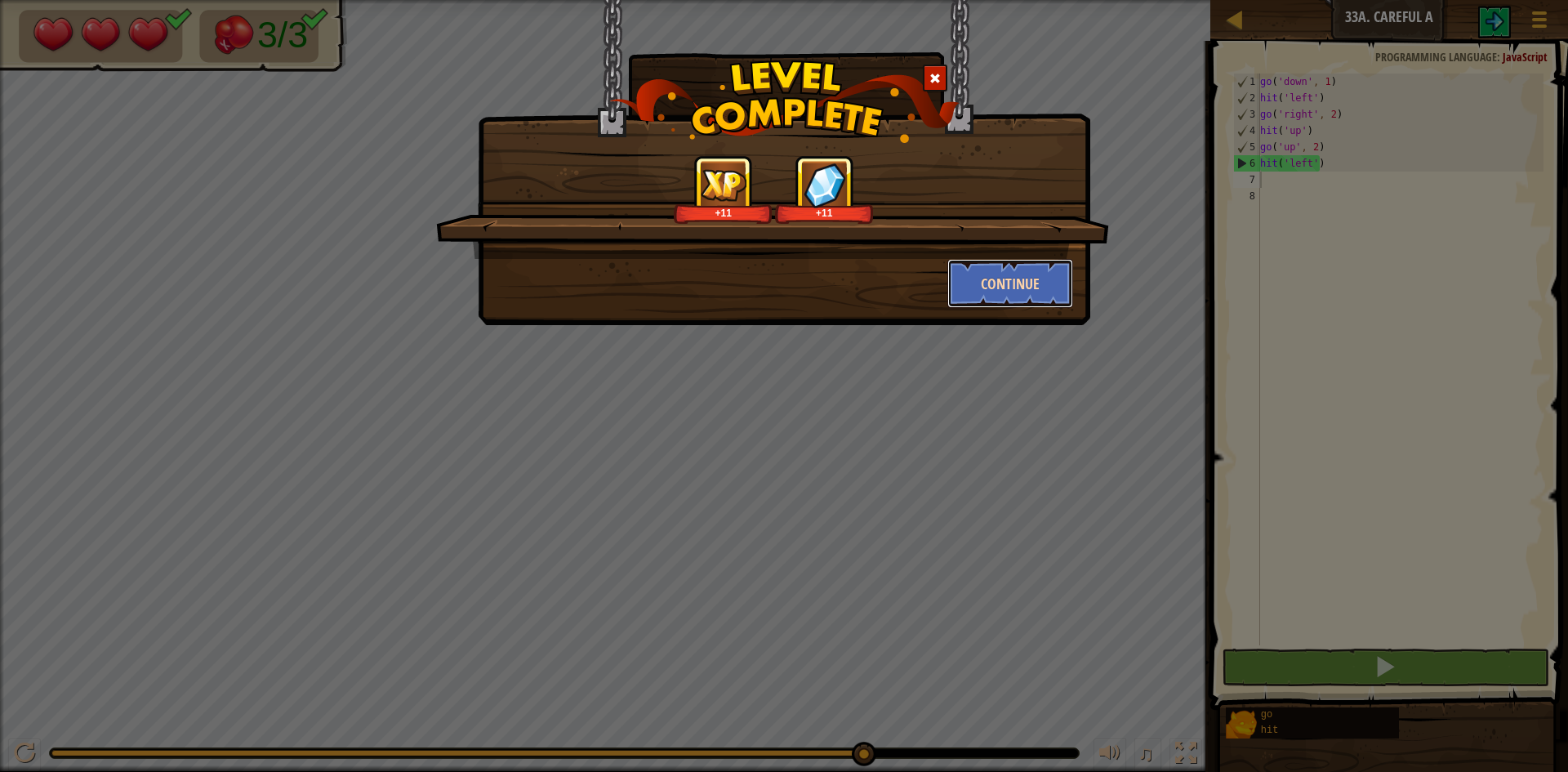
click at [1057, 268] on button "Continue" at bounding box center [1011, 283] width 127 height 49
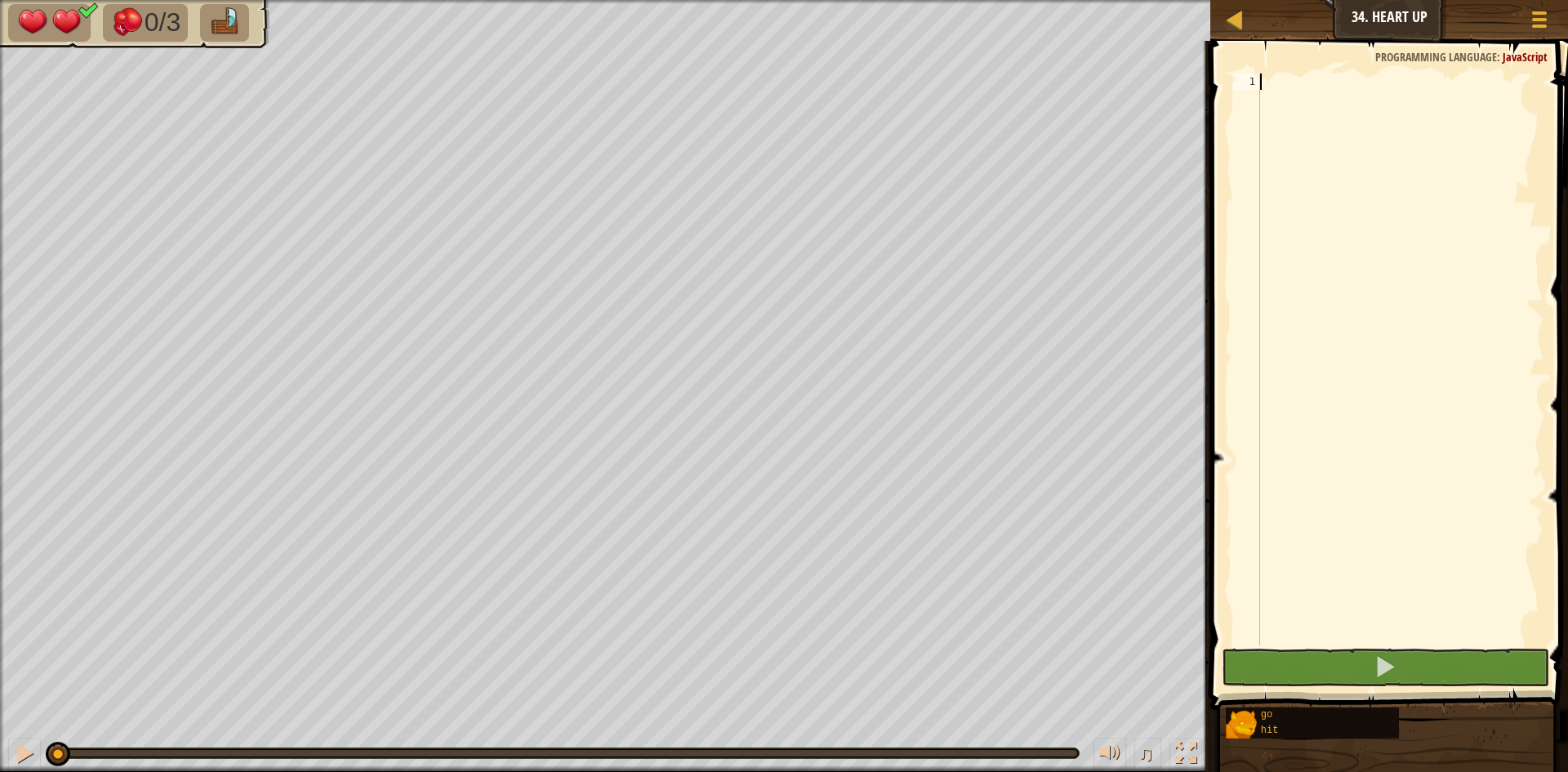
type textarea "g"
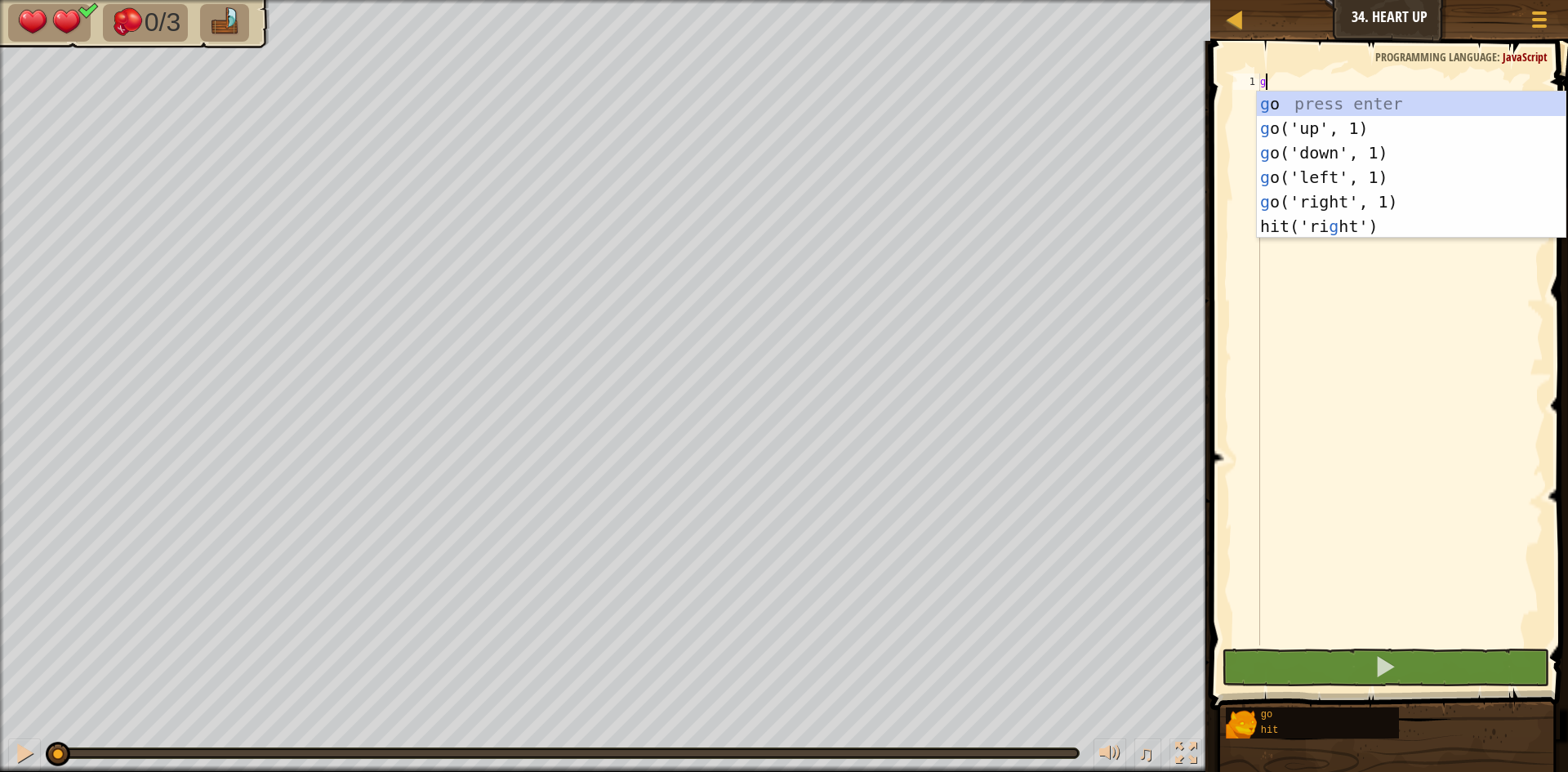
scroll to position [7, 0]
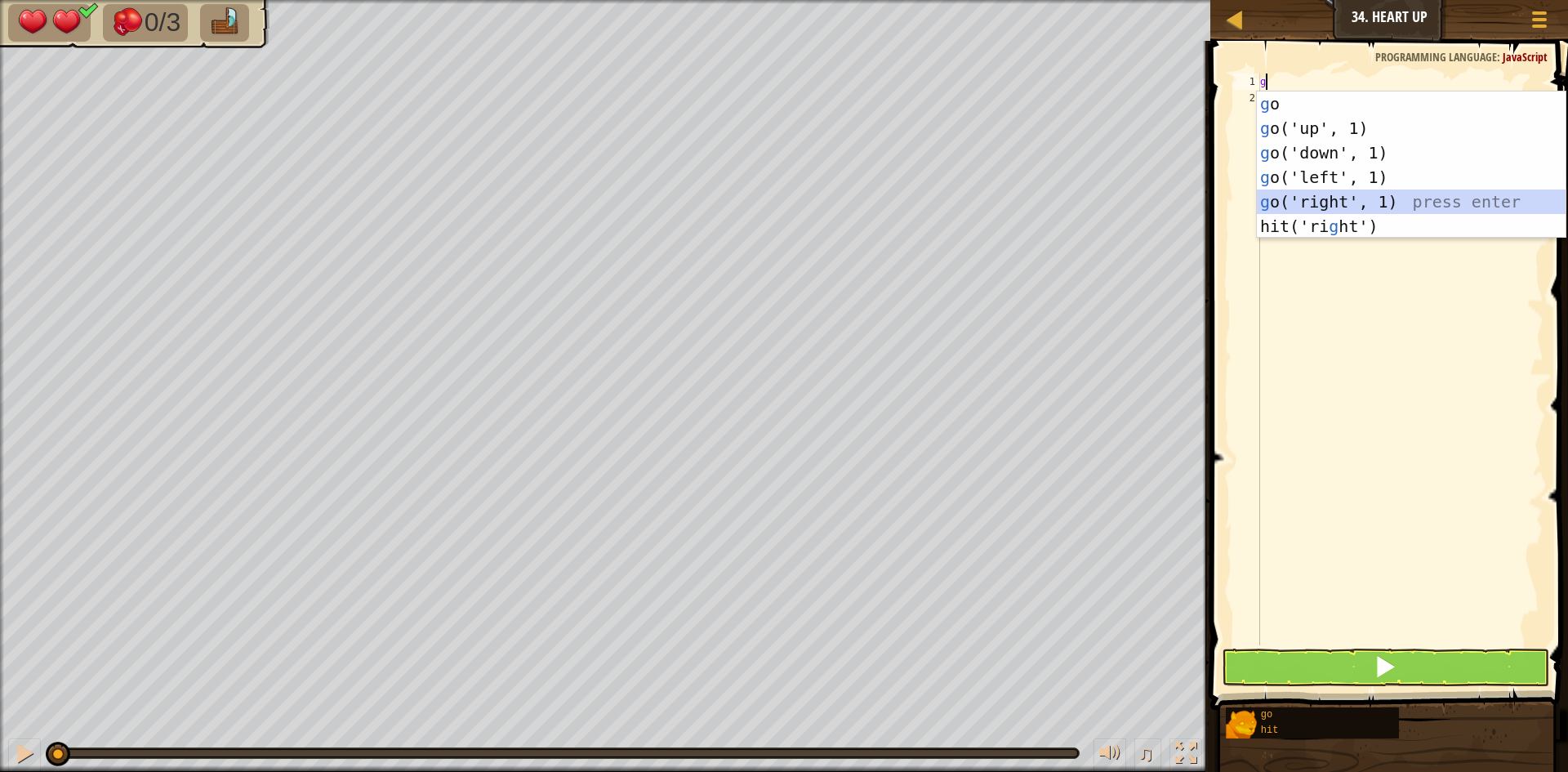
click at [1355, 193] on div "g o press enter g o('up', 1) press enter g o('down', 1) press enter g o('left',…" at bounding box center [1412, 189] width 309 height 196
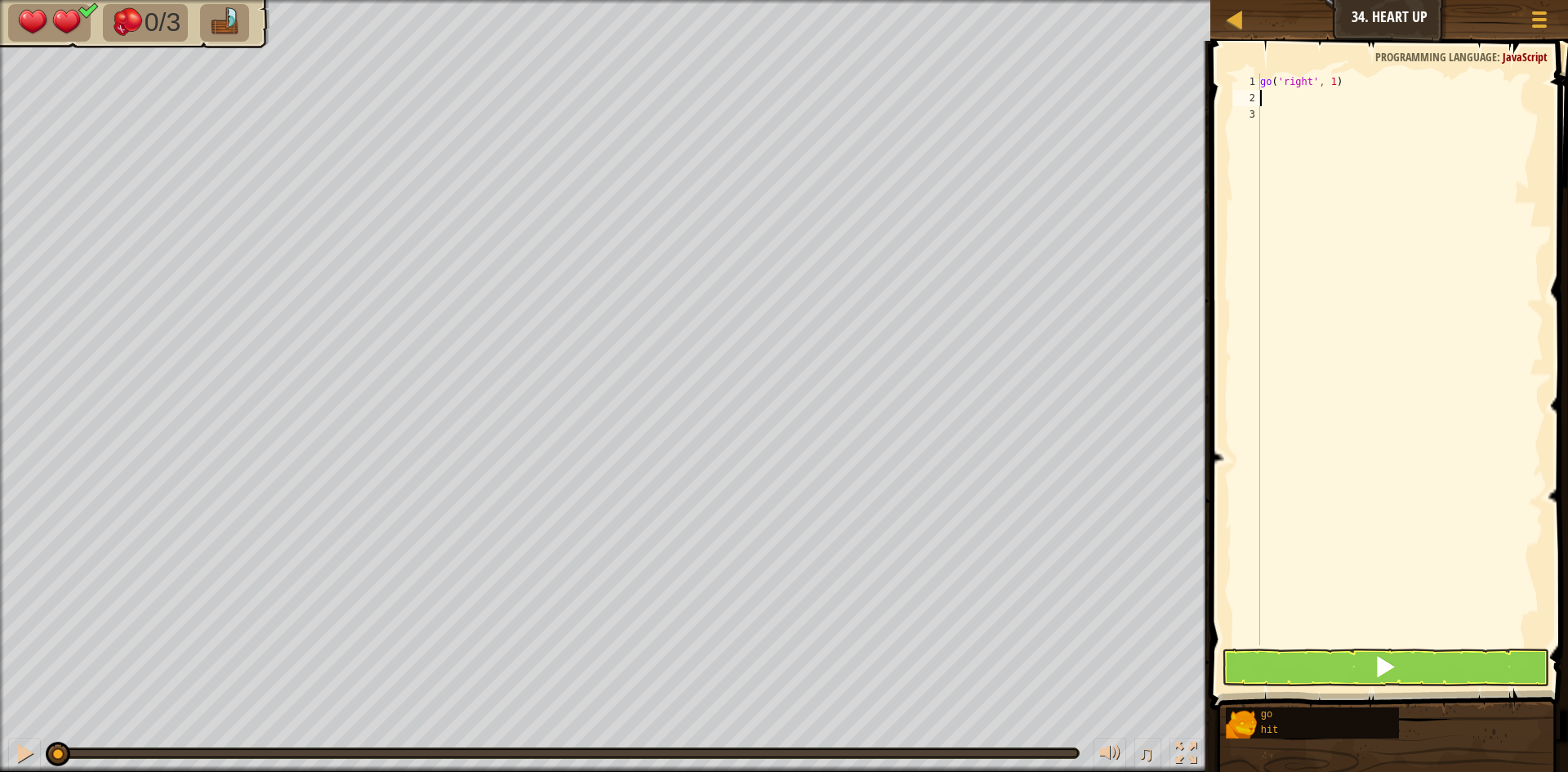
type textarea "h"
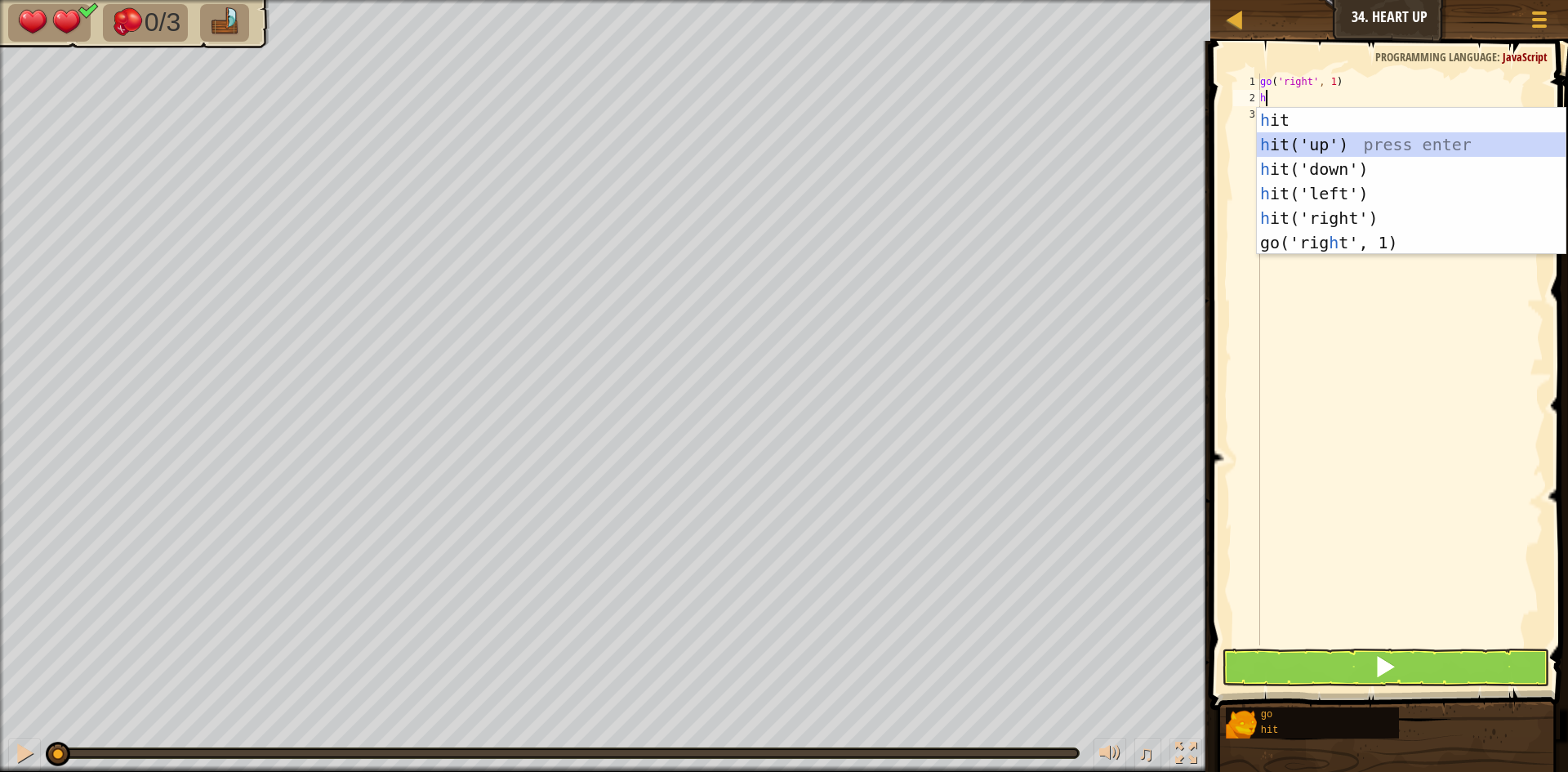
click at [1353, 139] on div "h it press enter h it('up') press enter h it('down') press enter h it('left') p…" at bounding box center [1412, 205] width 309 height 196
type textarea "h"
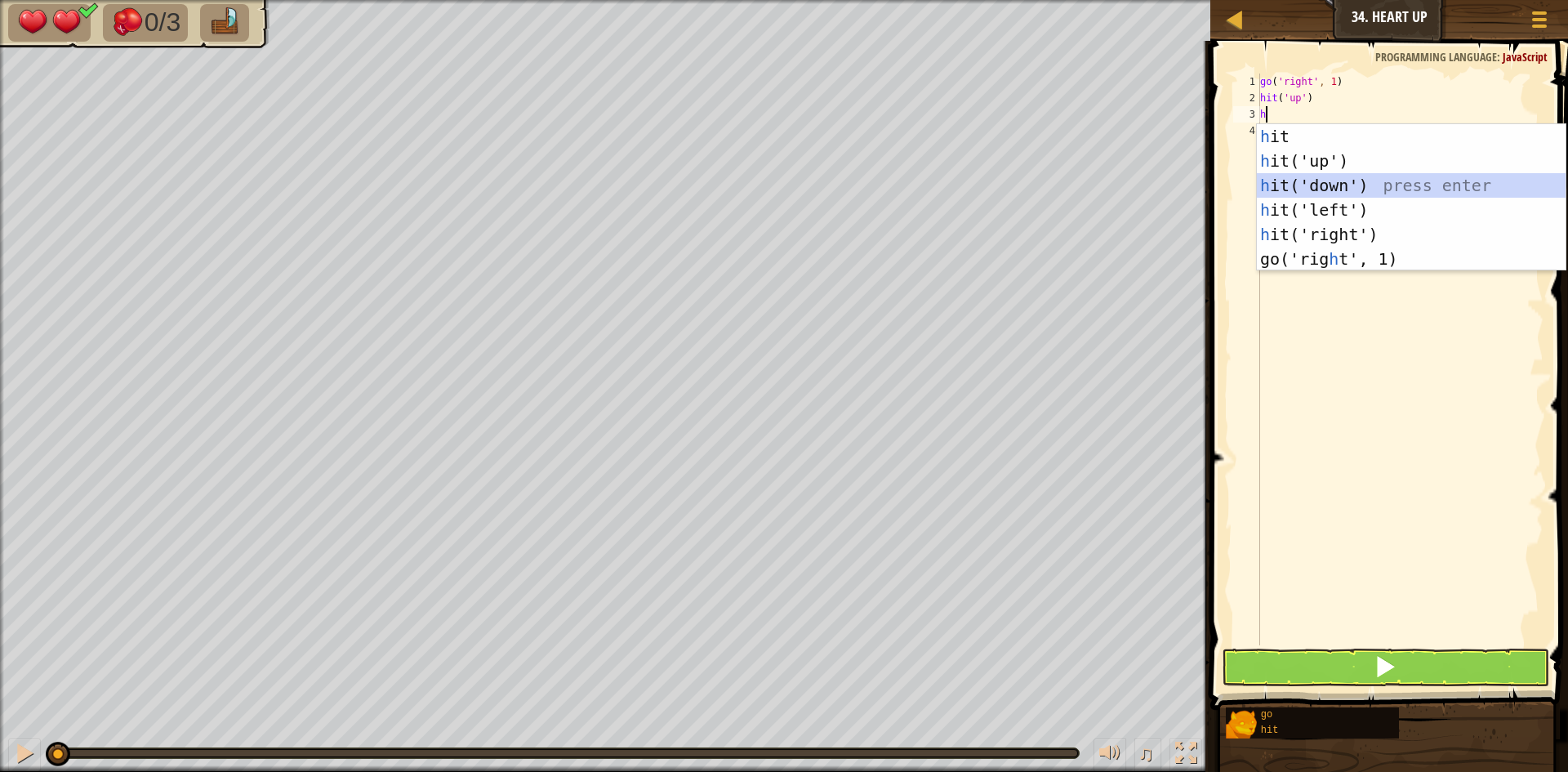
click at [1353, 184] on div "h it press enter h it('up') press enter h it('down') press enter h it('left') p…" at bounding box center [1412, 221] width 309 height 196
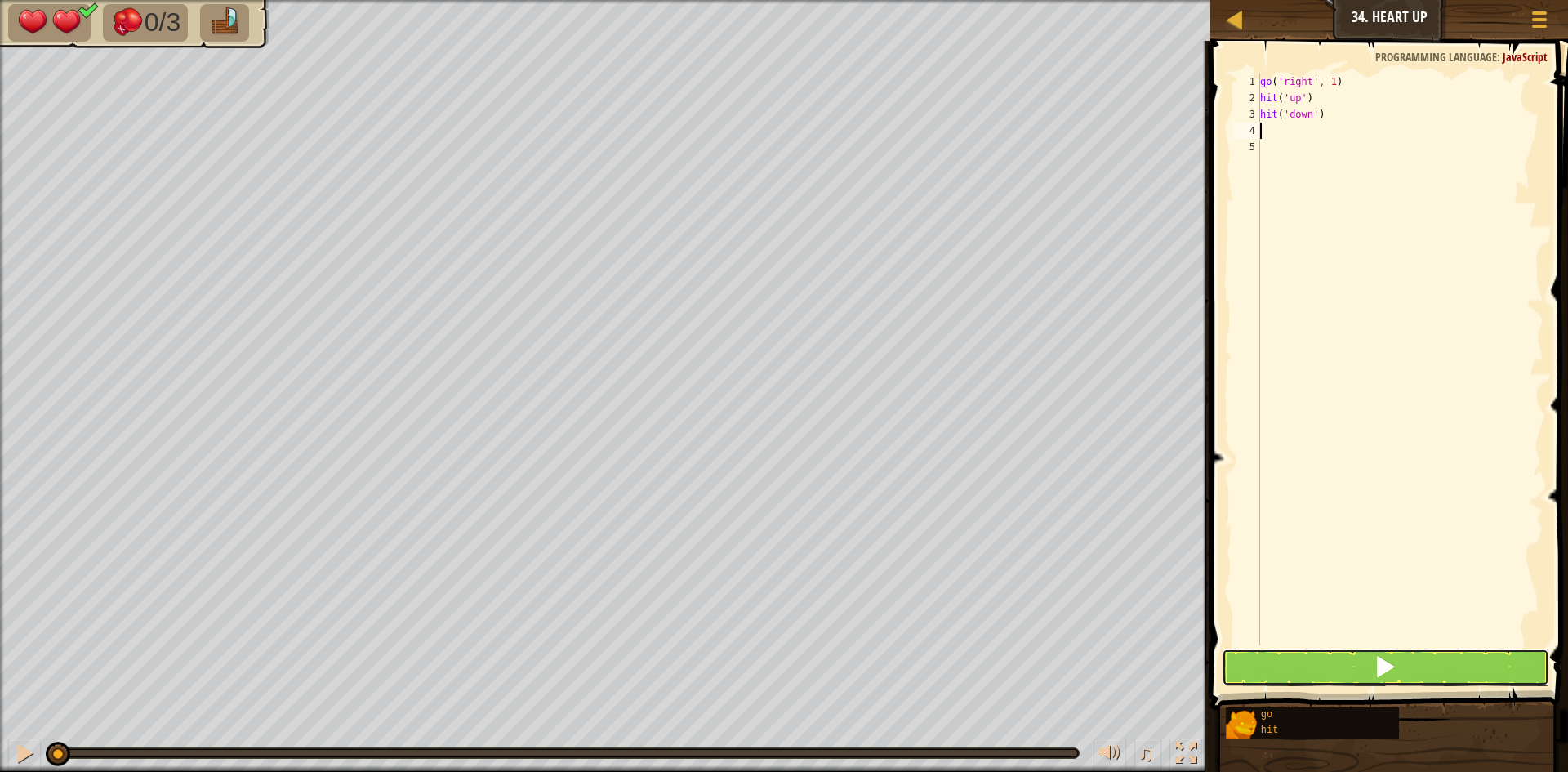
click at [1355, 657] on button at bounding box center [1386, 667] width 327 height 38
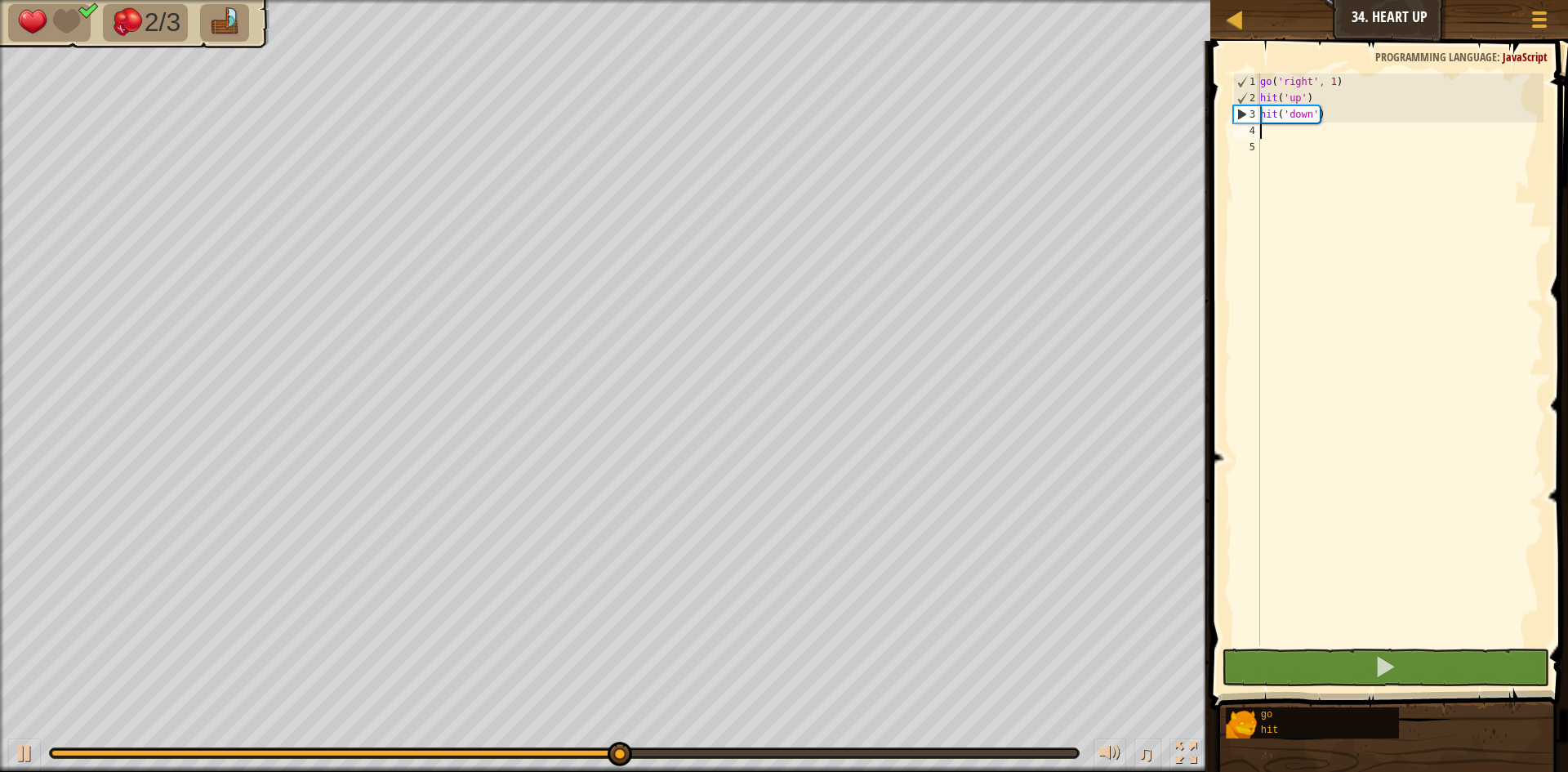
type textarea "h"
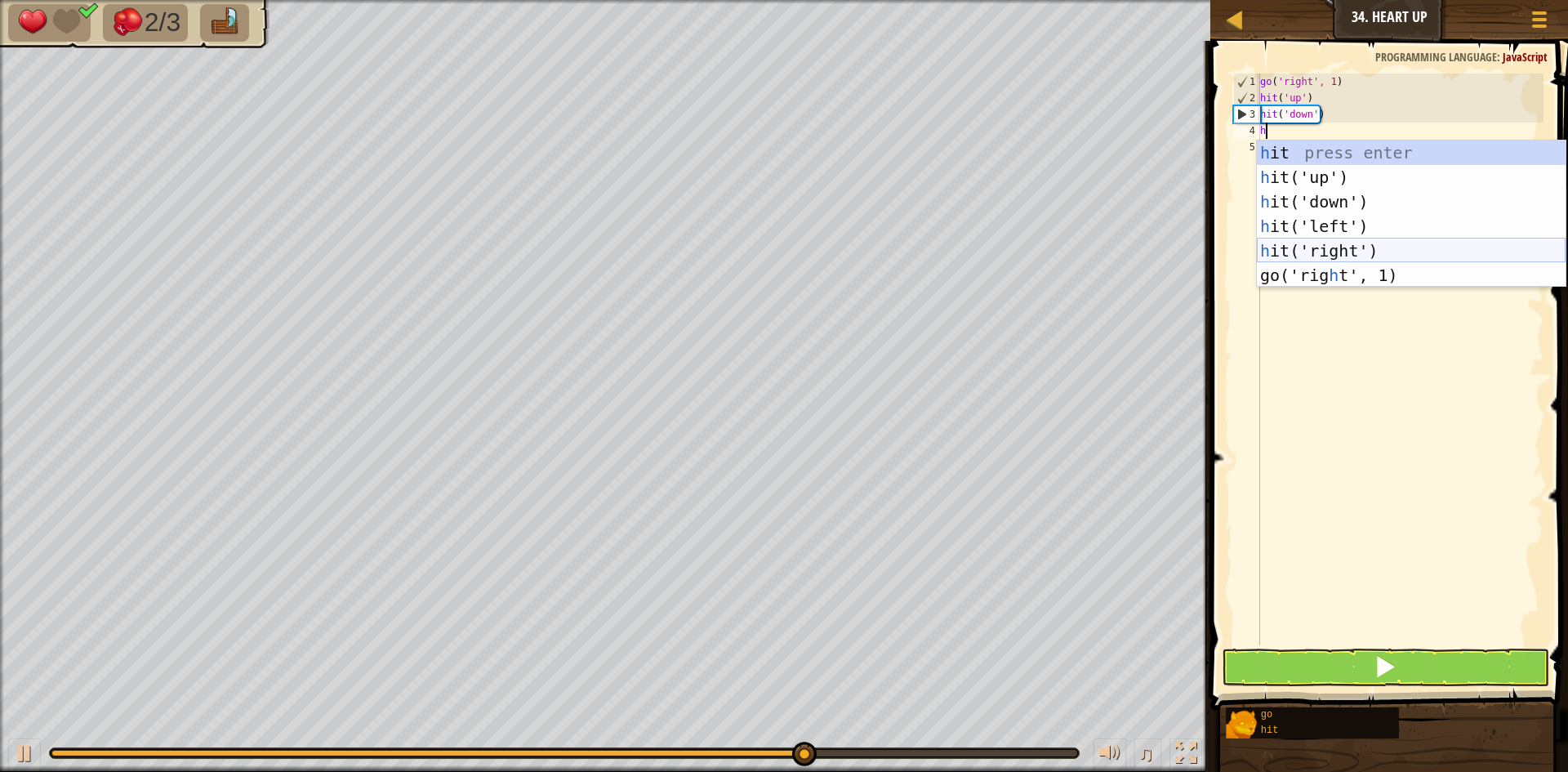
click at [1324, 243] on div "h it press enter h it('up') press enter h it('down') press enter h it('left') p…" at bounding box center [1412, 238] width 309 height 196
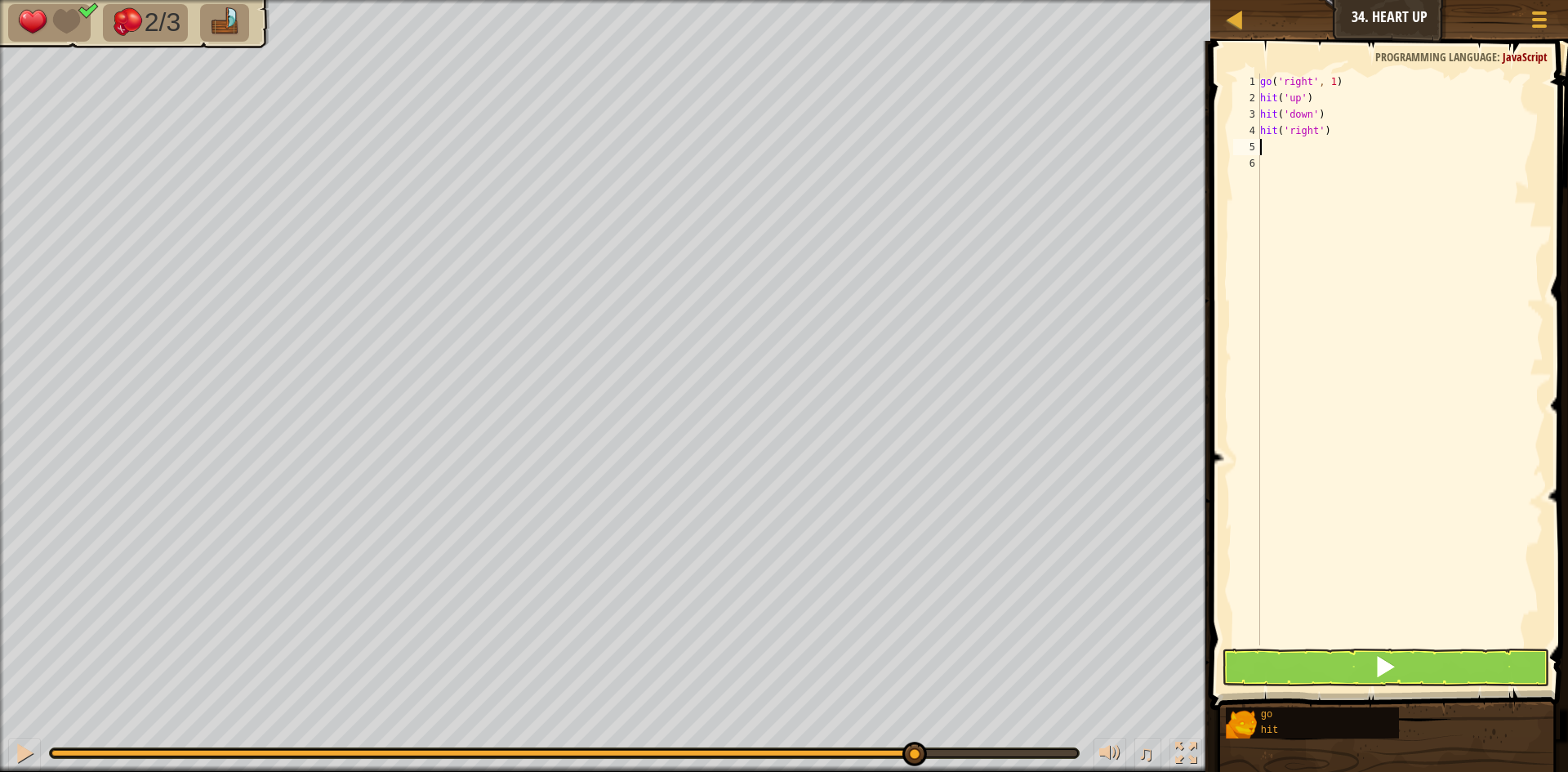
type textarea "g"
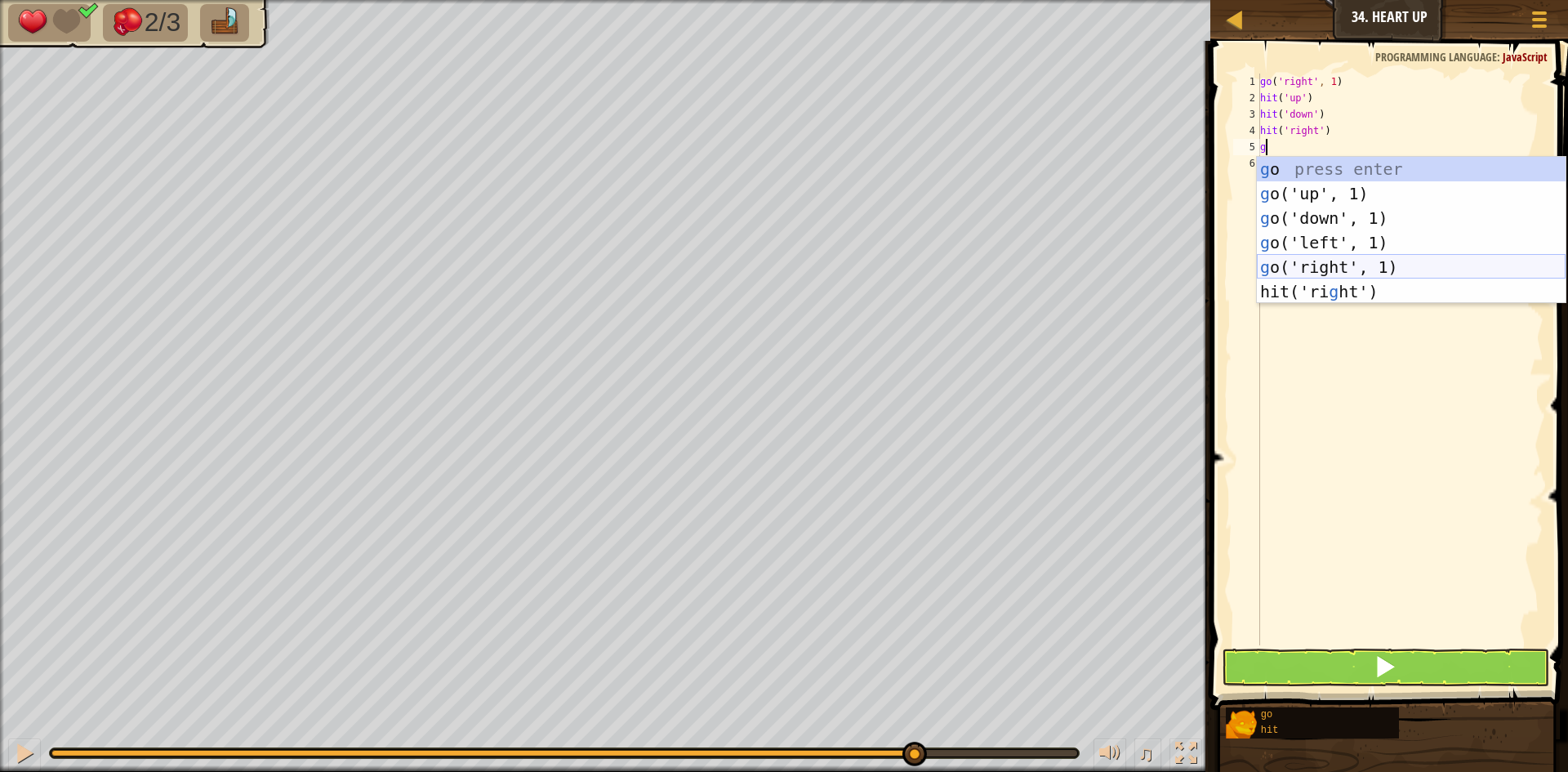
click at [1323, 265] on div "g o press enter g o('up', 1) press enter g o('down', 1) press enter g o('left',…" at bounding box center [1412, 255] width 309 height 196
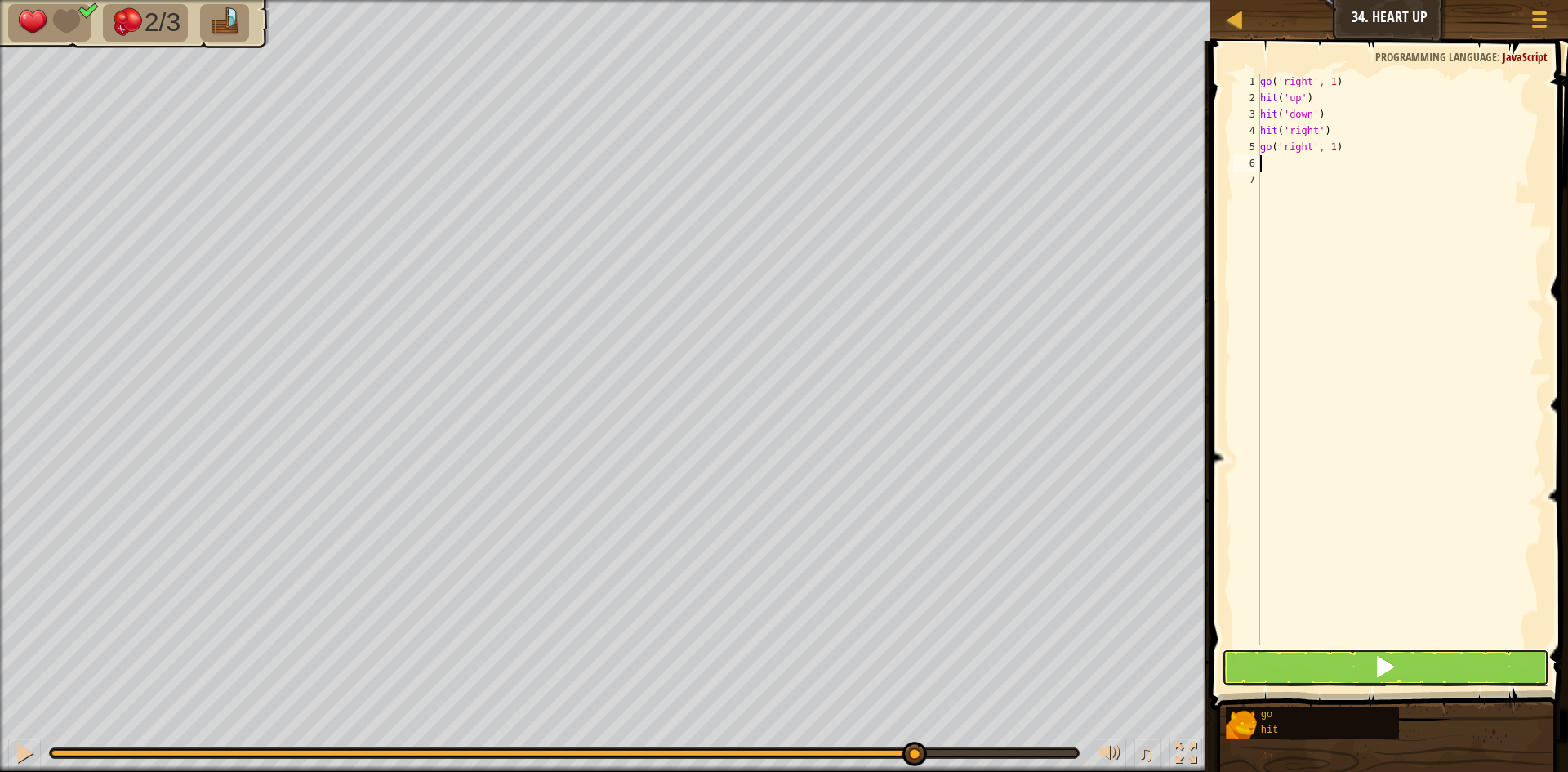
click at [1328, 660] on button at bounding box center [1386, 667] width 327 height 38
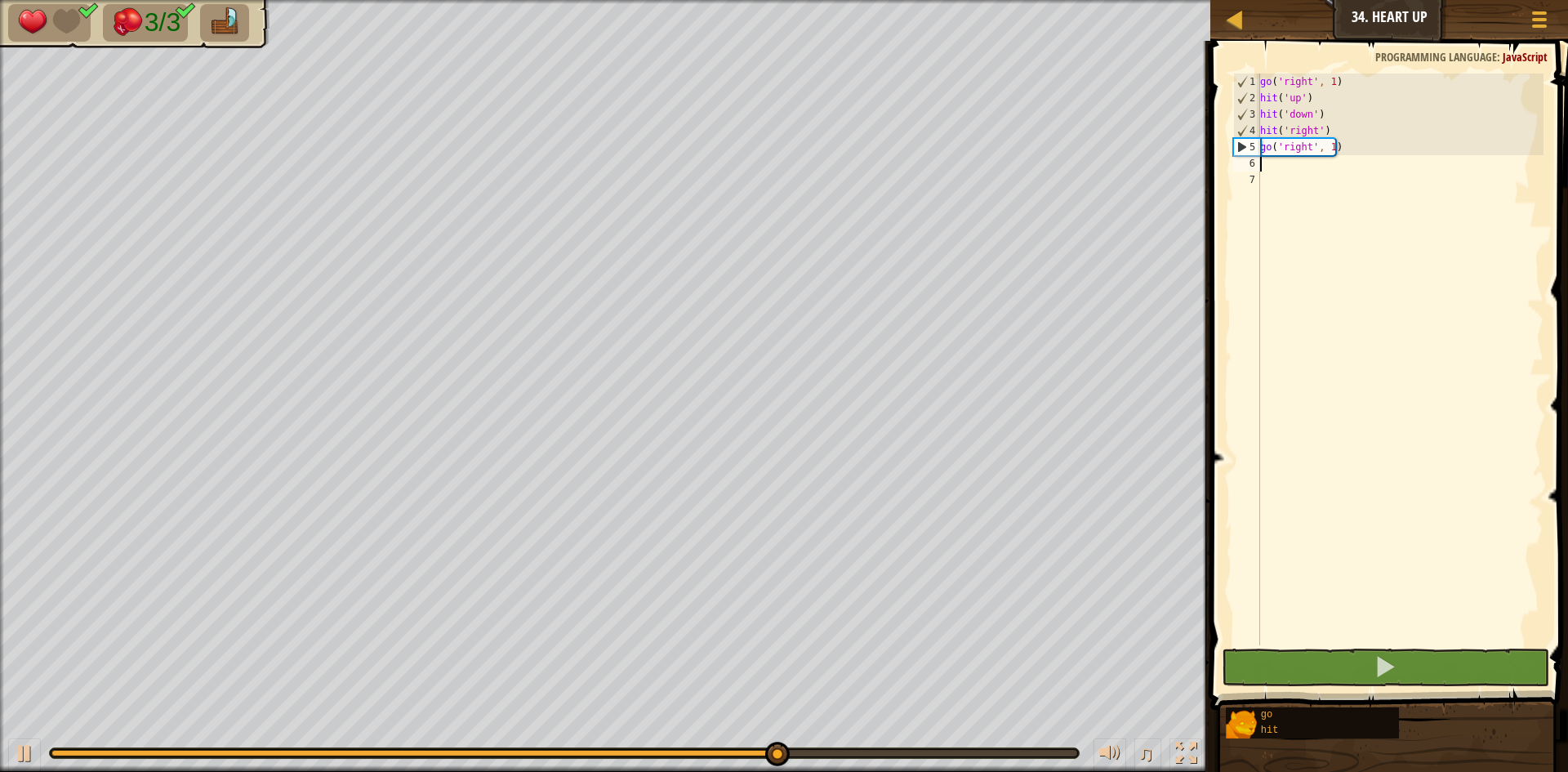
click at [1331, 143] on div "go ( 'right' , 1 ) hit ( 'up' ) hit ( 'down' ) hit ( 'right' ) go ( 'right' , 1…" at bounding box center [1401, 376] width 287 height 605
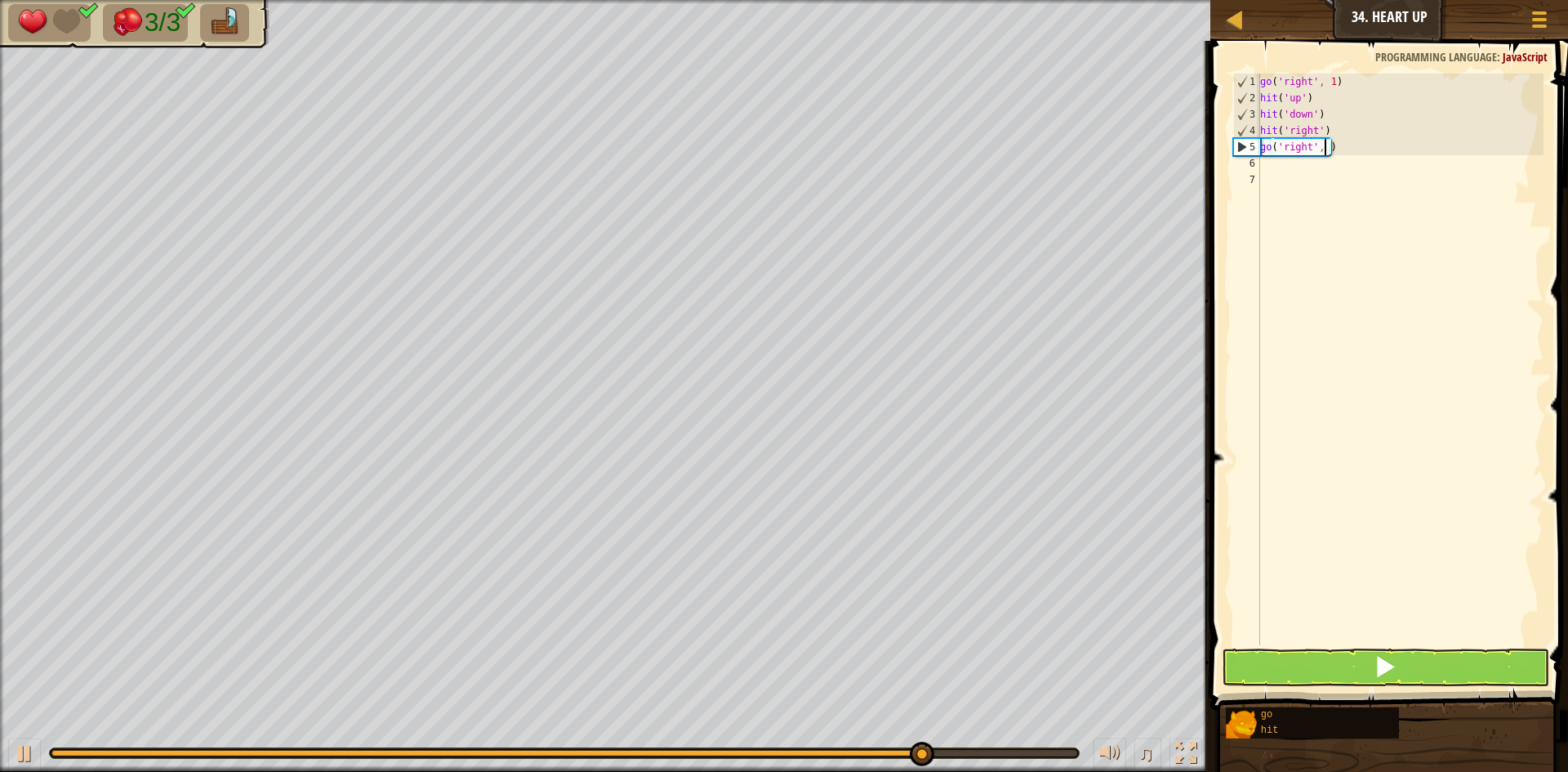
scroll to position [7, 6]
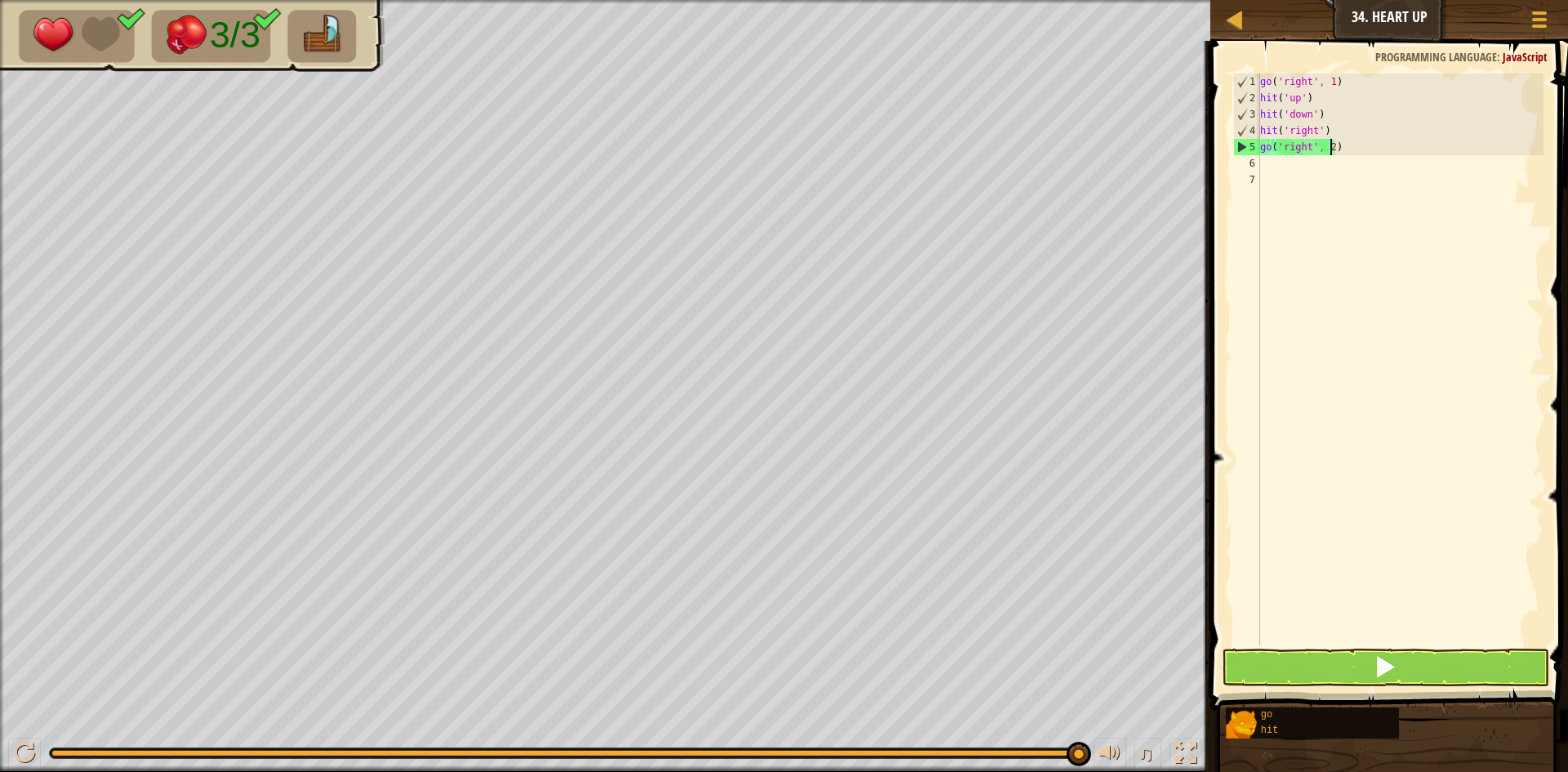
type textarea "go('right', 2)"
click at [1333, 683] on button at bounding box center [1386, 667] width 327 height 38
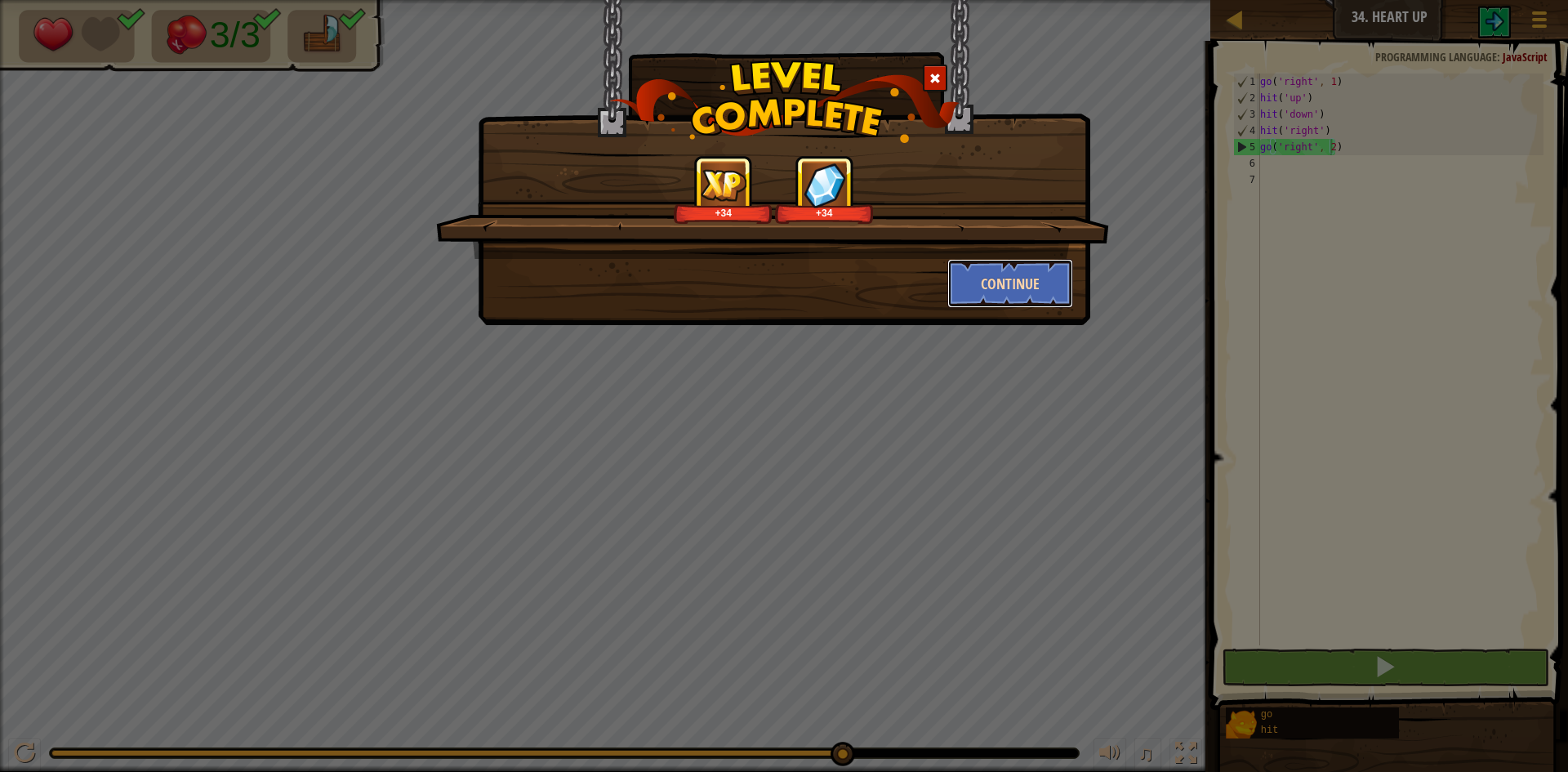
click at [978, 294] on button "Continue" at bounding box center [1011, 283] width 127 height 49
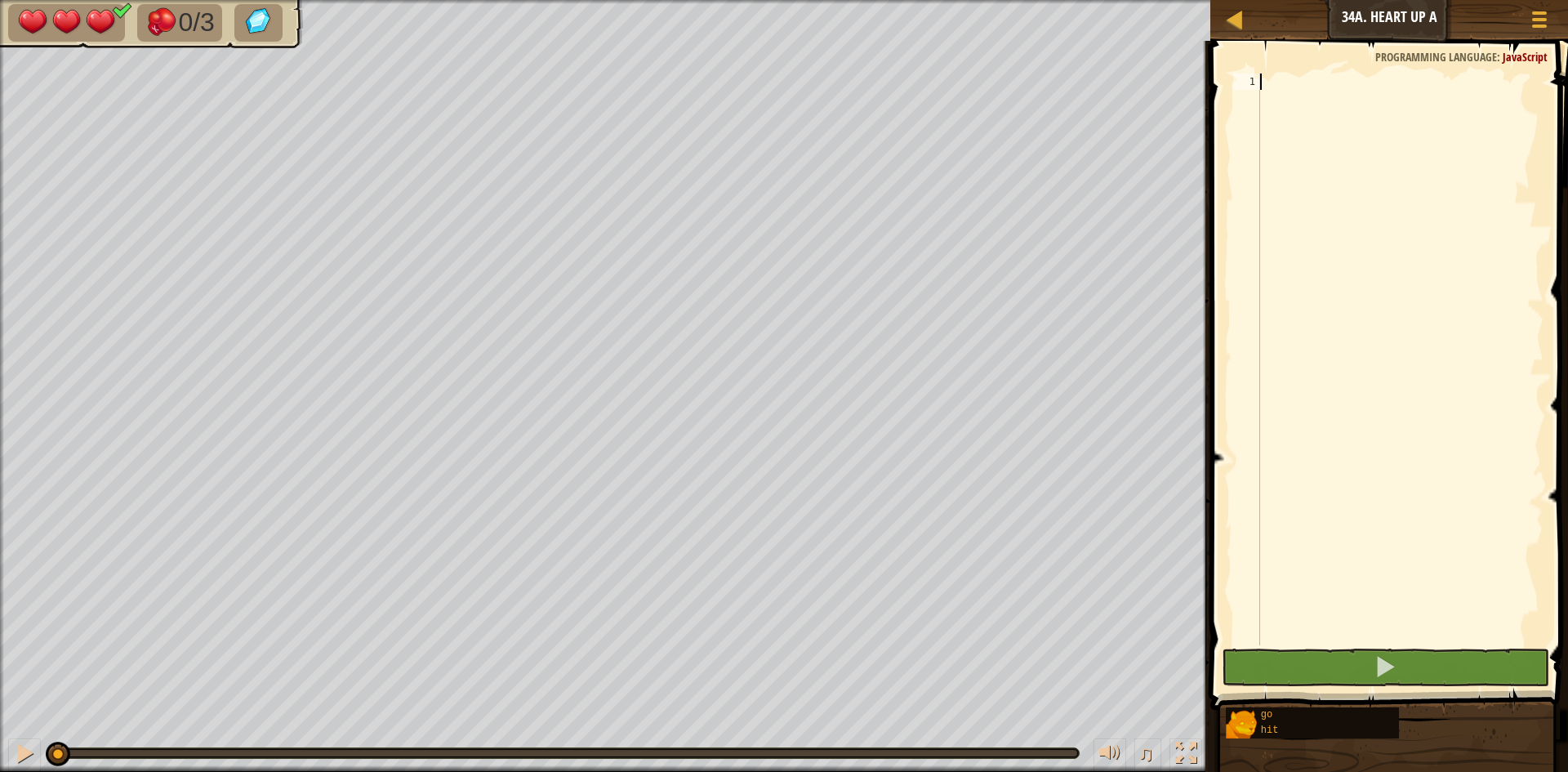
type textarea "g"
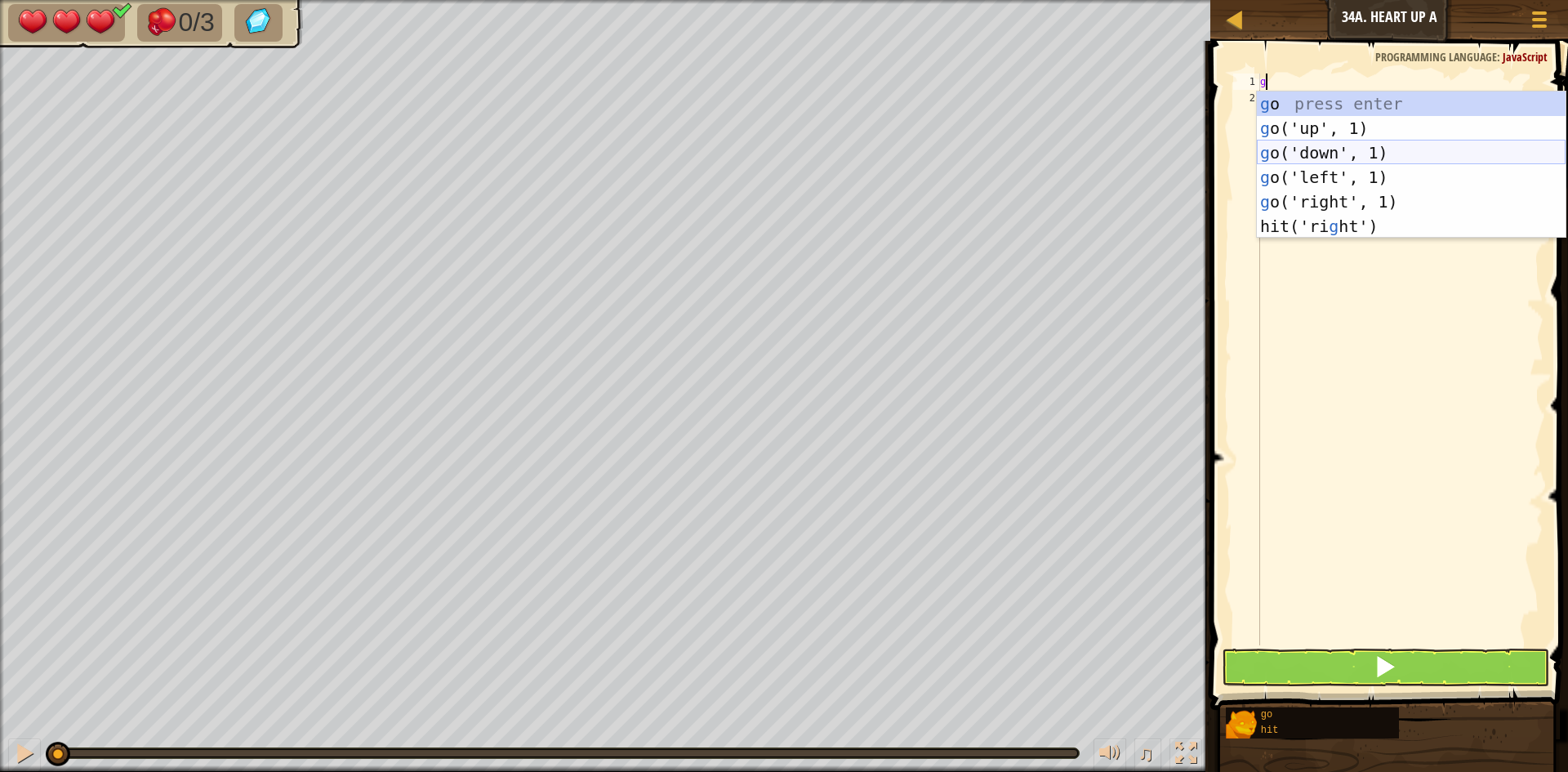
click at [1276, 160] on div "g o press enter g o('up', 1) press enter g o('down', 1) press enter g o('left',…" at bounding box center [1412, 189] width 309 height 196
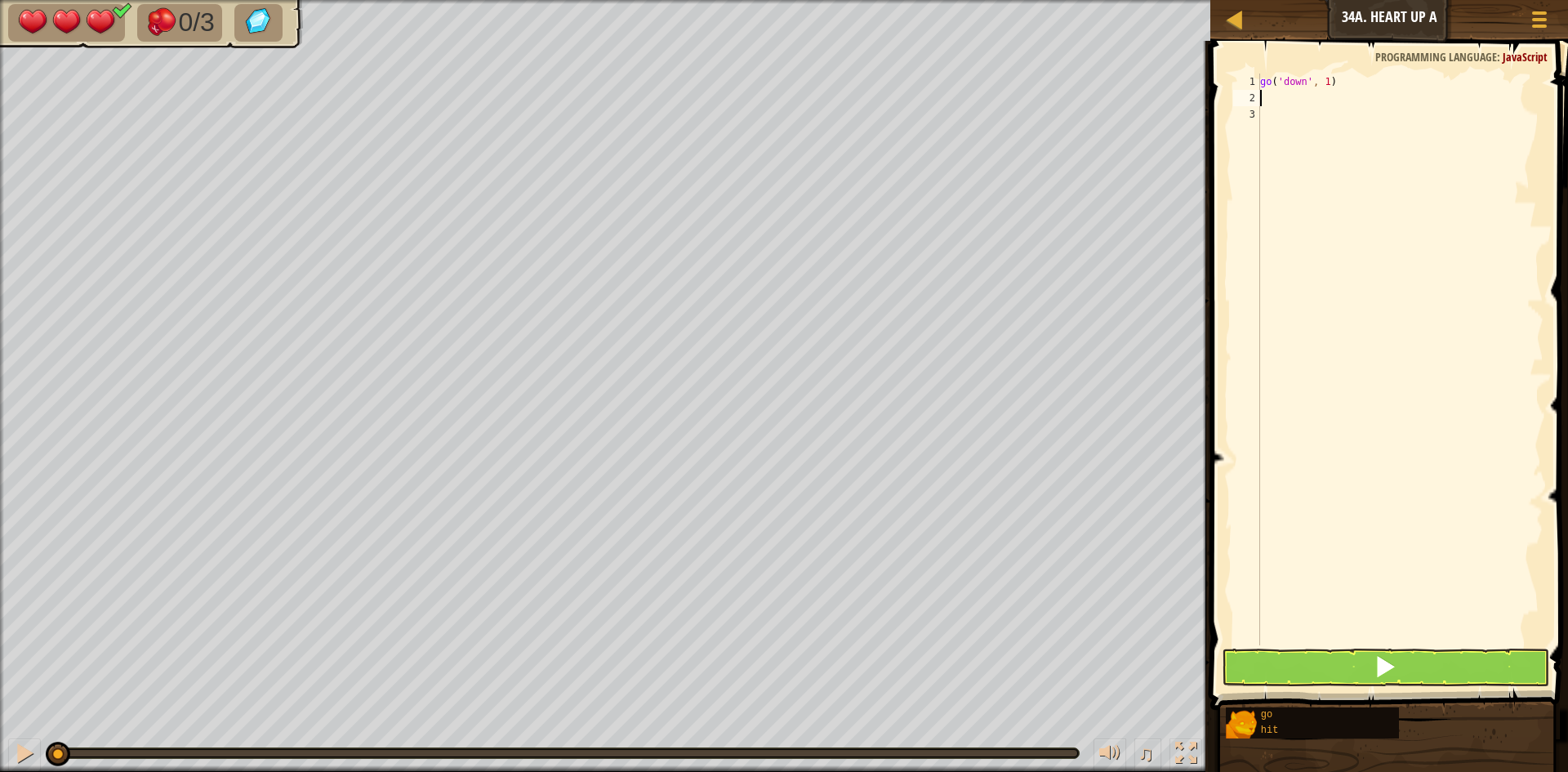
type textarea "h"
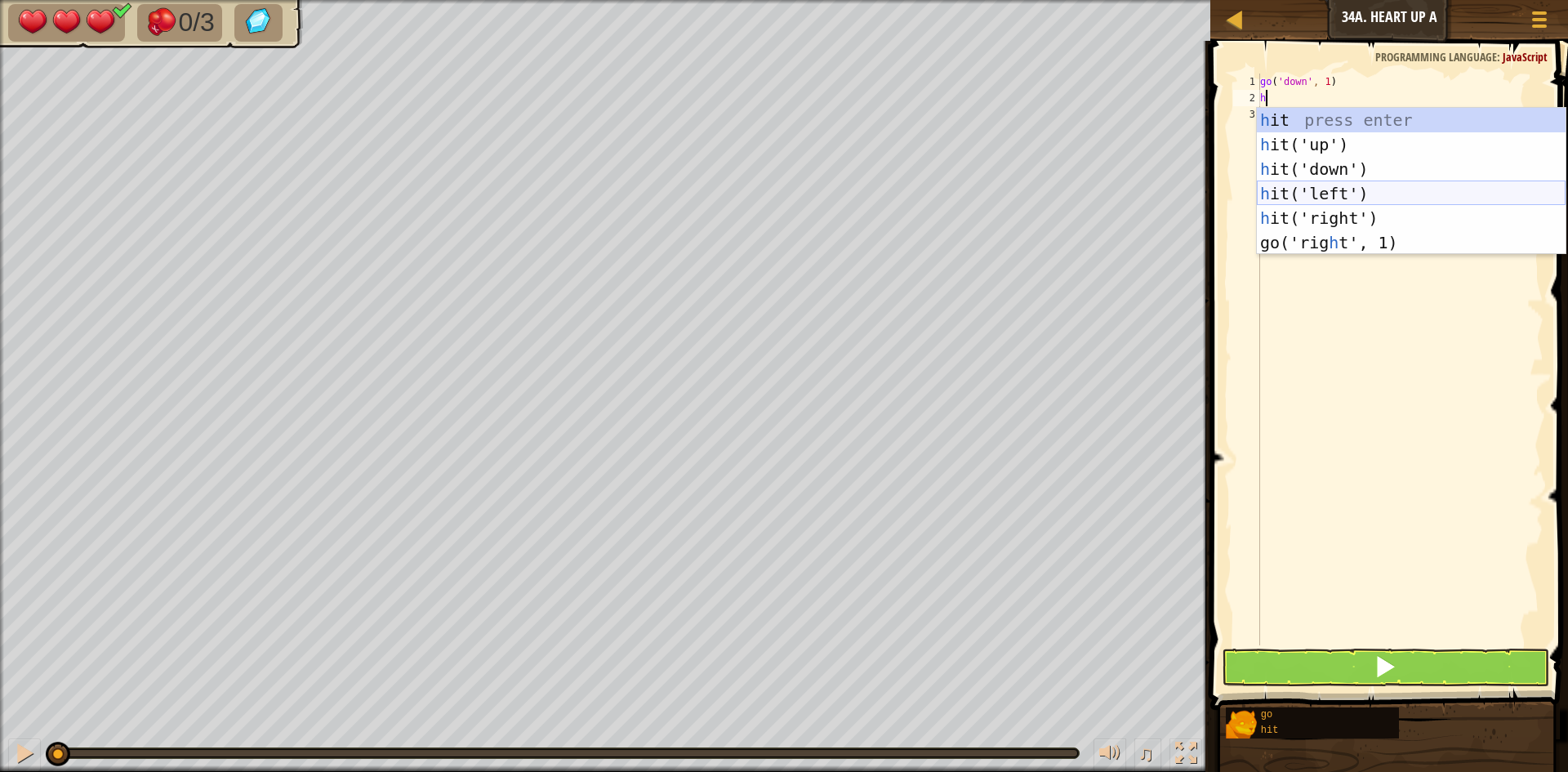
click at [1280, 195] on div "h it press enter h it('up') press enter h it('down') press enter h it('left') p…" at bounding box center [1412, 205] width 309 height 196
type textarea "h"
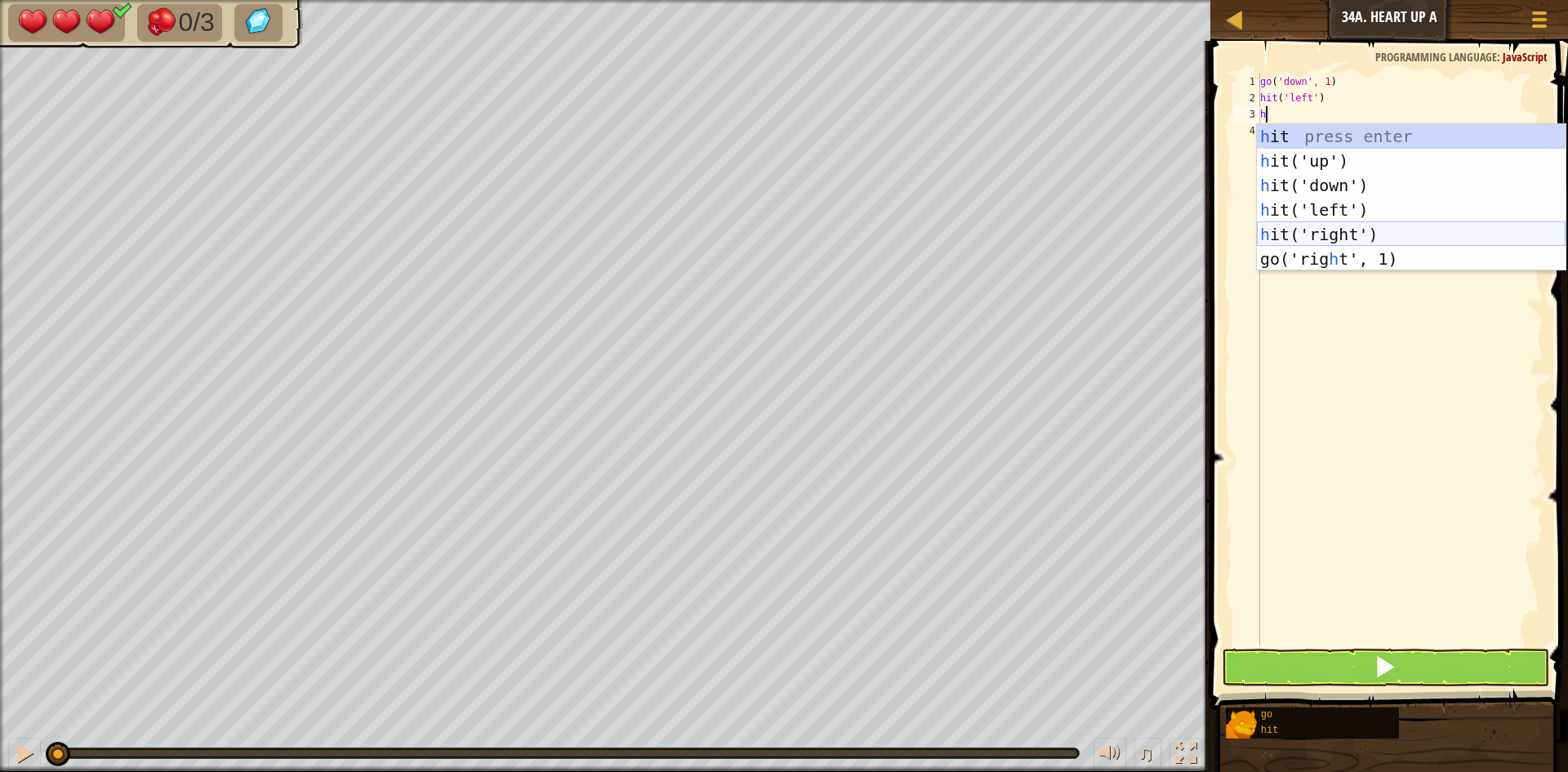
click at [1285, 227] on div "h it press enter h it('up') press enter h it('down') press enter h it('left') p…" at bounding box center [1412, 221] width 309 height 196
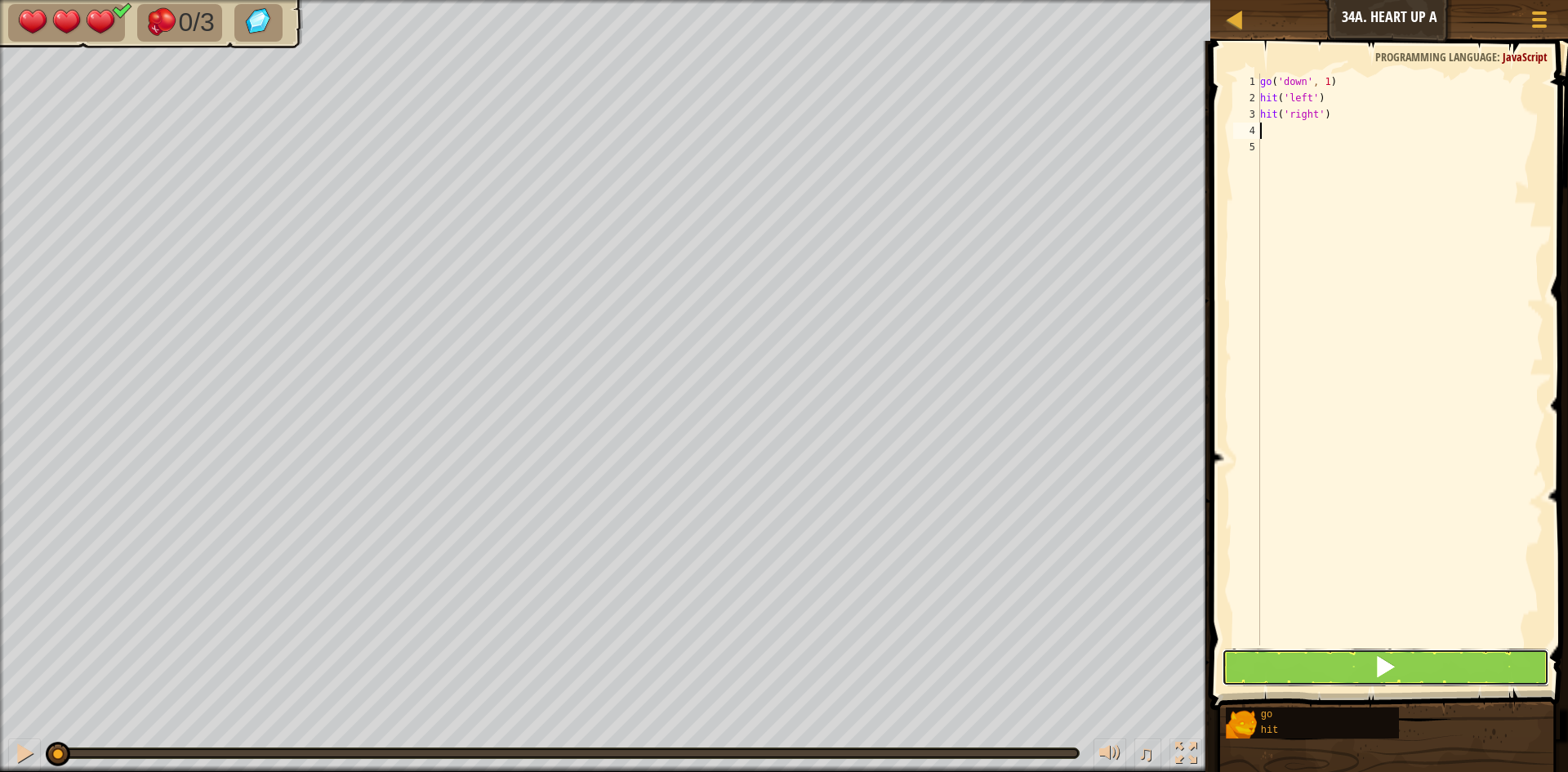
click at [1415, 657] on button at bounding box center [1386, 667] width 327 height 38
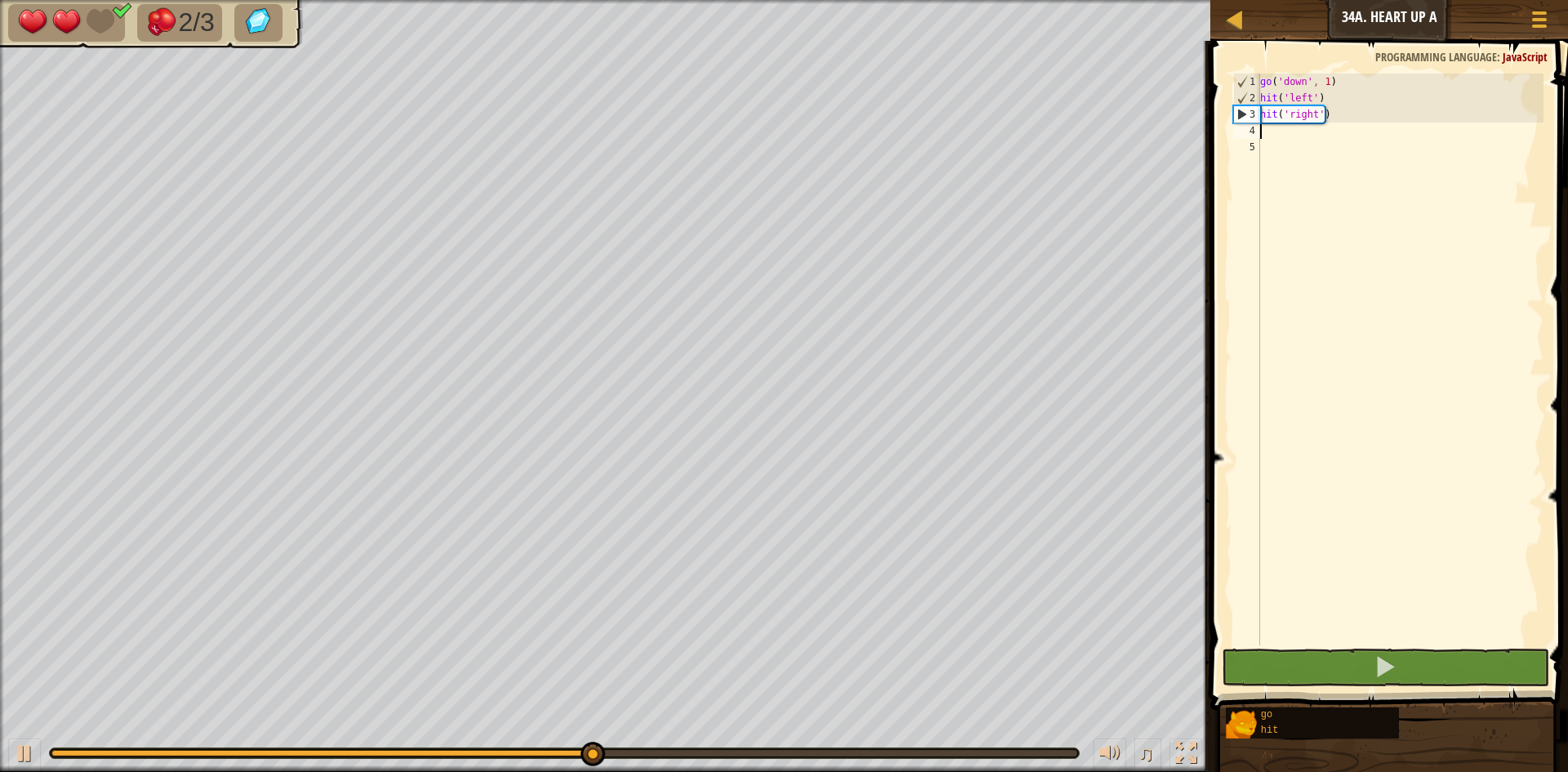
type textarea "h"
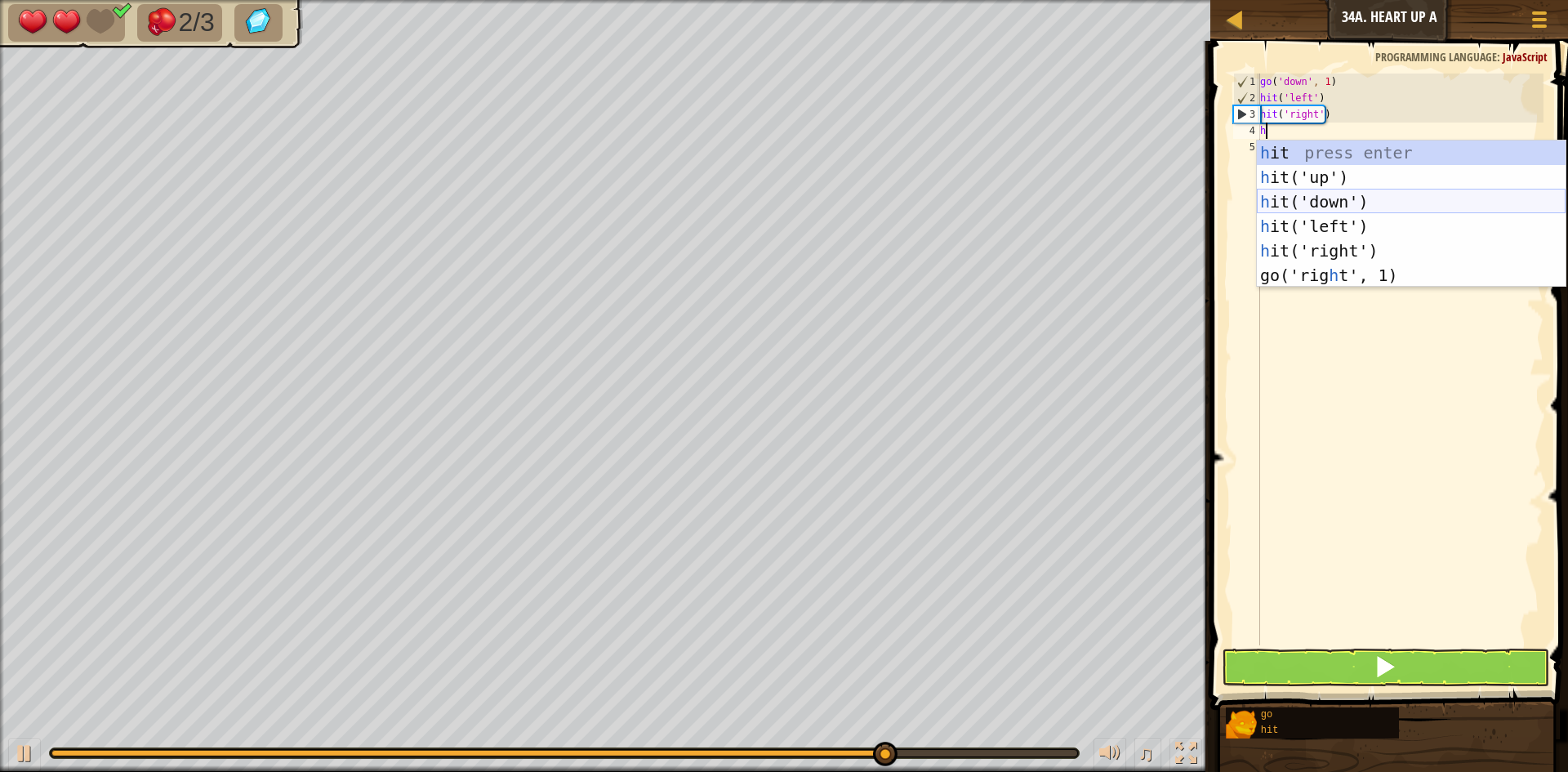
click at [1341, 198] on div "h it press enter h it('up') press enter h it('down') press enter h it('left') p…" at bounding box center [1412, 238] width 309 height 196
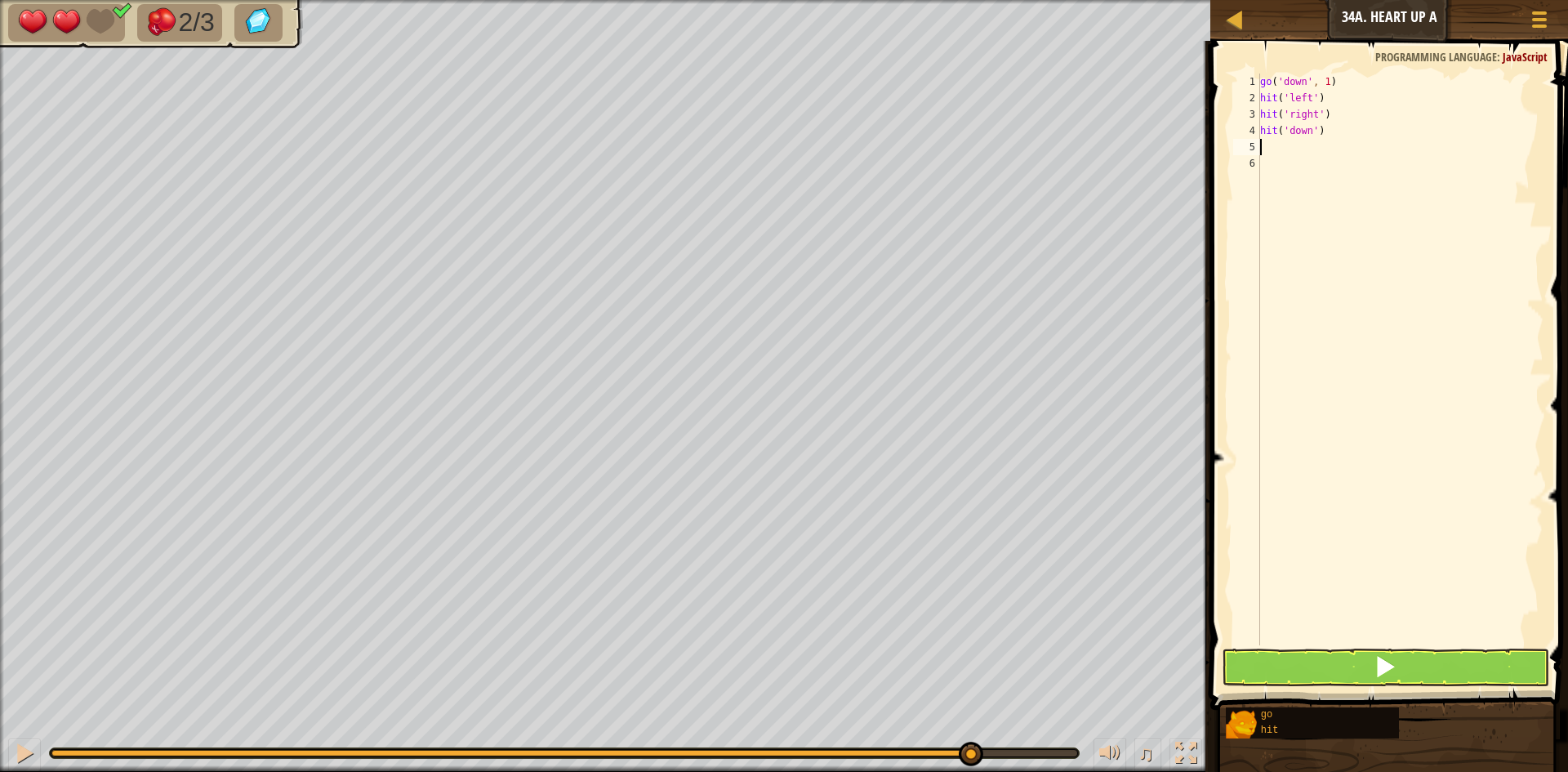
type textarea "g"
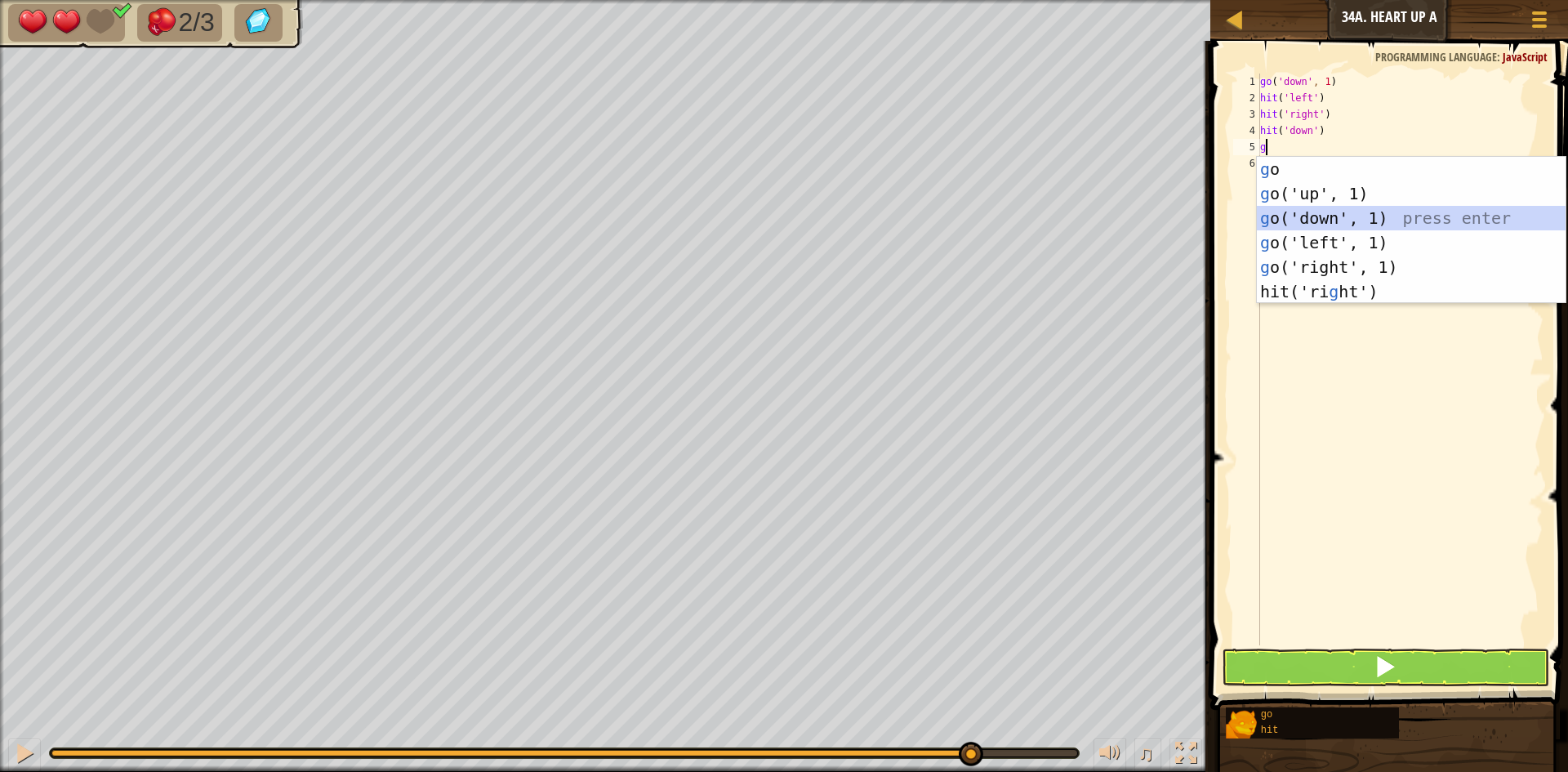
click at [1341, 221] on div "g o press enter g o('up', 1) press enter g o('down', 1) press enter g o('left',…" at bounding box center [1412, 255] width 309 height 196
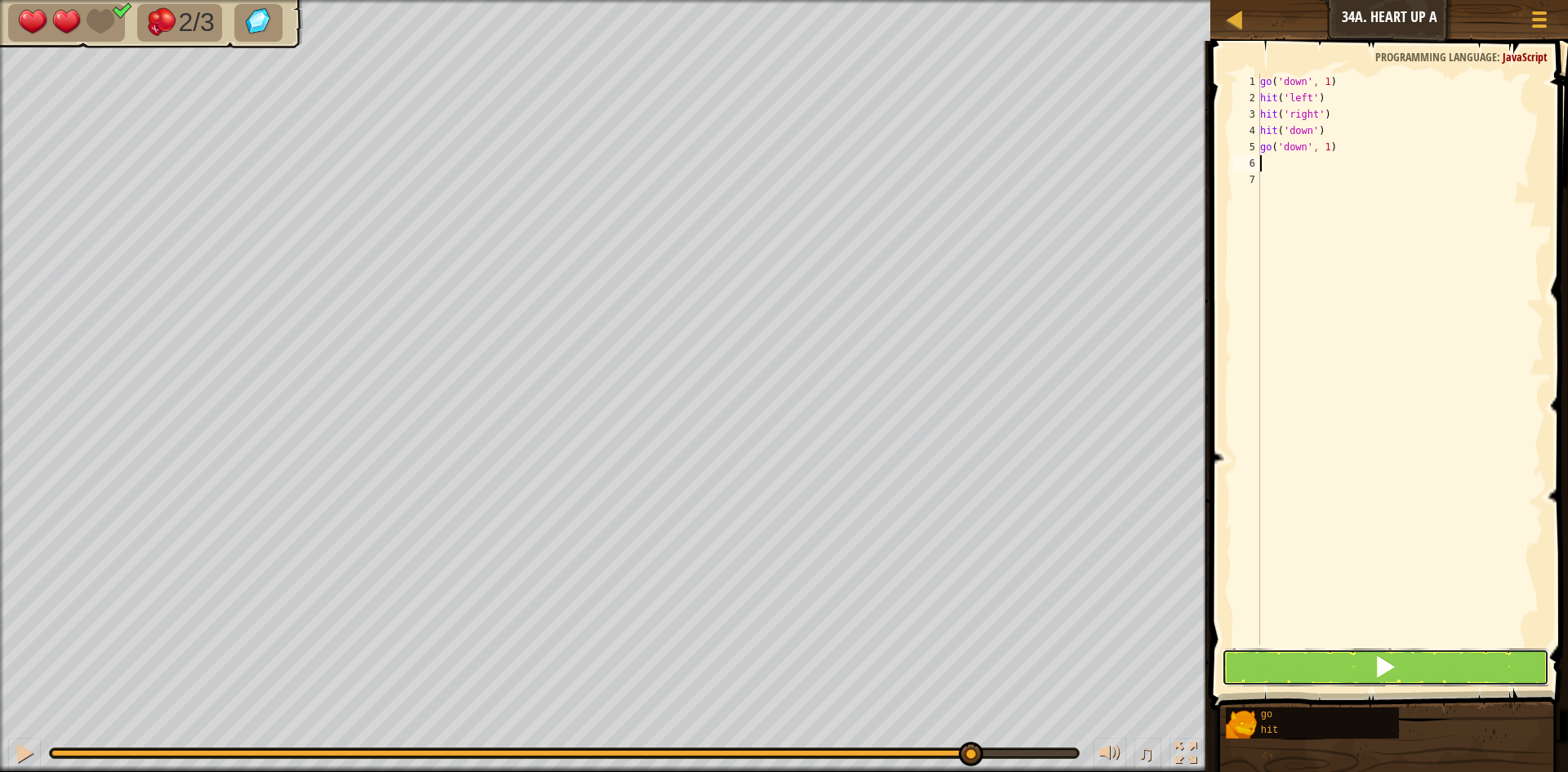
click at [1348, 662] on button at bounding box center [1386, 667] width 327 height 38
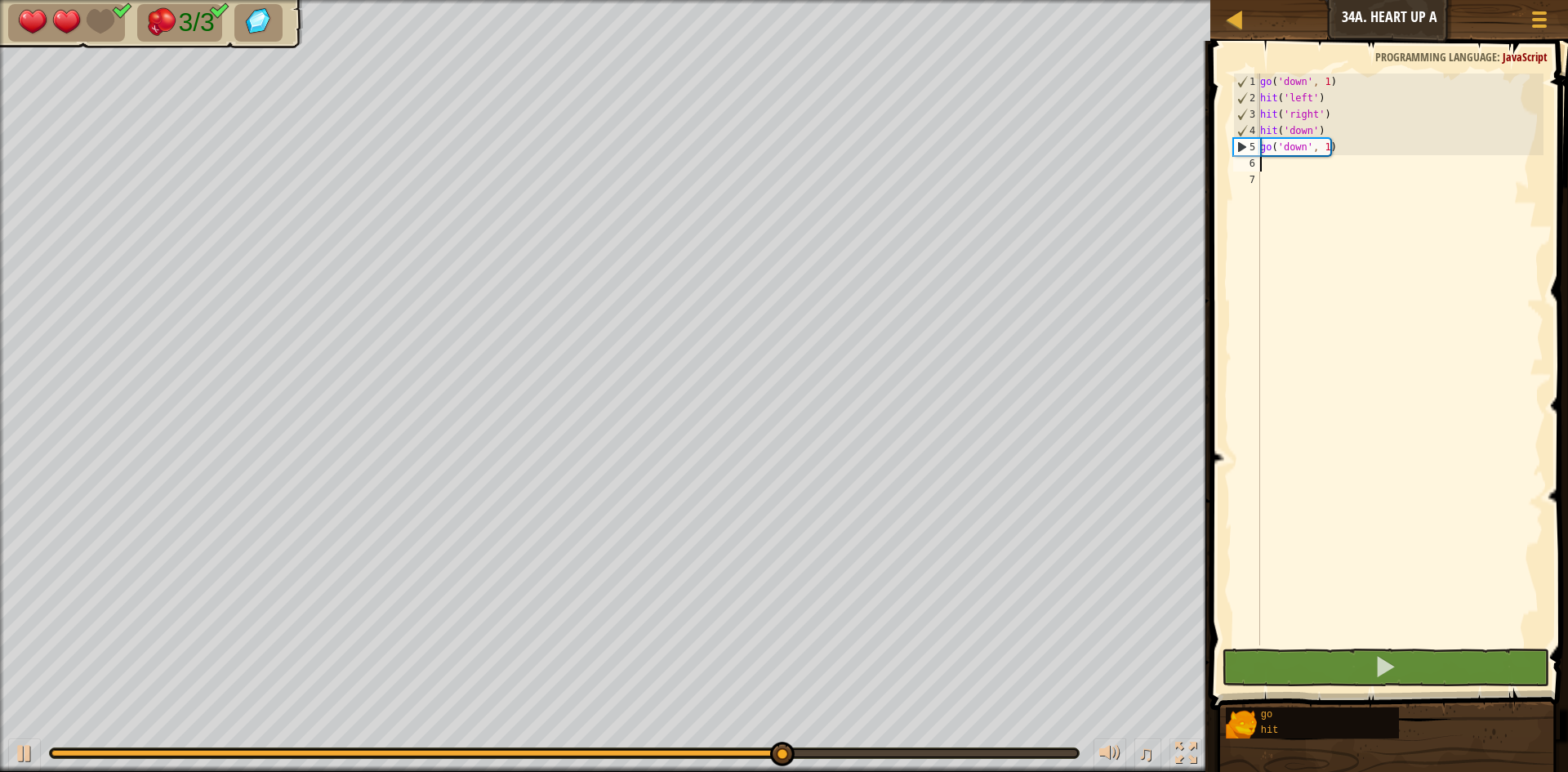
click at [1326, 151] on div "go ( 'down' , 1 ) hit ( 'left' ) hit ( 'right' ) hit ( 'down' ) go ( 'down' , 1…" at bounding box center [1401, 376] width 287 height 605
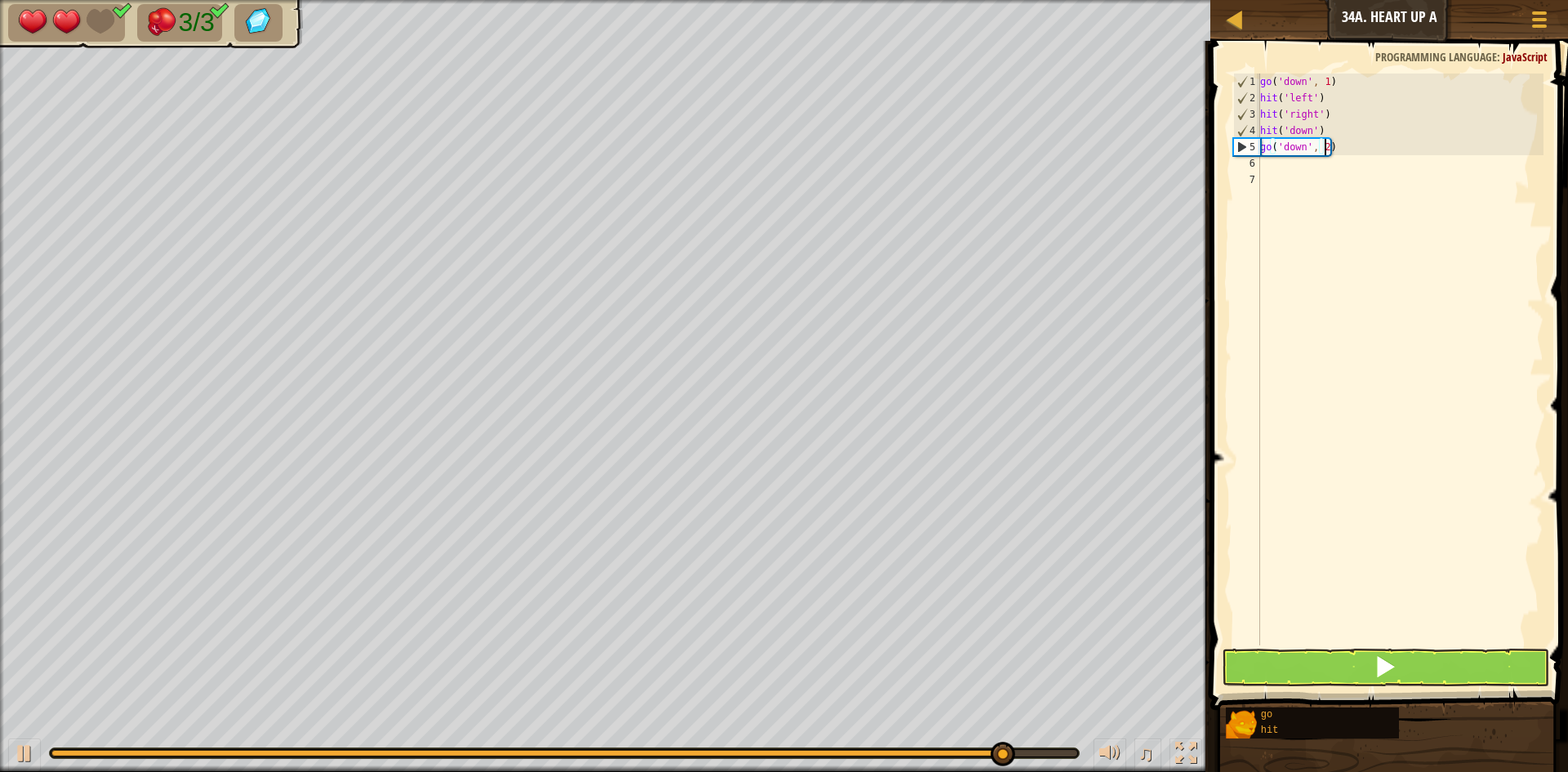
scroll to position [7, 5]
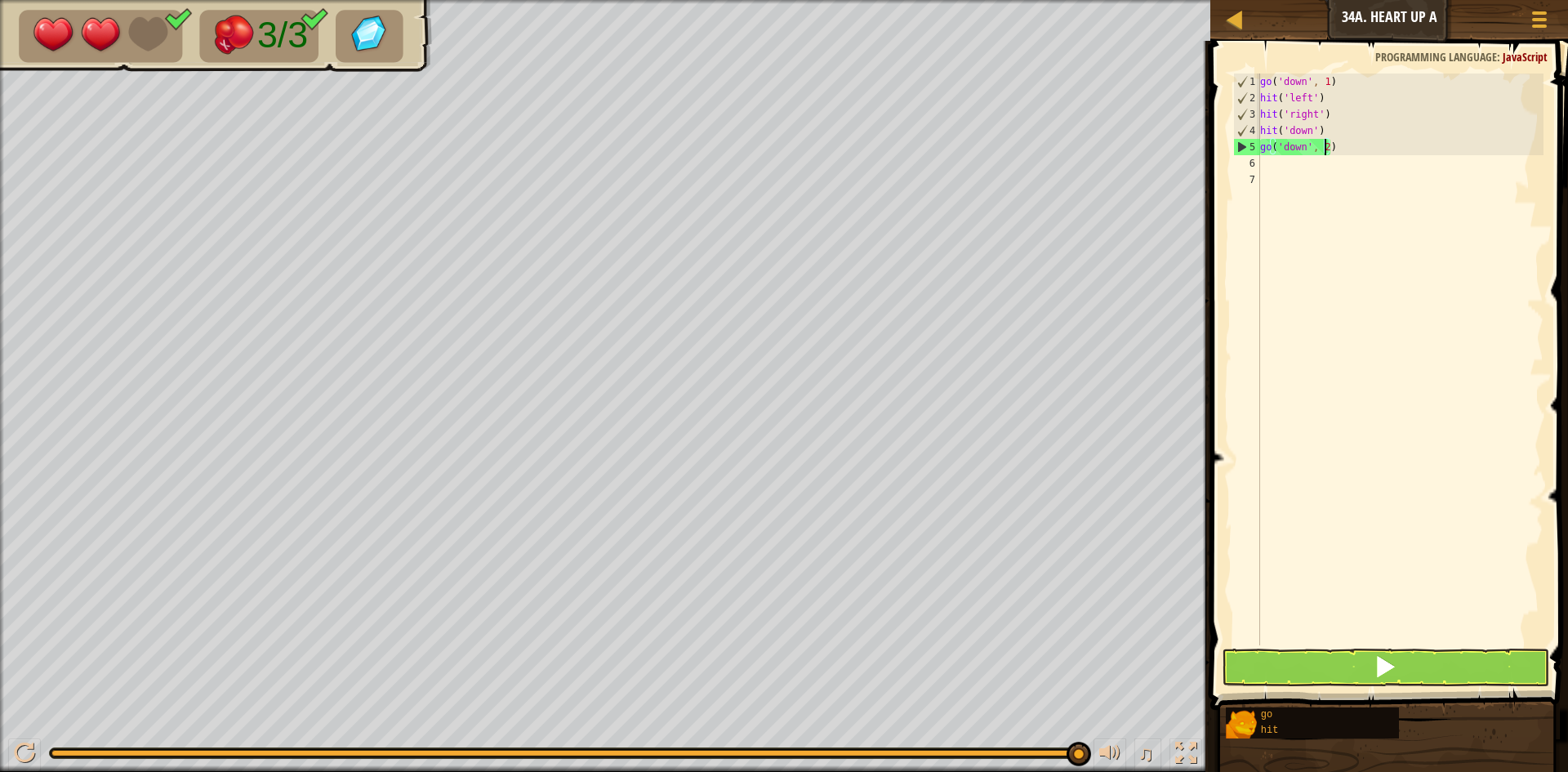
type textarea "go('down', 2)"
click at [1331, 672] on button at bounding box center [1386, 667] width 327 height 38
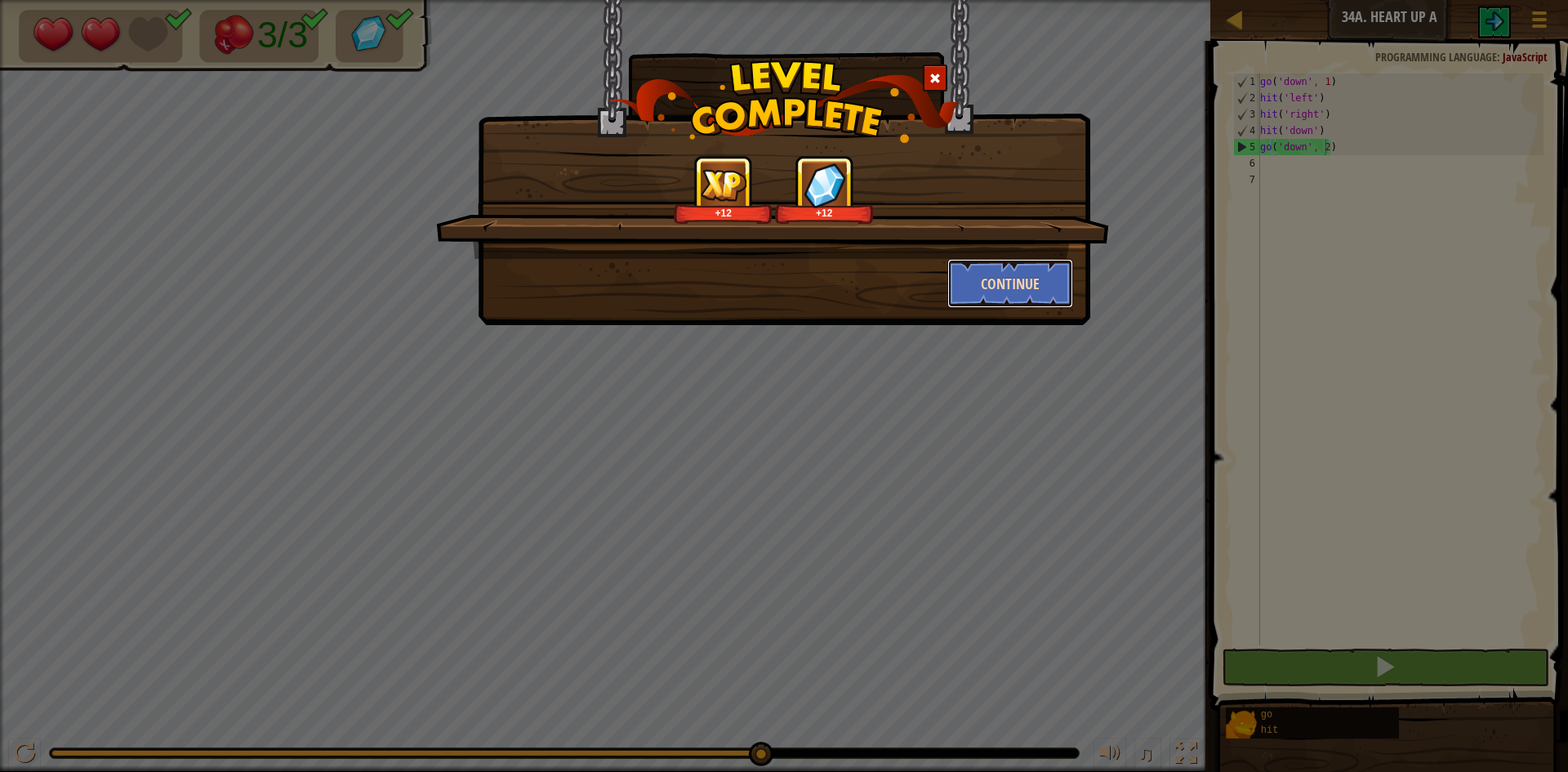
click at [1047, 286] on button "Continue" at bounding box center [1011, 283] width 127 height 49
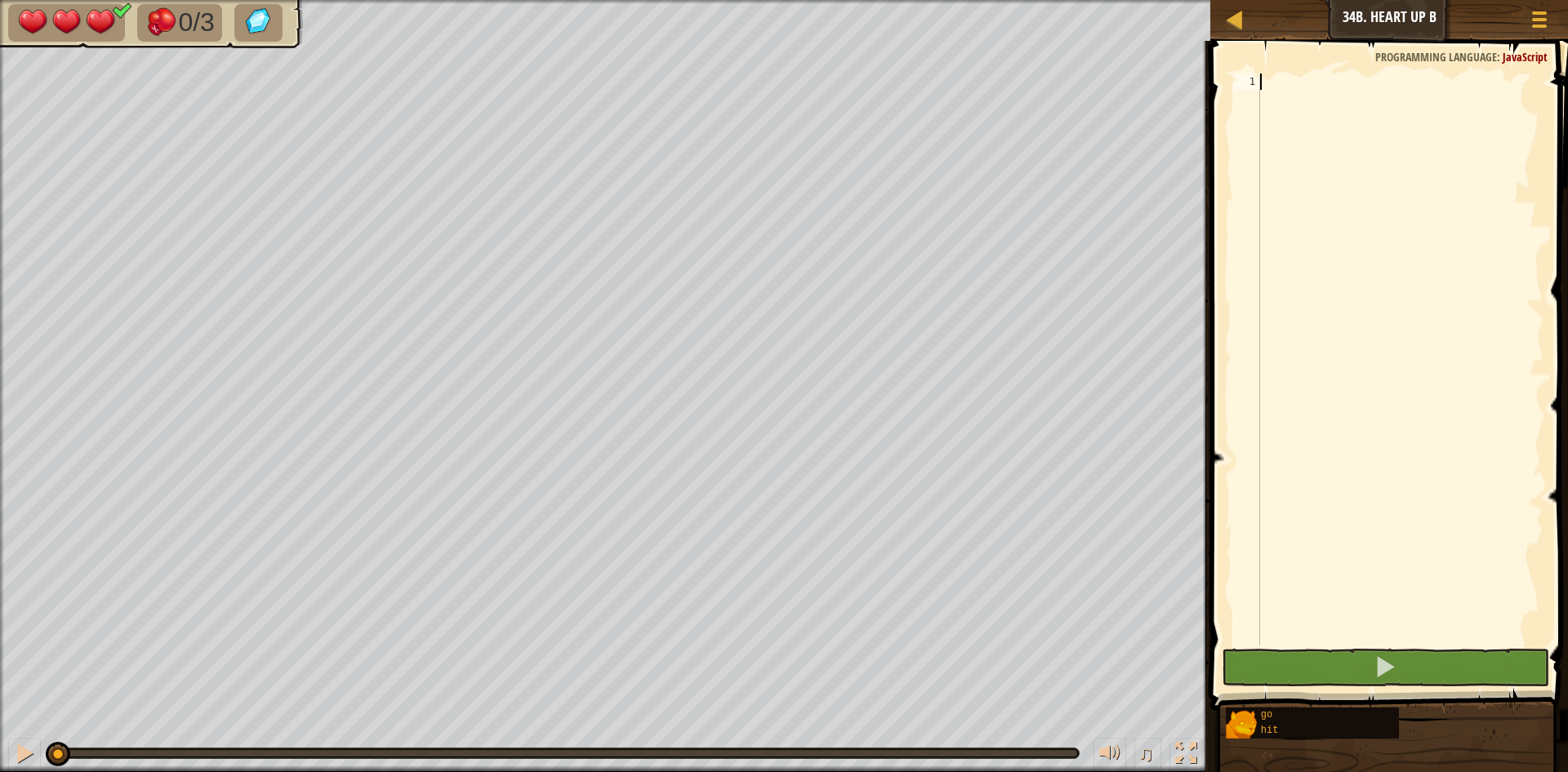
scroll to position [7, 0]
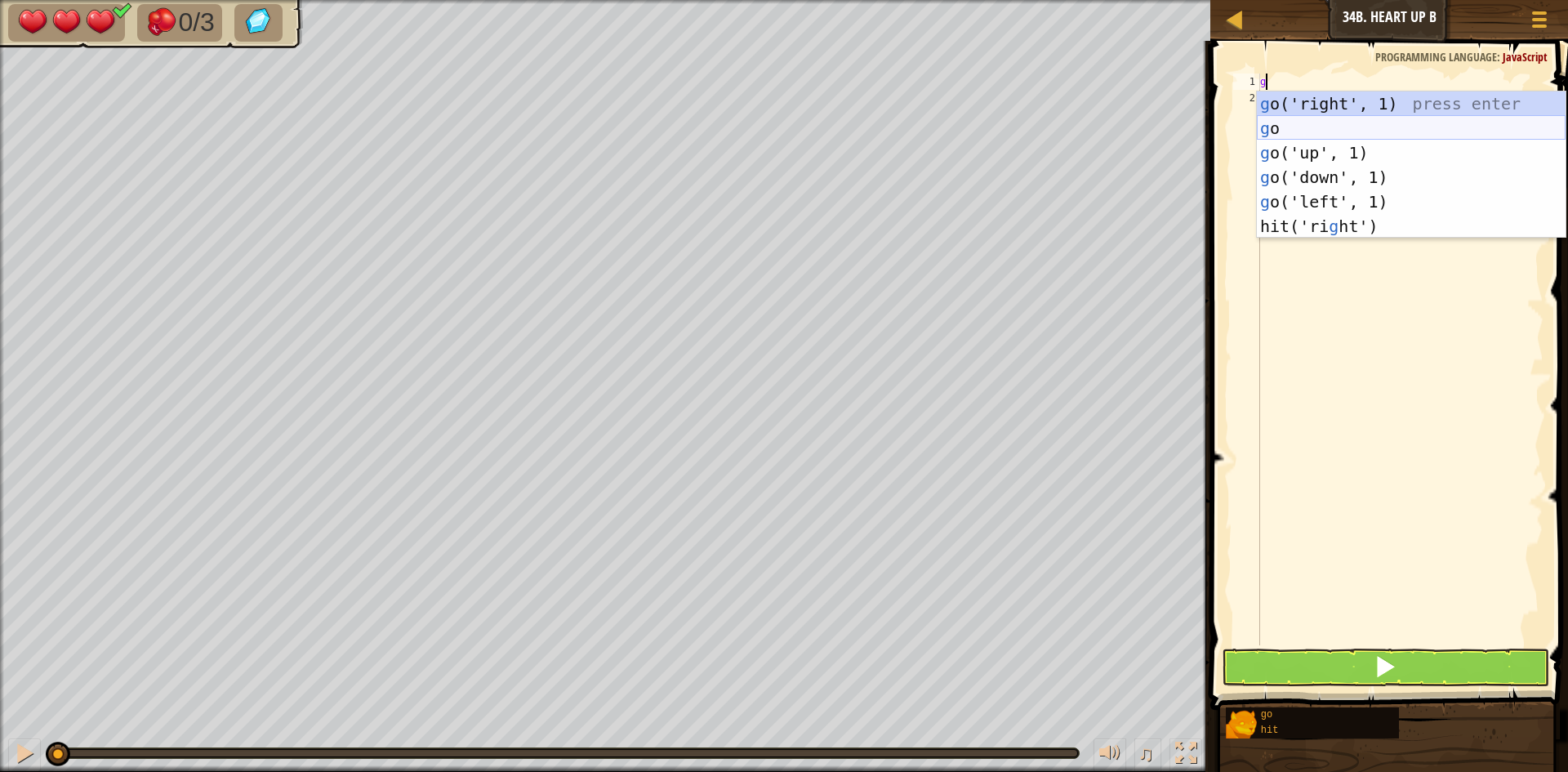
click at [1373, 129] on div "g o('right', 1) press enter g o press enter g o('up', 1) press enter g o('down'…" at bounding box center [1412, 189] width 309 height 196
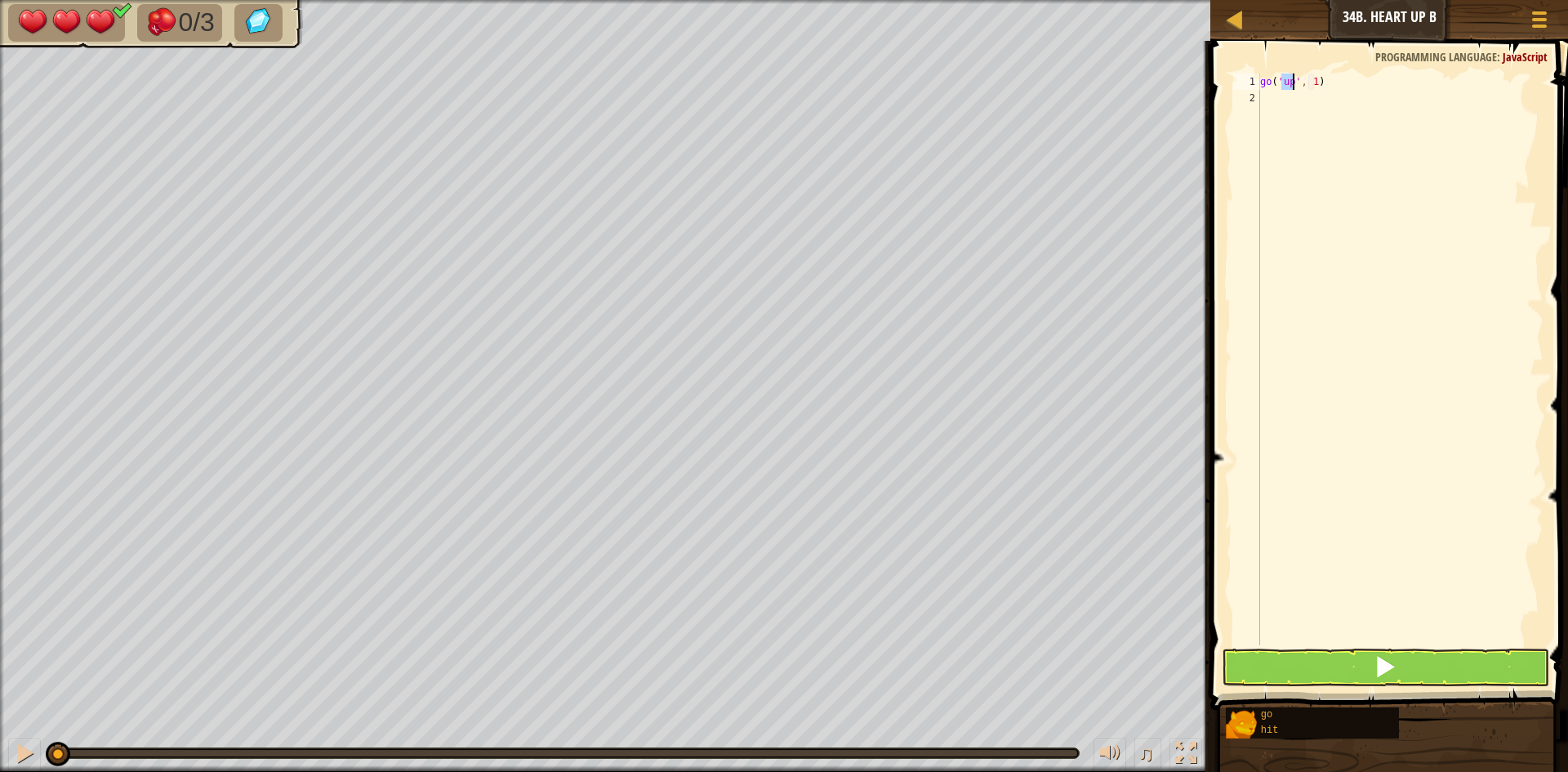
type textarea "go('', 1)"
drag, startPoint x: 1274, startPoint y: 82, endPoint x: 1238, endPoint y: 82, distance: 36.0
click at [1216, 82] on div "go('', 1) 1 2 go ( '' , 1 ) ההההההההההההההההההההההההההההההההההההההההההההההההההה…" at bounding box center [1387, 407] width 363 height 717
type textarea "g"
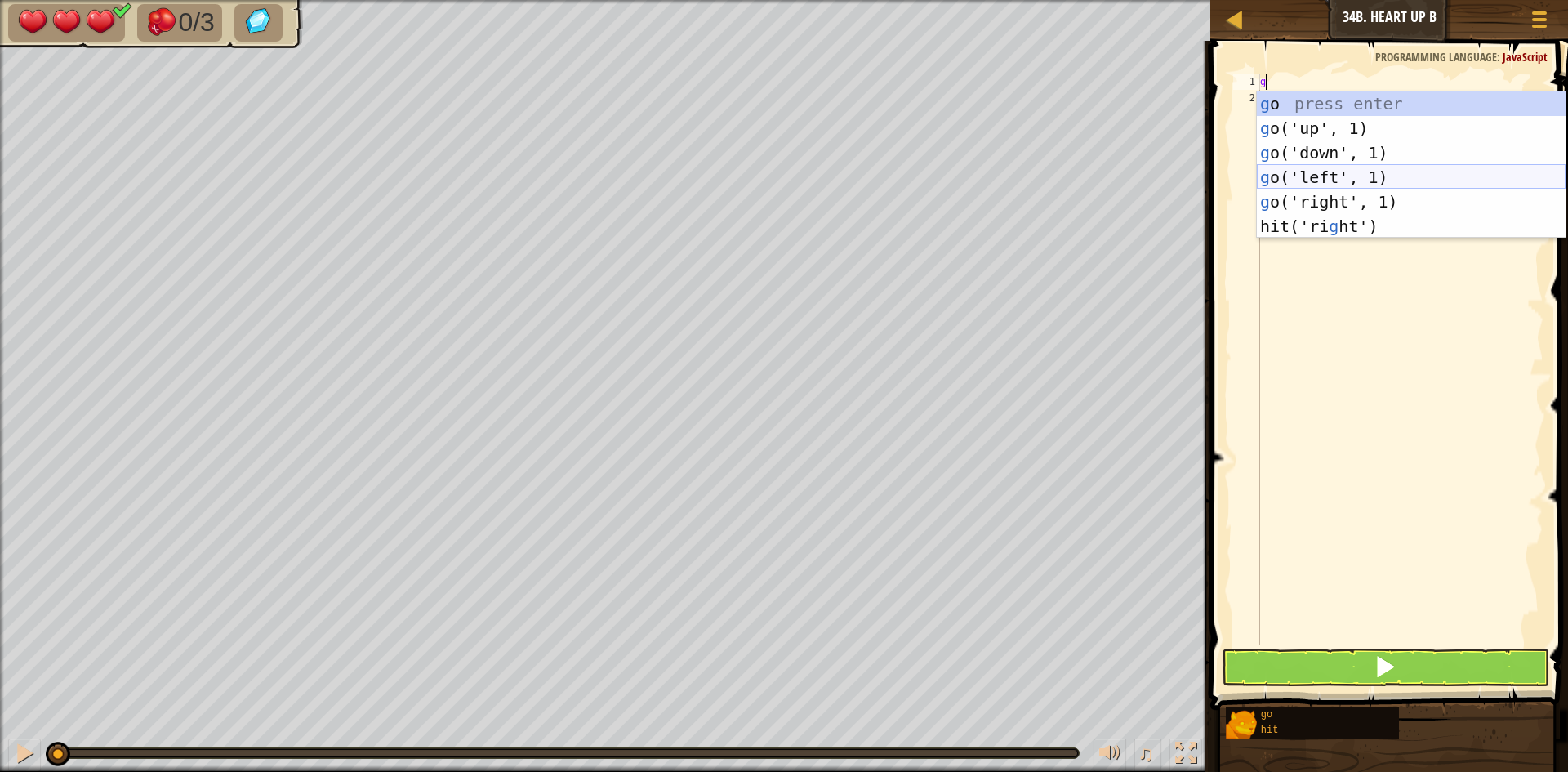
click at [1384, 176] on div "g o press enter g o('up', 1) press enter g o('down', 1) press enter g o('left',…" at bounding box center [1412, 189] width 309 height 196
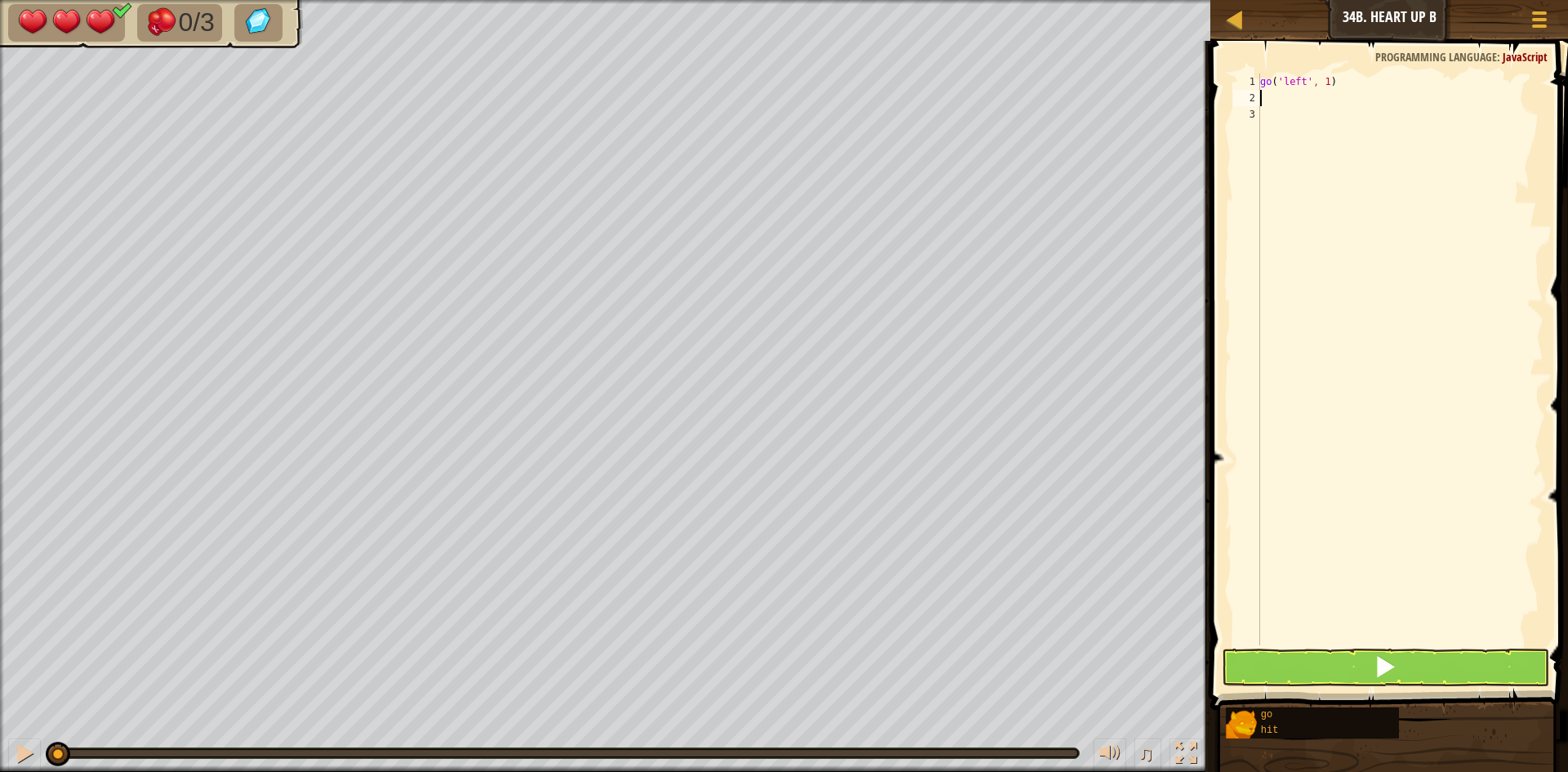
type textarea "h"
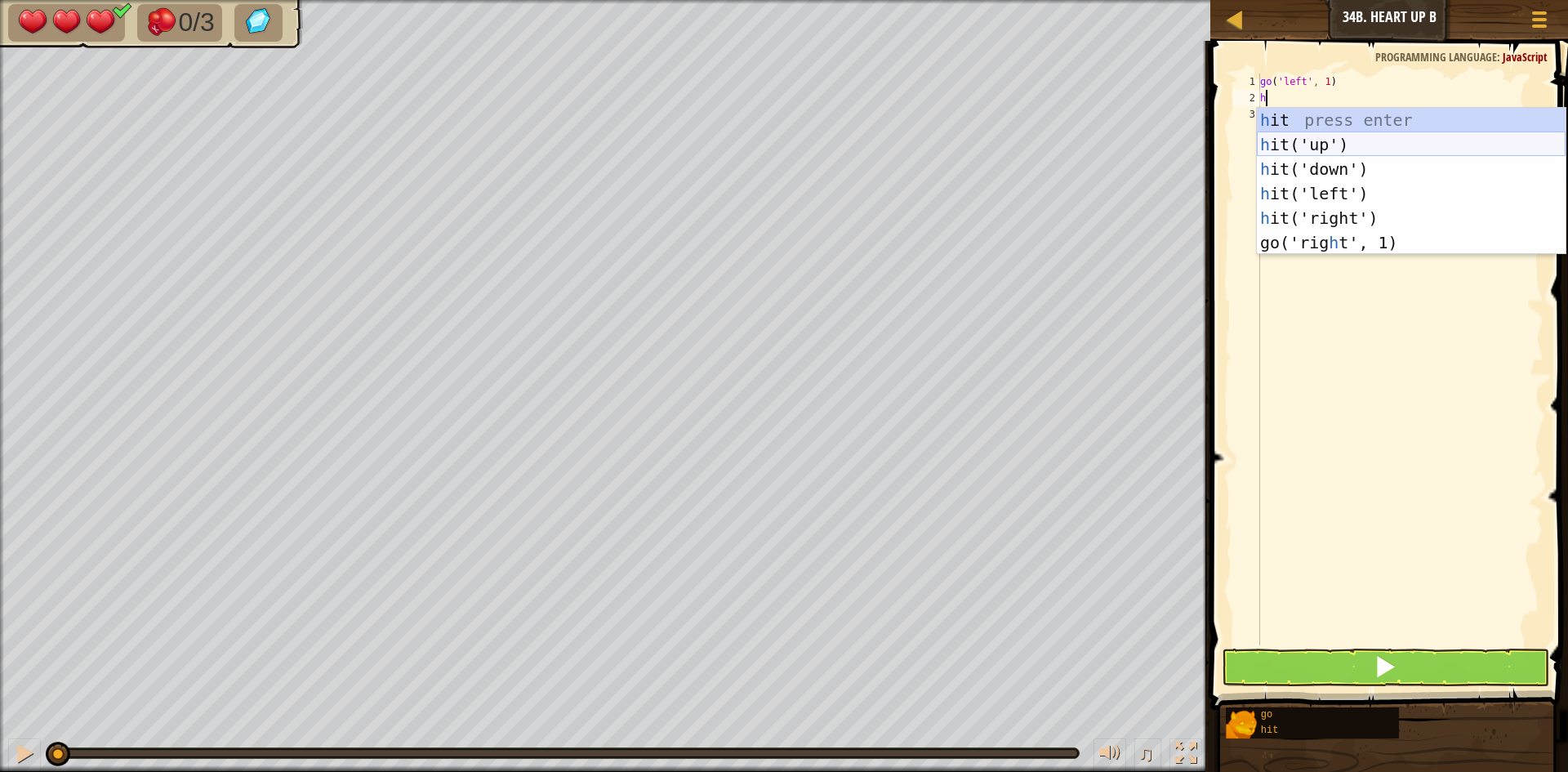
click at [1374, 142] on div "h it press enter h it('up') press enter h it('down') press enter h it('left') p…" at bounding box center [1412, 205] width 309 height 196
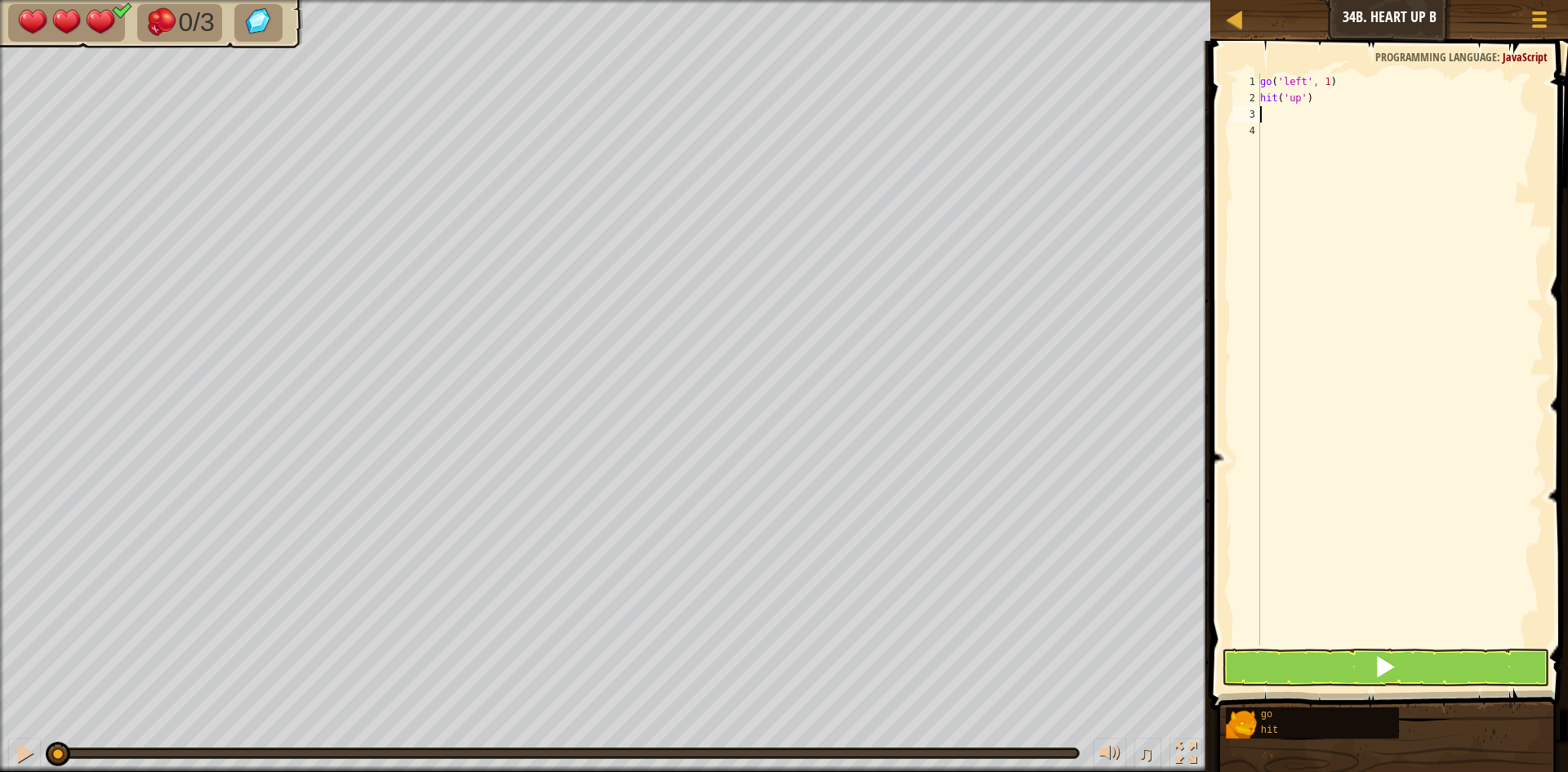
type textarea "h"
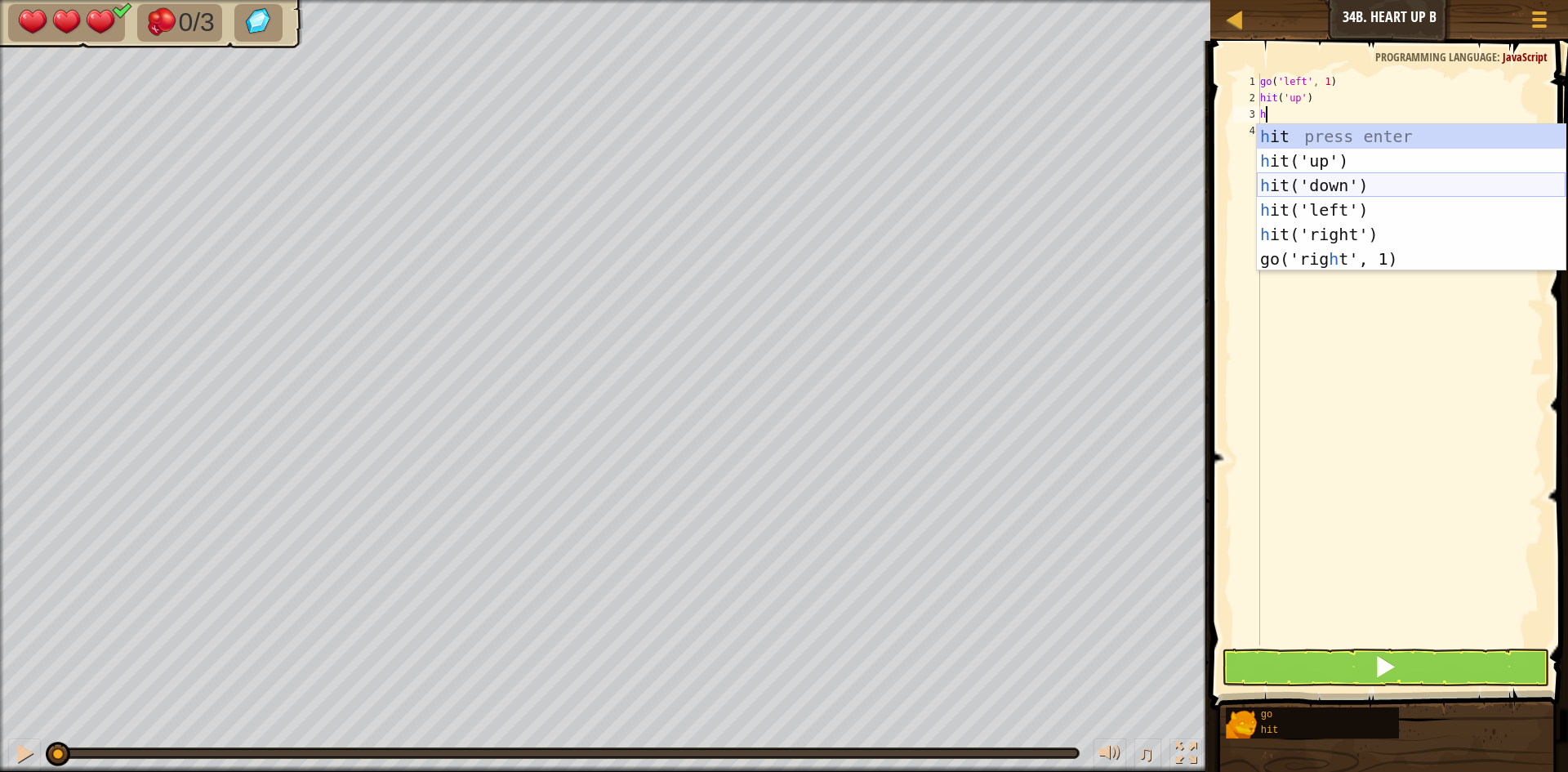
click at [1373, 178] on div "h it press enter h it('up') press enter h it('down') press enter h it('left') p…" at bounding box center [1412, 221] width 309 height 196
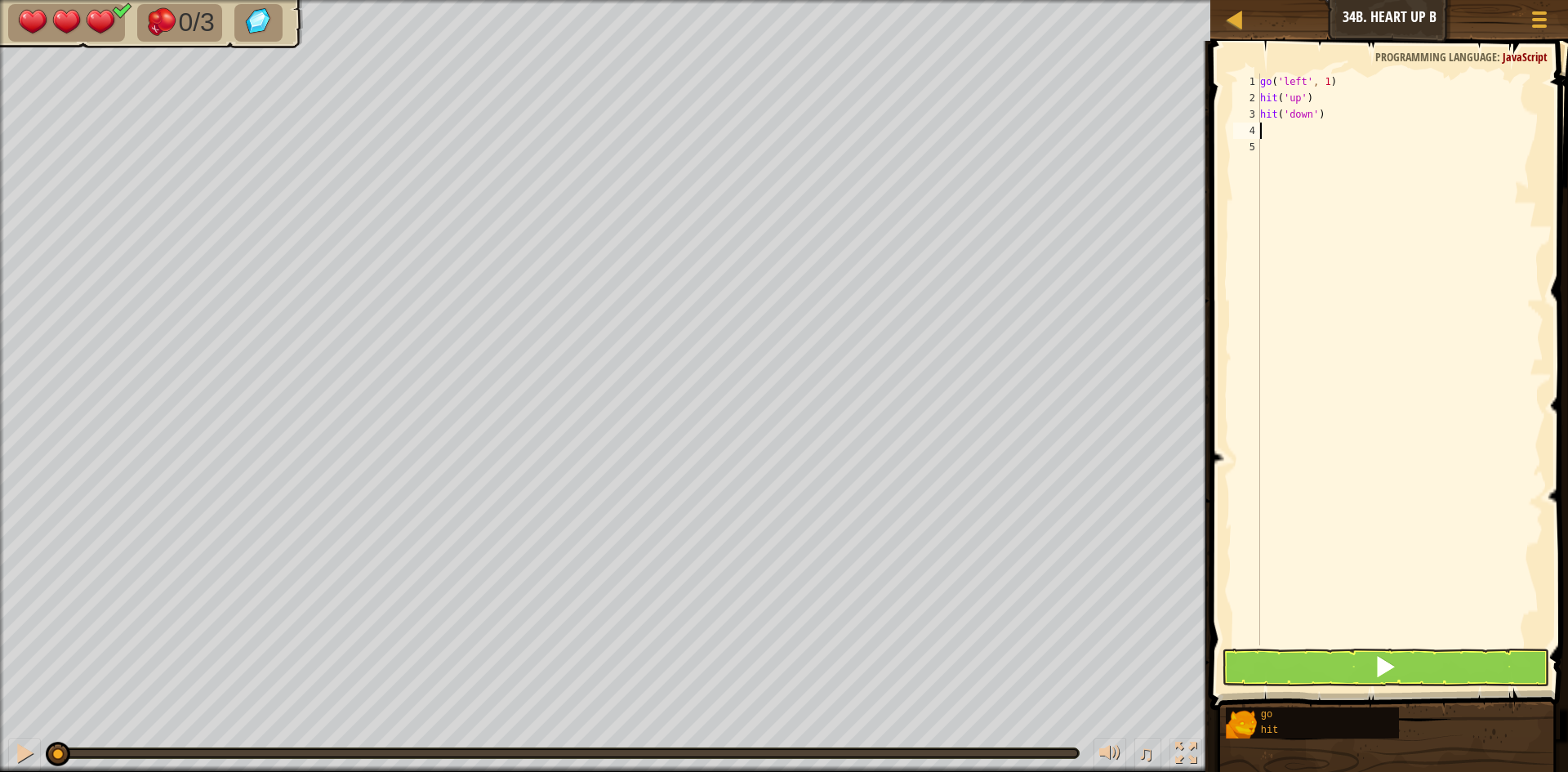
type textarea "h"
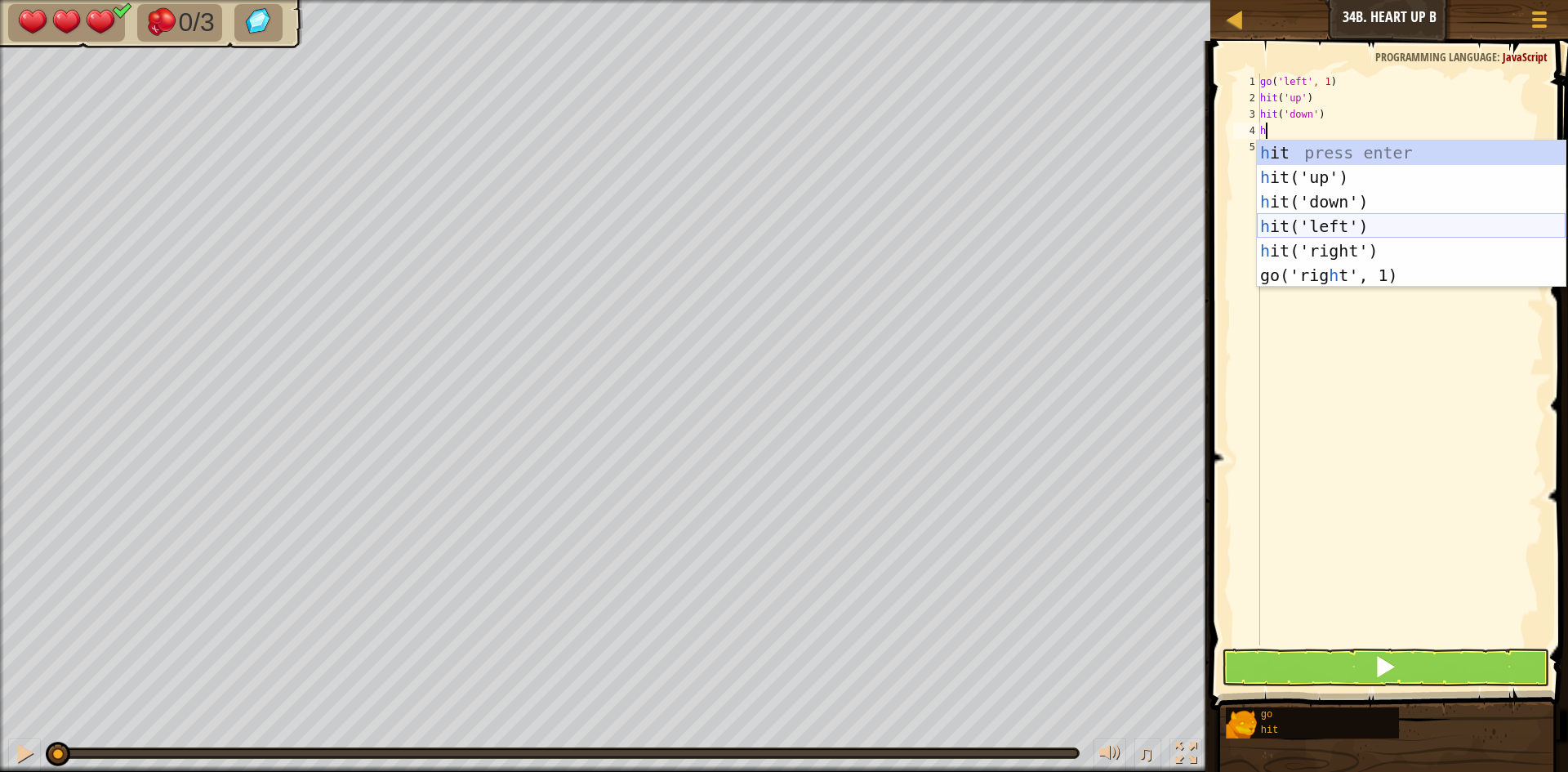
click at [1372, 226] on div "h it press enter h it('up') press enter h it('down') press enter h it('left') p…" at bounding box center [1412, 238] width 309 height 196
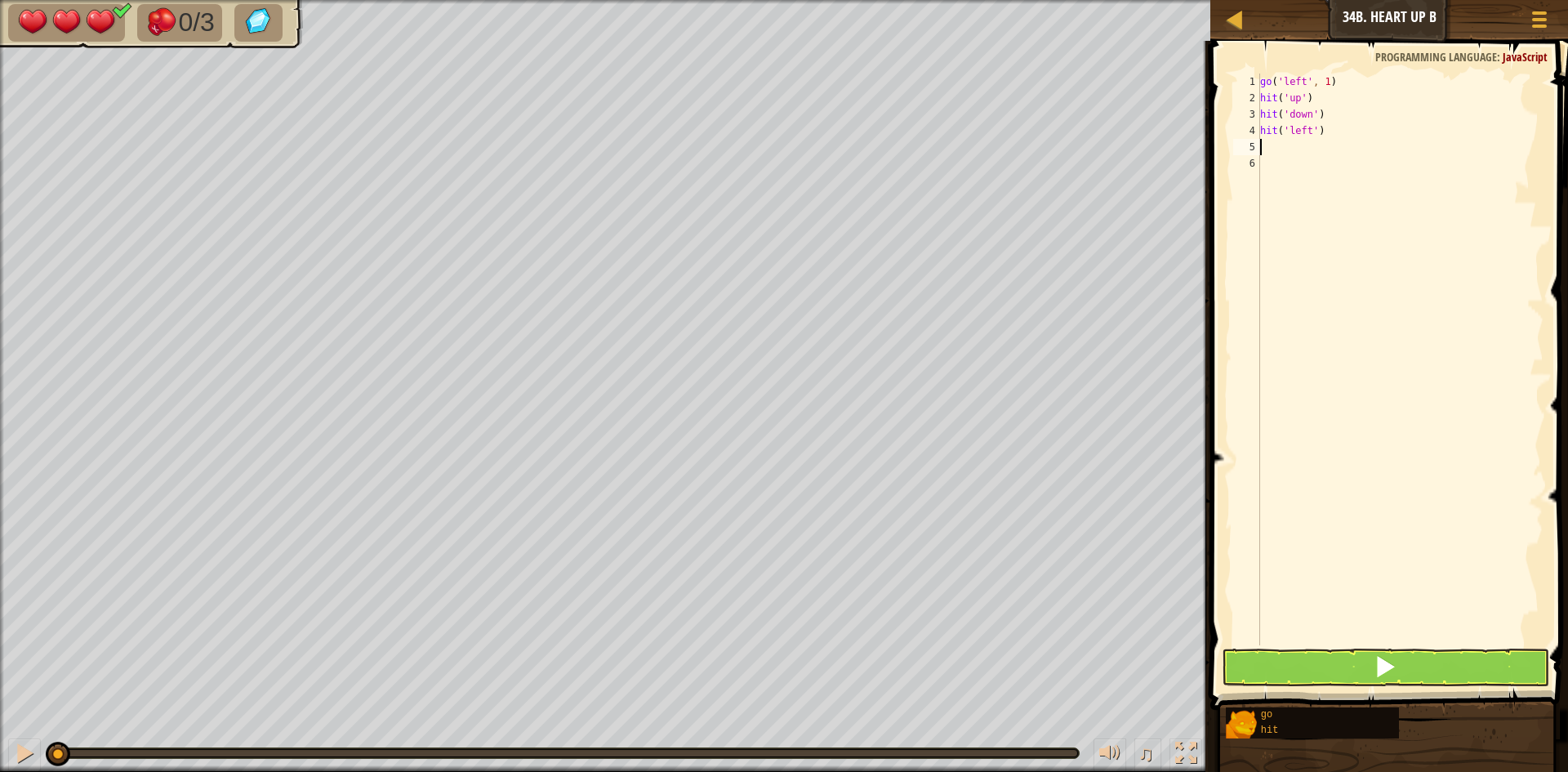
type textarea "g"
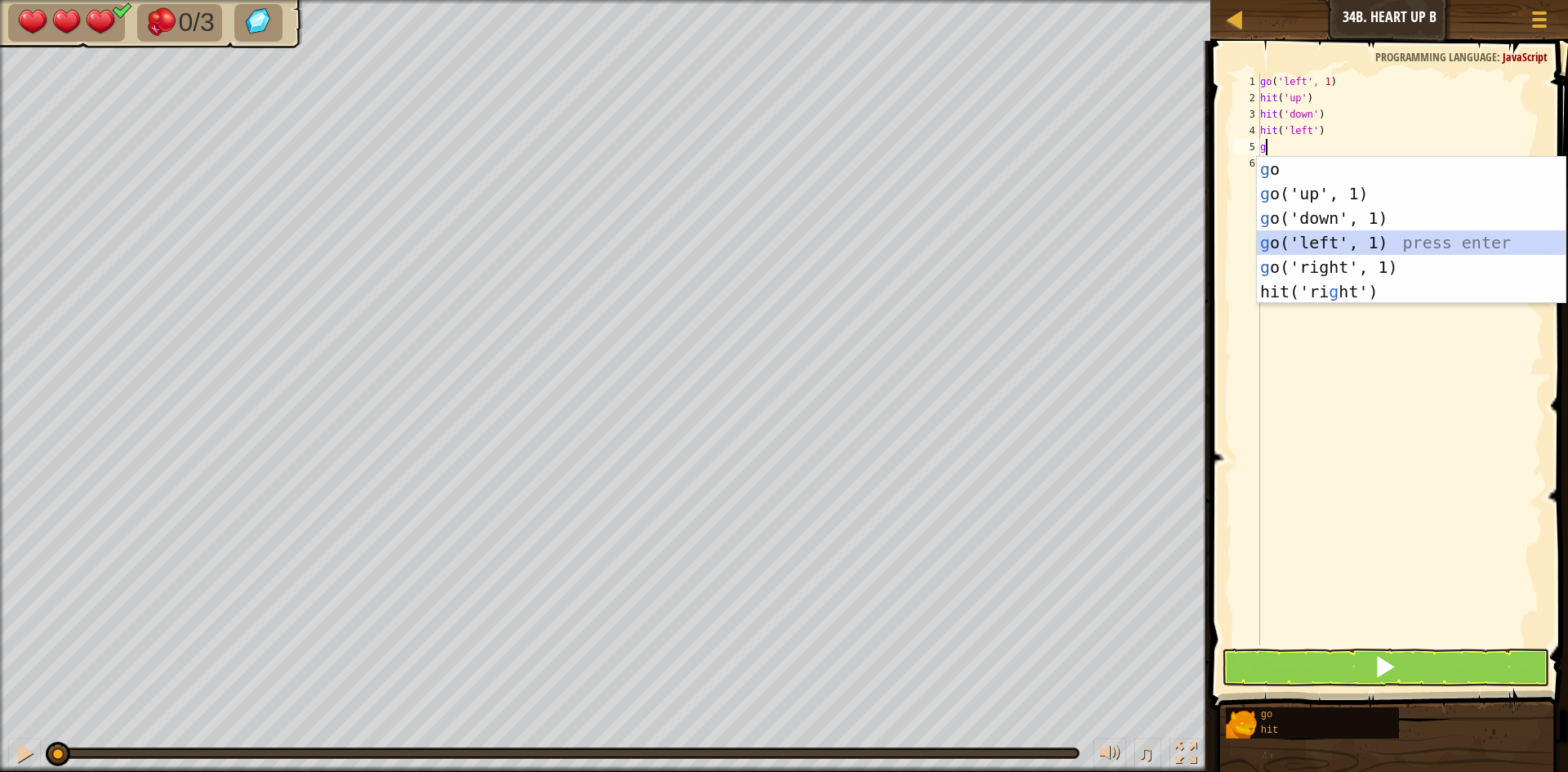
click at [1363, 233] on div "g o press enter g o('up', 1) press enter g o('down', 1) press enter g o('left',…" at bounding box center [1412, 255] width 309 height 196
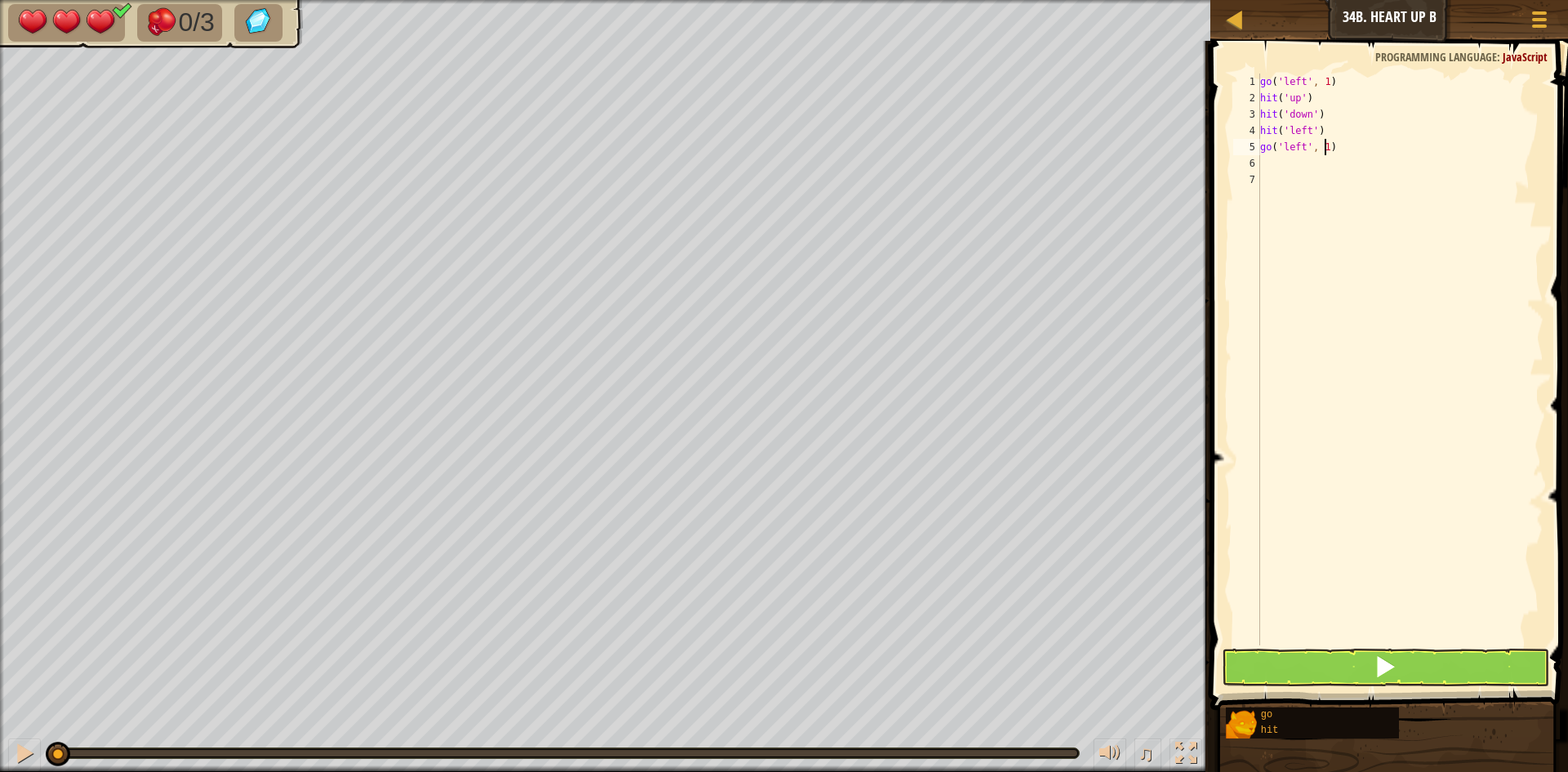
click at [1325, 150] on div "go ( 'left' , 1 ) hit ( 'up' ) hit ( 'down' ) hit ( 'left' ) go ( 'left' , 1 )" at bounding box center [1401, 376] width 287 height 605
type textarea "go('left', 2)"
click at [1327, 672] on button at bounding box center [1386, 667] width 327 height 38
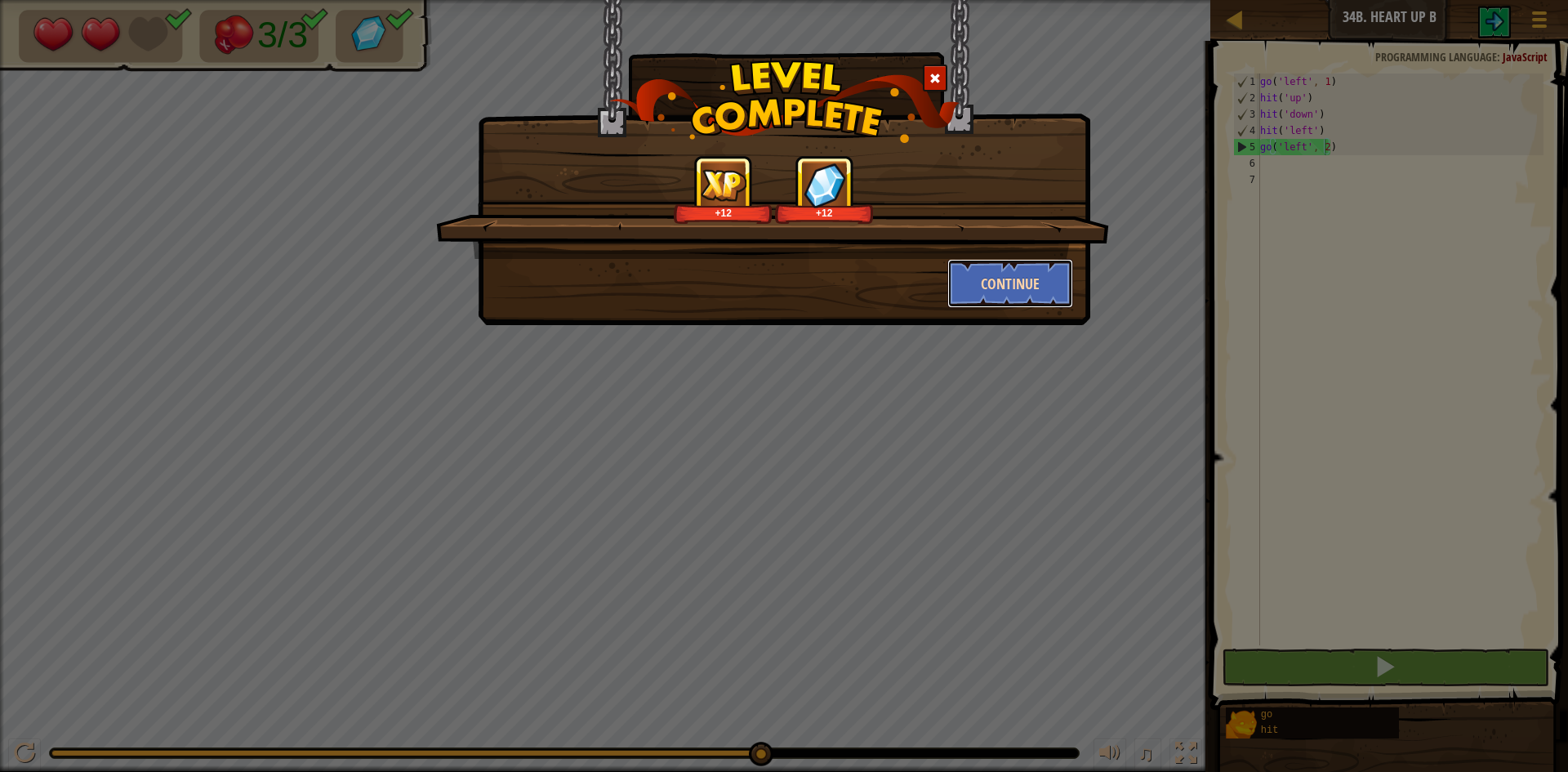
click at [998, 279] on button "Continue" at bounding box center [1011, 283] width 127 height 49
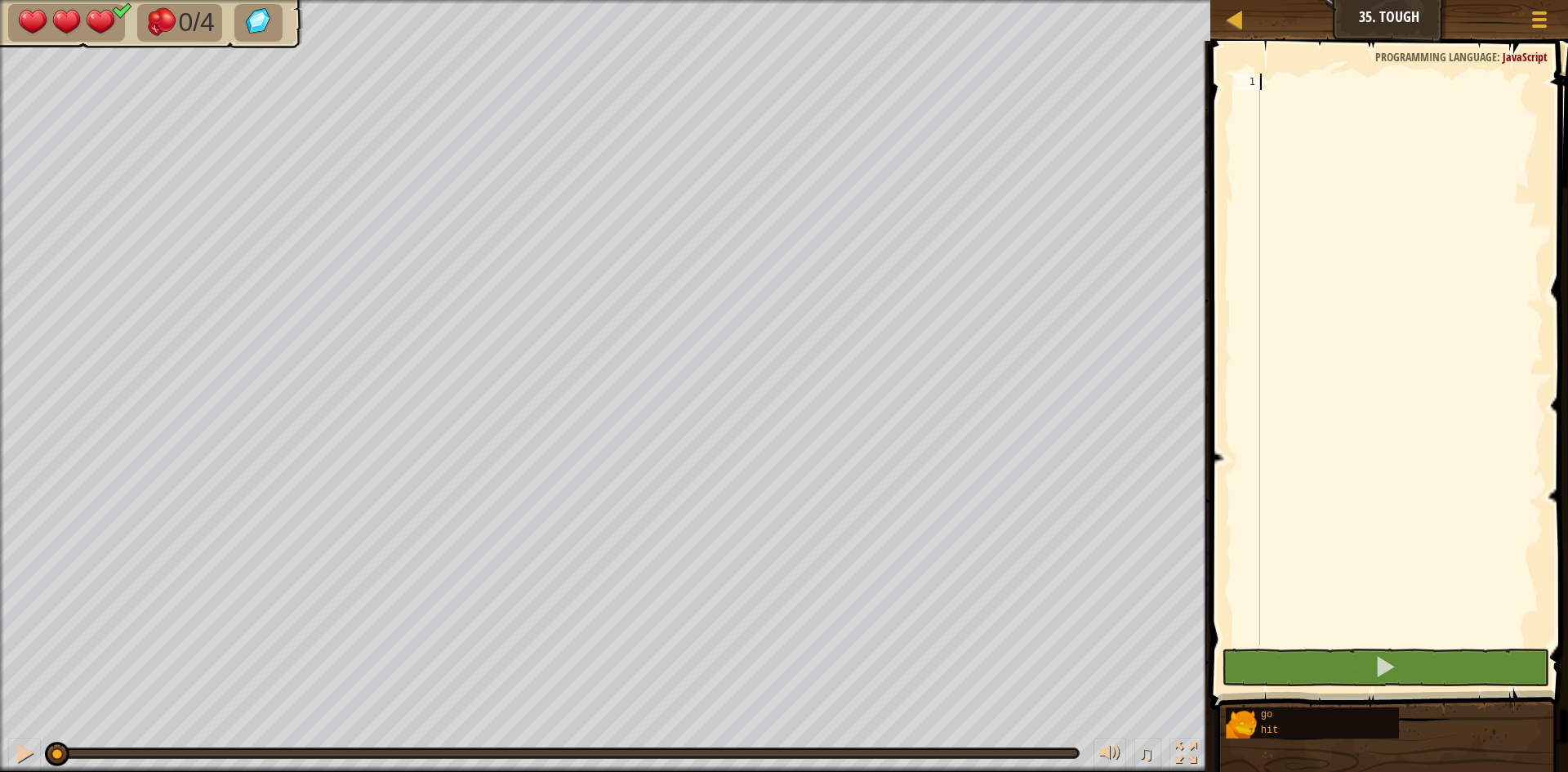
type textarea "g"
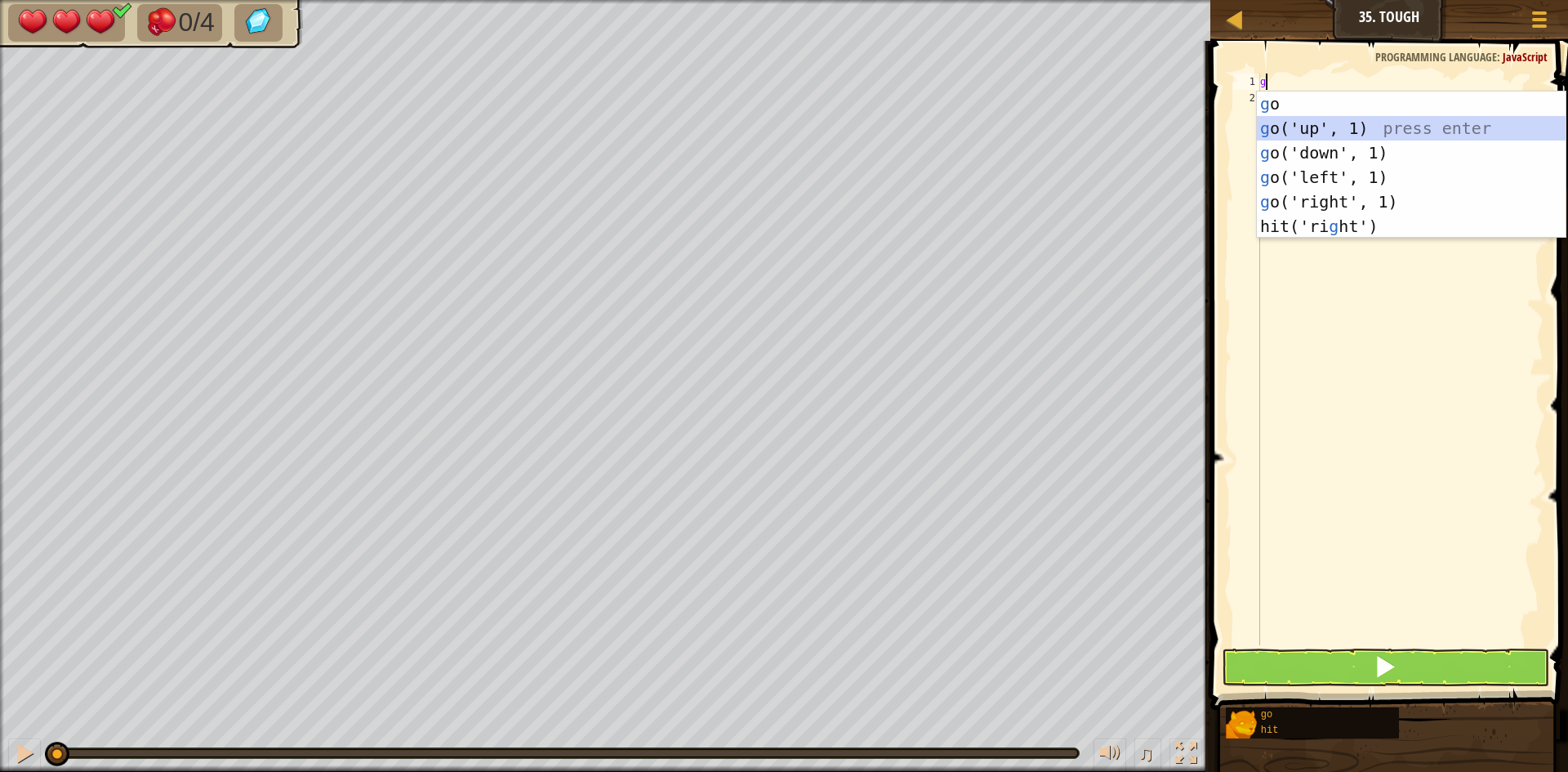
click at [1264, 127] on div "g o press enter g o('up', 1) press enter g o('down', 1) press enter g o('left',…" at bounding box center [1412, 189] width 309 height 196
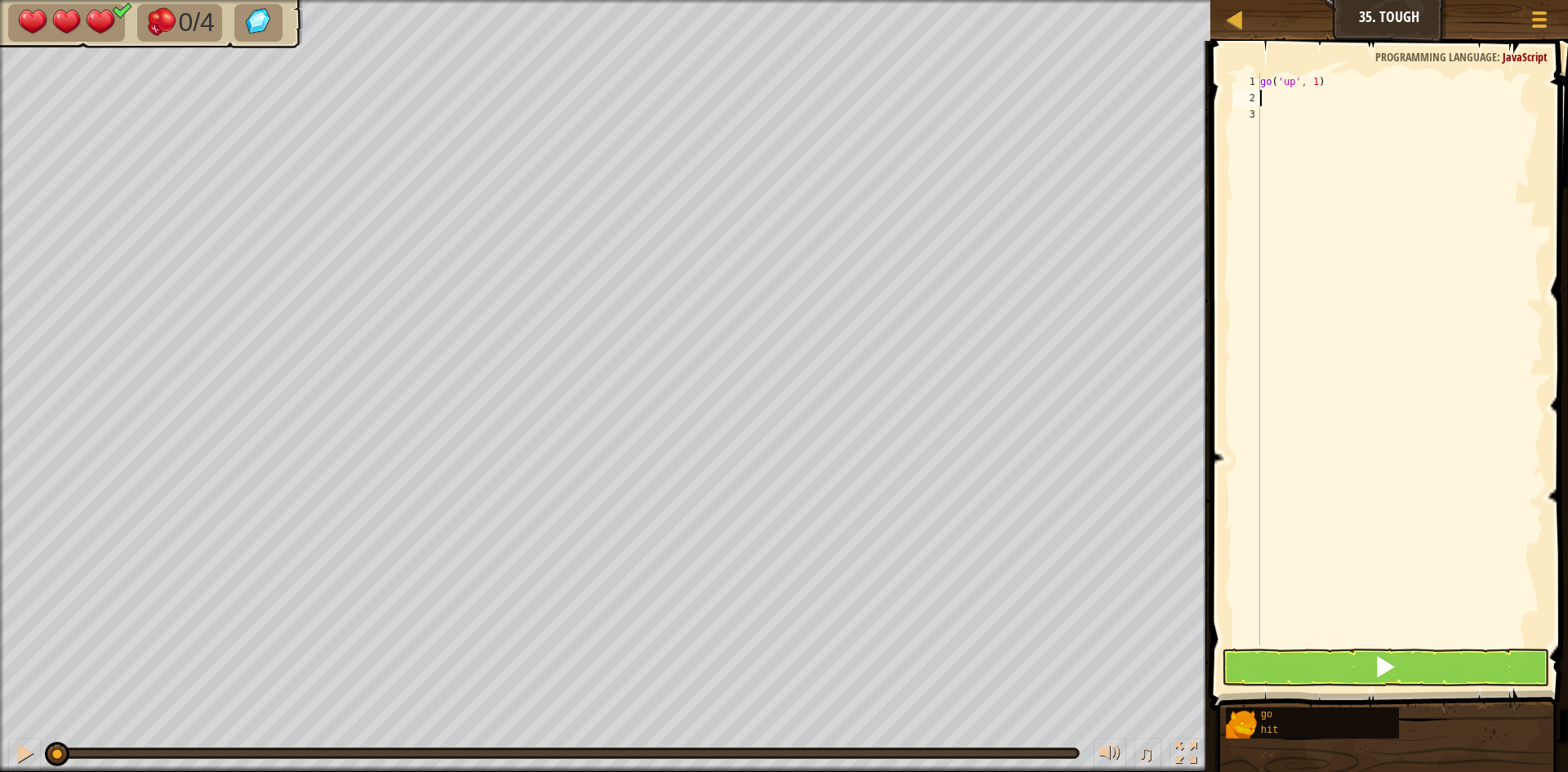
type textarea "h"
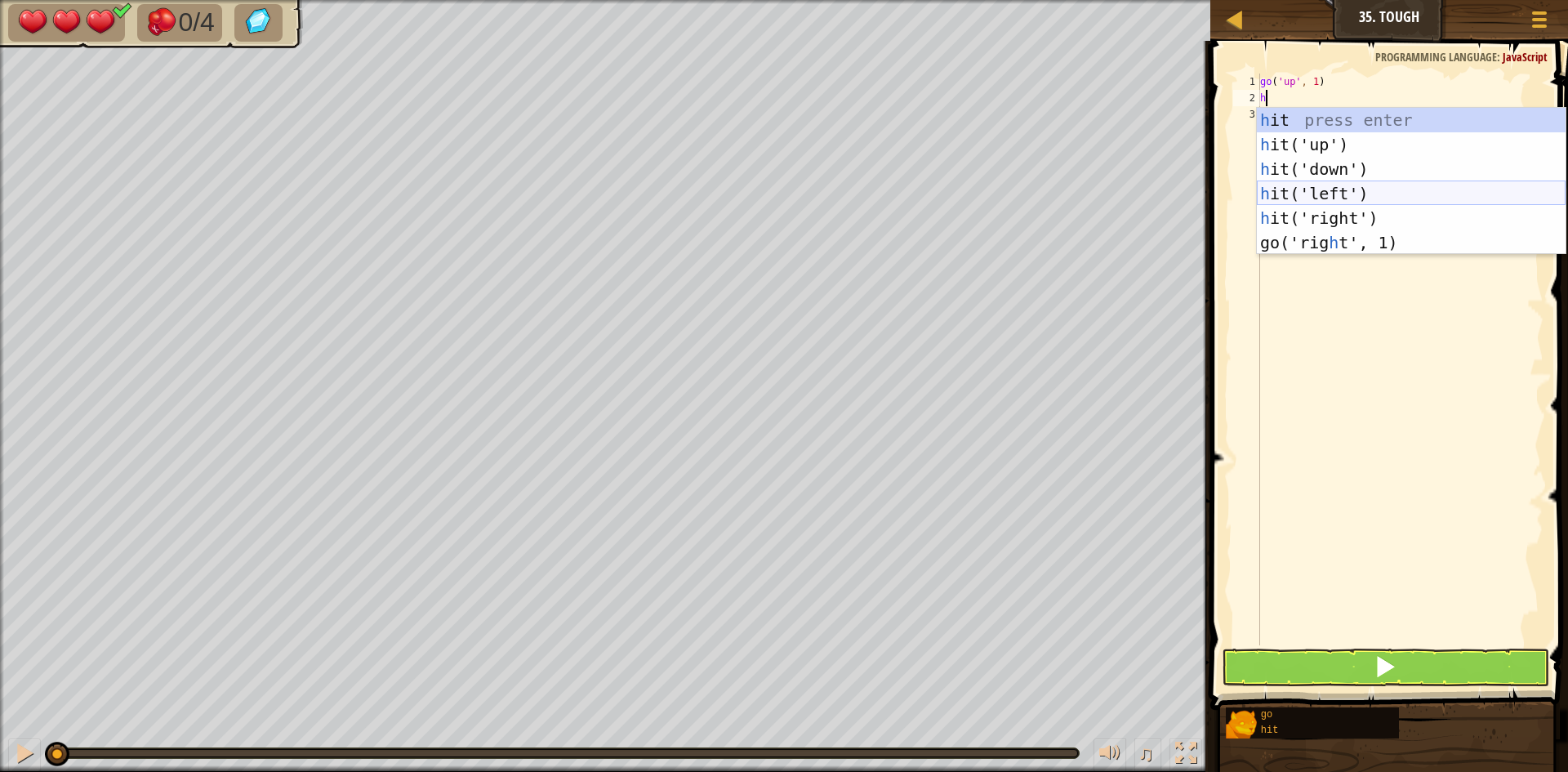
click at [1306, 184] on div "h it press enter h it('up') press enter h it('down') press enter h it('left') p…" at bounding box center [1412, 205] width 309 height 196
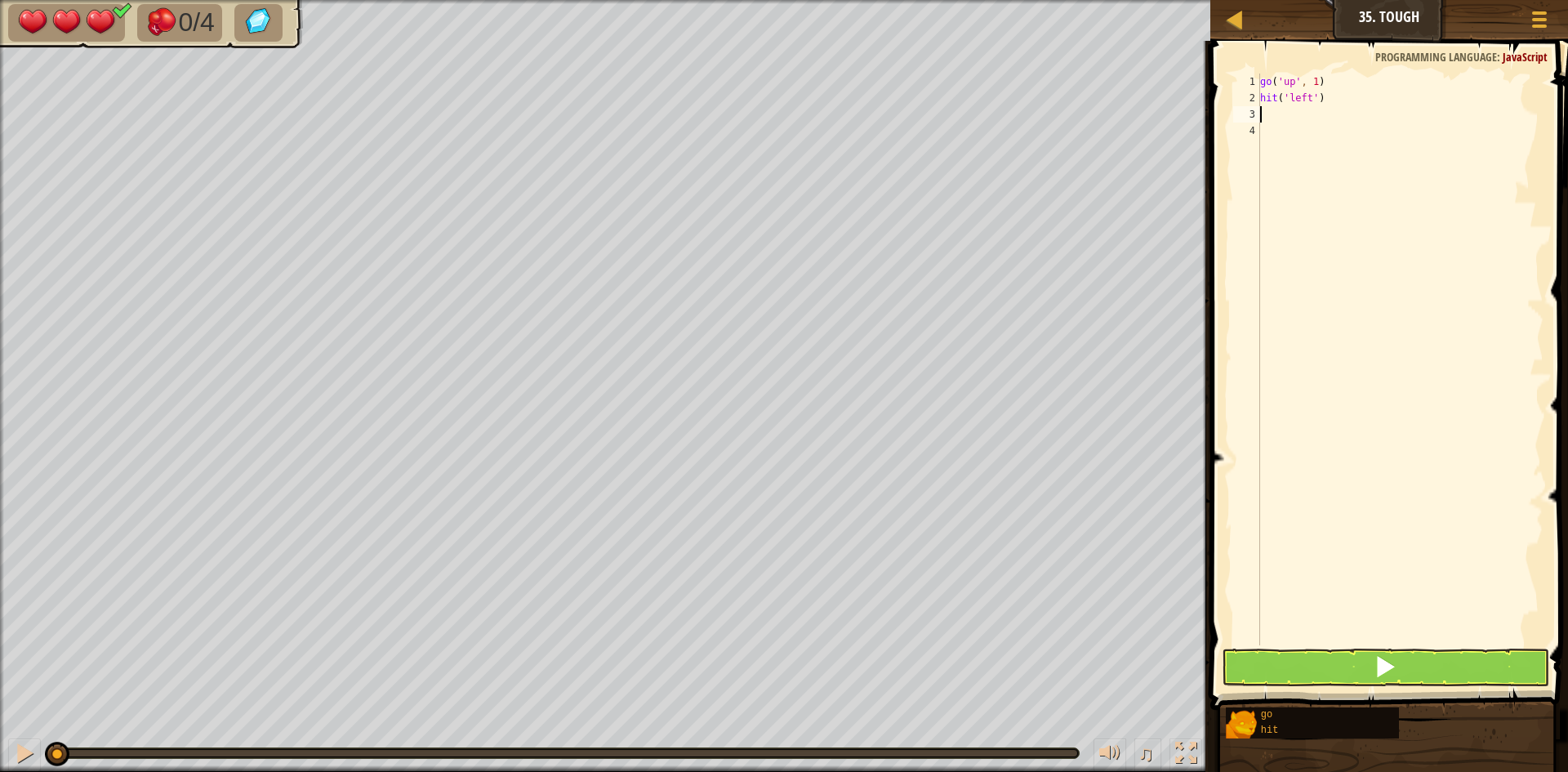
type textarea "h"
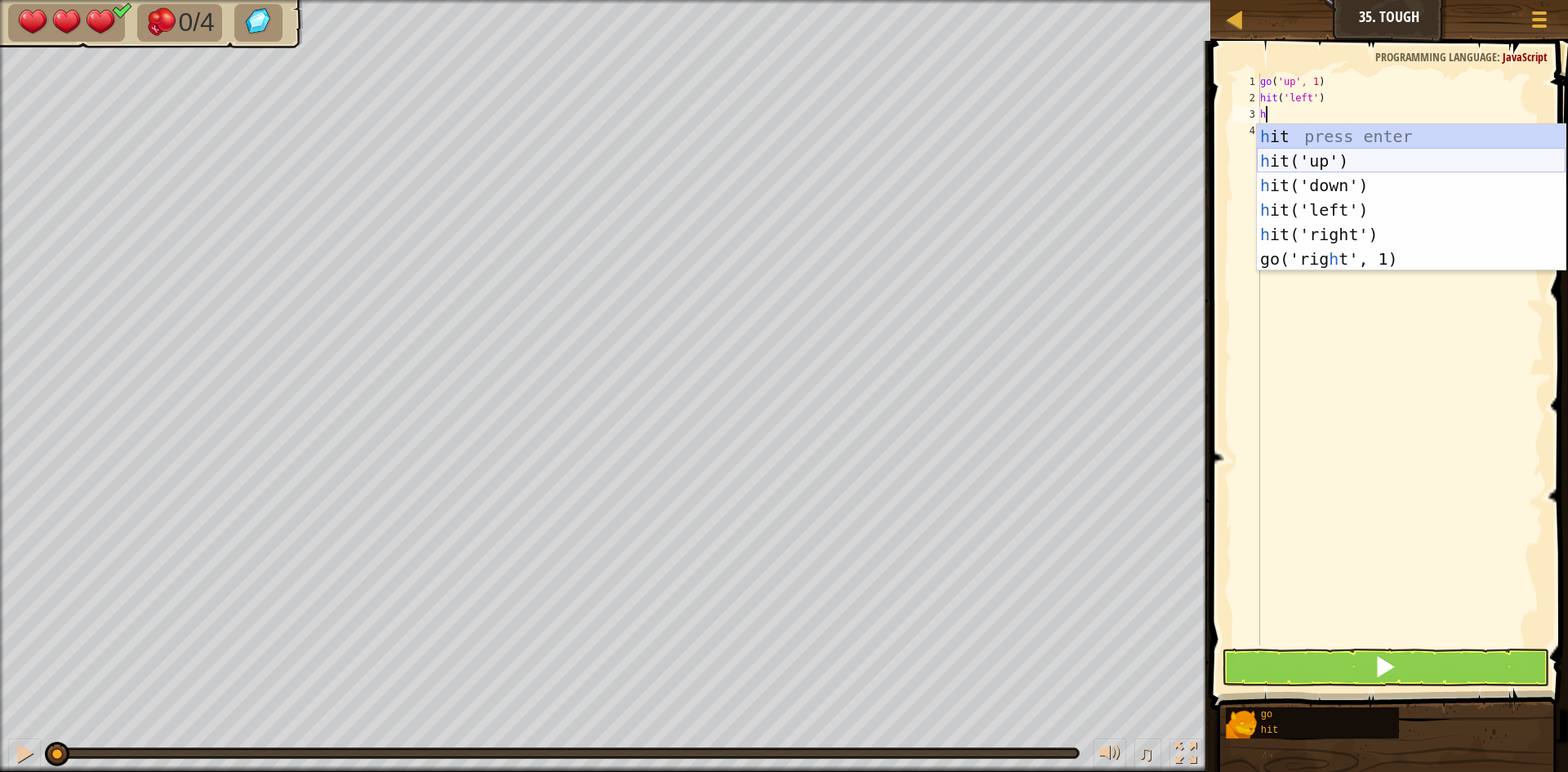
click at [1307, 169] on div "h it press enter h it('up') press enter h it('down') press enter h it('left') p…" at bounding box center [1412, 221] width 309 height 196
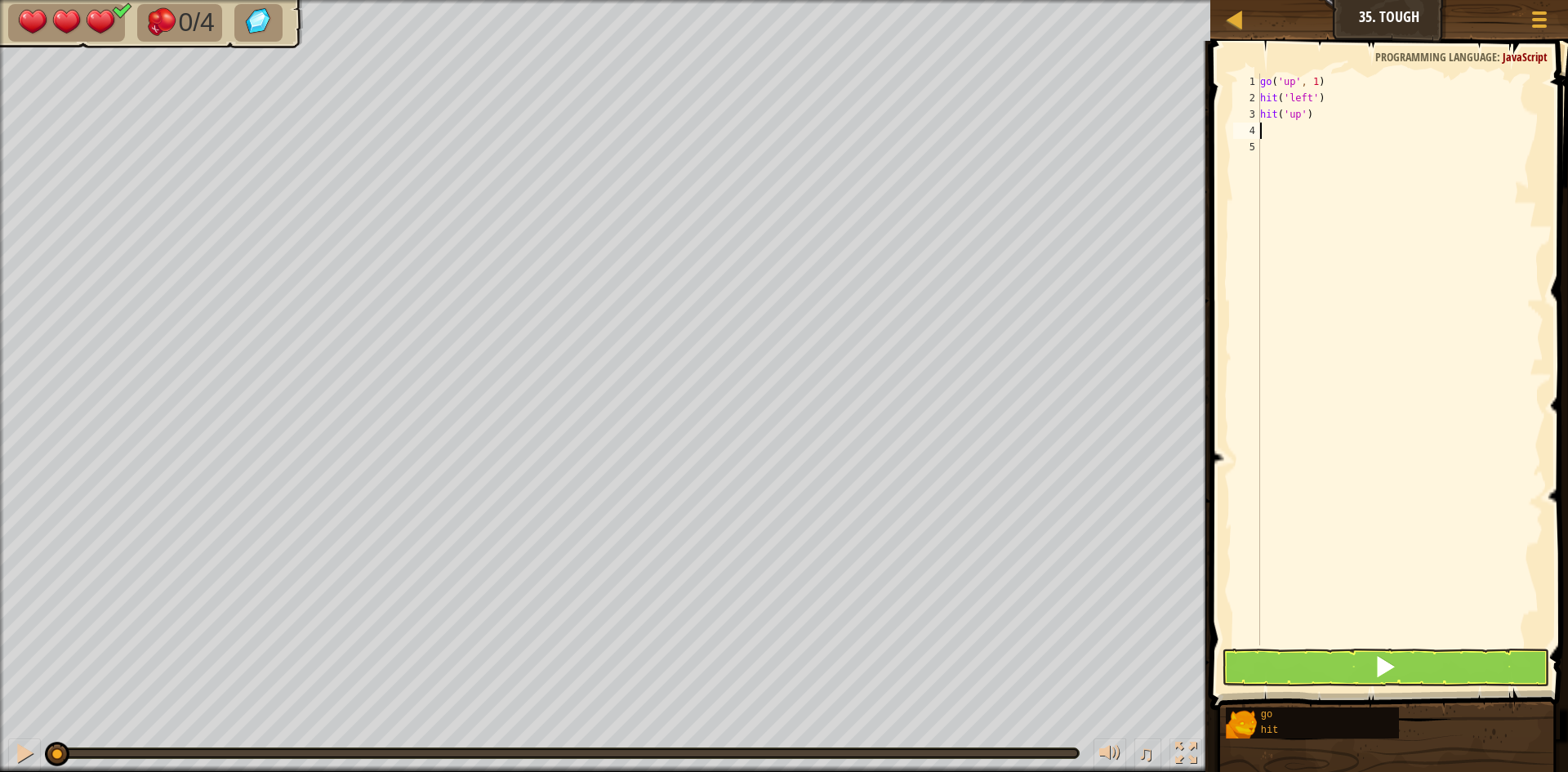
type textarea "g"
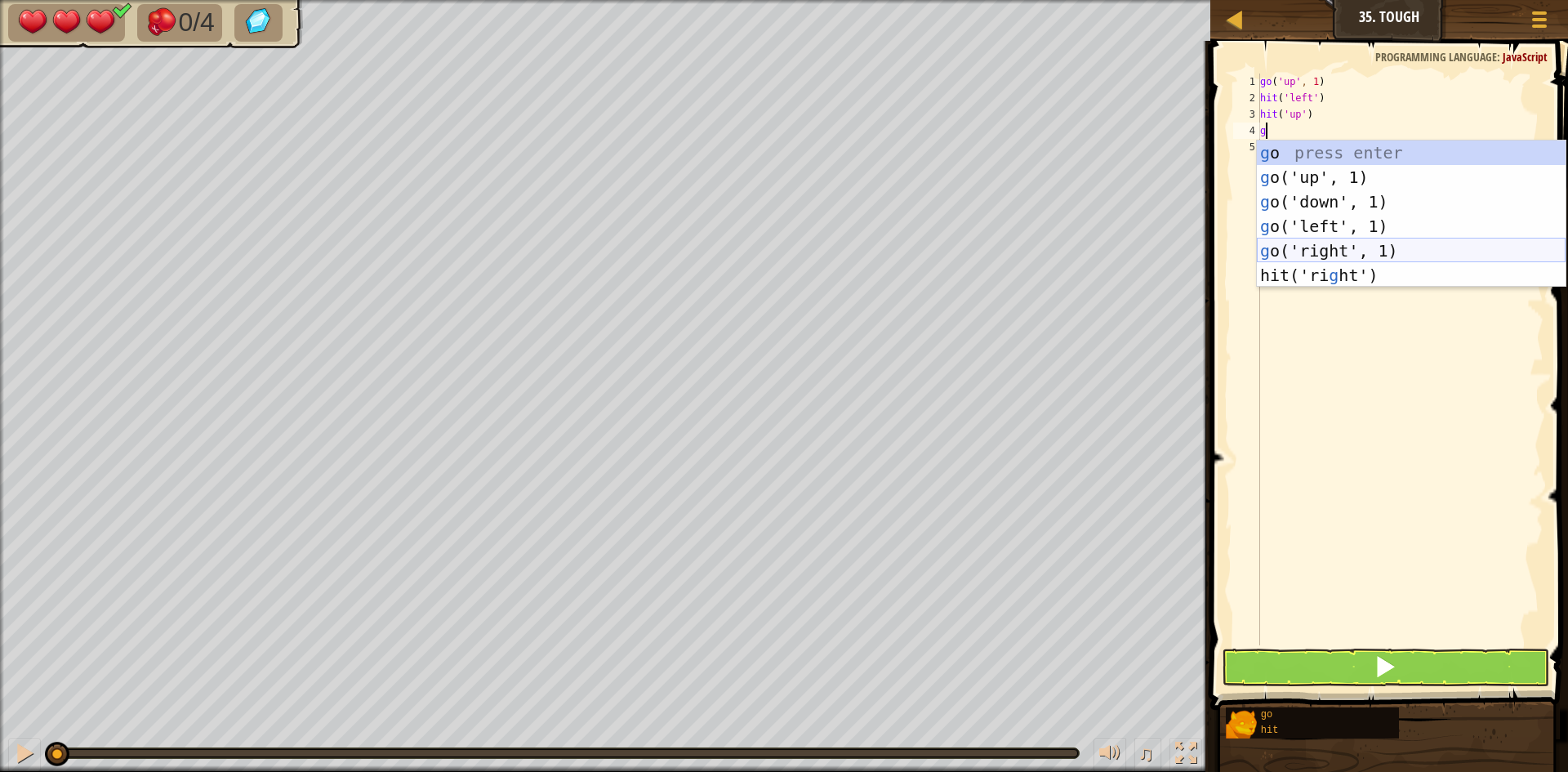
click at [1310, 248] on div "g o press enter g o('up', 1) press enter g o('down', 1) press enter g o('left',…" at bounding box center [1412, 238] width 309 height 196
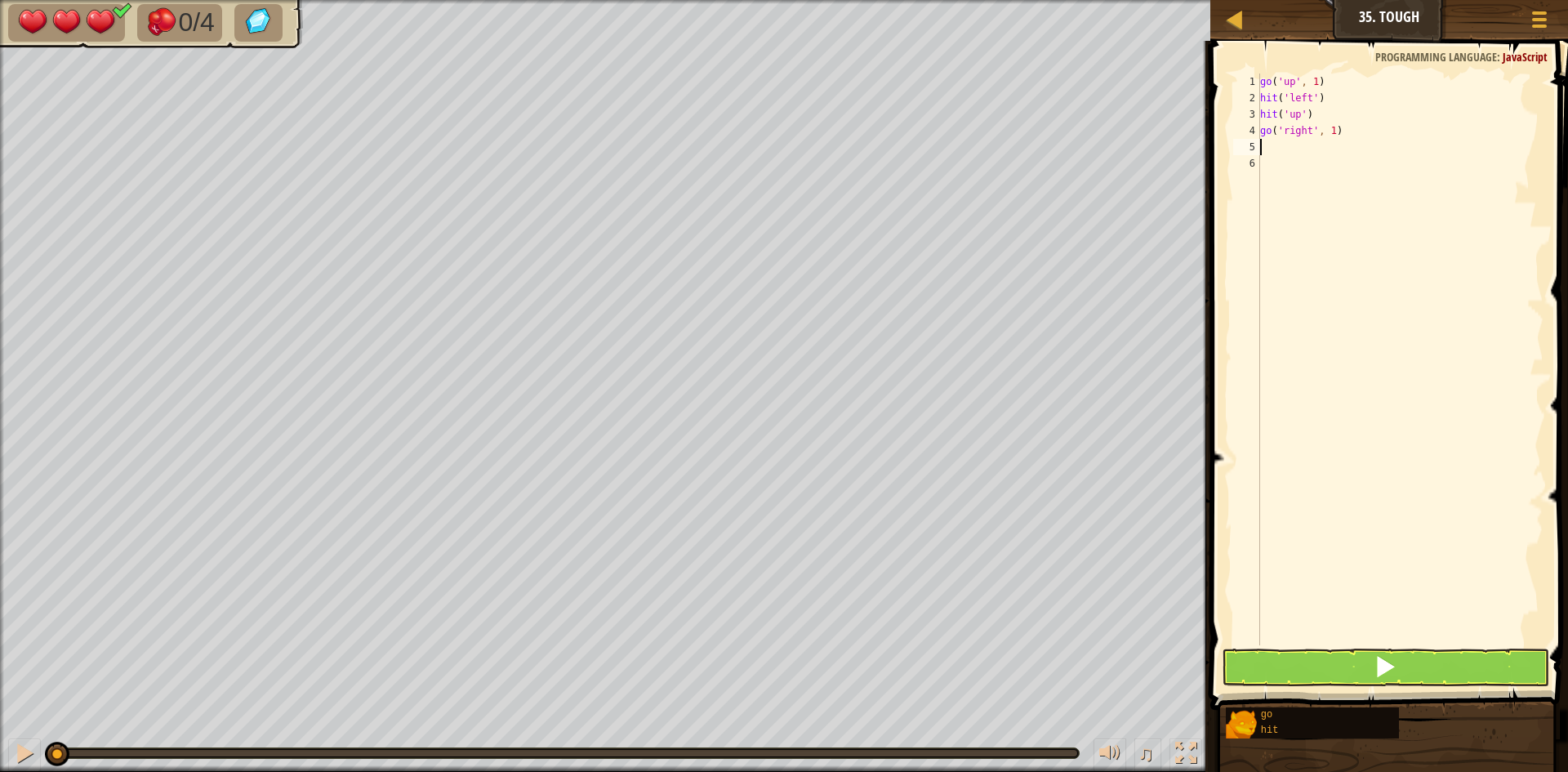
type textarea "g"
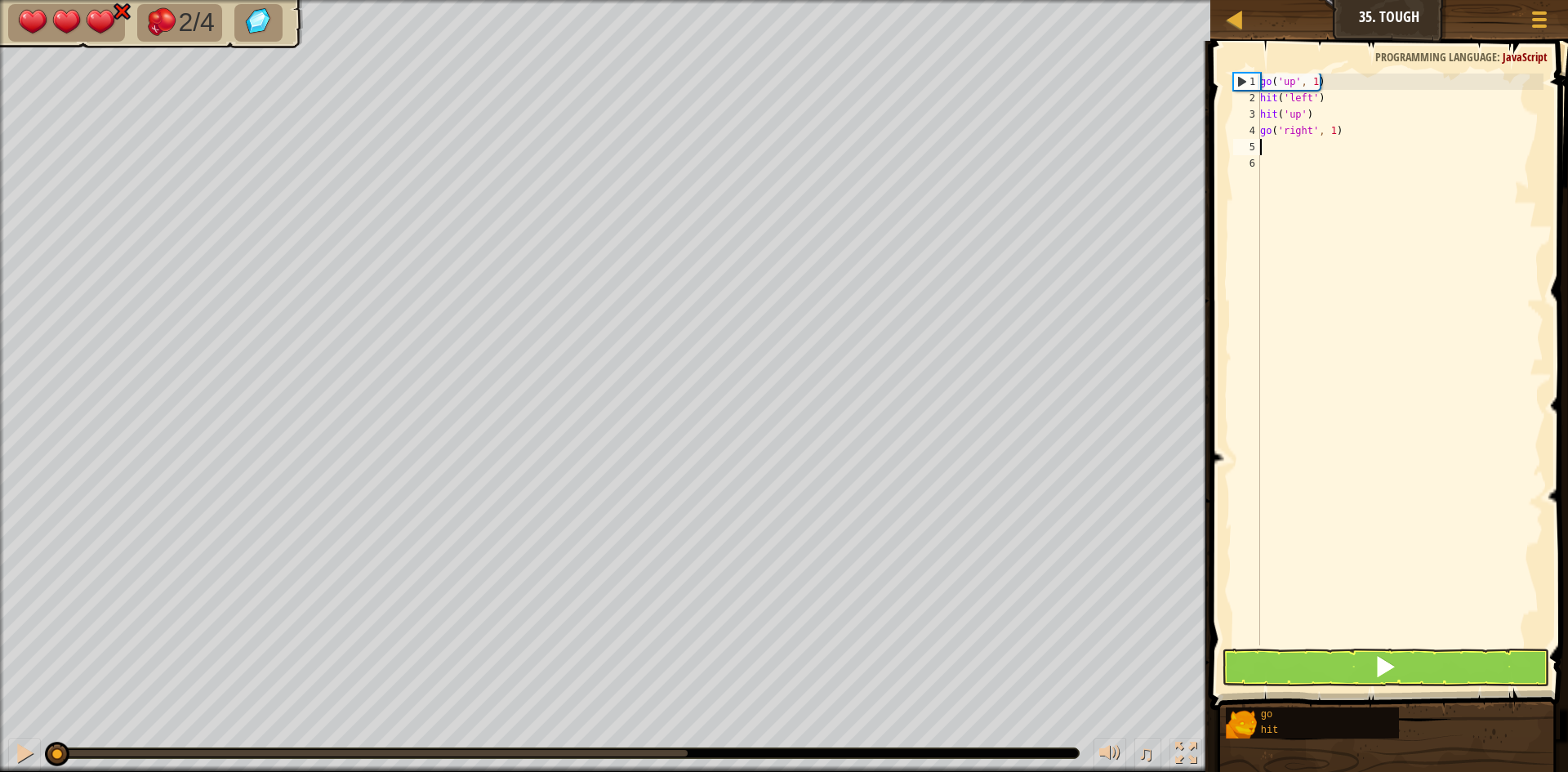
type textarea "h"
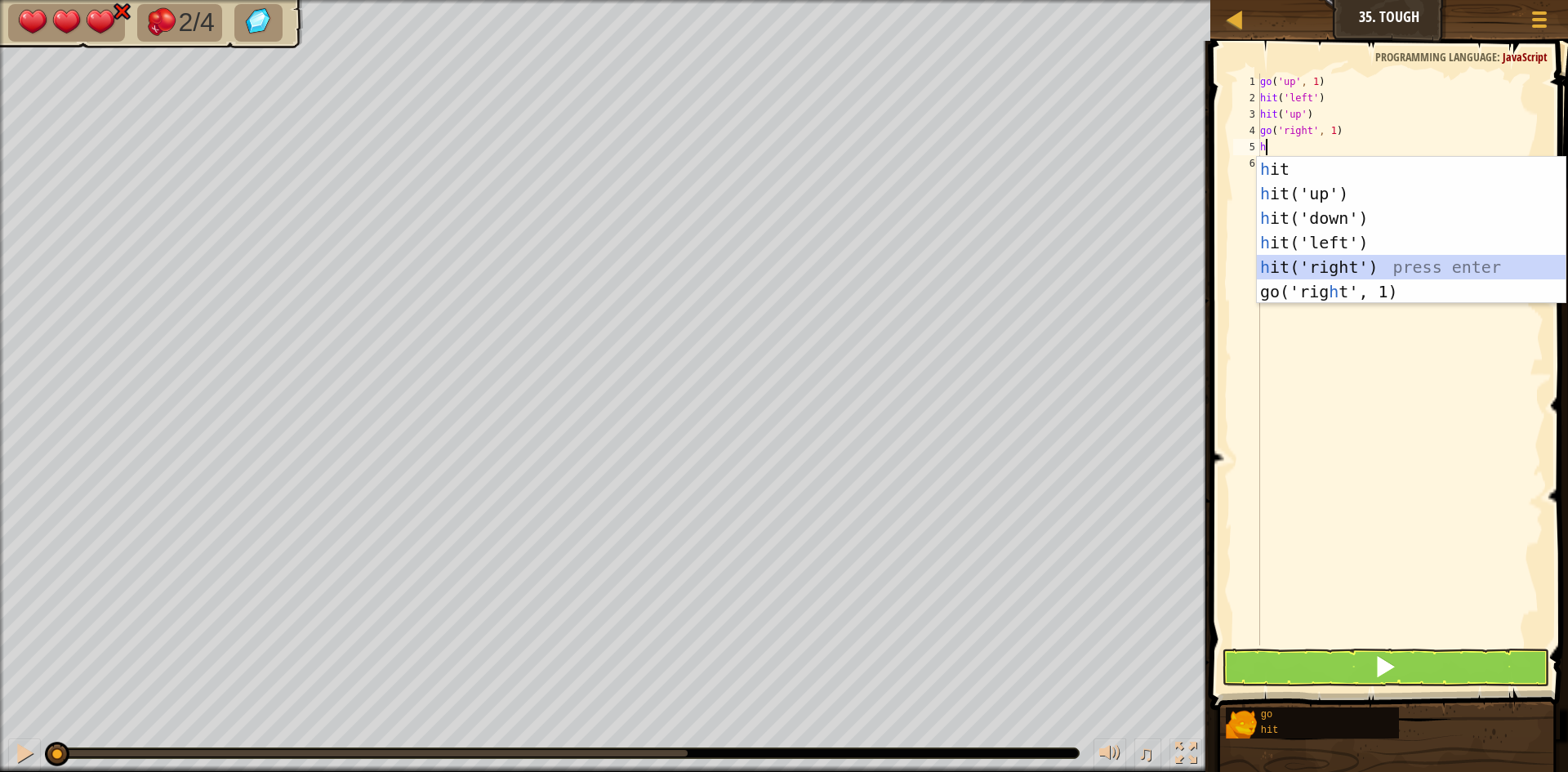
click at [1369, 261] on div "h it press enter h it('up') press enter h it('down') press enter h it('left') p…" at bounding box center [1412, 255] width 309 height 196
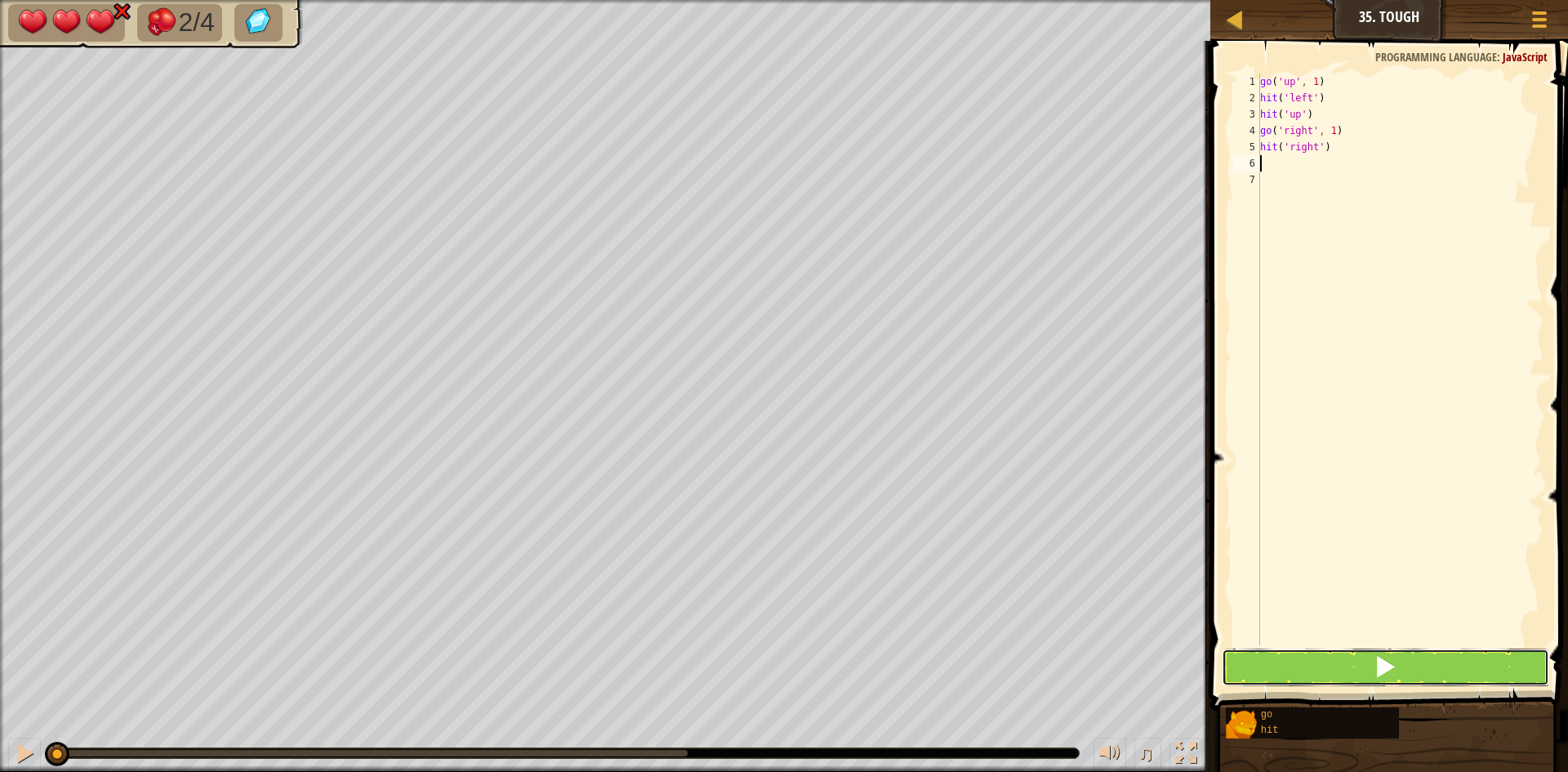
click at [1395, 667] on span at bounding box center [1385, 666] width 23 height 23
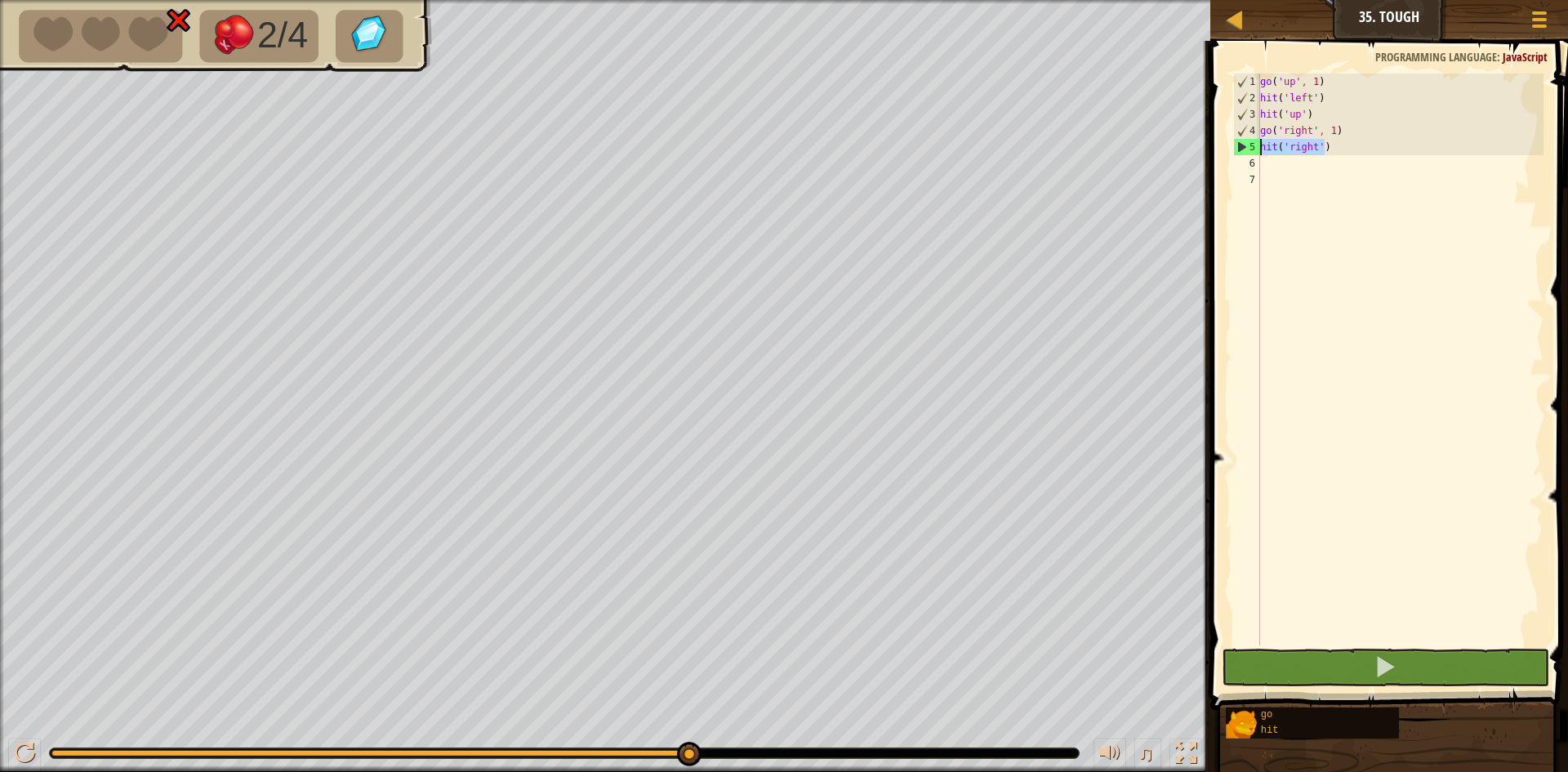
drag, startPoint x: 1324, startPoint y: 148, endPoint x: 1253, endPoint y: 148, distance: 71.0
click at [1253, 148] on div "1 2 3 4 5 6 7 go ( 'up' , 1 ) hit ( 'left' ) hit ( 'up' ) go ( 'right' , 1 ) hi…" at bounding box center [1387, 359] width 313 height 572
type textarea "hit('right')"
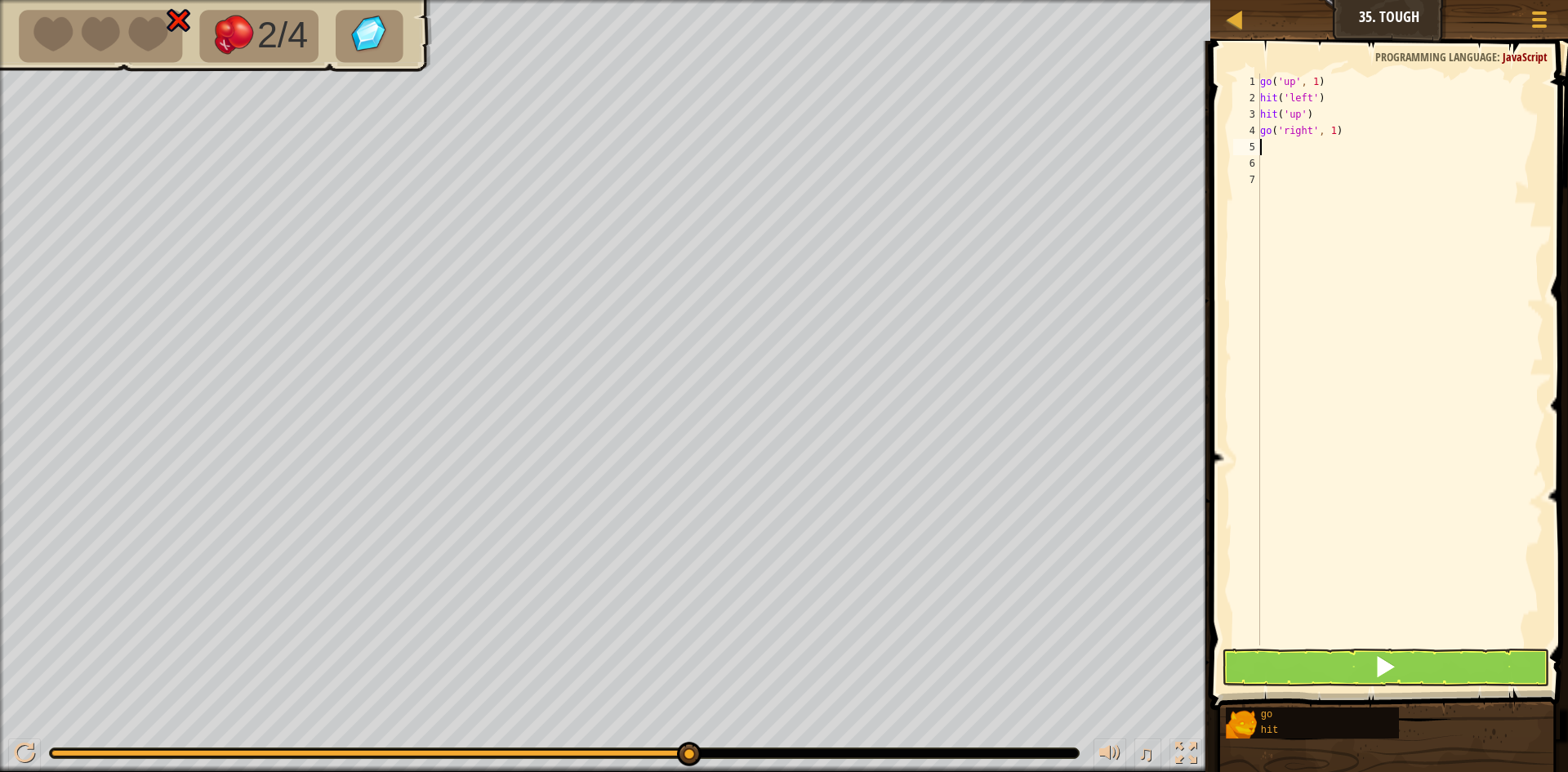
type textarea "h"
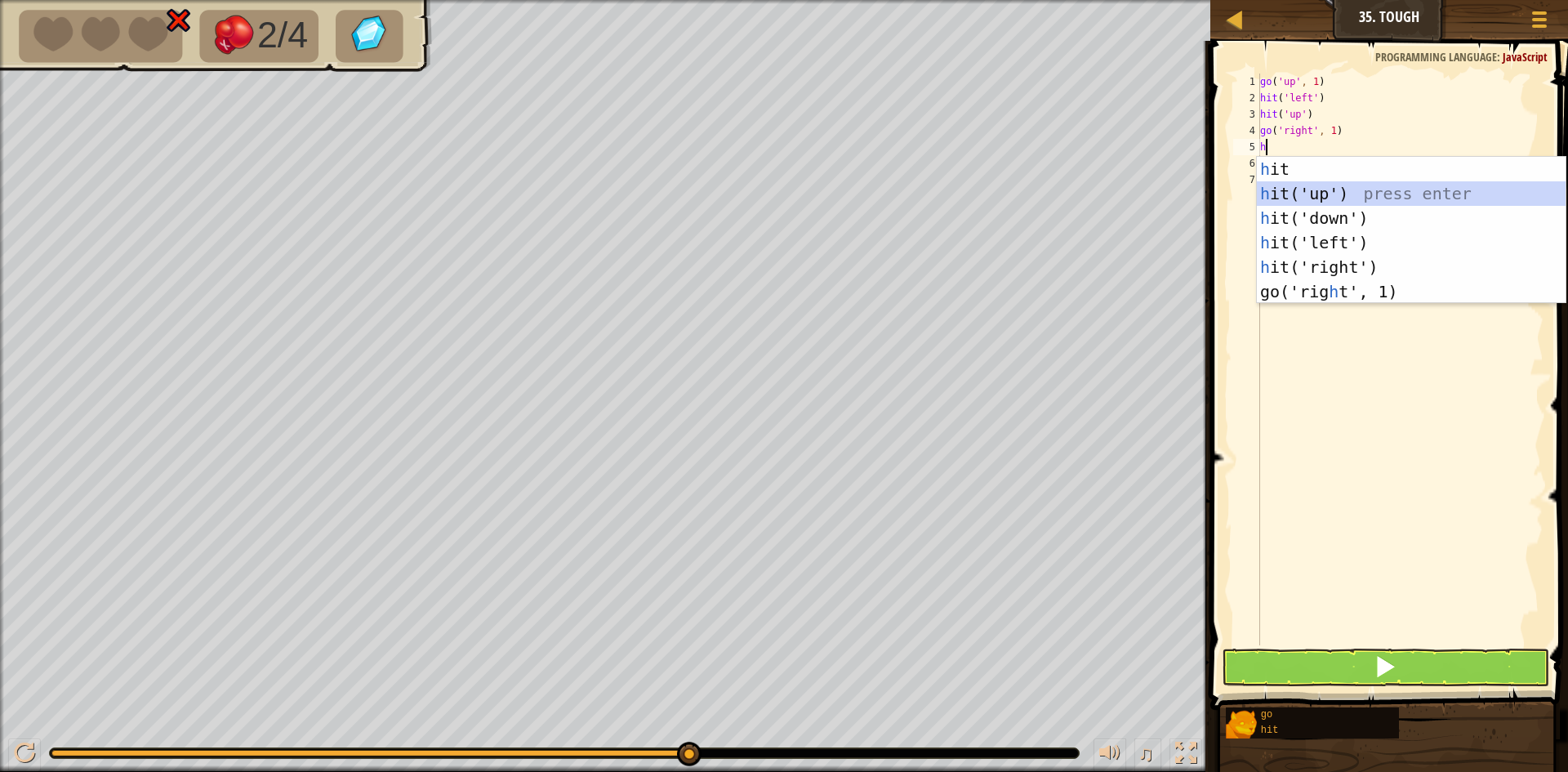
drag, startPoint x: 1318, startPoint y: 194, endPoint x: 1328, endPoint y: 265, distance: 71.7
click at [1318, 195] on div "h it press enter h it('up') press enter h it('down') press enter h it('left') p…" at bounding box center [1412, 255] width 309 height 196
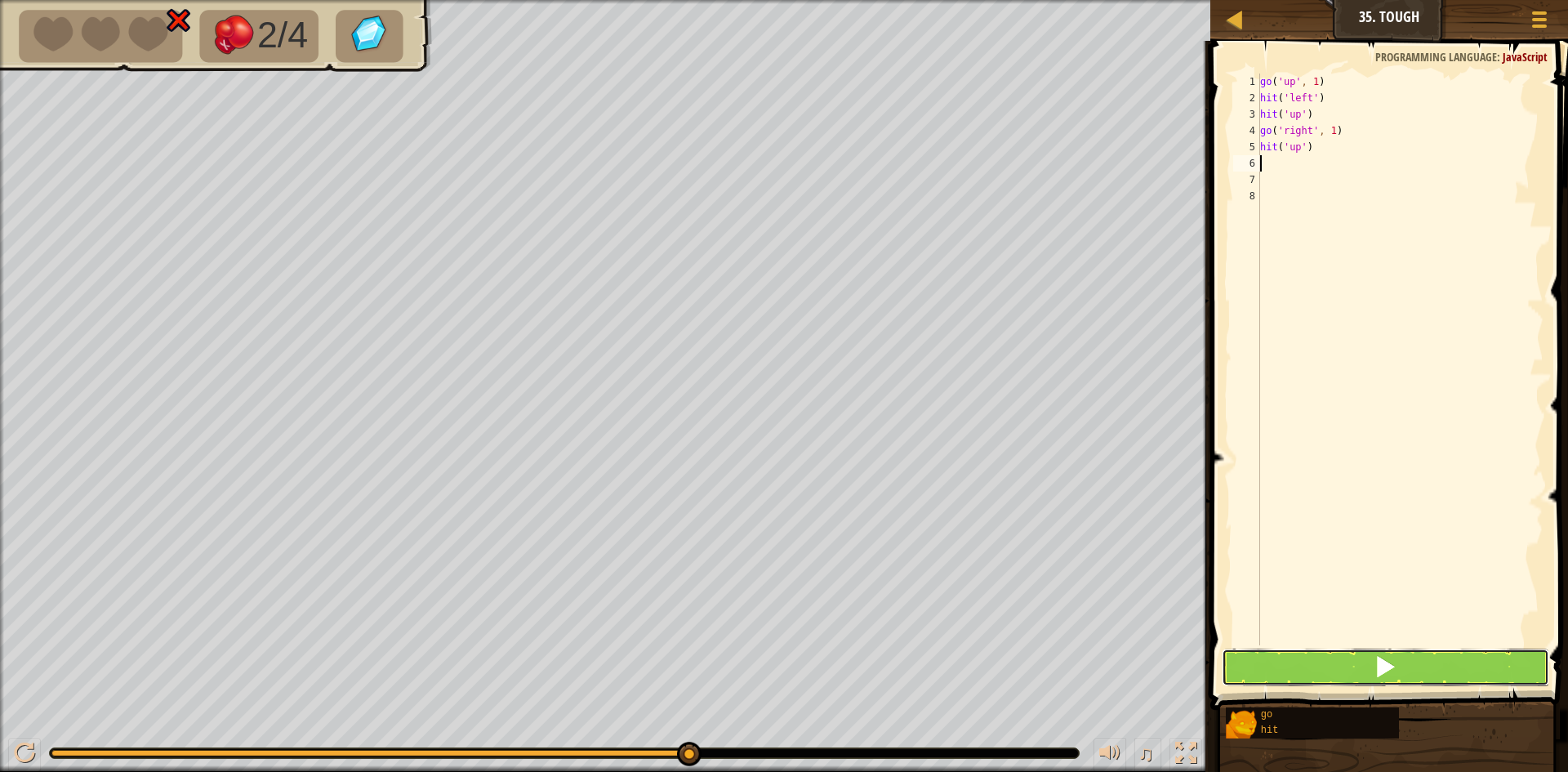
click at [1333, 666] on button at bounding box center [1386, 667] width 327 height 38
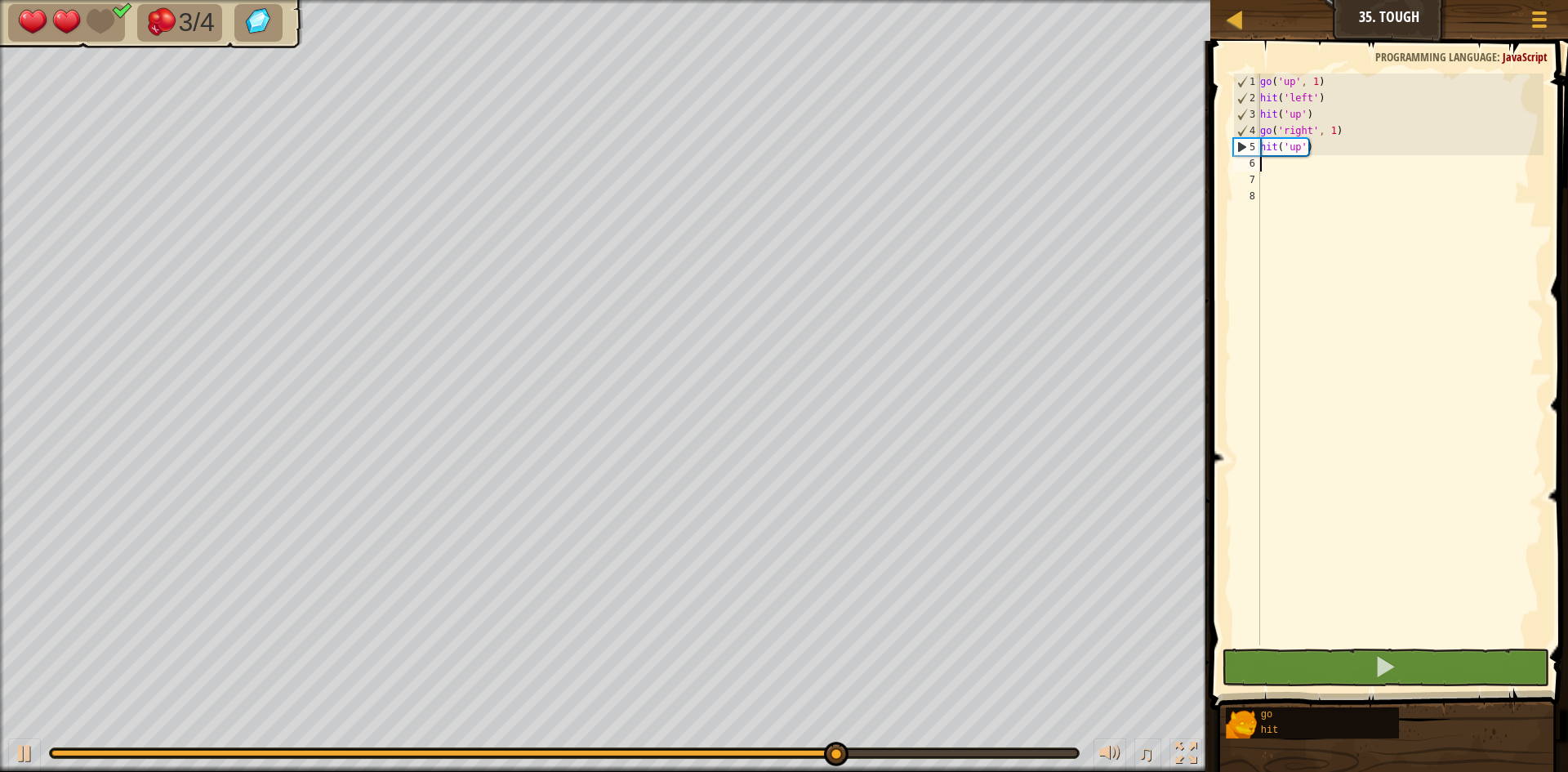
type textarea "g"
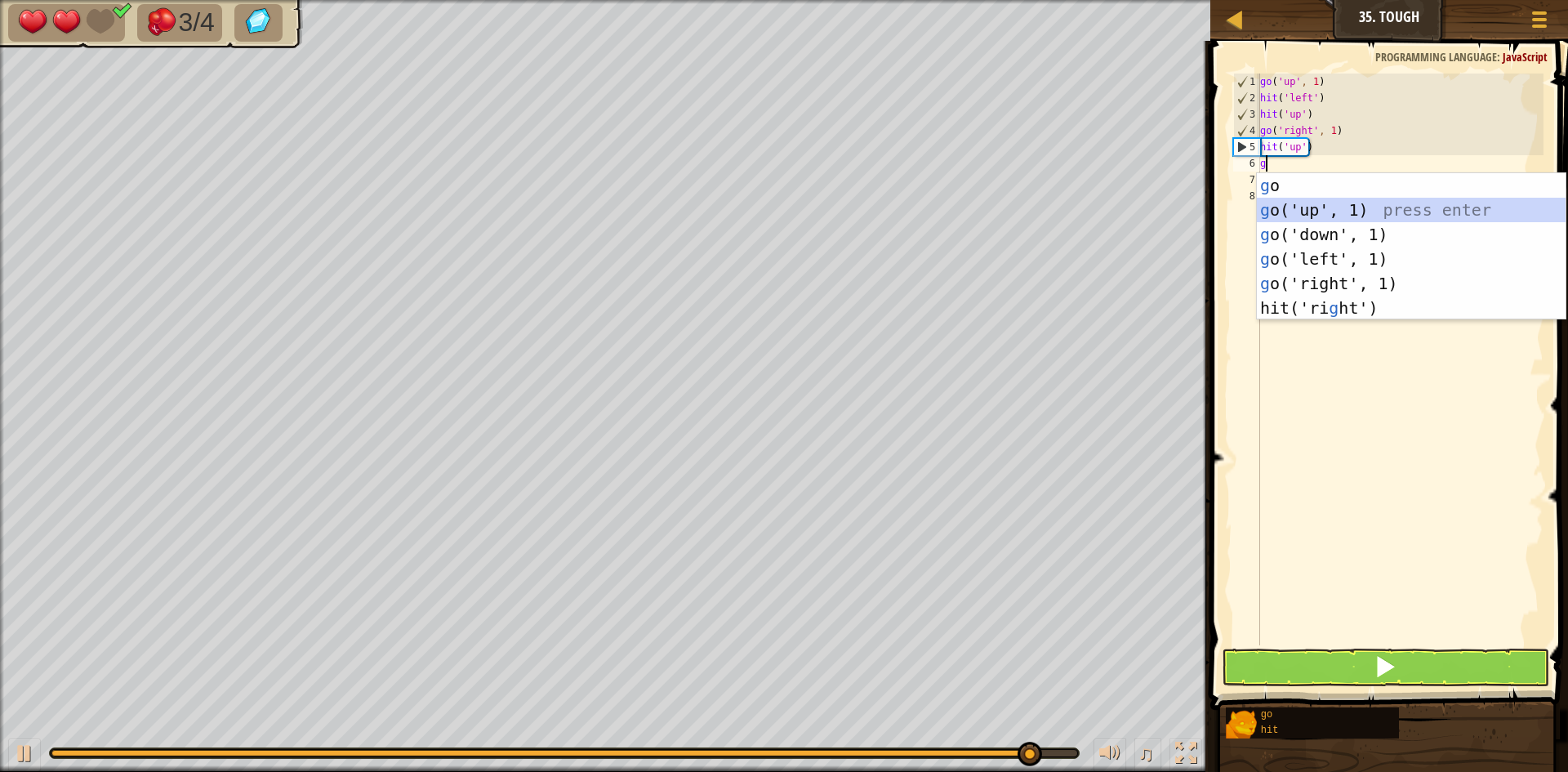
click at [1328, 205] on div "g o press enter g o('up', 1) press enter g o('down', 1) press enter g o('left',…" at bounding box center [1412, 270] width 309 height 196
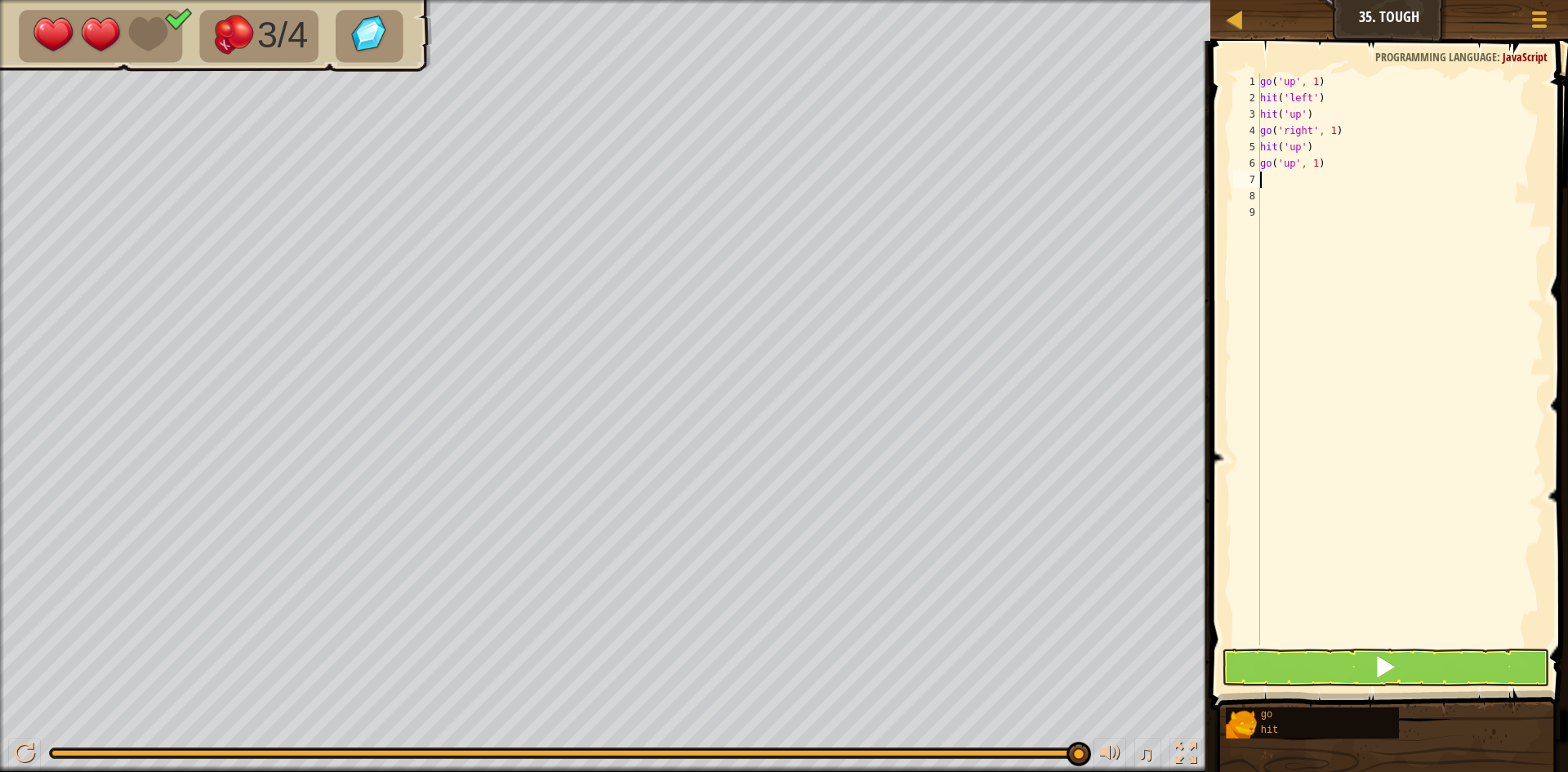
type textarea "g"
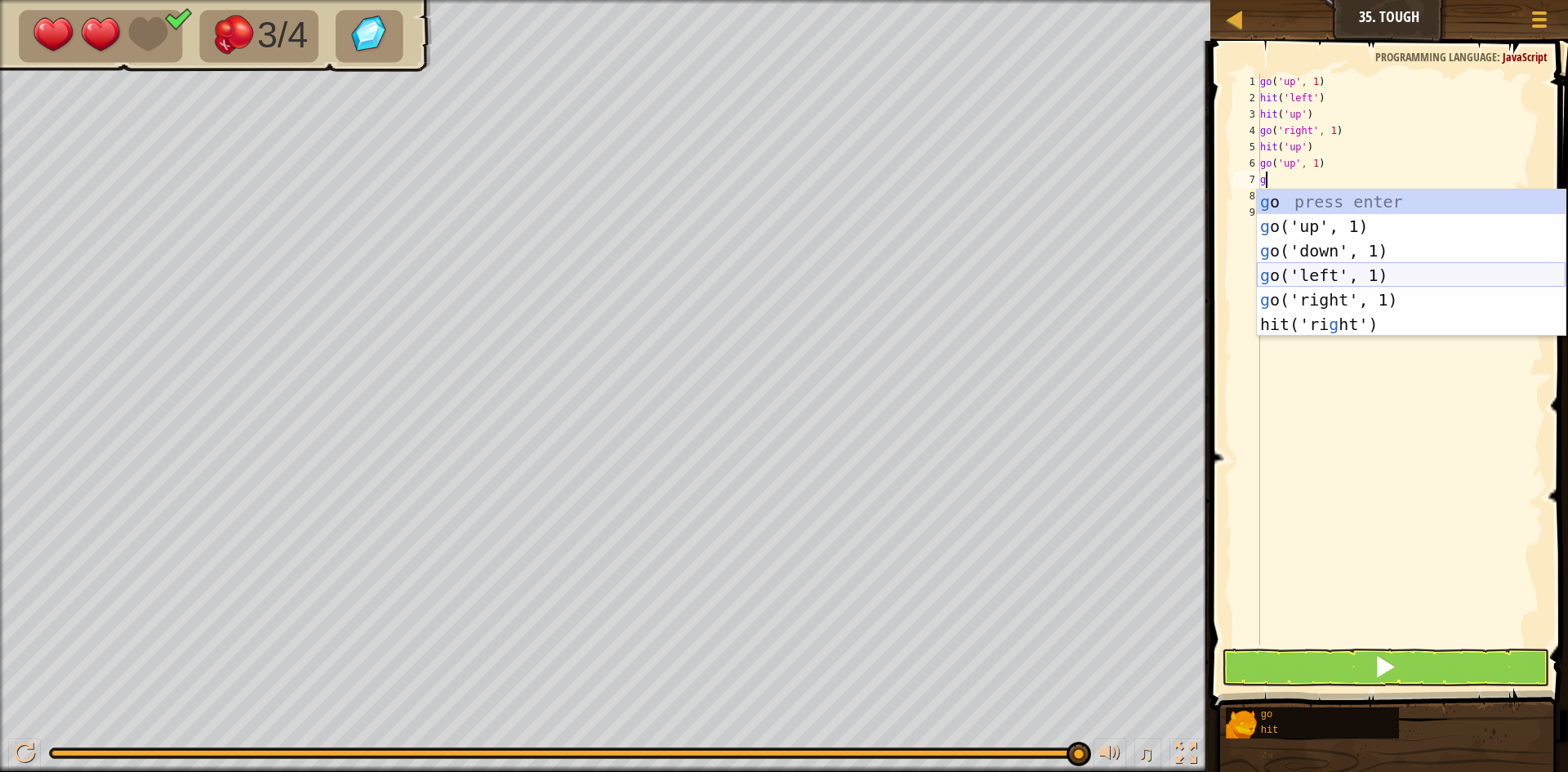
click at [1328, 274] on div "g o press enter g o('up', 1) press enter g o('down', 1) press enter g o('left',…" at bounding box center [1412, 287] width 309 height 196
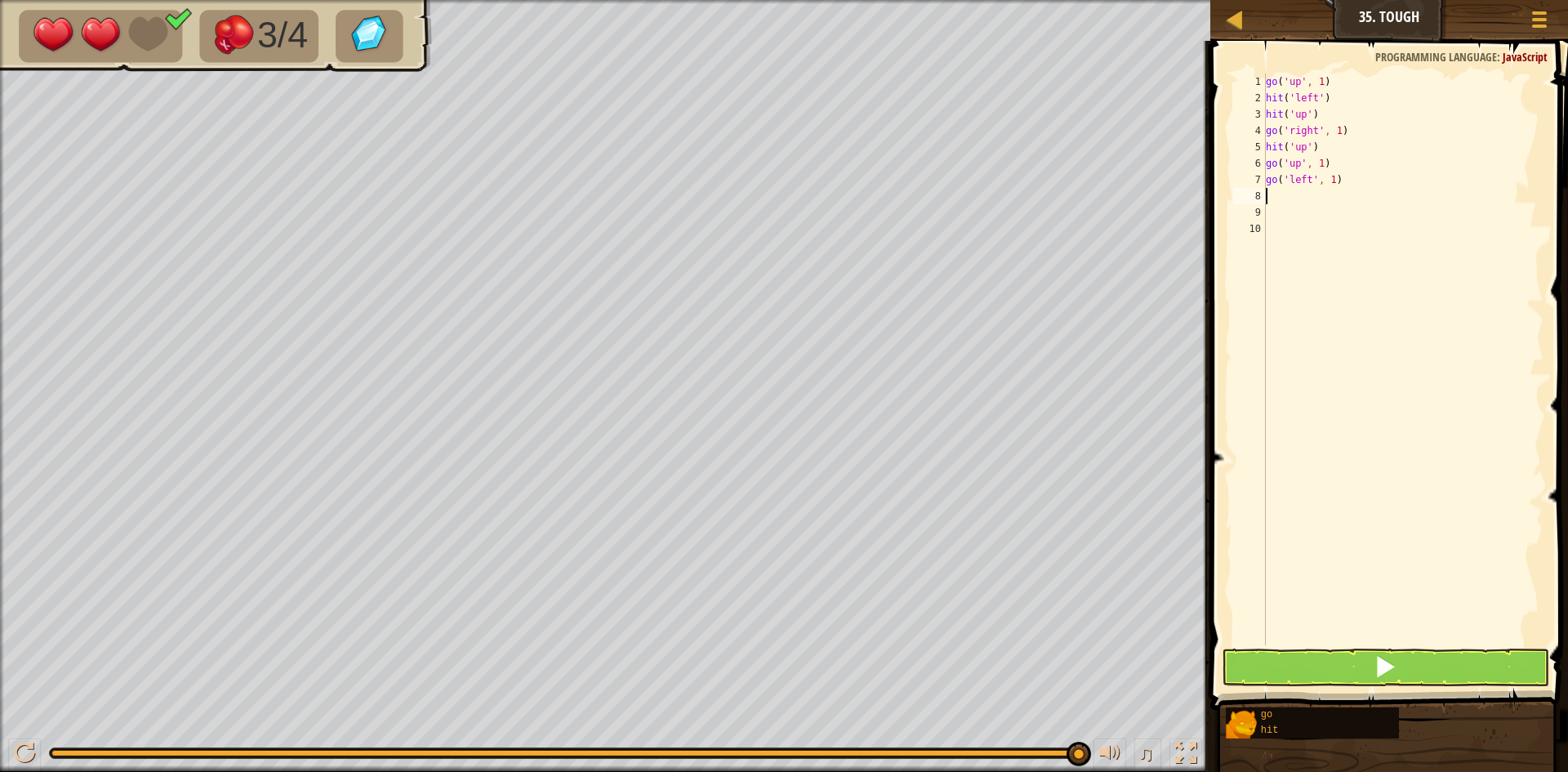
click at [1333, 180] on div "go ( 'up' , 1 ) hit ( 'left' ) hit ( 'up' ) go ( 'right' , 1 ) hit ( 'up' ) go …" at bounding box center [1403, 376] width 282 height 605
type textarea "go('left', 2)"
click at [1282, 195] on div "go ( 'up' , 1 ) hit ( 'left' ) hit ( 'up' ) go ( 'right' , 1 ) hit ( 'up' ) go …" at bounding box center [1403, 376] width 282 height 605
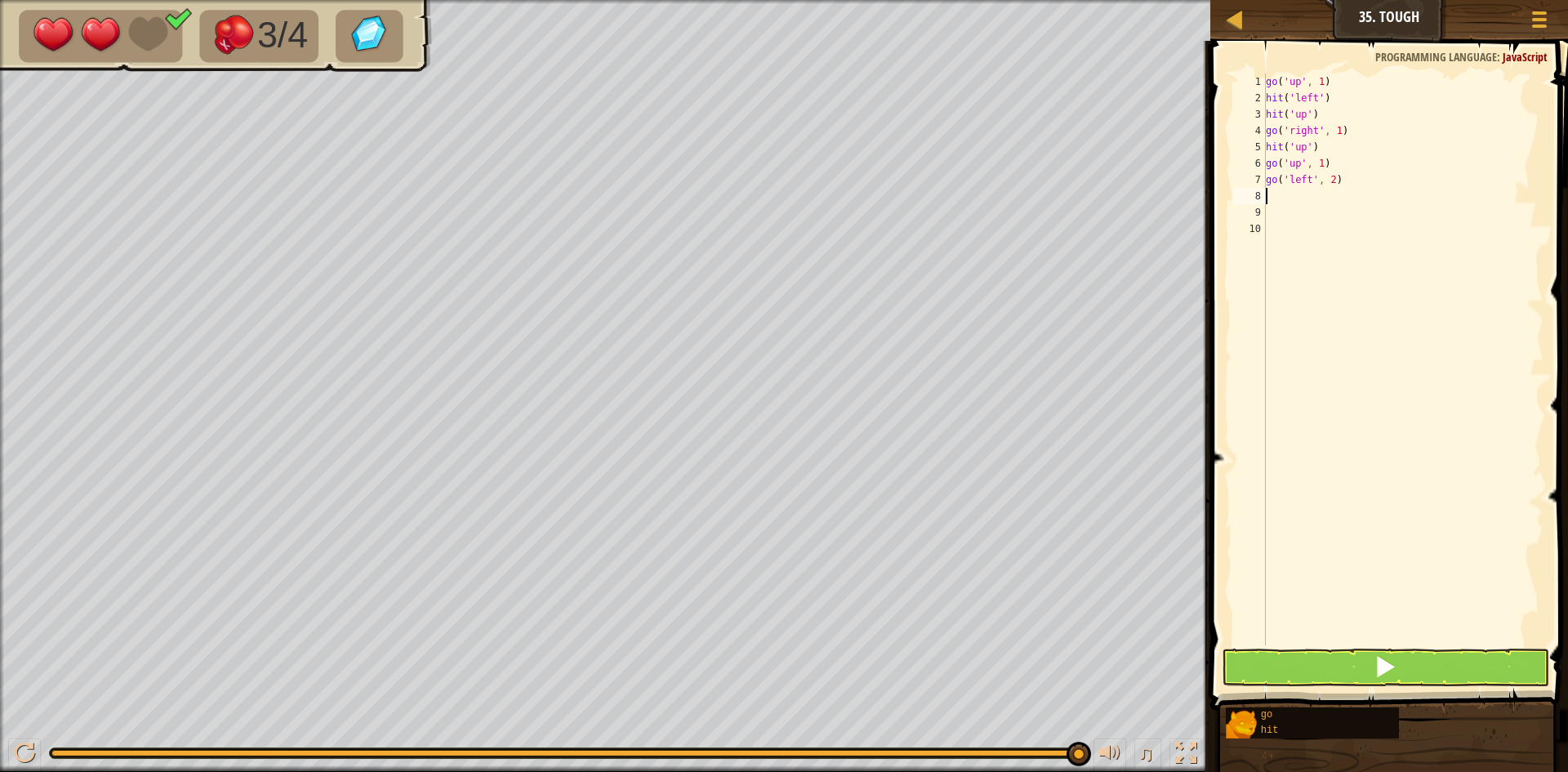
type textarea "h"
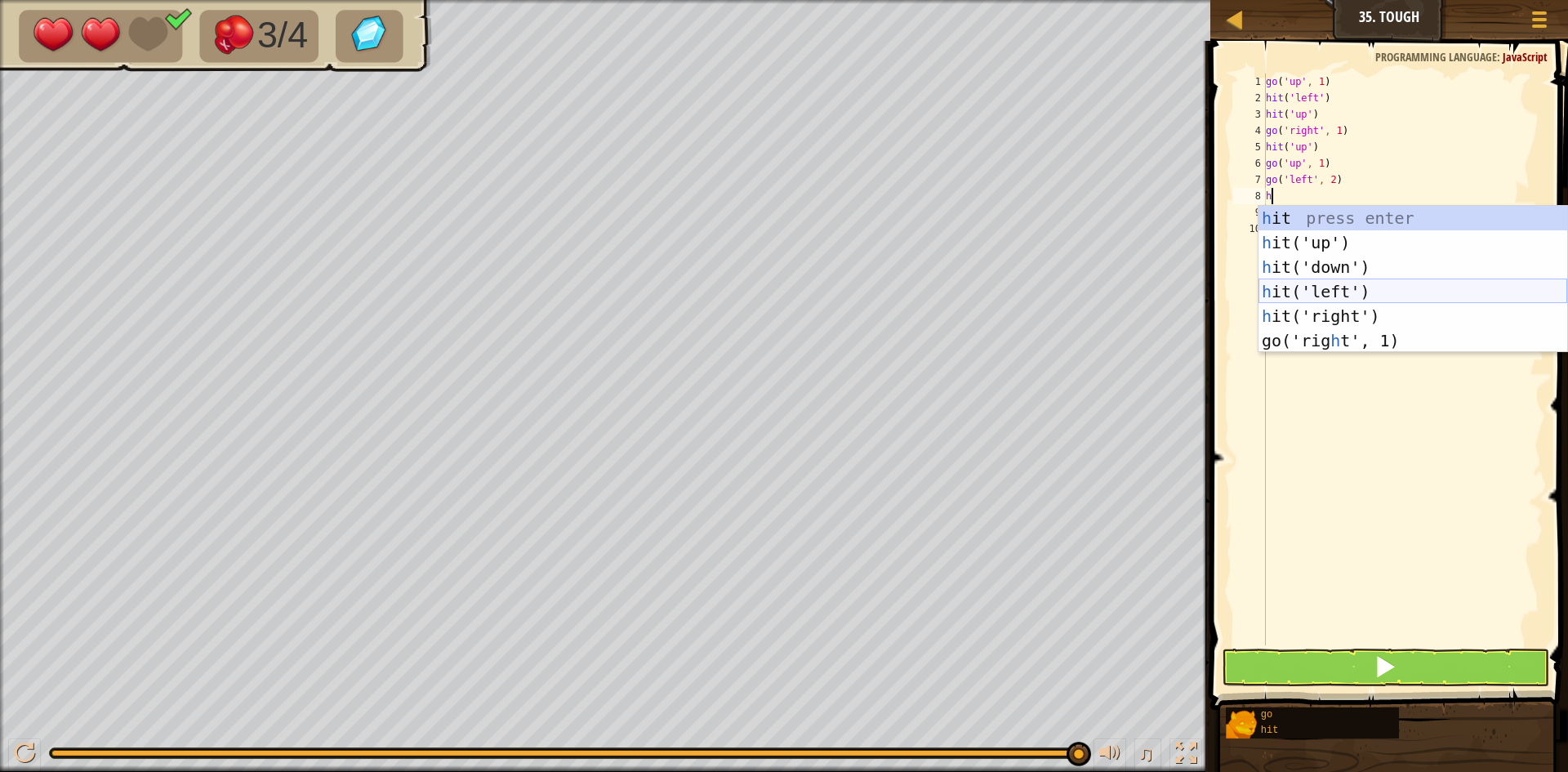
click at [1319, 288] on div "h it press enter h it('up') press enter h it('down') press enter h it('left') p…" at bounding box center [1414, 303] width 309 height 196
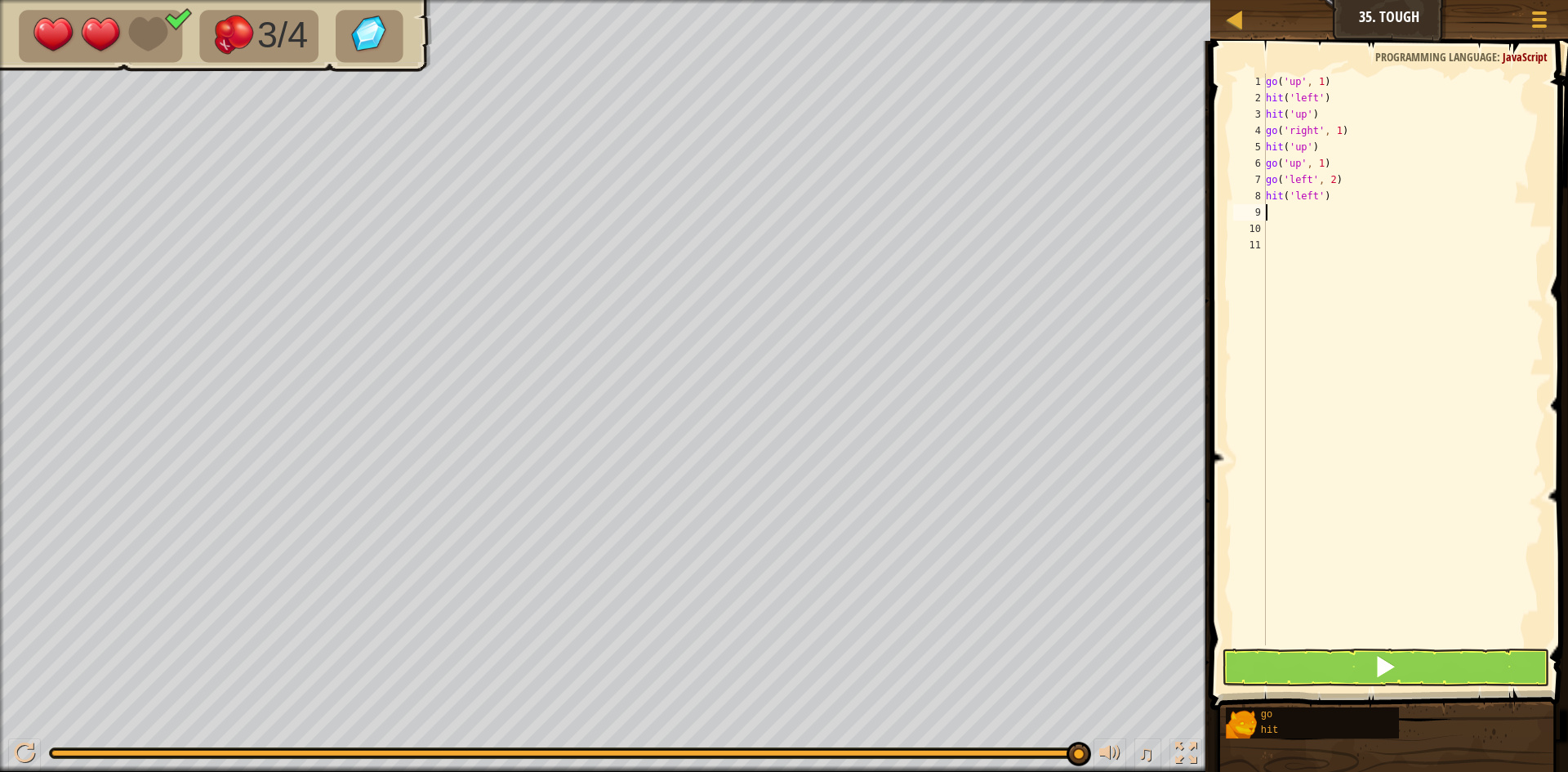
type textarea "g"
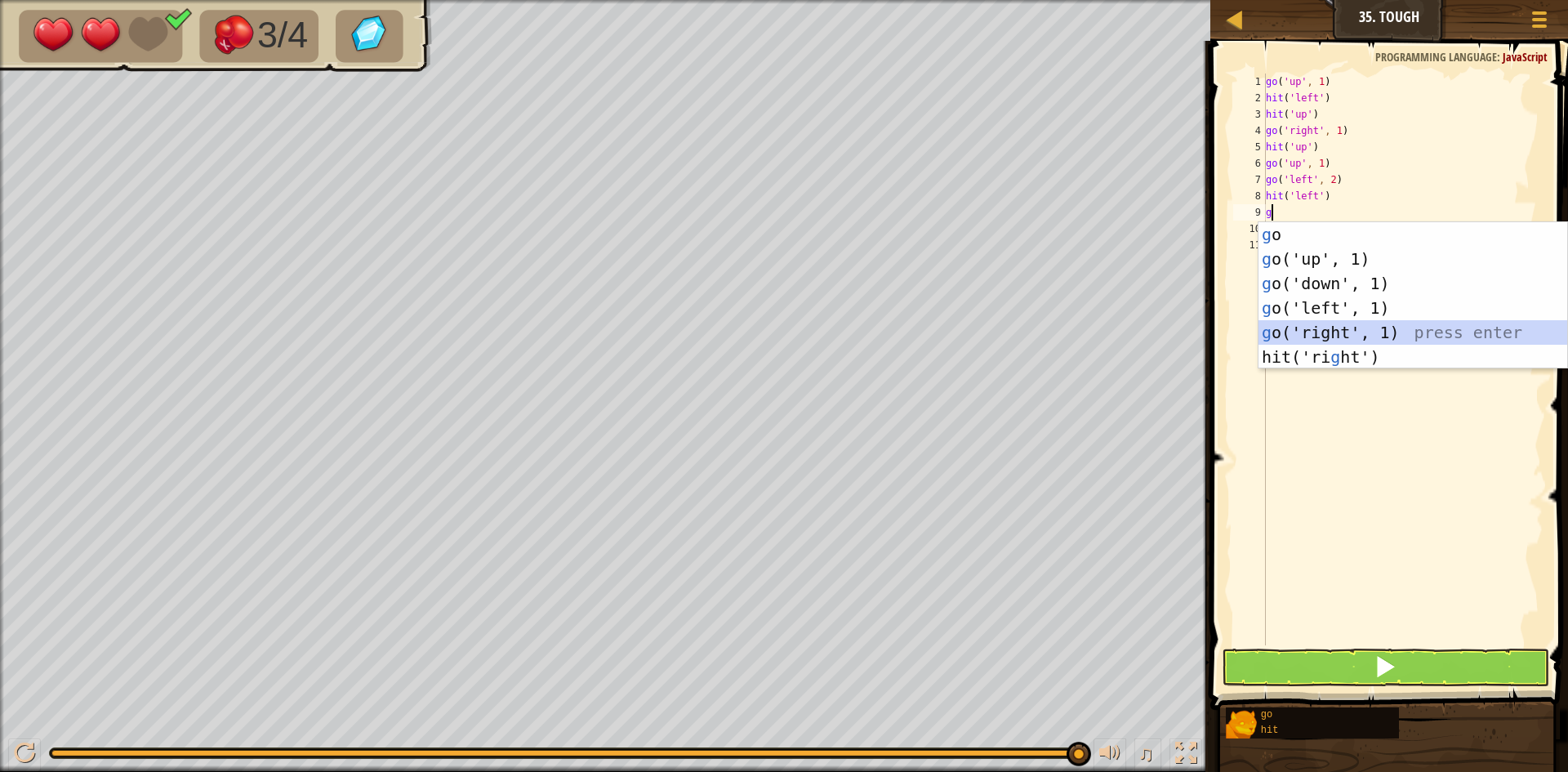
click at [1311, 335] on div "g o press enter g o('up', 1) press enter g o('down', 1) press enter g o('left',…" at bounding box center [1414, 320] width 309 height 196
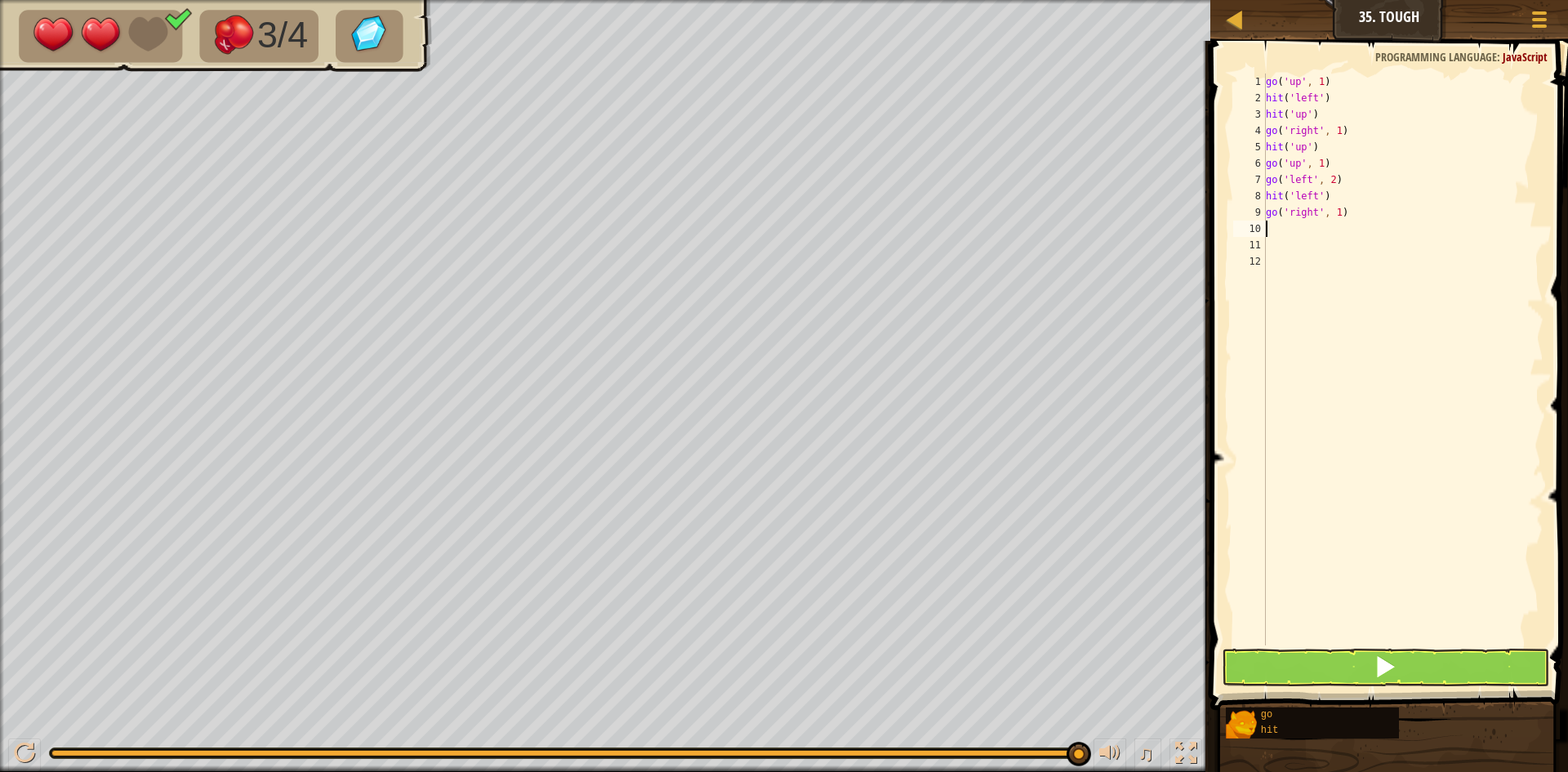
type textarea "g"
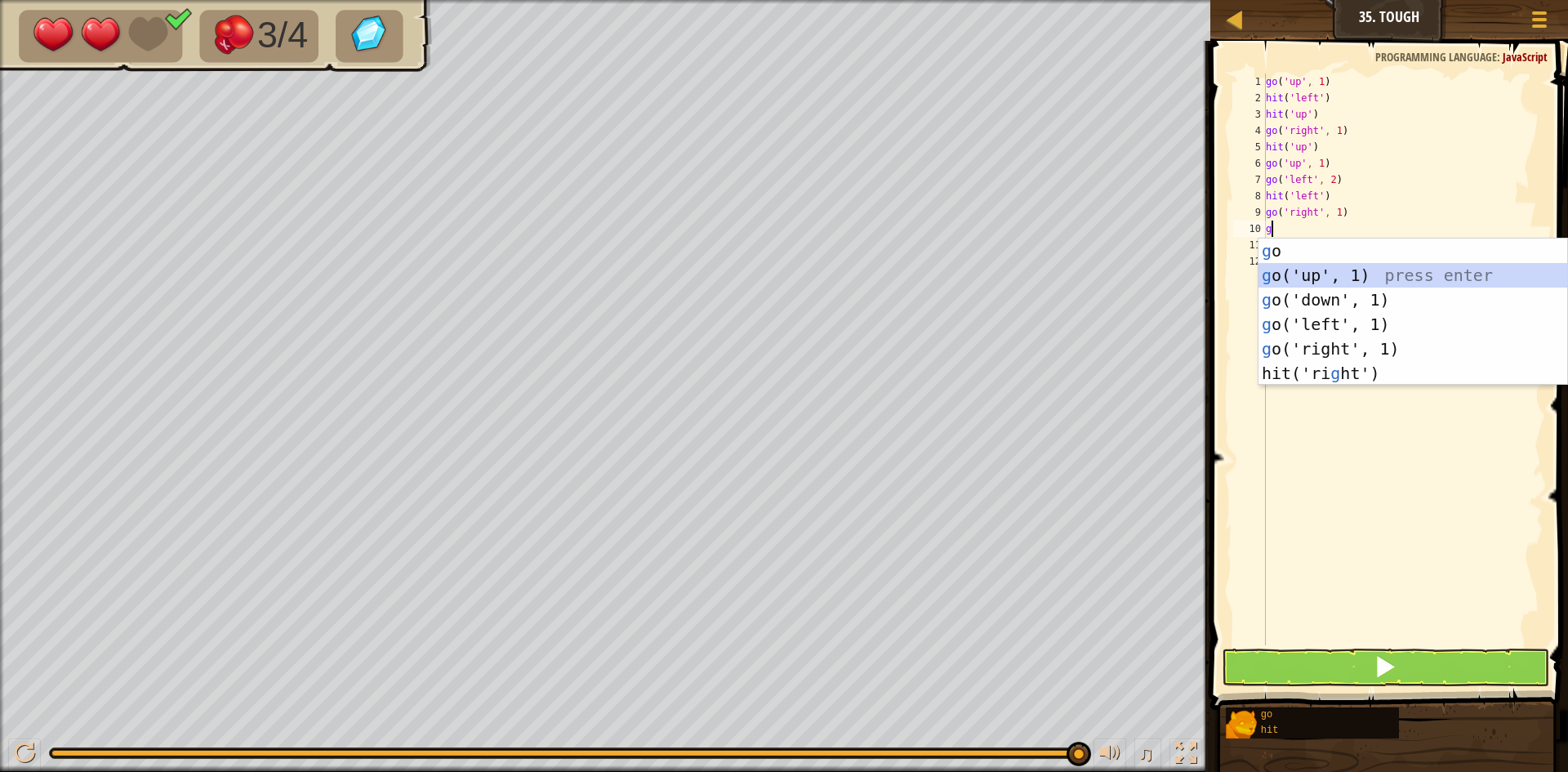
click at [1305, 281] on div "g o press enter g o('up', 1) press enter g o('down', 1) press enter g o('left',…" at bounding box center [1414, 336] width 309 height 196
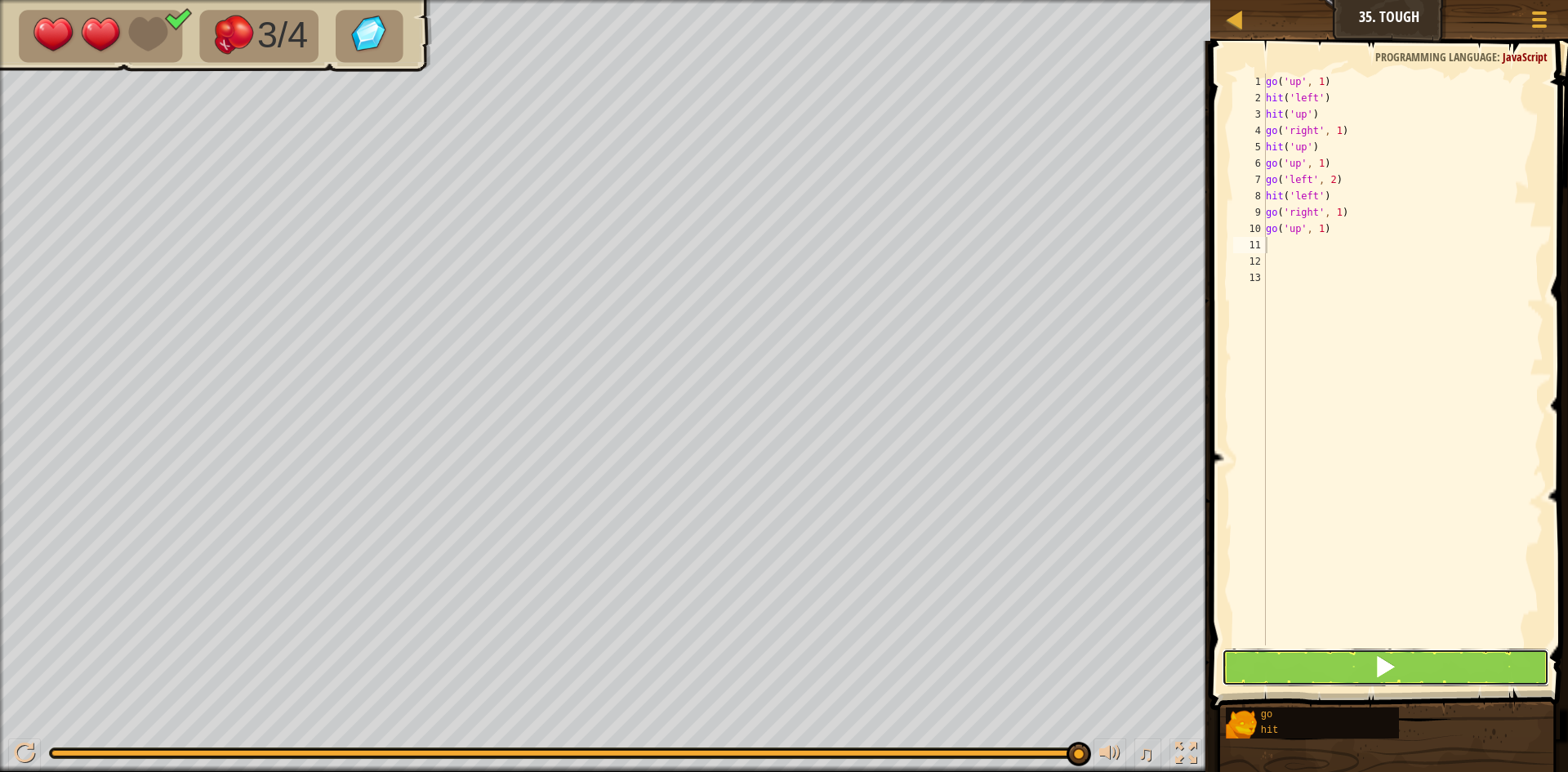
click at [1426, 673] on button at bounding box center [1386, 667] width 327 height 38
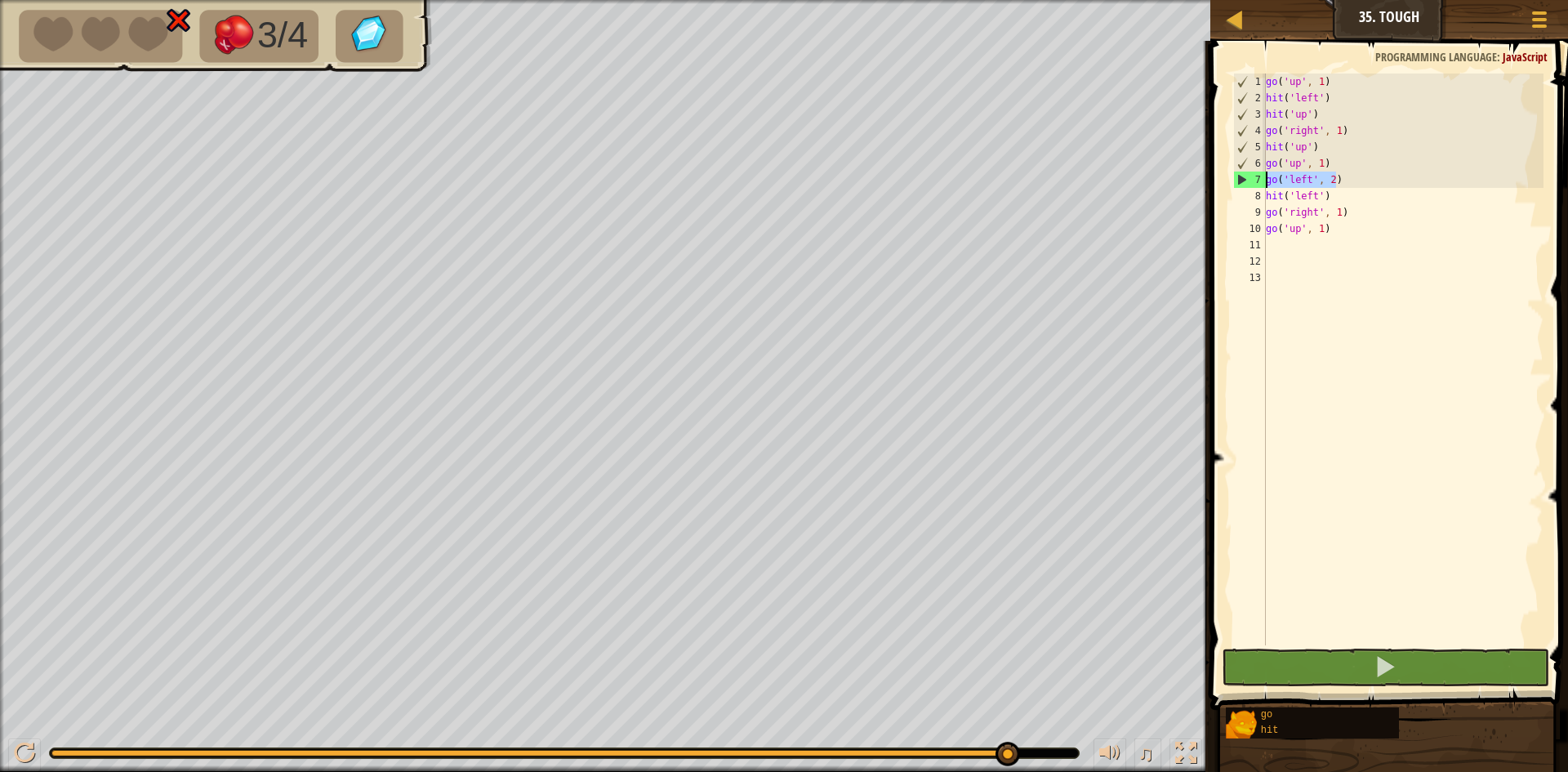
drag, startPoint x: 1334, startPoint y: 177, endPoint x: 1265, endPoint y: 181, distance: 69.1
click at [1265, 181] on div "1 2 3 4 5 6 7 8 9 10 11 12 13 go ( 'up' , 1 ) hit ( 'left' ) hit ( 'up' ) go ( …" at bounding box center [1387, 359] width 313 height 572
type textarea "go('left', 2)"
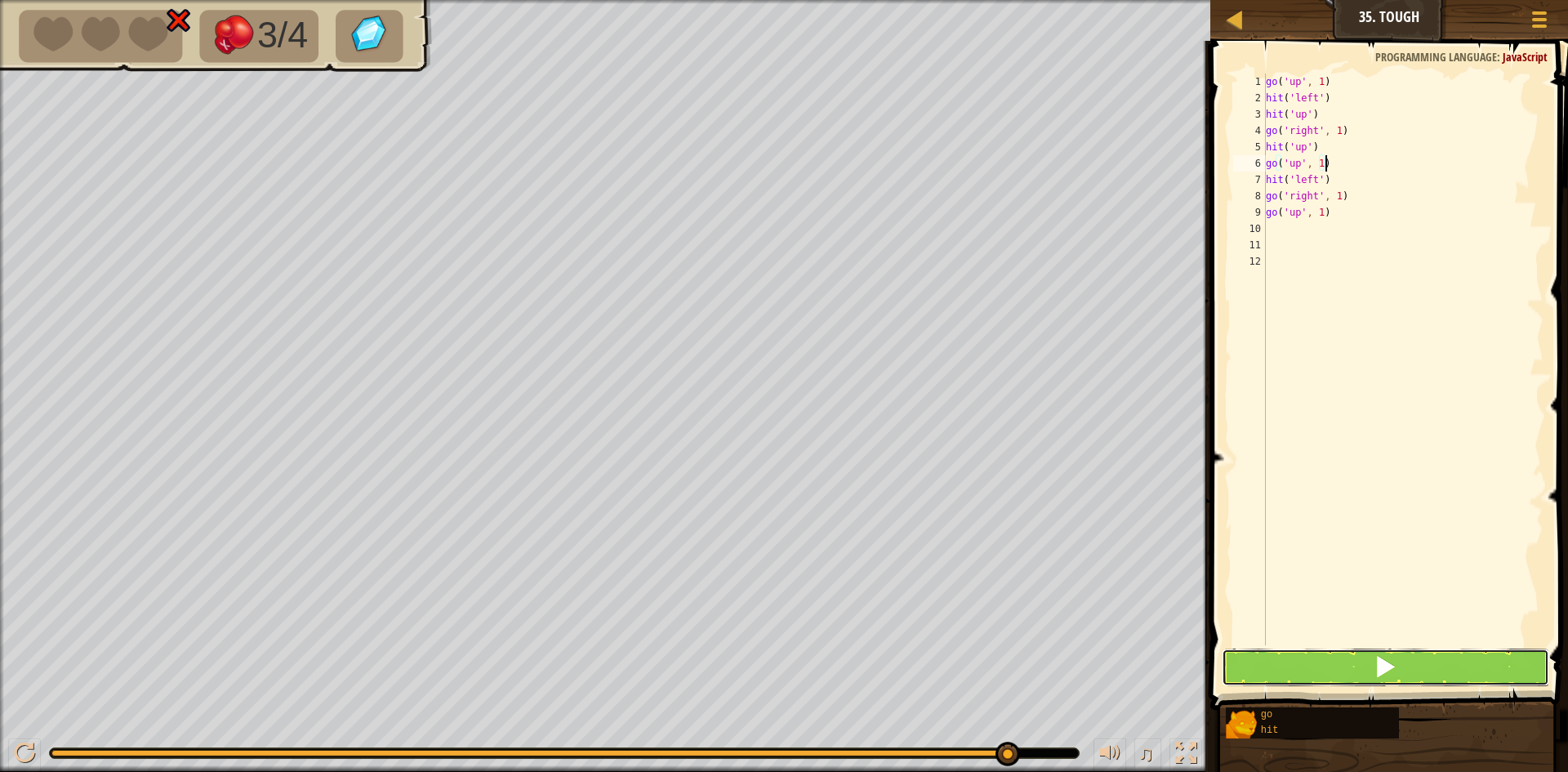
click at [1386, 672] on span at bounding box center [1385, 666] width 23 height 23
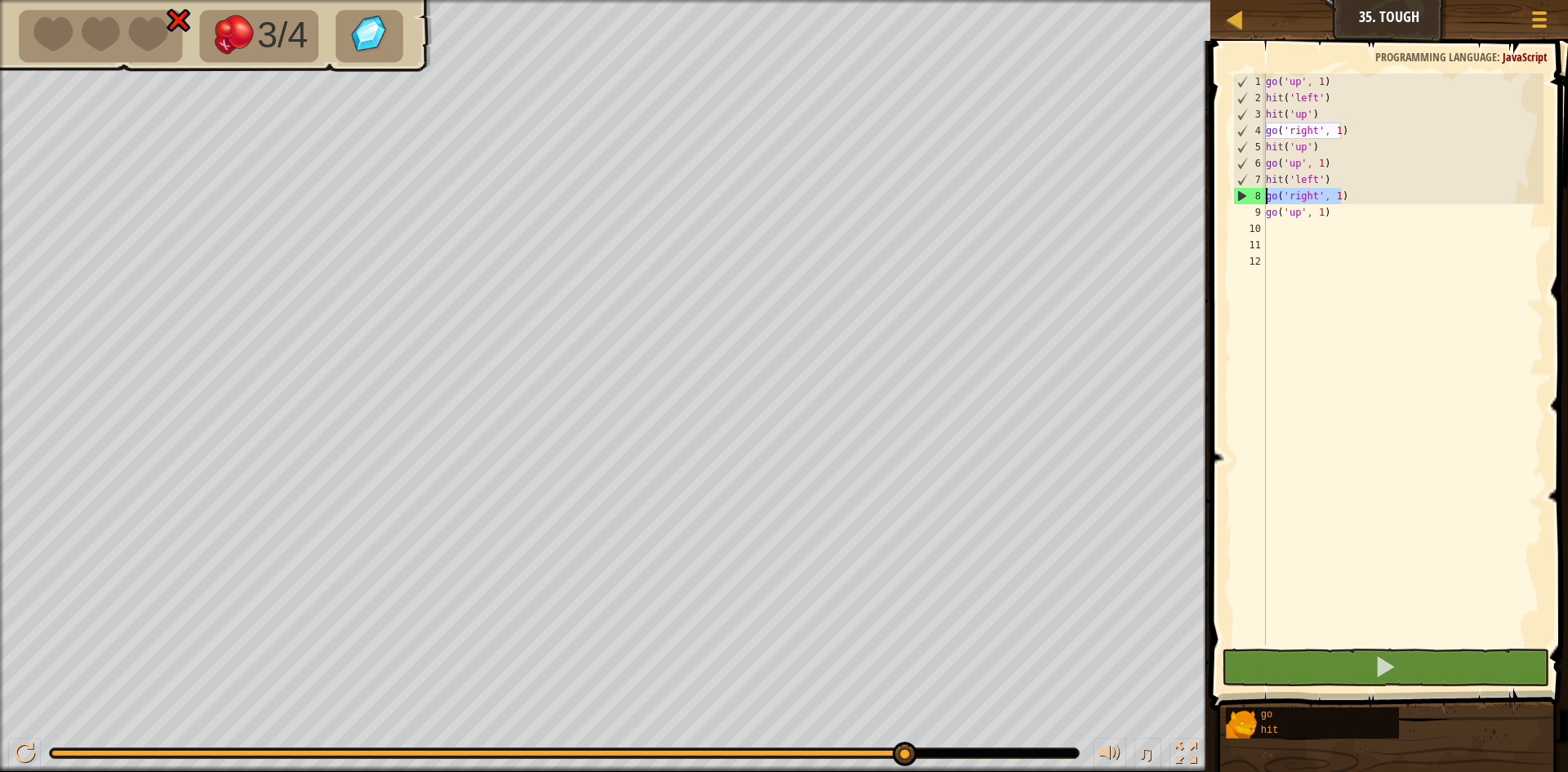
drag, startPoint x: 1340, startPoint y: 196, endPoint x: 1258, endPoint y: 202, distance: 82.2
click at [1258, 202] on div "go('up', 1) 1 2 3 4 5 6 7 8 9 10 11 12 go ( 'up' , 1 ) hit ( 'left' ) hit ( 'up…" at bounding box center [1387, 359] width 313 height 572
type textarea "go('right', 1)"
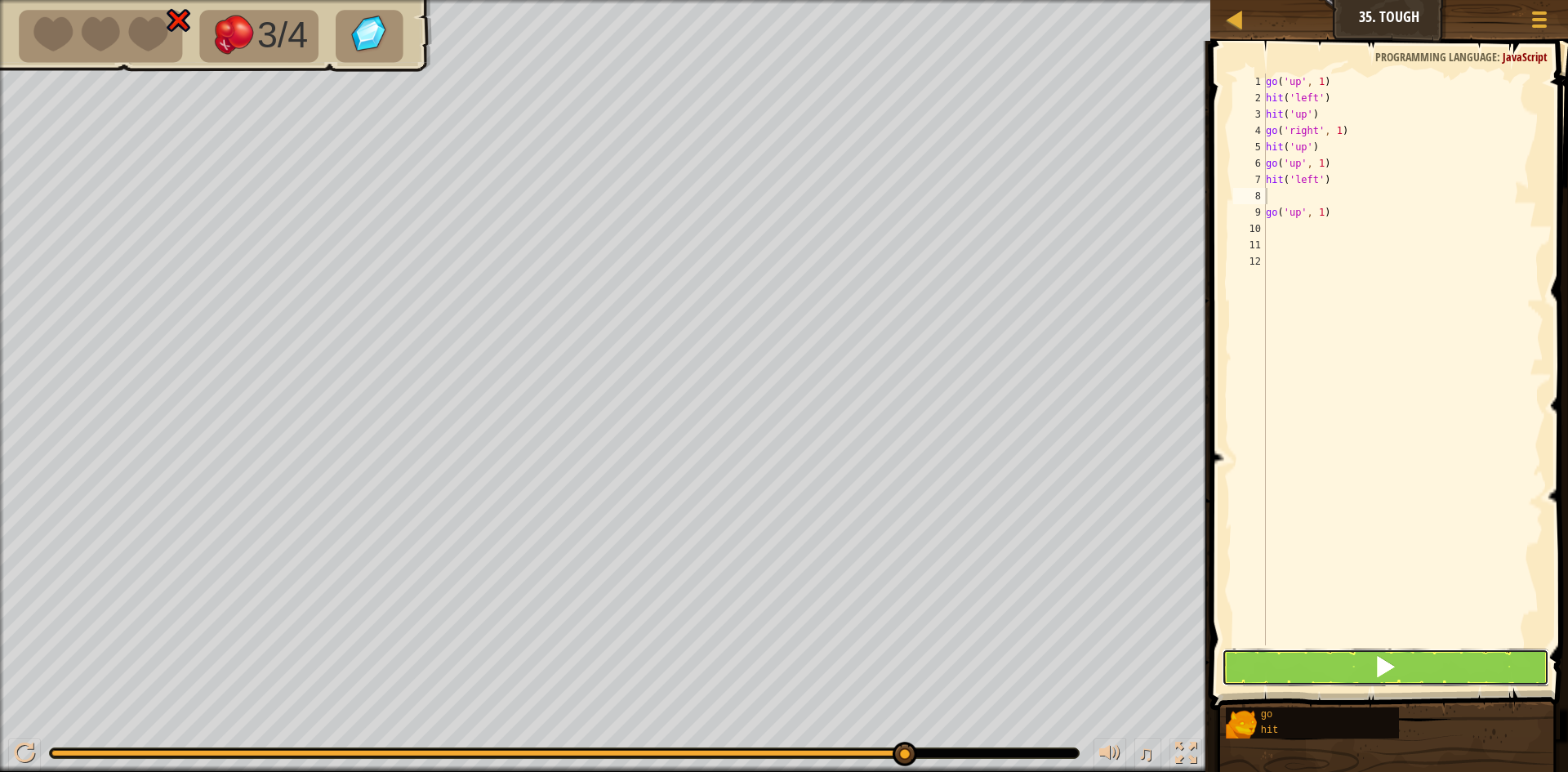
click at [1416, 668] on button at bounding box center [1386, 667] width 327 height 38
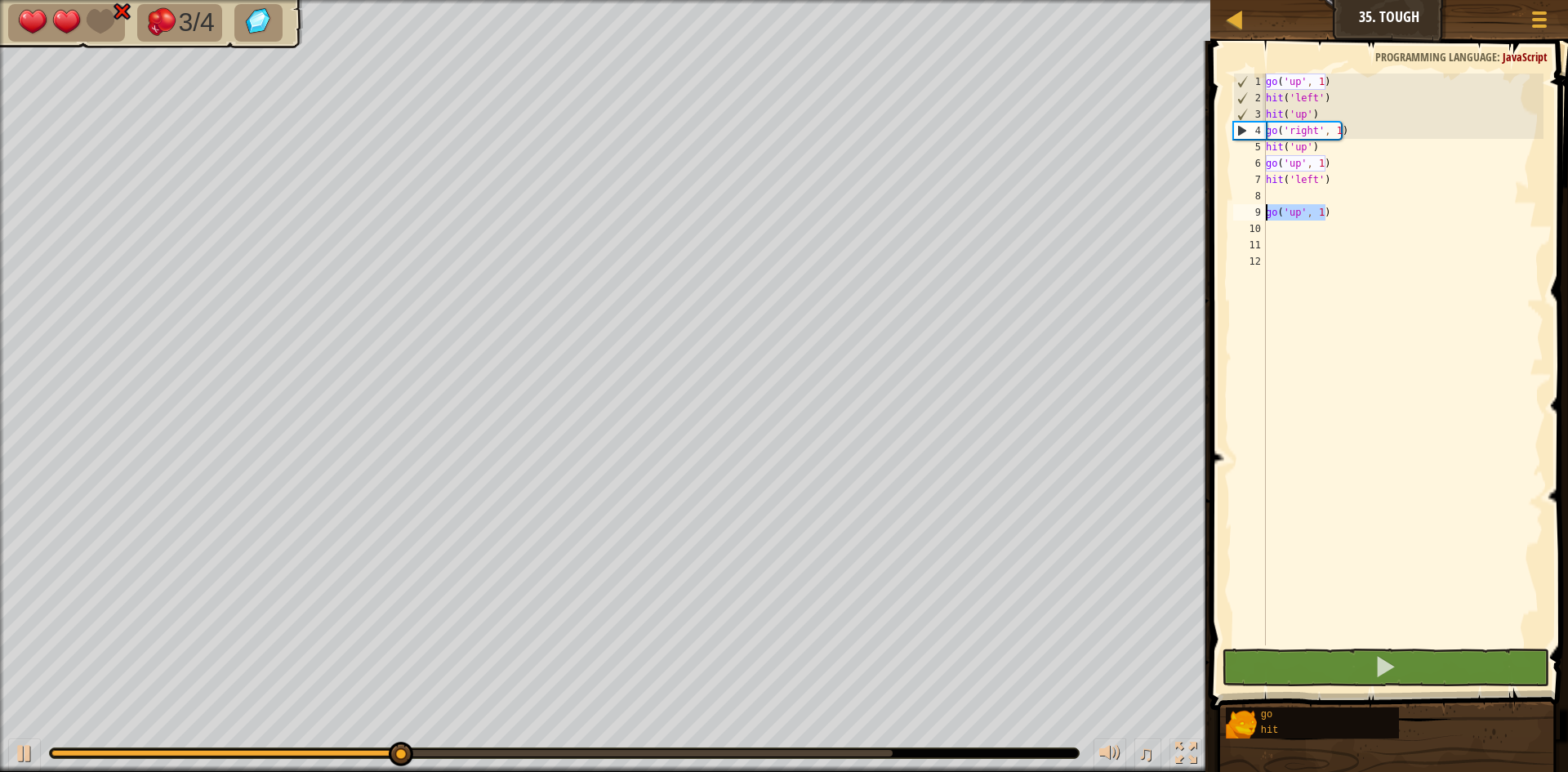
drag, startPoint x: 1327, startPoint y: 212, endPoint x: 1254, endPoint y: 212, distance: 73.0
click at [1254, 212] on div "1 2 3 4 5 6 7 8 9 10 11 12 go ( 'up' , 1 ) hit ( 'left' ) hit ( 'up' ) go ( 'ri…" at bounding box center [1387, 359] width 313 height 572
type textarea "go('up', 1)"
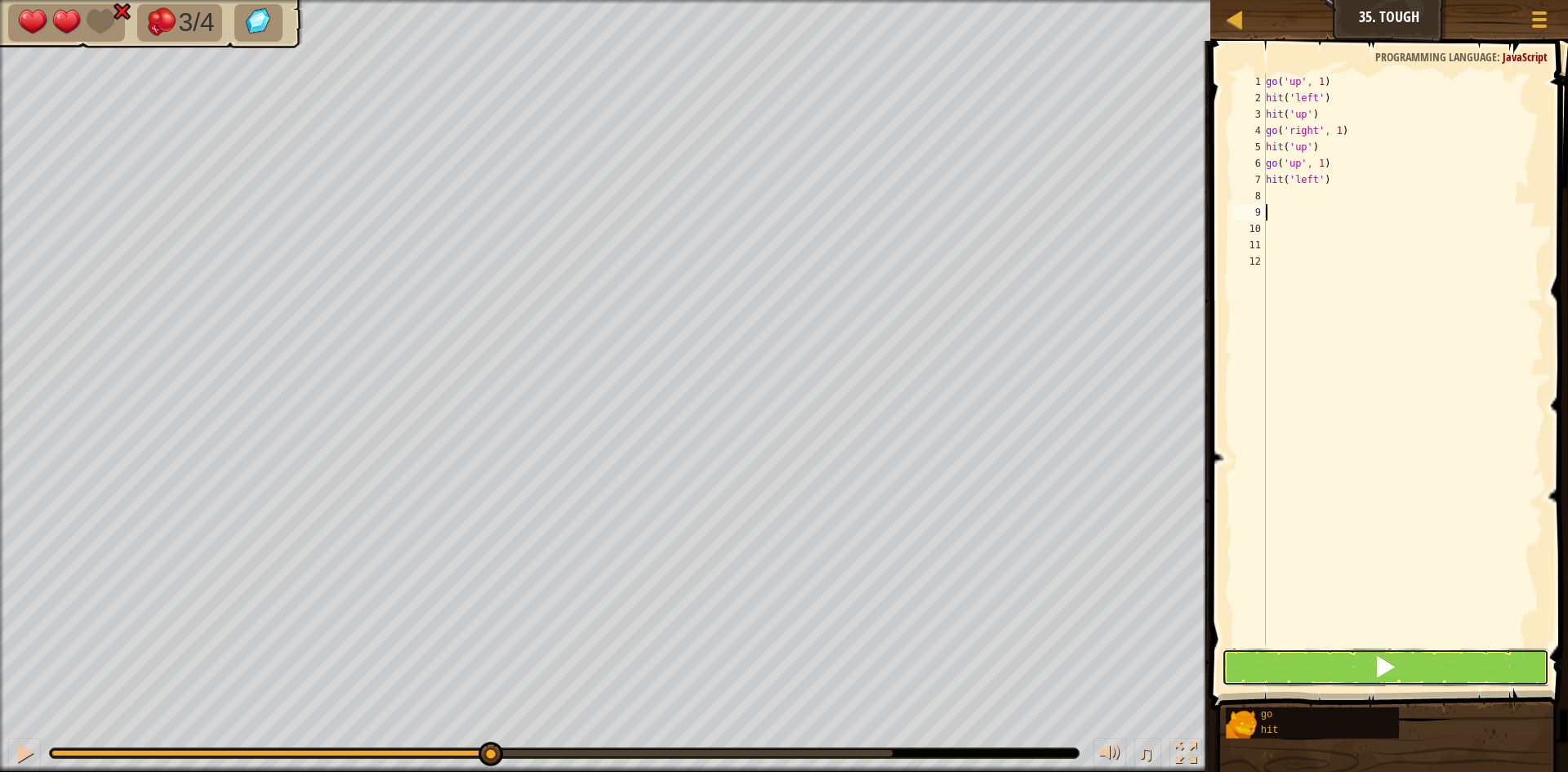
click at [1500, 680] on button at bounding box center [1386, 667] width 327 height 38
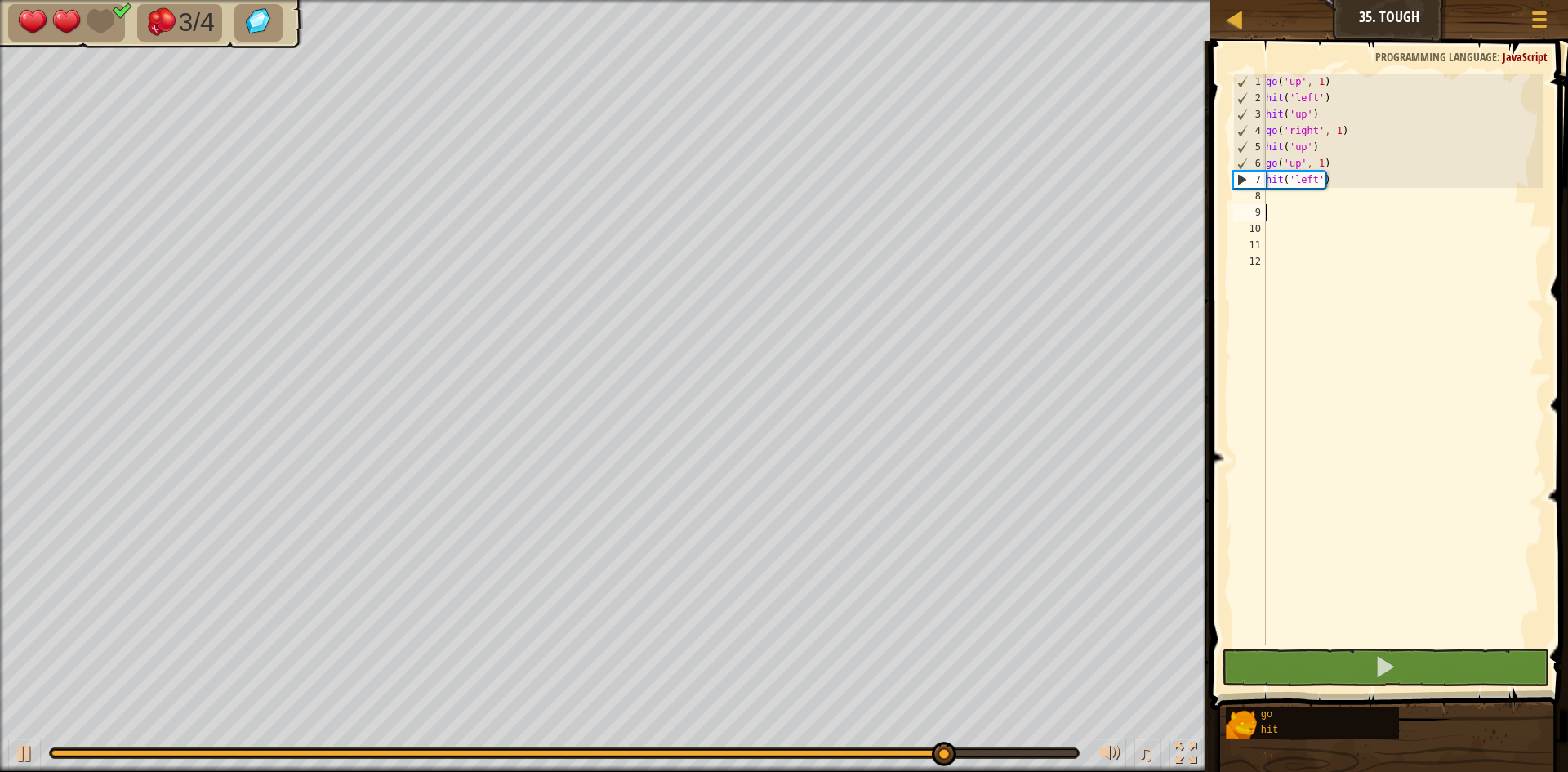
type textarea "h"
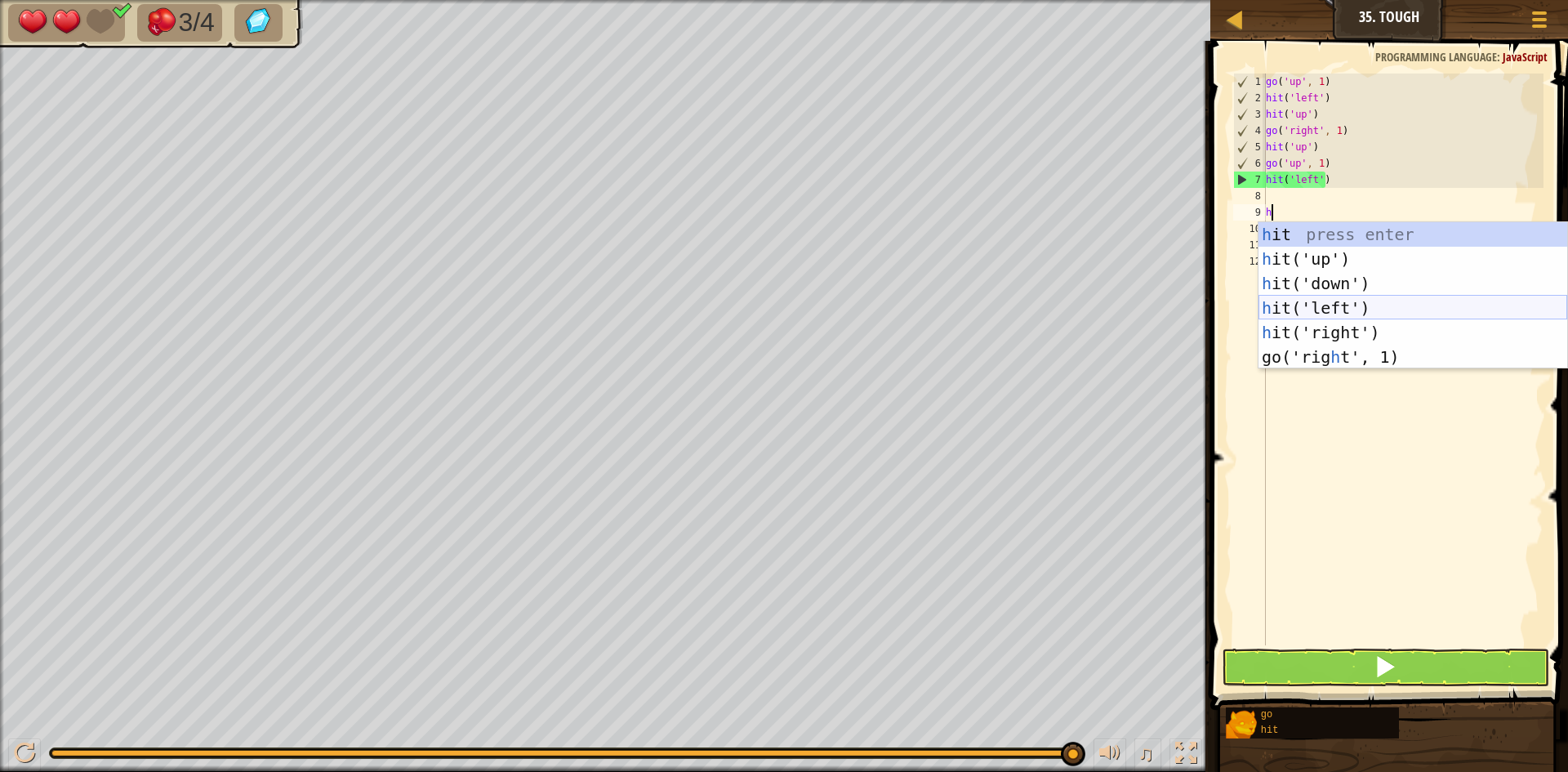
click at [1433, 306] on div "h it press enter h it('up') press enter h it('down') press enter h it('left') p…" at bounding box center [1414, 320] width 309 height 196
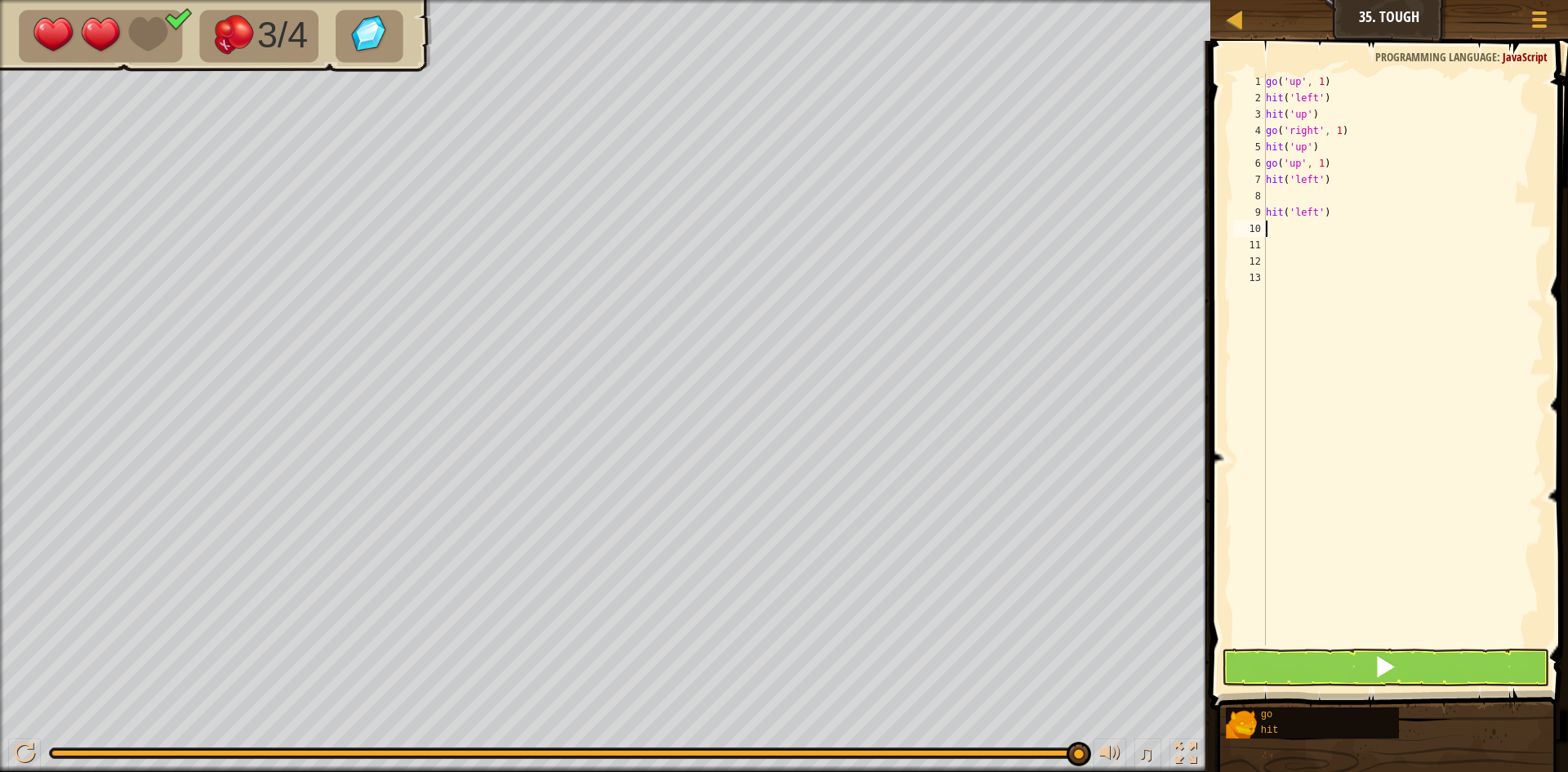
click at [1275, 204] on div "go ( 'up' , 1 ) hit ( 'left' ) hit ( 'up' ) go ( 'right' , 1 ) hit ( 'up' ) go …" at bounding box center [1403, 376] width 282 height 605
type textarea "hit('left')"
click at [1472, 672] on button at bounding box center [1386, 667] width 327 height 38
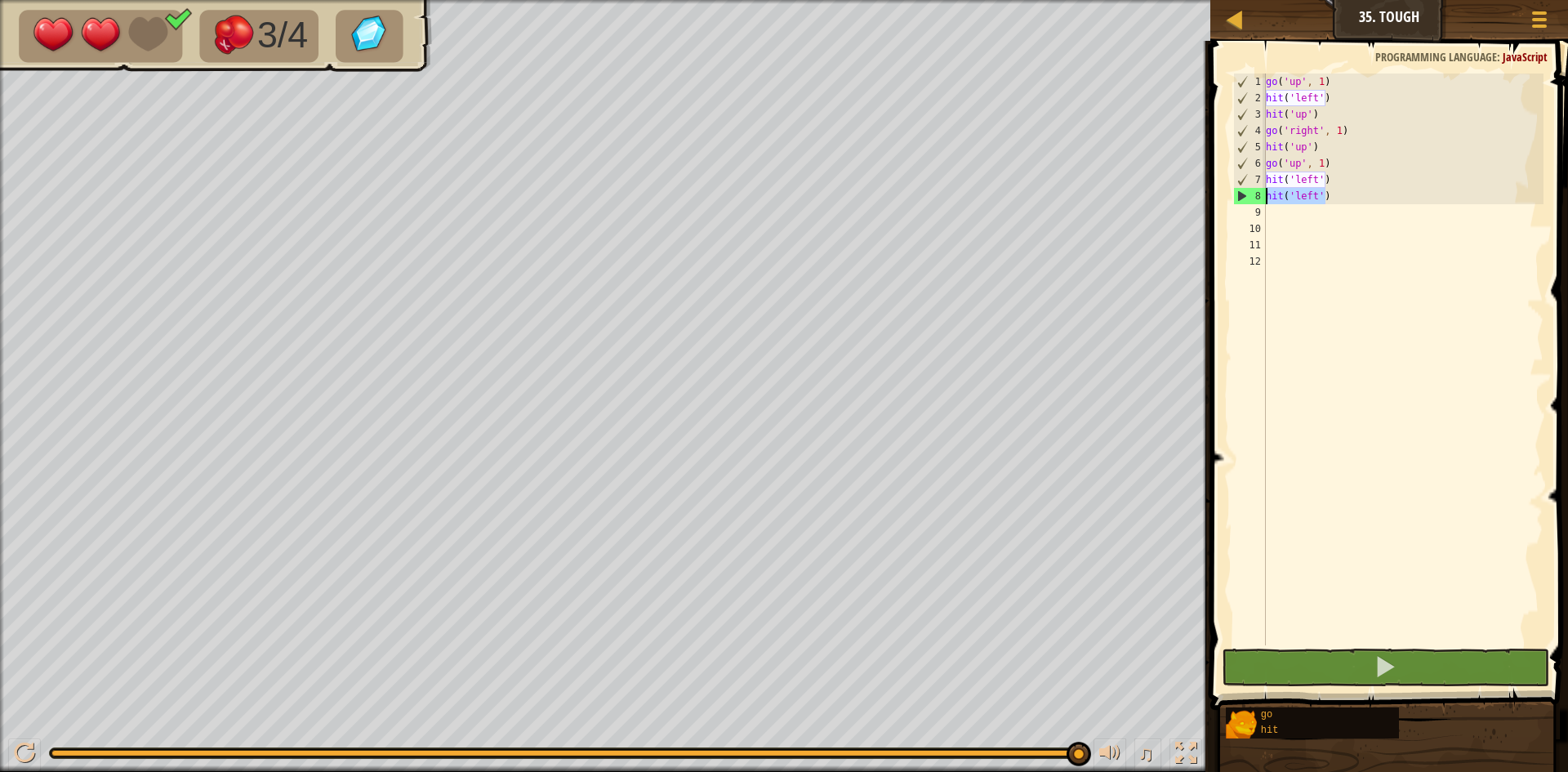
drag, startPoint x: 1328, startPoint y: 198, endPoint x: 1261, endPoint y: 199, distance: 67.0
click at [1261, 199] on div "hit('left') 1 2 3 4 5 6 7 8 9 10 11 12 go ( 'up' , 1 ) hit ( 'left' ) hit ( 'up…" at bounding box center [1387, 359] width 313 height 572
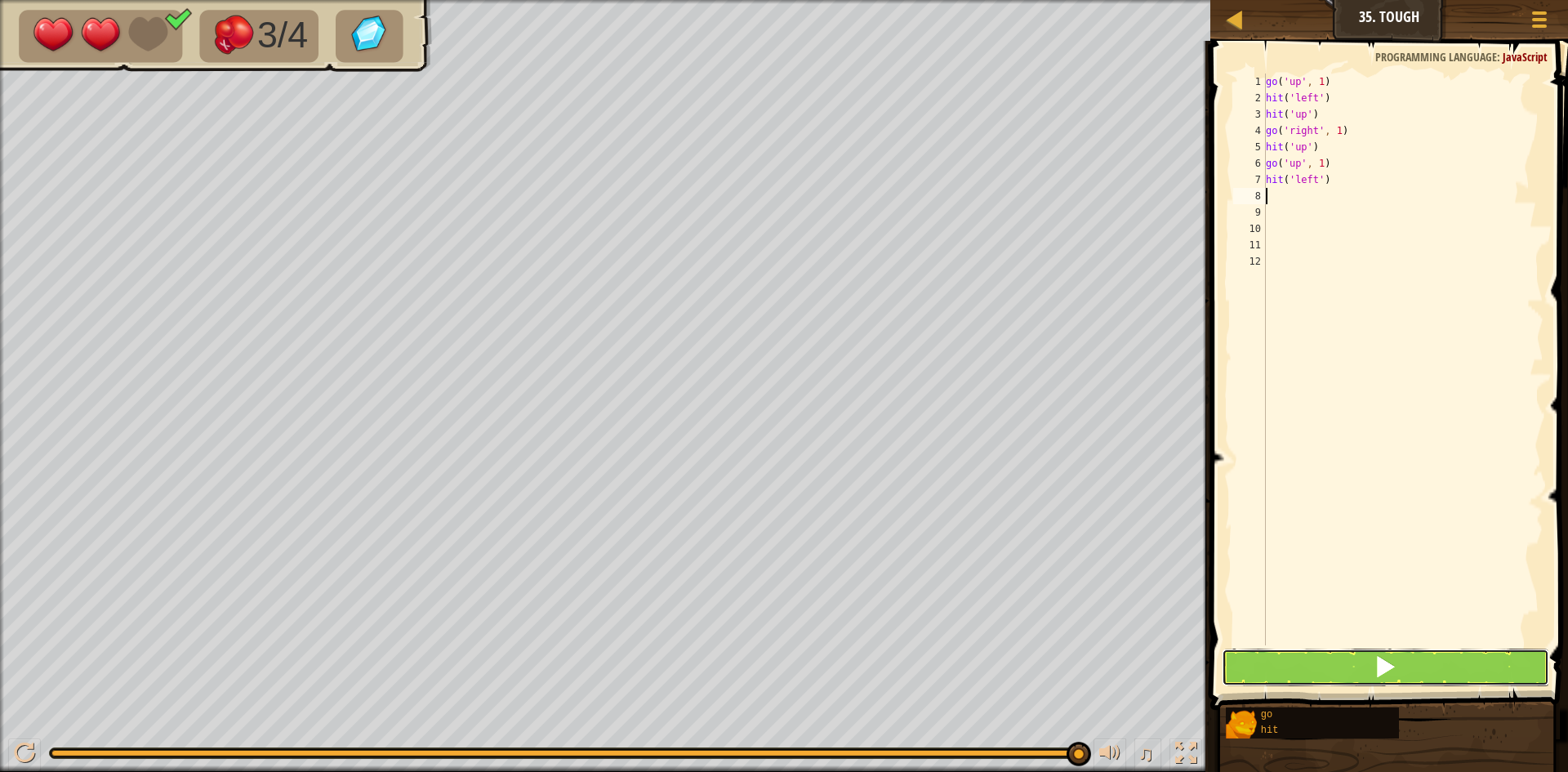
click at [1335, 662] on button at bounding box center [1386, 667] width 327 height 38
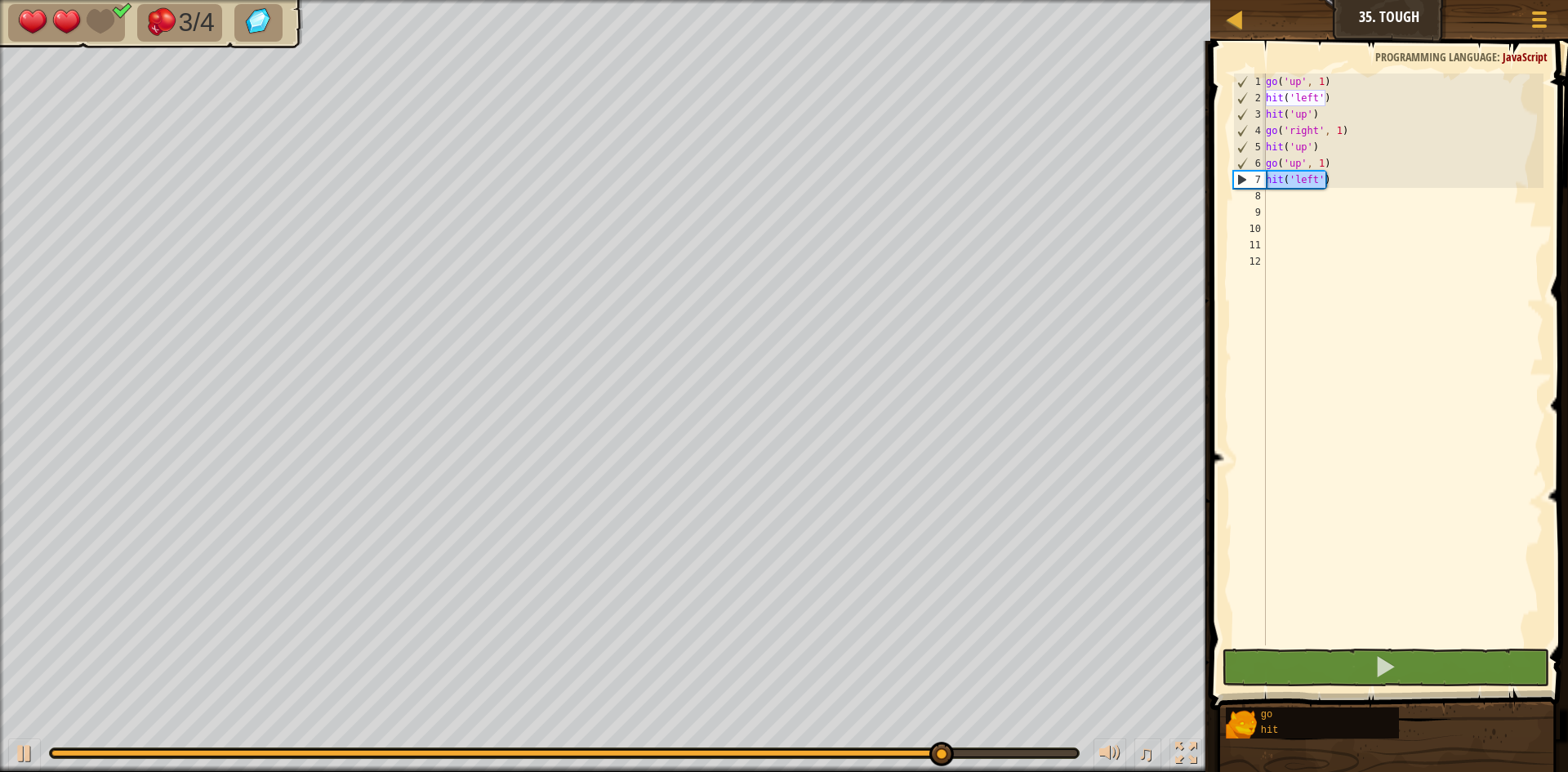
drag, startPoint x: 1330, startPoint y: 181, endPoint x: 1254, endPoint y: 179, distance: 76.0
click at [1254, 179] on div "1 2 3 4 5 6 7 8 9 10 11 12 go ( 'up' , 1 ) hit ( 'left' ) hit ( 'up' ) go ( 'ri…" at bounding box center [1387, 359] width 313 height 572
type textarea "hit('left')"
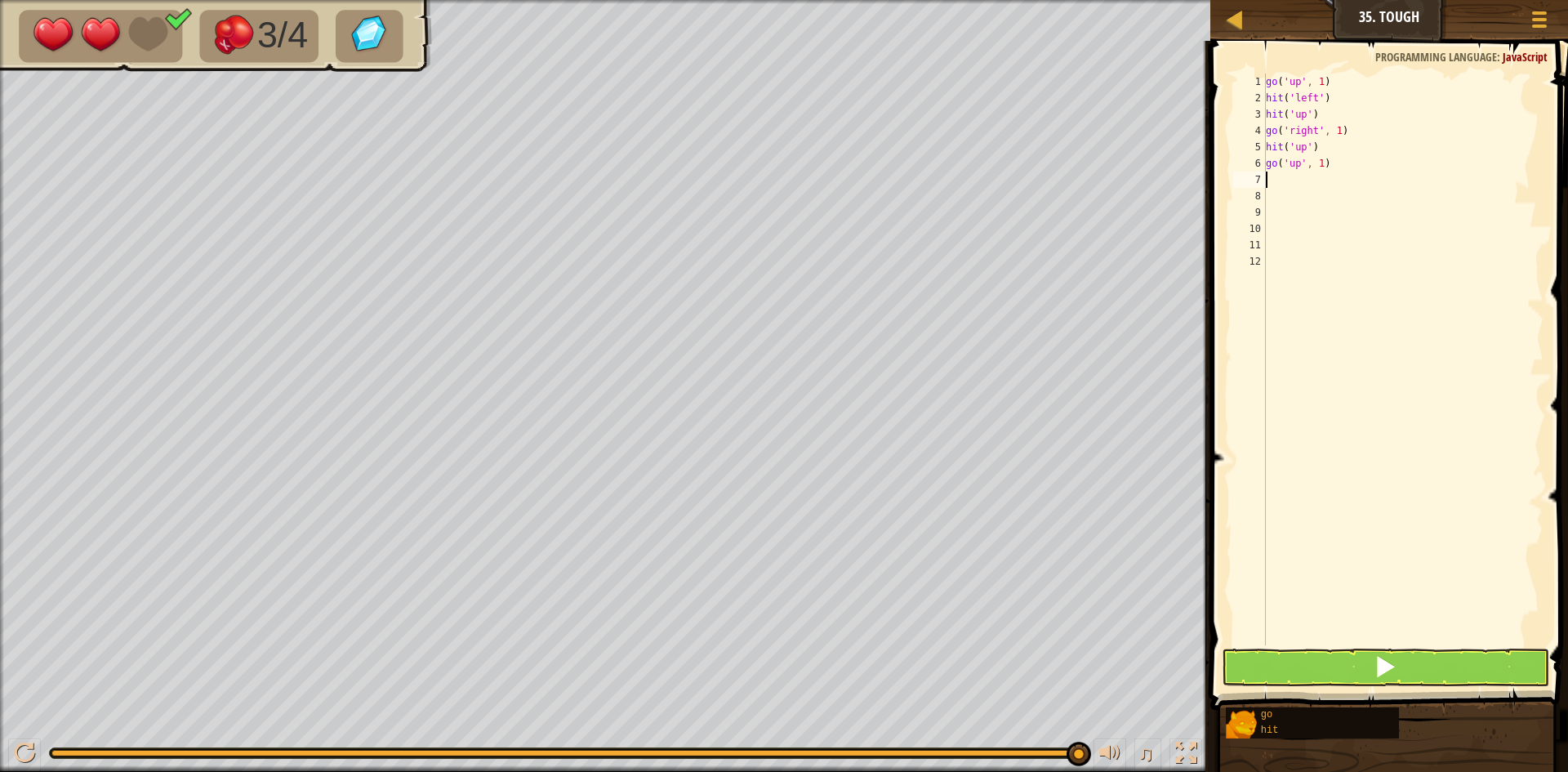
type textarea "g"
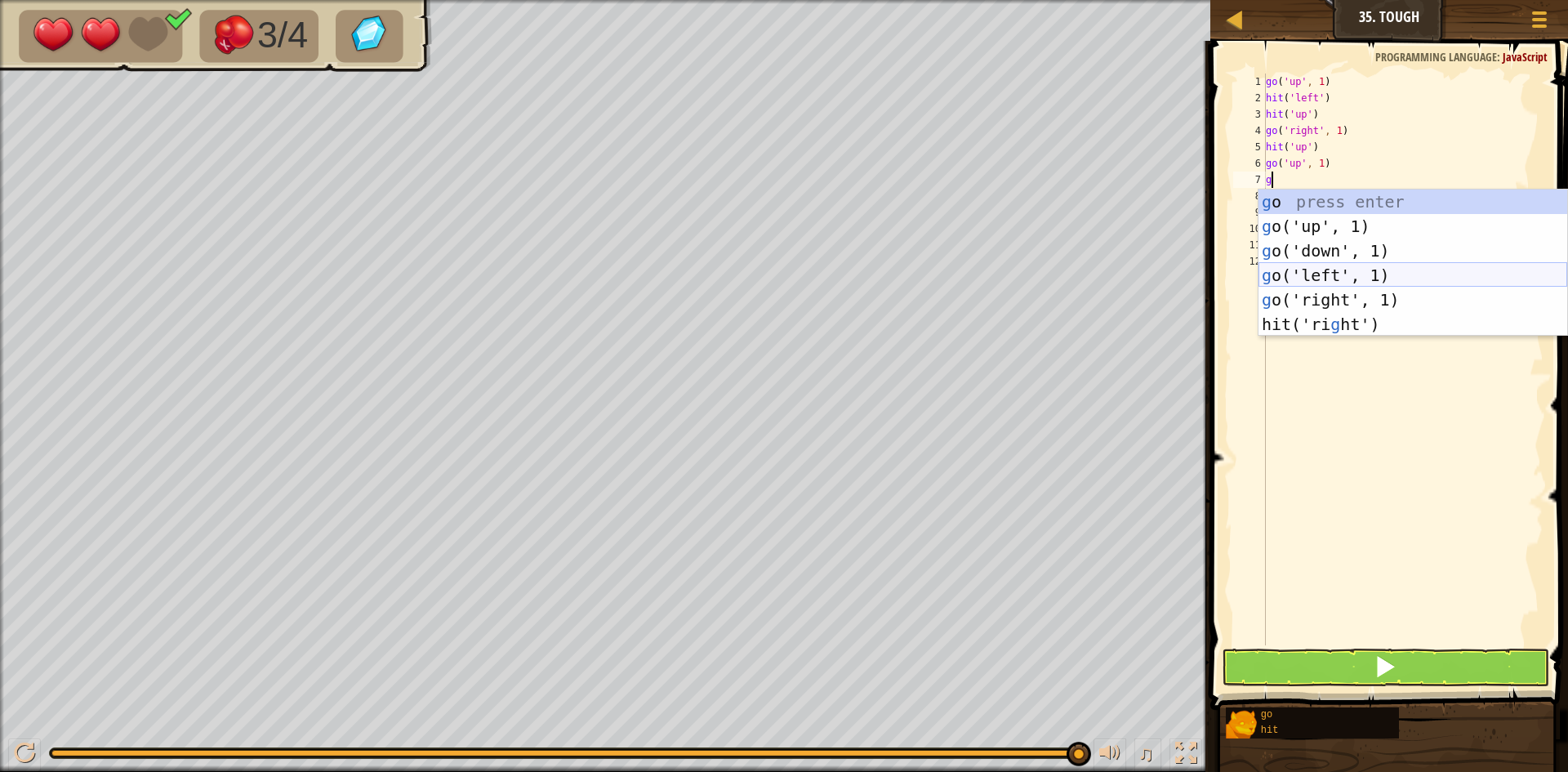
click at [1361, 283] on div "g o press enter g o('up', 1) press enter g o('down', 1) press enter g o('left',…" at bounding box center [1414, 287] width 309 height 196
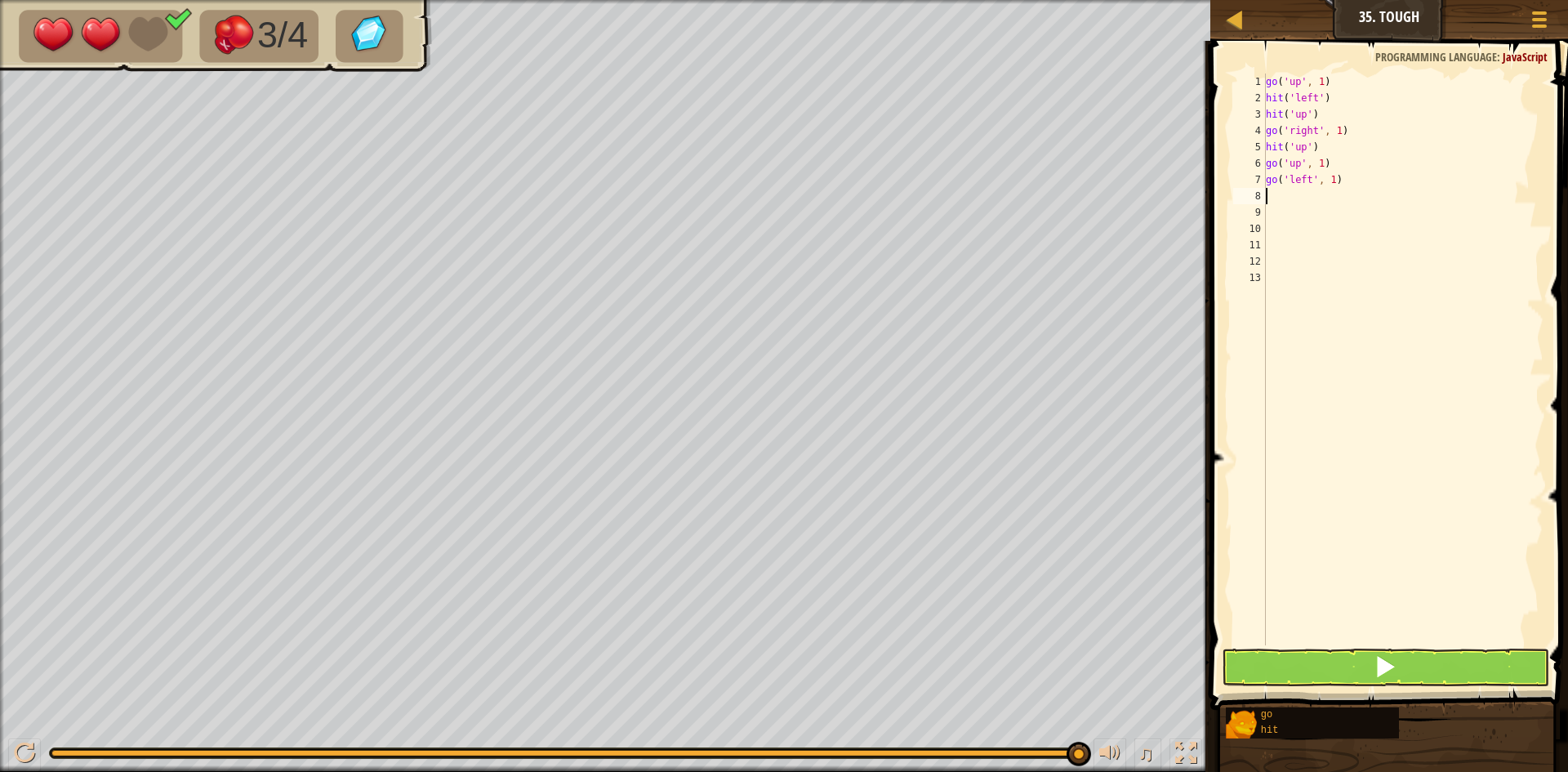
type textarea "h"
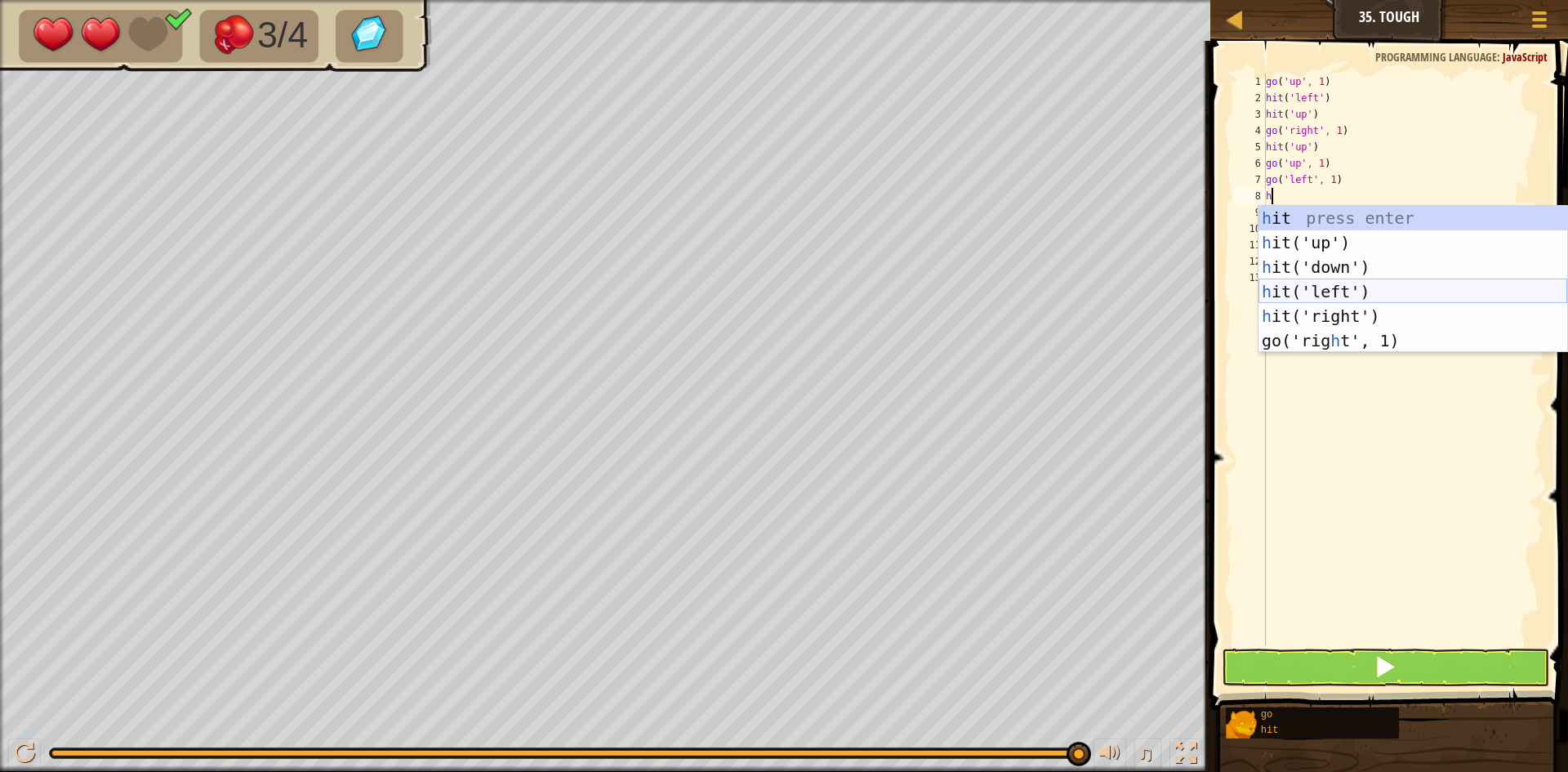
click at [1358, 300] on div "h it press enter h it('up') press enter h it('down') press enter h it('left') p…" at bounding box center [1414, 303] width 309 height 196
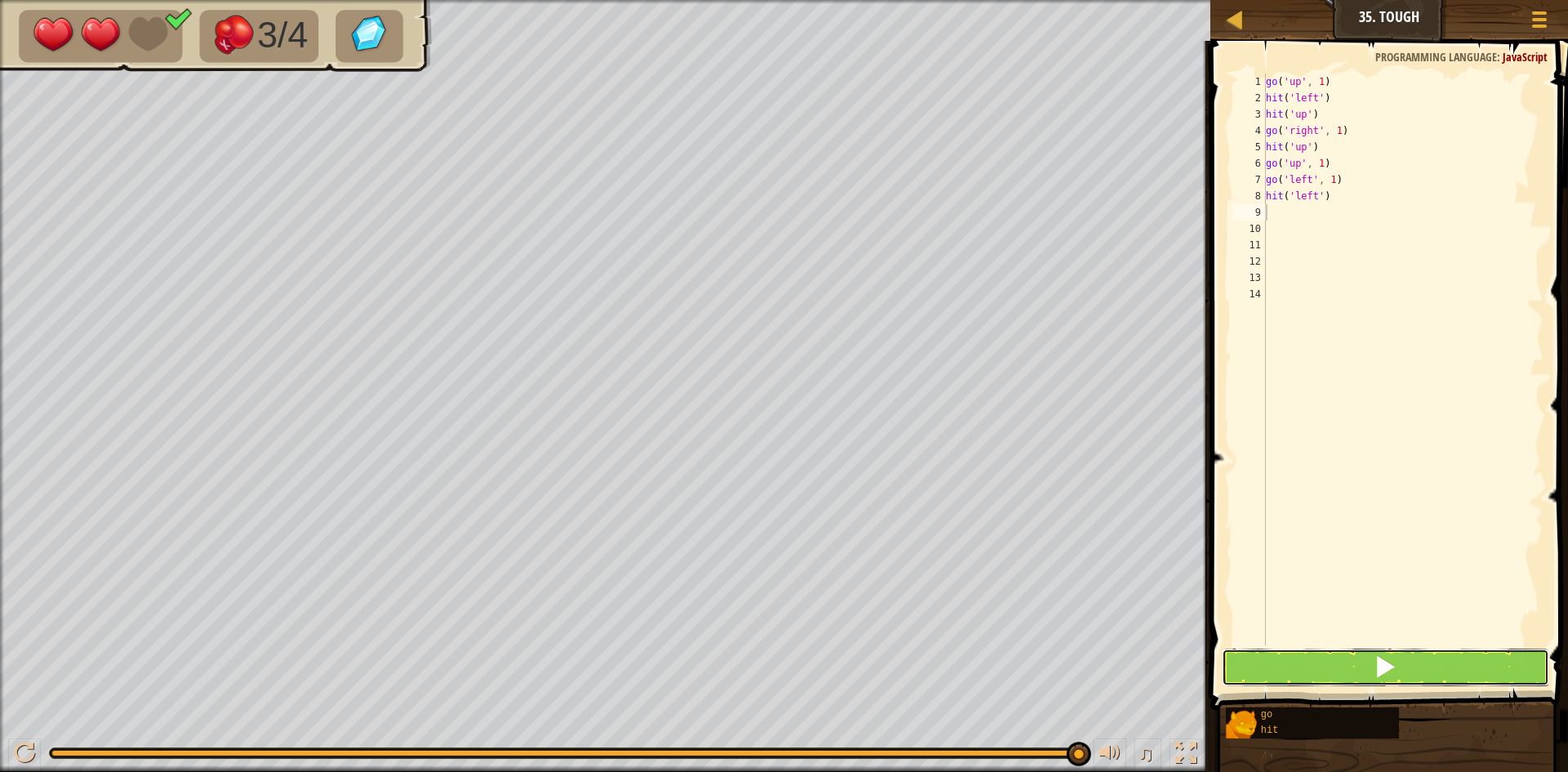
click at [1412, 676] on button at bounding box center [1386, 667] width 327 height 38
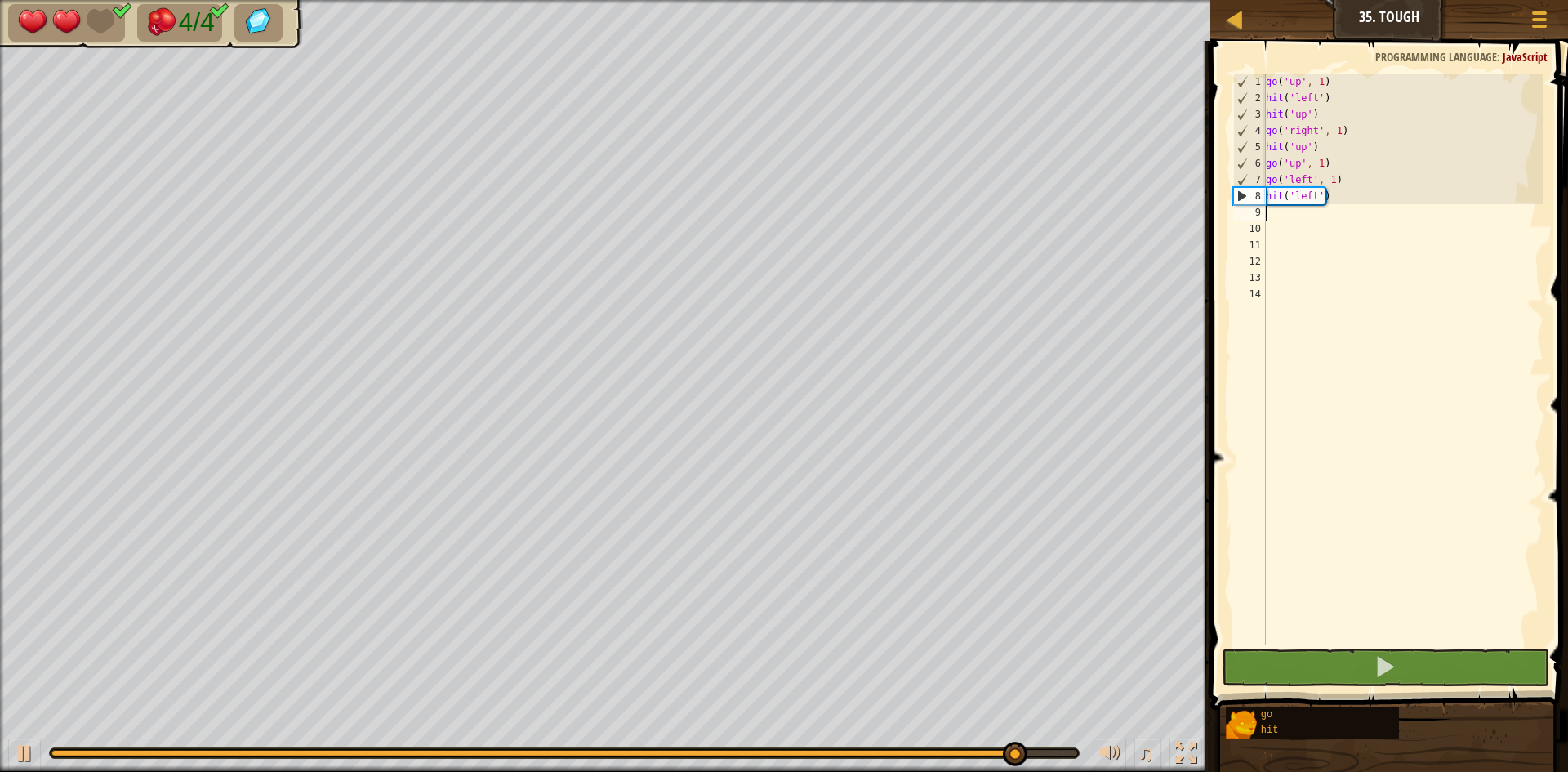
type textarea "g"
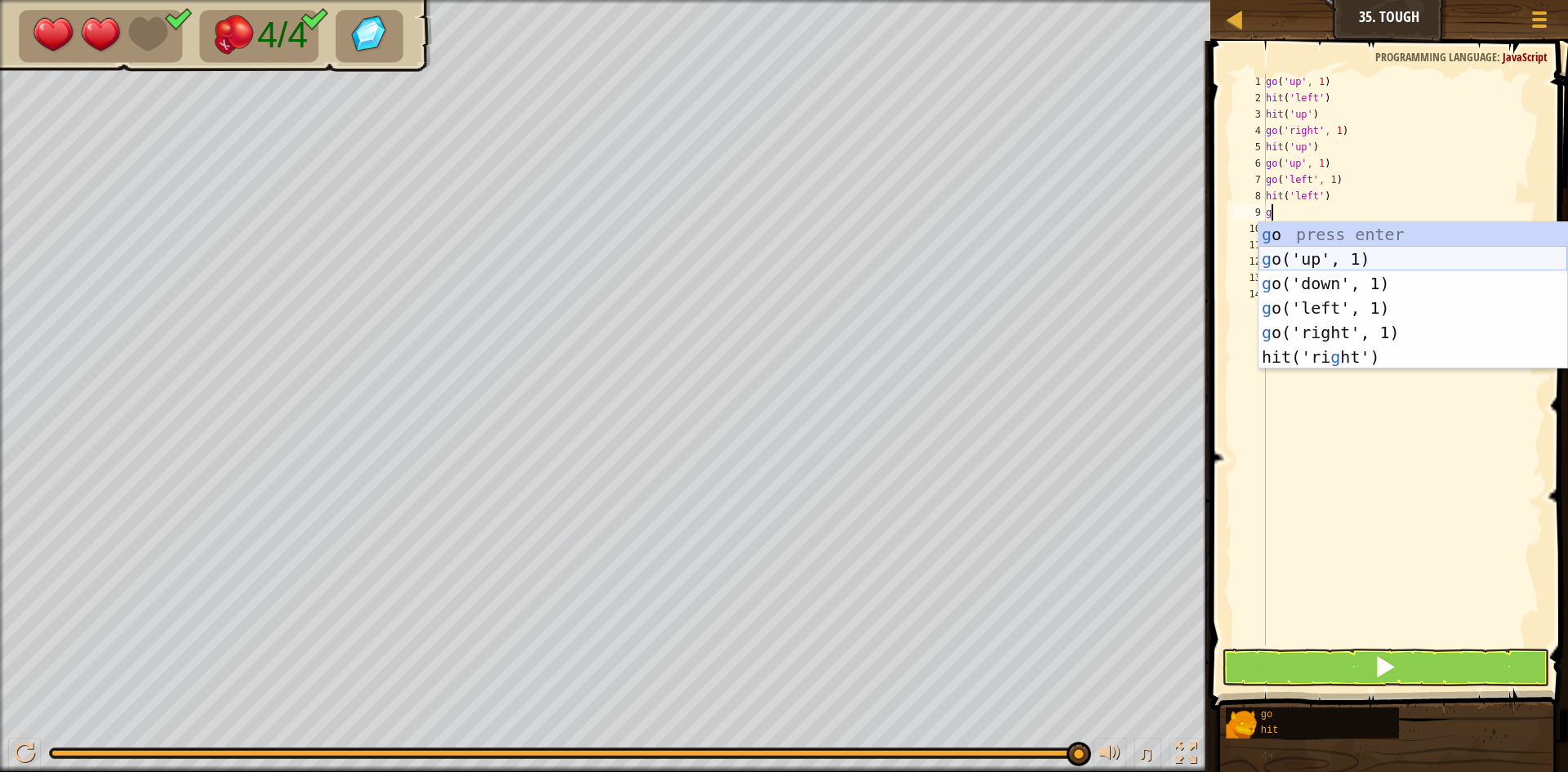
click at [1369, 260] on div "g o press enter g o('up', 1) press enter g o('down', 1) press enter g o('left',…" at bounding box center [1414, 320] width 309 height 196
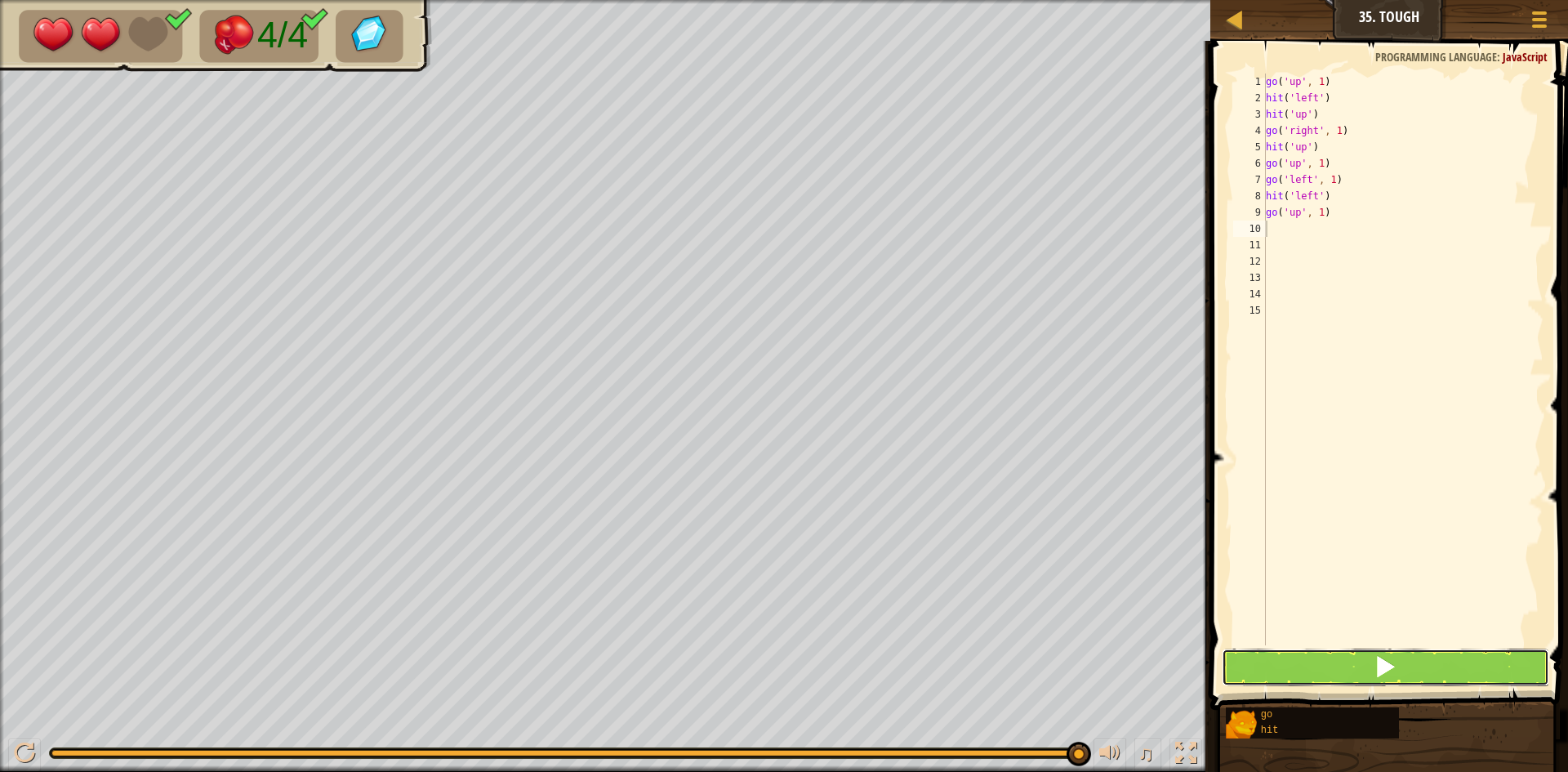
click at [1465, 650] on button at bounding box center [1386, 667] width 327 height 38
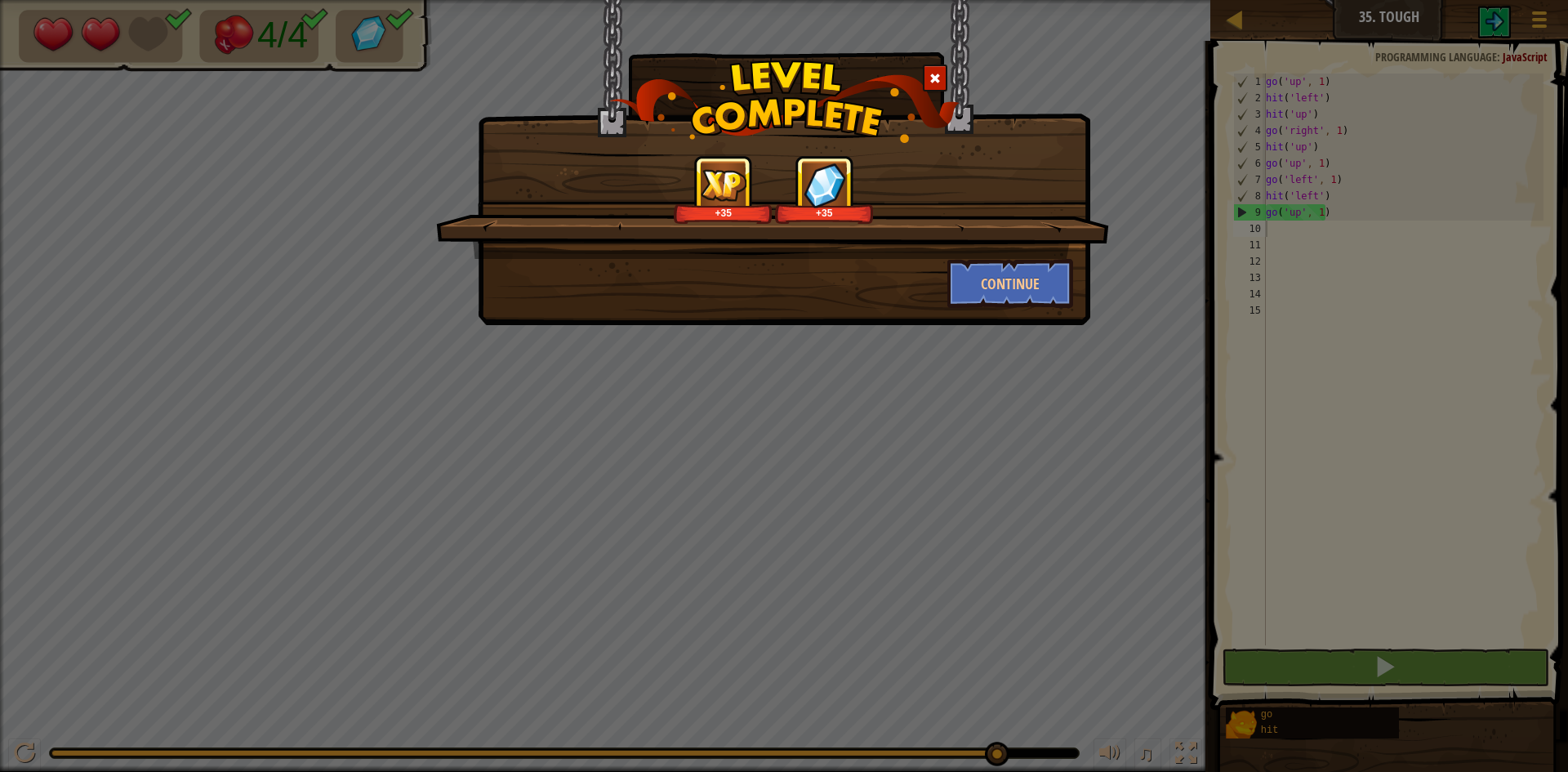
click at [1021, 312] on div "+35 +35 Continue" at bounding box center [784, 163] width 613 height 325
click at [1021, 289] on button "Continue" at bounding box center [1011, 283] width 127 height 49
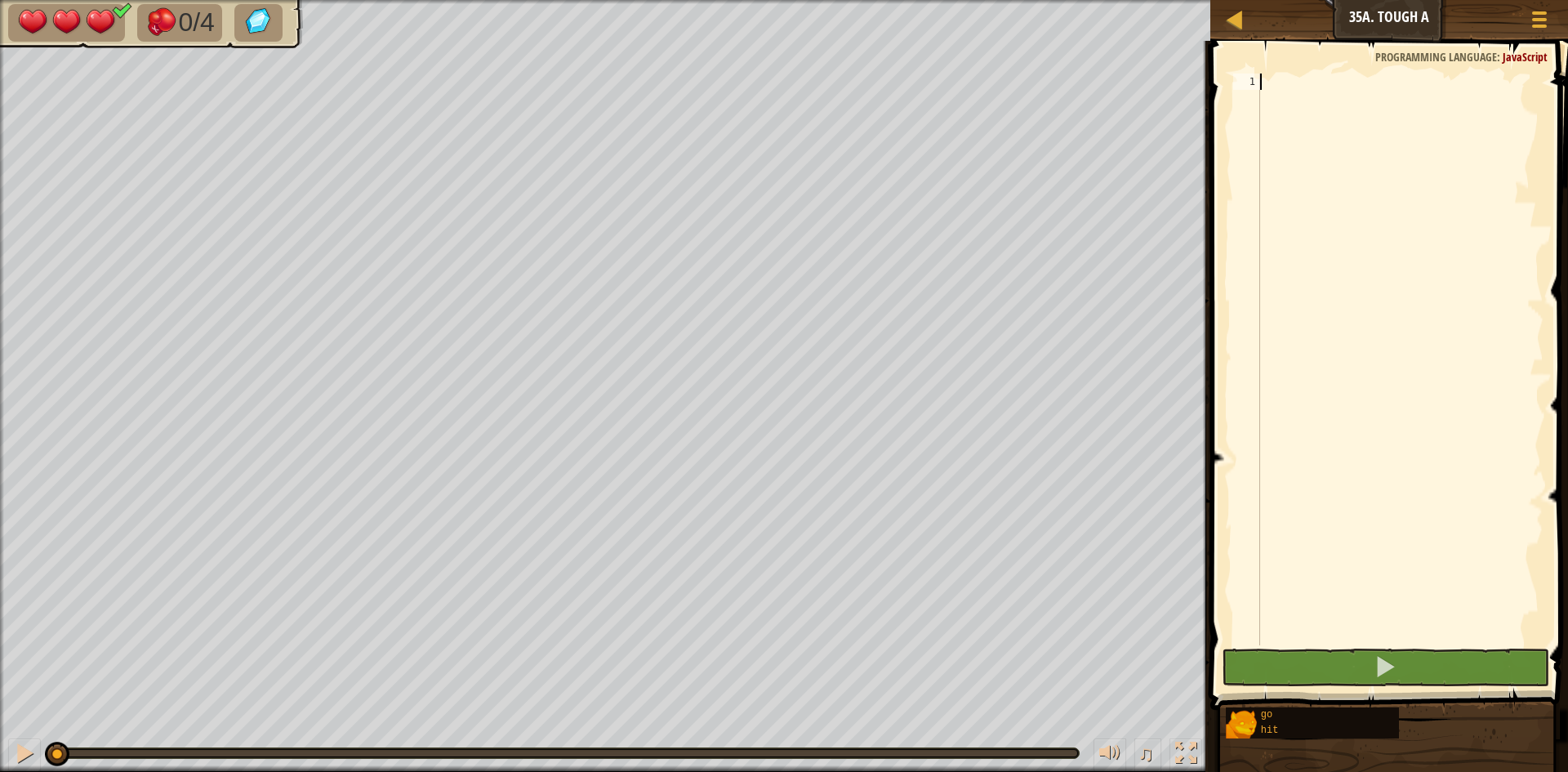
type textarea "g"
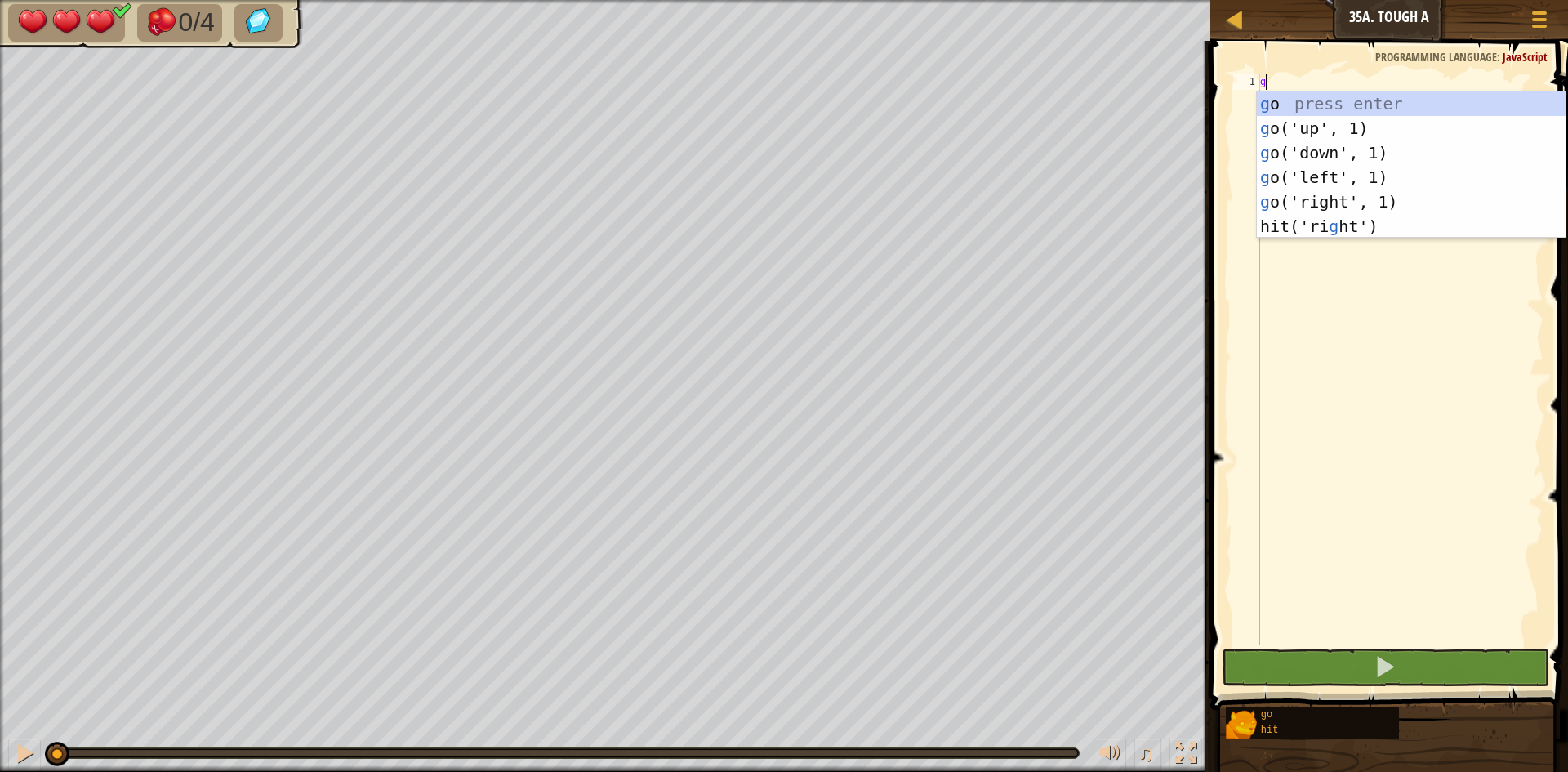
scroll to position [7, 0]
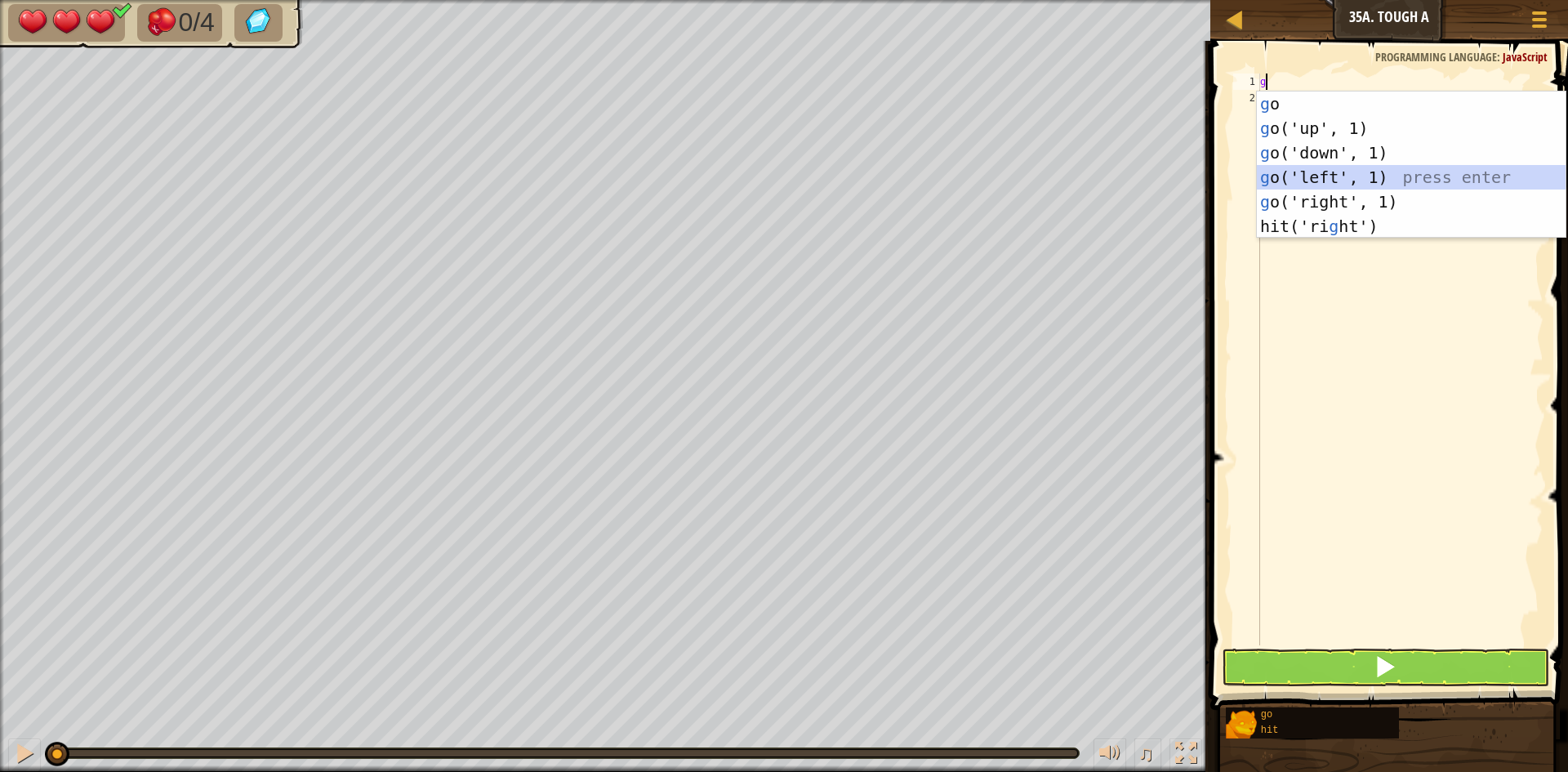
click at [1322, 187] on div "g o press enter g o('up', 1) press enter g o('down', 1) press enter g o('left',…" at bounding box center [1412, 189] width 309 height 196
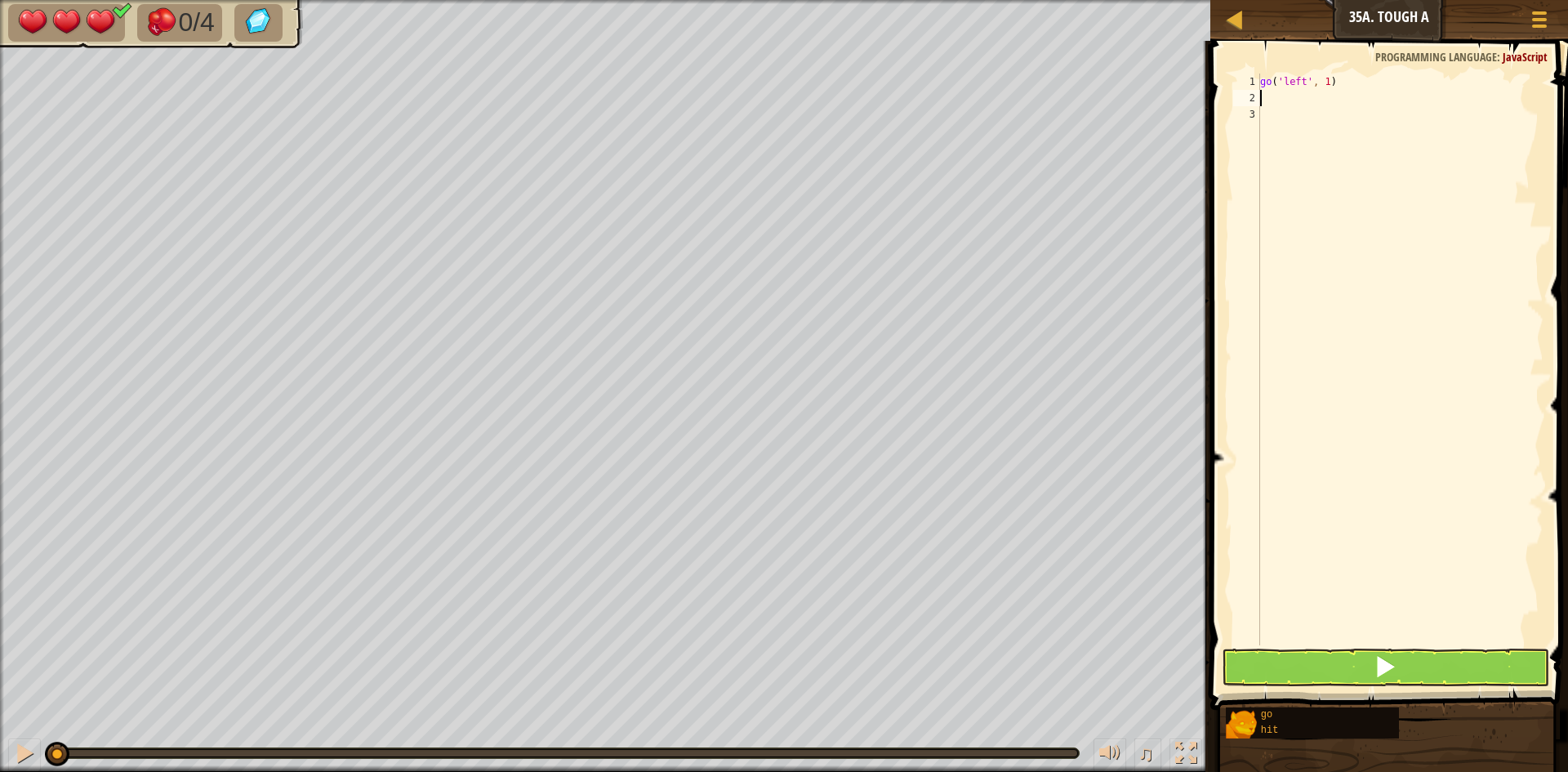
type textarea "h"
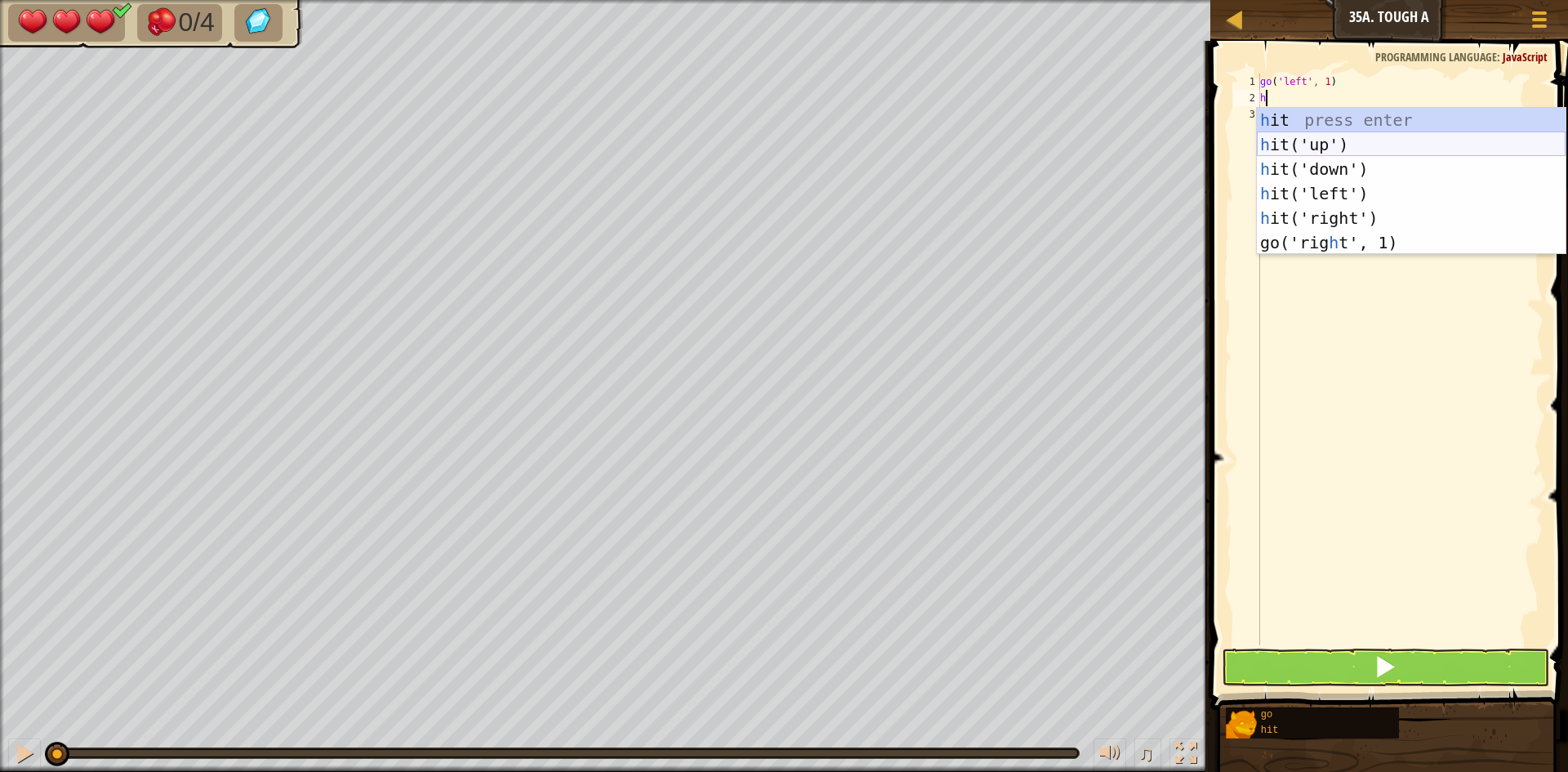
click at [1400, 152] on div "h it press enter h it('up') press enter h it('down') press enter h it('left') p…" at bounding box center [1412, 205] width 309 height 196
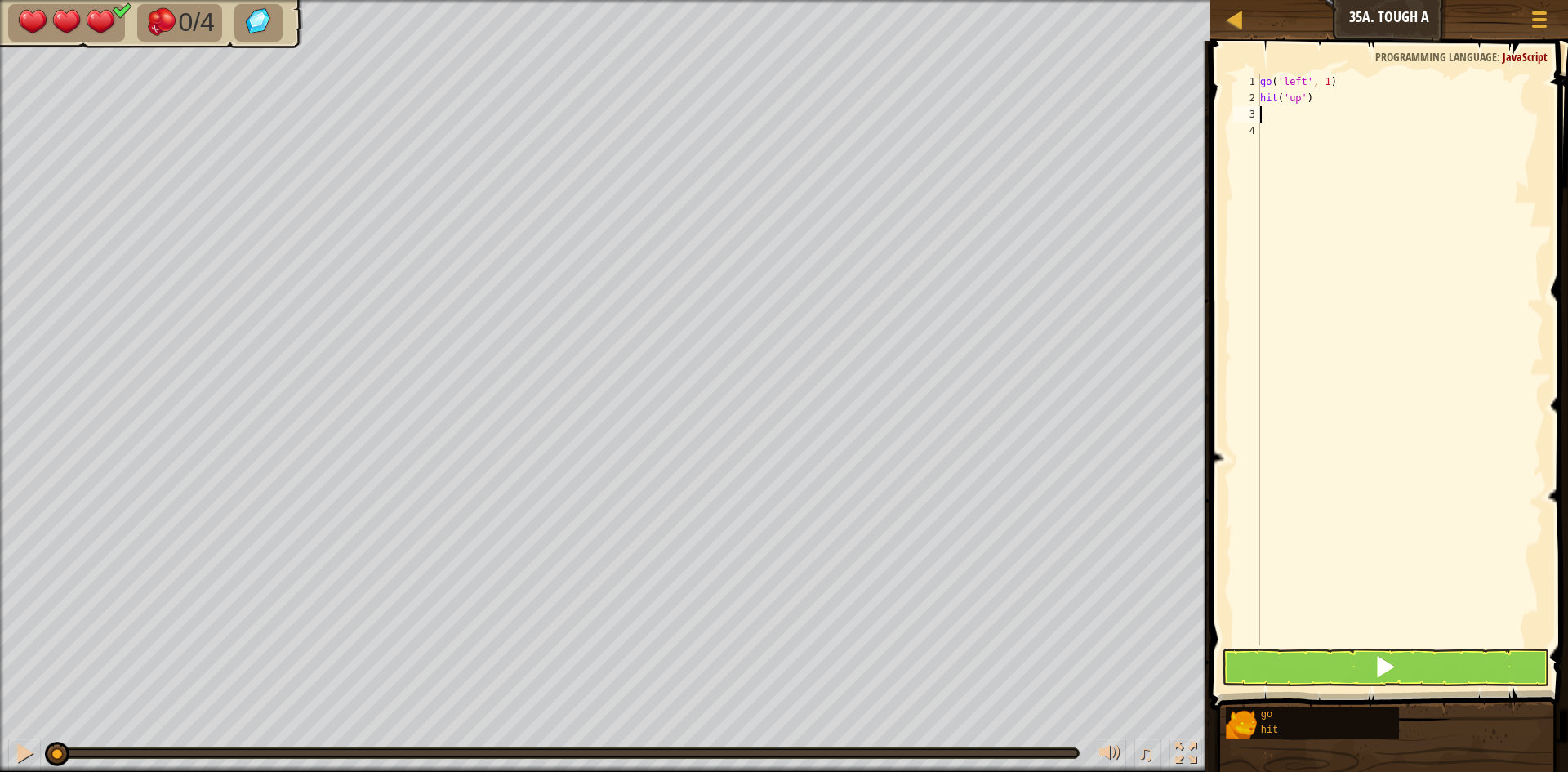
type textarea "h"
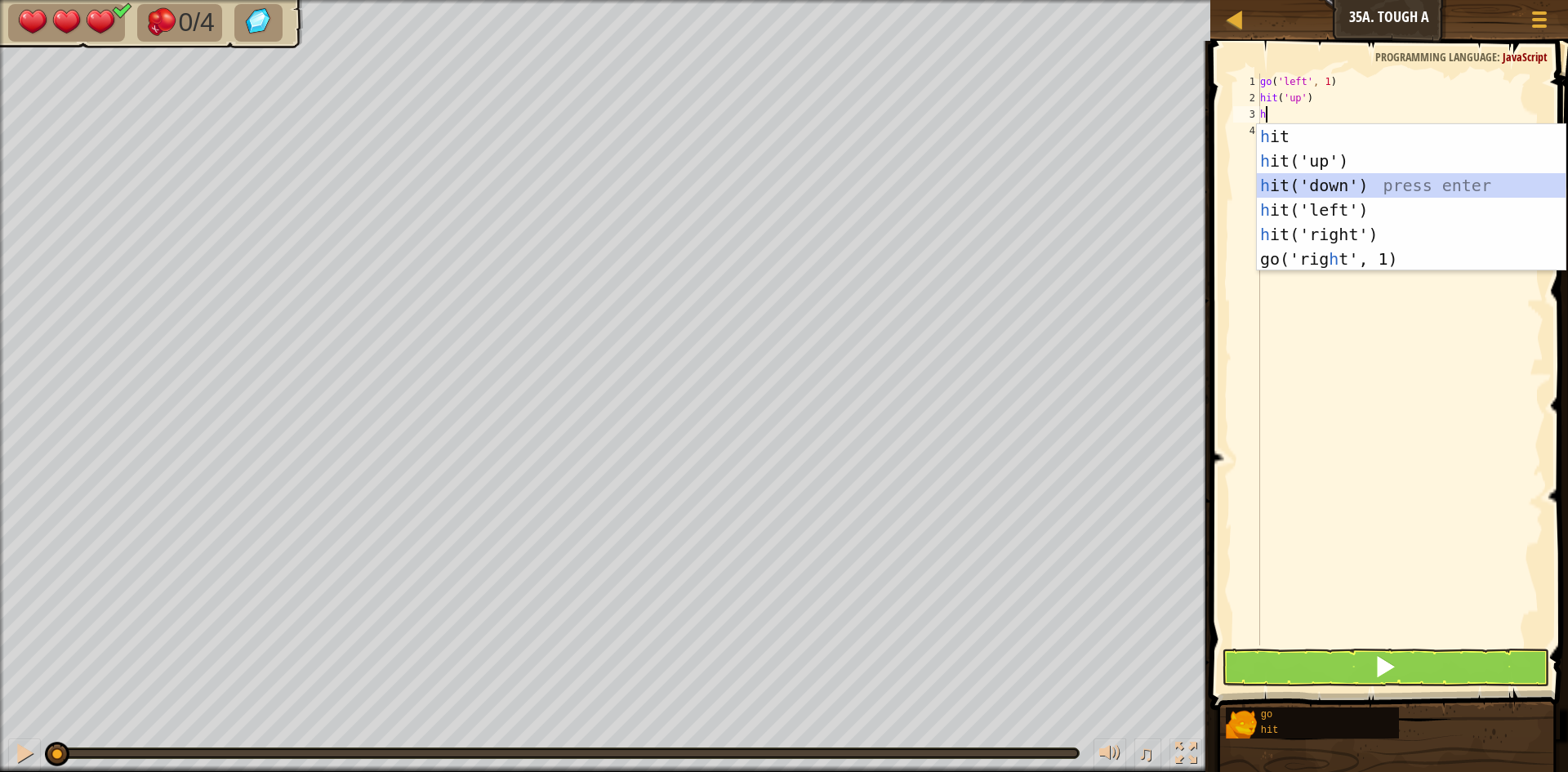
click at [1387, 181] on div "h it press enter h it('up') press enter h it('down') press enter h it('left') p…" at bounding box center [1412, 221] width 309 height 196
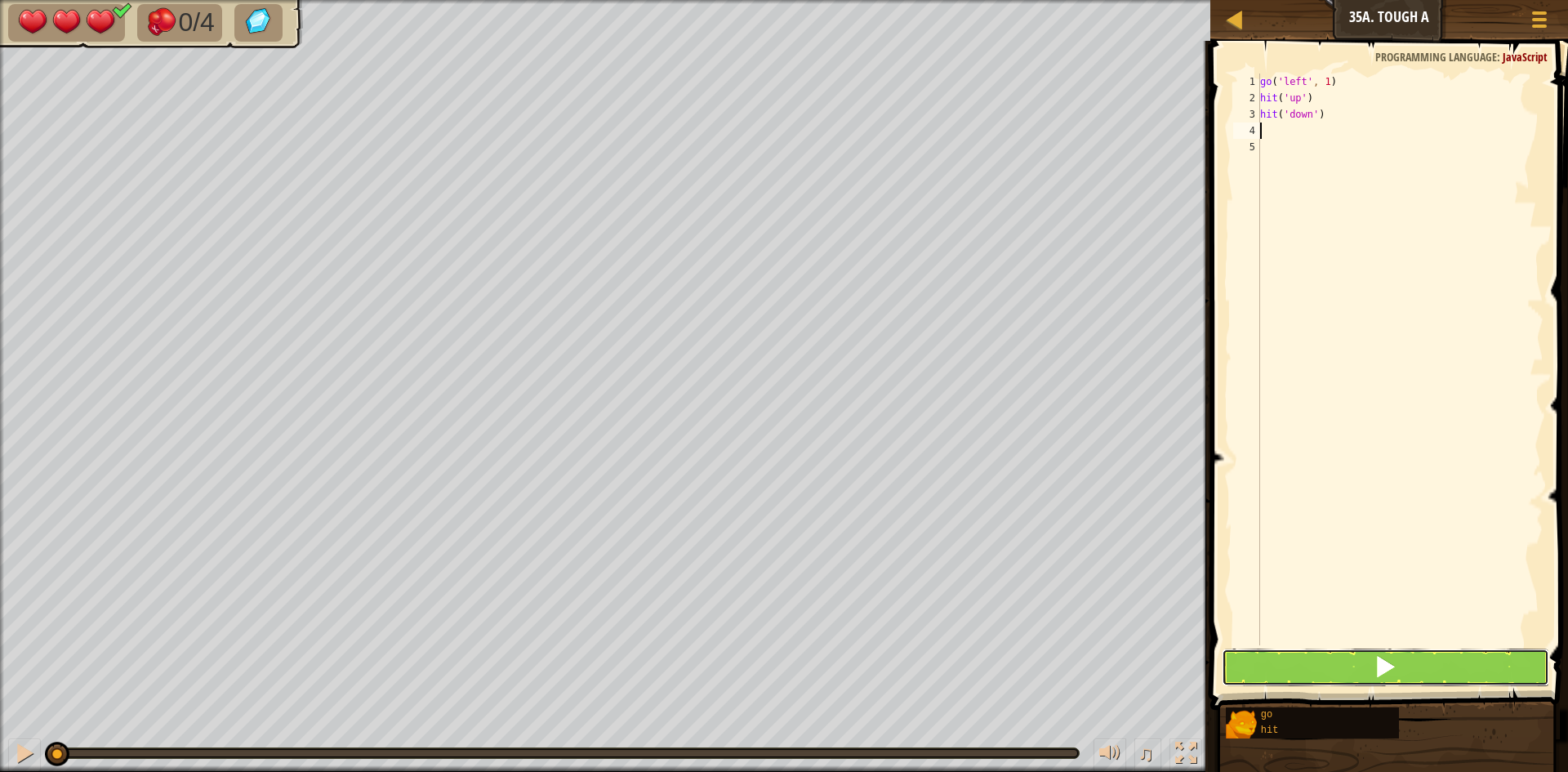
click at [1369, 675] on button at bounding box center [1386, 667] width 327 height 38
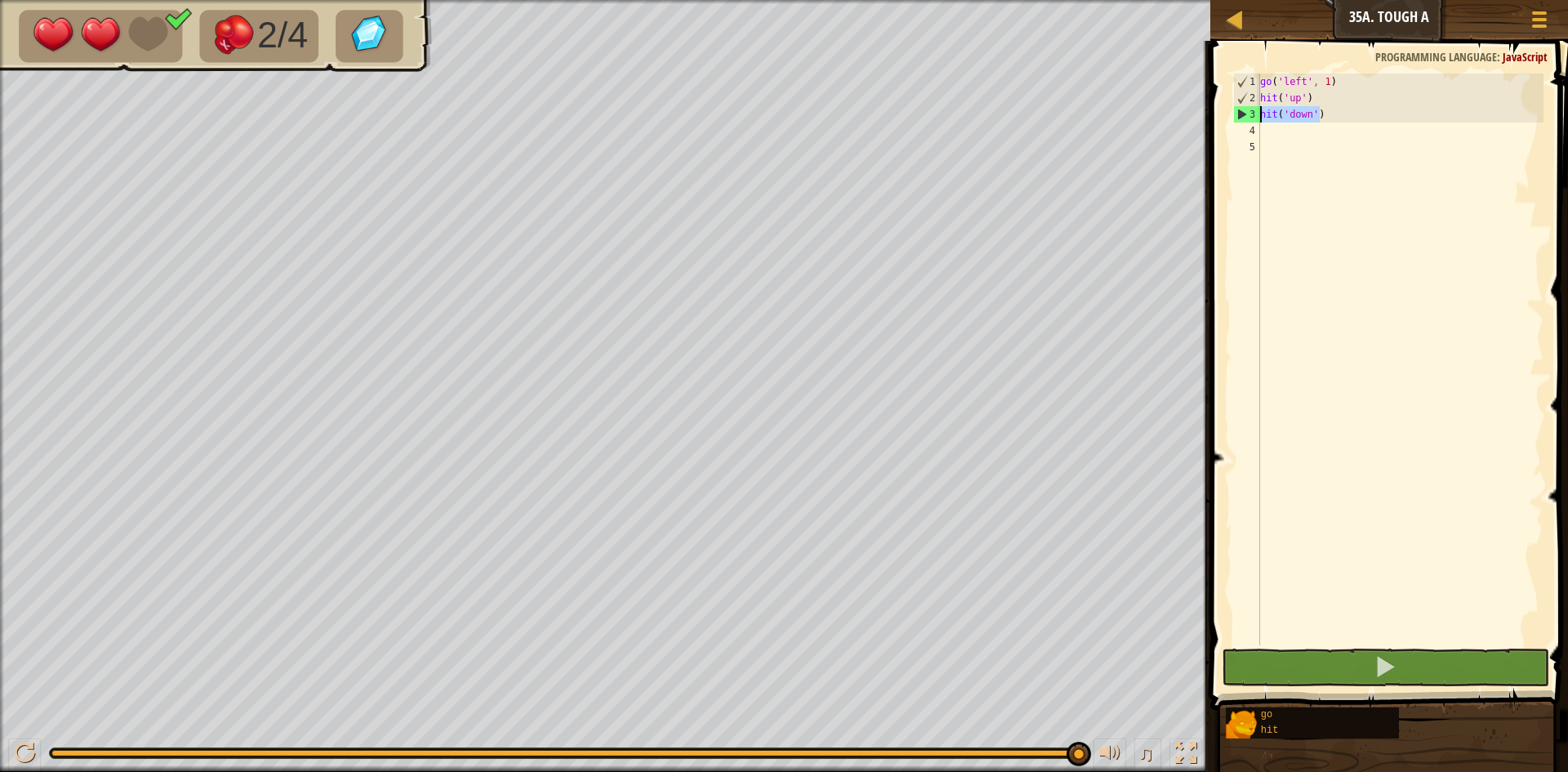
drag, startPoint x: 1324, startPoint y: 114, endPoint x: 1207, endPoint y: 114, distance: 117.0
click at [1207, 114] on div "1 2 3 4 5 go ( 'left' , 1 ) hit ( 'up' ) hit ( 'down' ) ההההההההההההההההההההההה…" at bounding box center [1387, 407] width 363 height 717
type textarea "hit('down')"
